Goal: Task Accomplishment & Management: Use online tool/utility

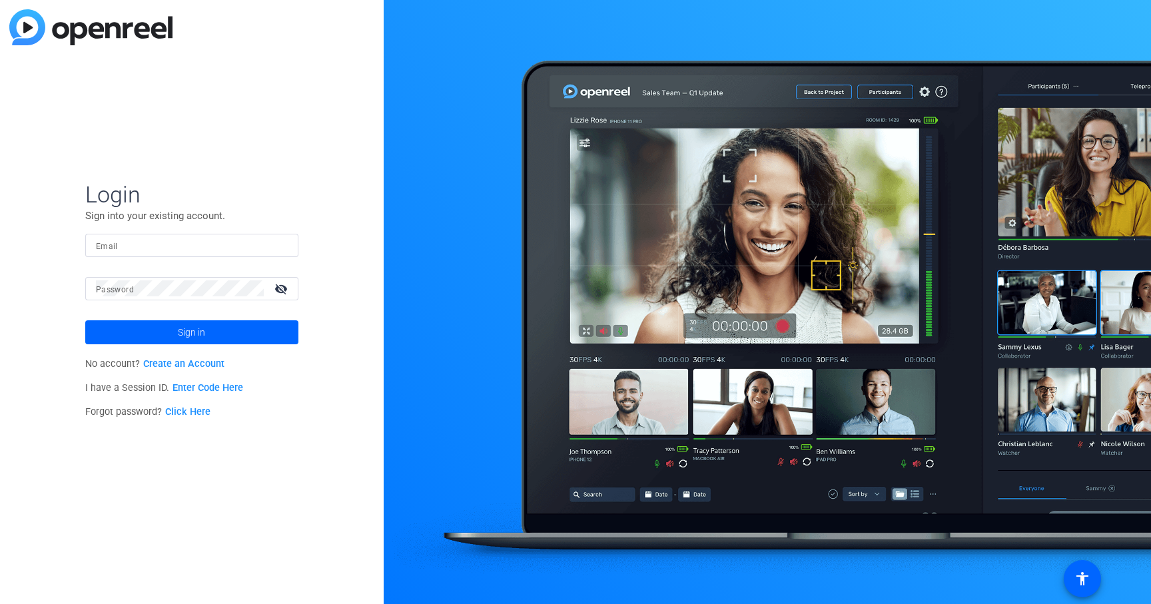
click at [170, 236] on div at bounding box center [192, 245] width 192 height 23
click at [85, 320] on button "Sign in" at bounding box center [191, 332] width 213 height 24
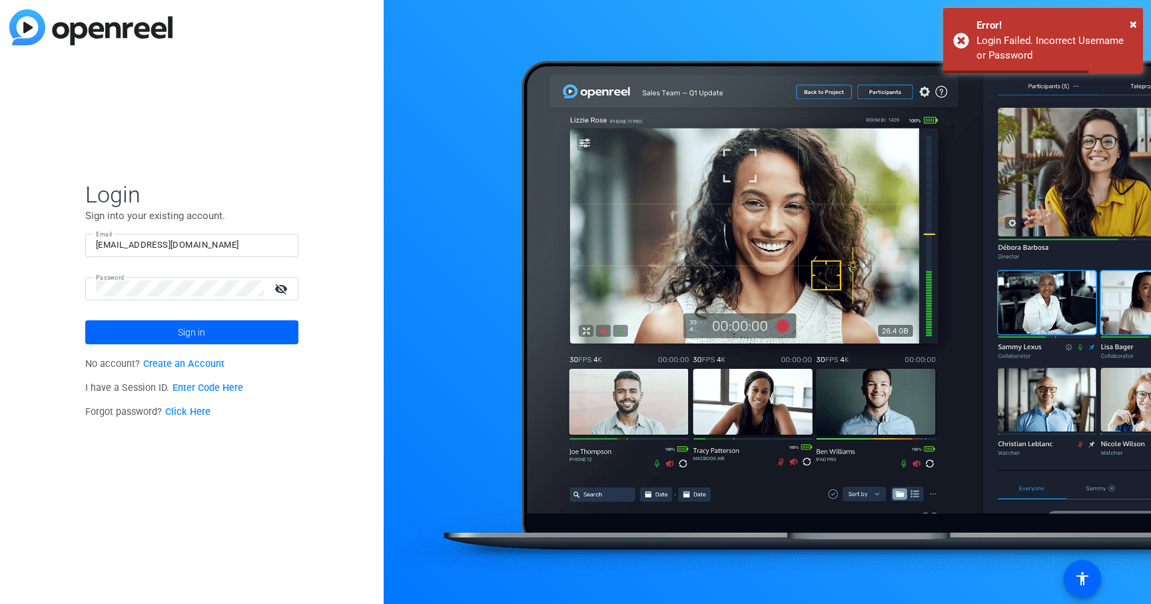
click at [150, 247] on input "[EMAIL_ADDRESS][DOMAIN_NAME]" at bounding box center [192, 245] width 192 height 16
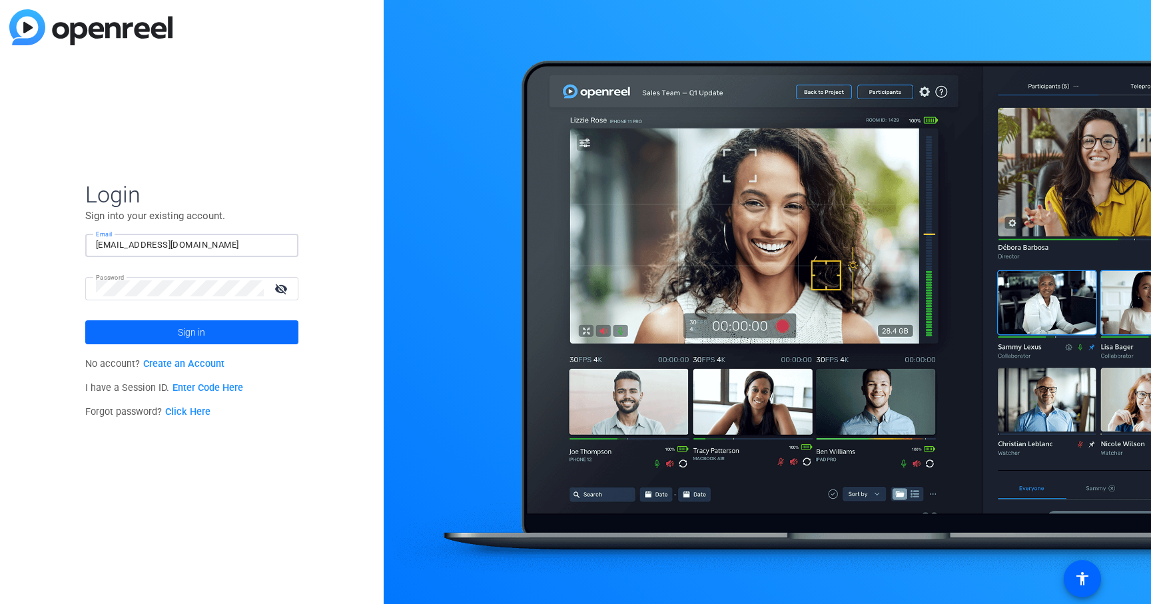
type input "[EMAIL_ADDRESS][DOMAIN_NAME]"
click at [149, 320] on span at bounding box center [191, 332] width 213 height 32
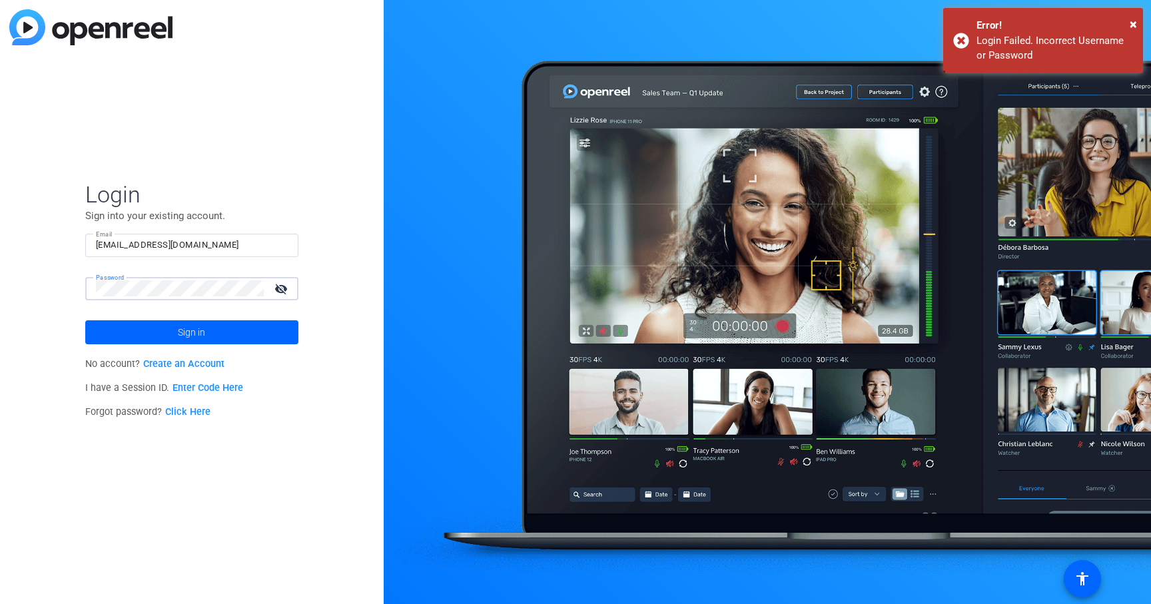
click at [85, 320] on button "Sign in" at bounding box center [191, 332] width 213 height 24
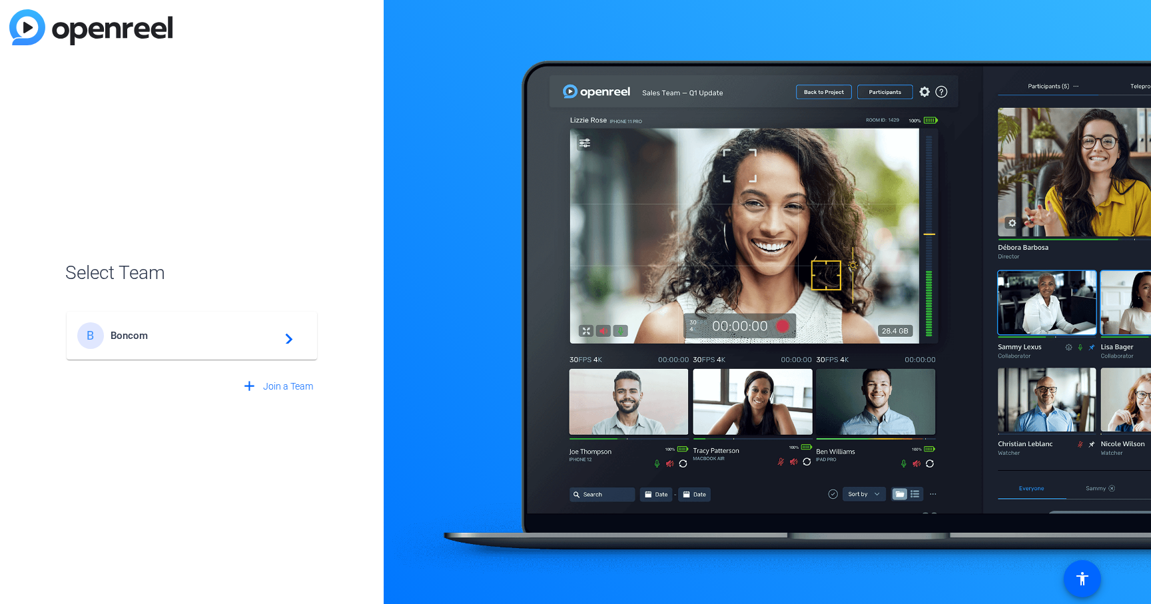
click at [145, 348] on div "B Boncom navigate_next" at bounding box center [191, 335] width 229 height 27
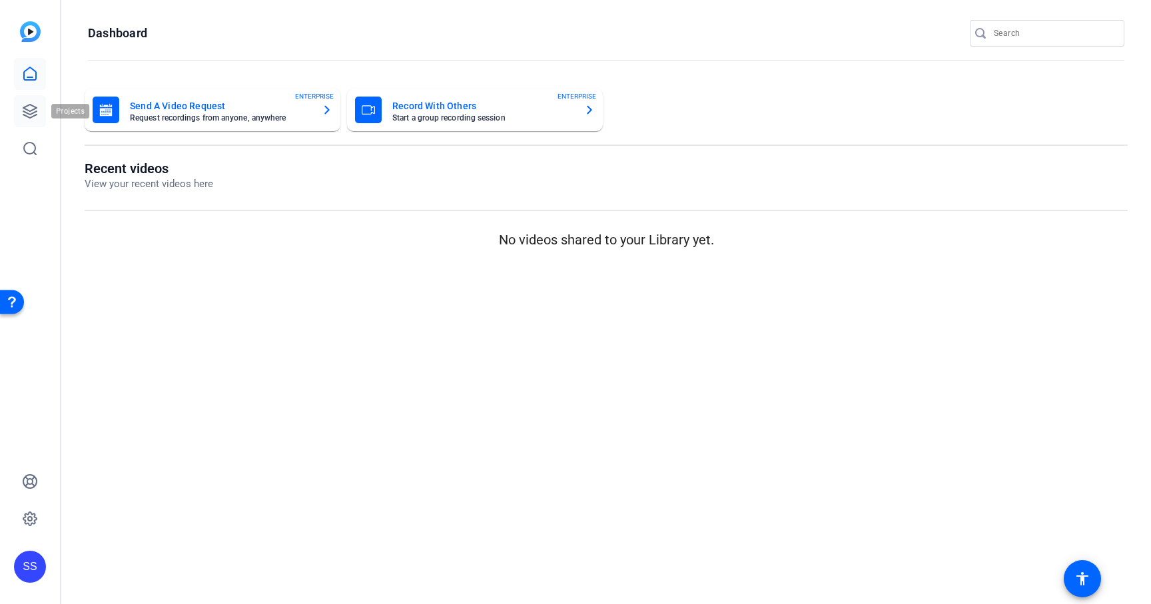
click at [35, 112] on icon at bounding box center [29, 111] width 13 height 13
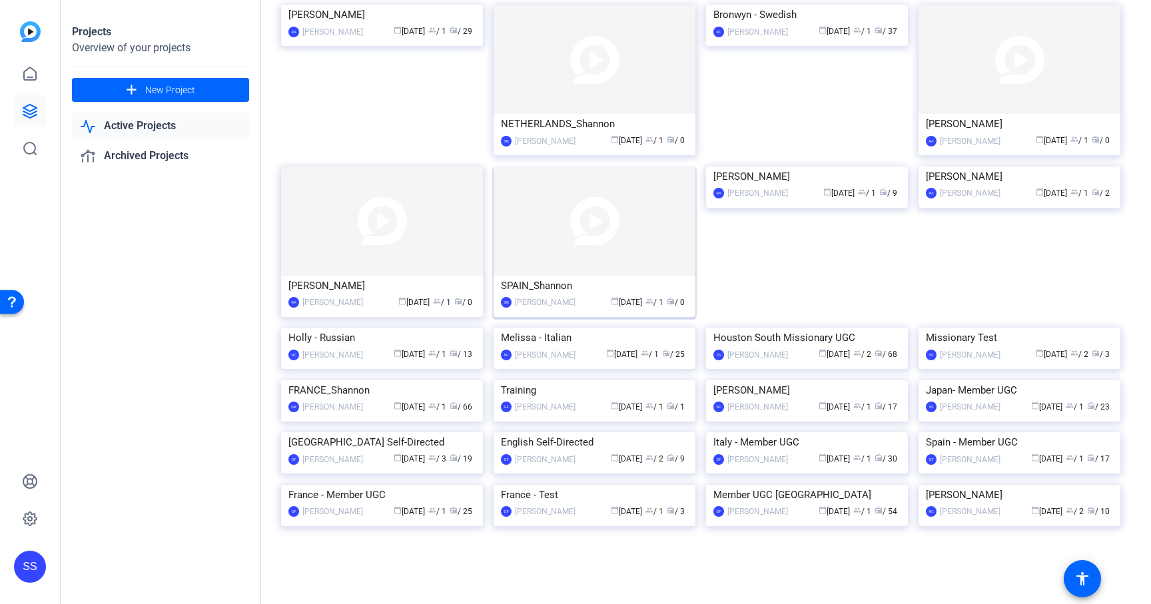
scroll to position [316, 0]
click at [1045, 380] on img at bounding box center [1019, 380] width 202 height 0
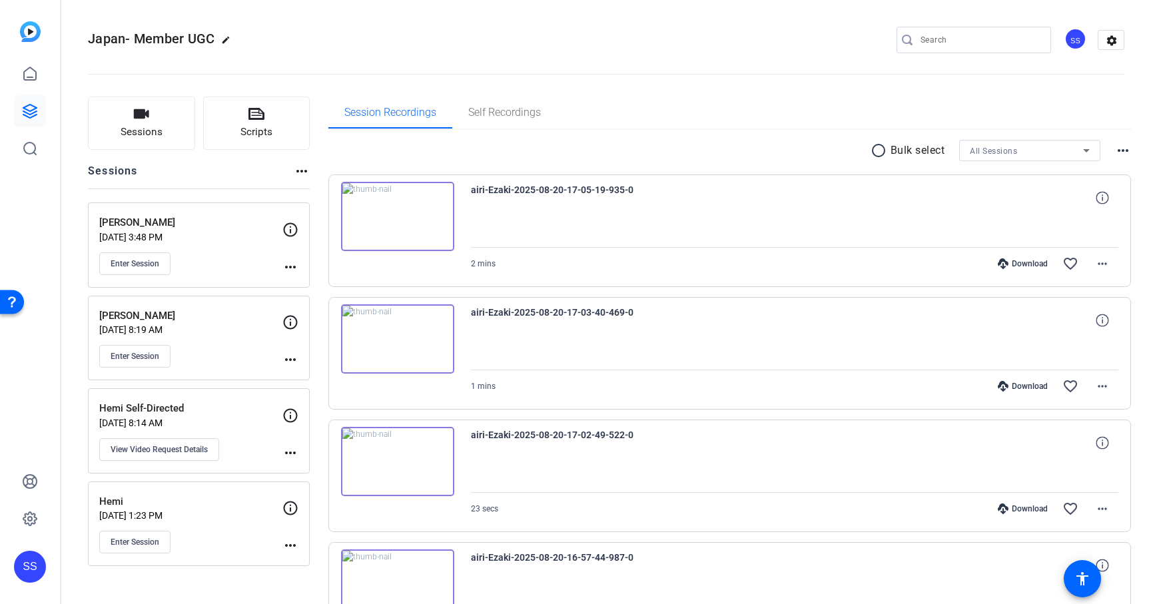
click at [249, 243] on div "Ranna Nakagawa Sep 22, 2025 @ 3:48 PM Enter Session" at bounding box center [190, 245] width 183 height 60
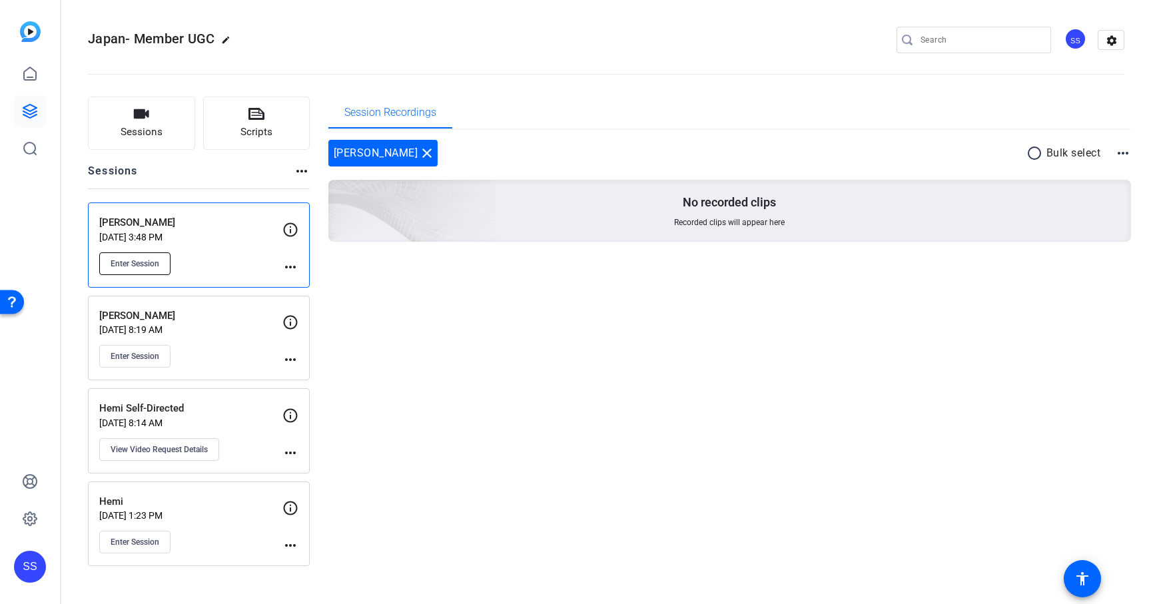
click at [161, 258] on button "Enter Session" at bounding box center [134, 263] width 71 height 23
click at [139, 256] on button "Enter Session" at bounding box center [134, 263] width 71 height 23
click at [156, 269] on button "Enter Session" at bounding box center [134, 263] width 71 height 23
click at [111, 260] on span "Enter Session" at bounding box center [135, 263] width 49 height 11
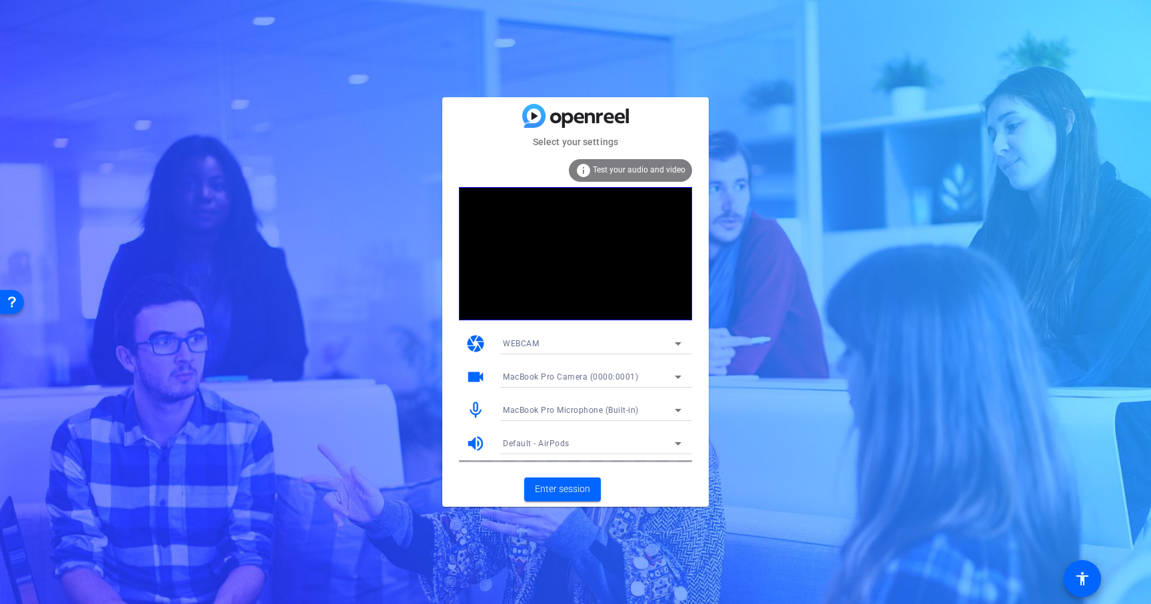
click at [617, 411] on span "MacBook Pro Microphone (Built-in)" at bounding box center [571, 410] width 136 height 9
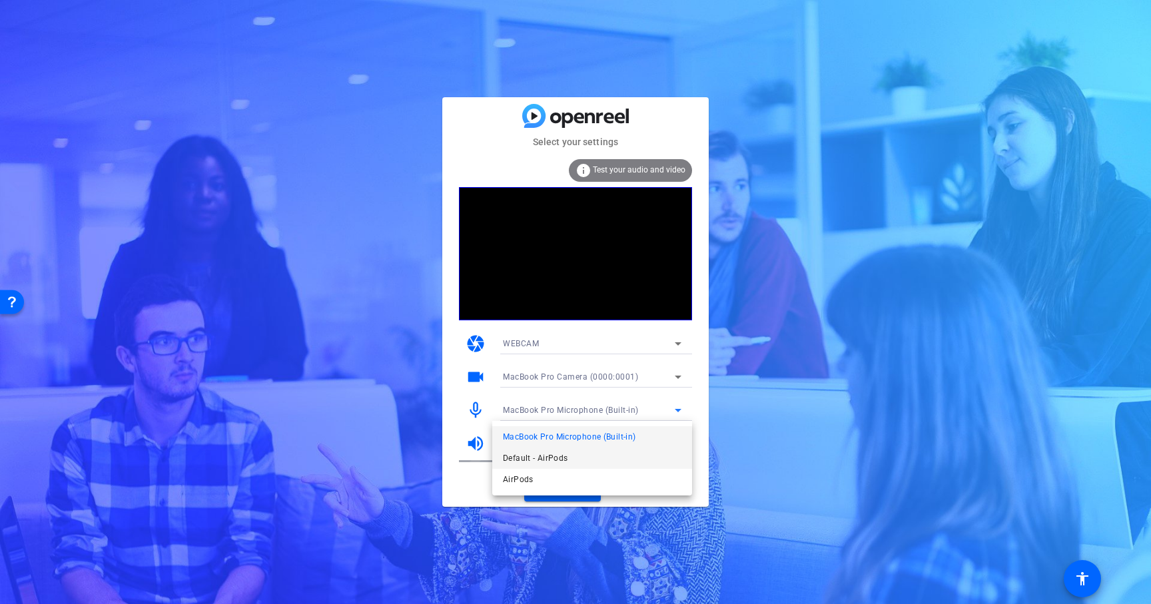
click at [598, 456] on mat-option "Default - AirPods" at bounding box center [592, 457] width 200 height 21
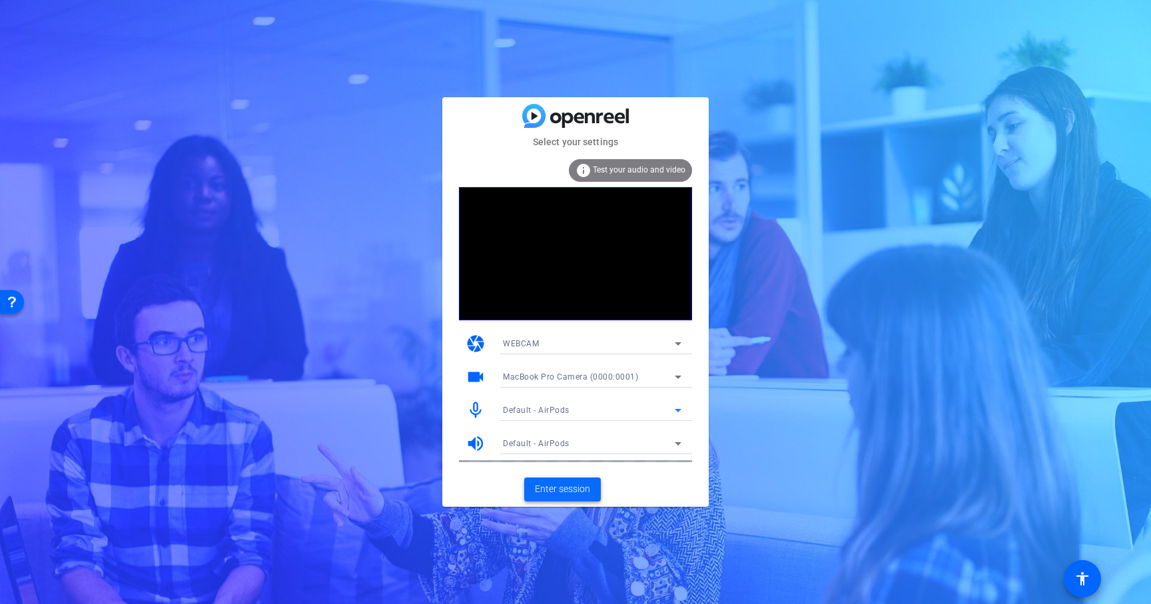
click at [575, 488] on span "Enter session" at bounding box center [562, 489] width 55 height 14
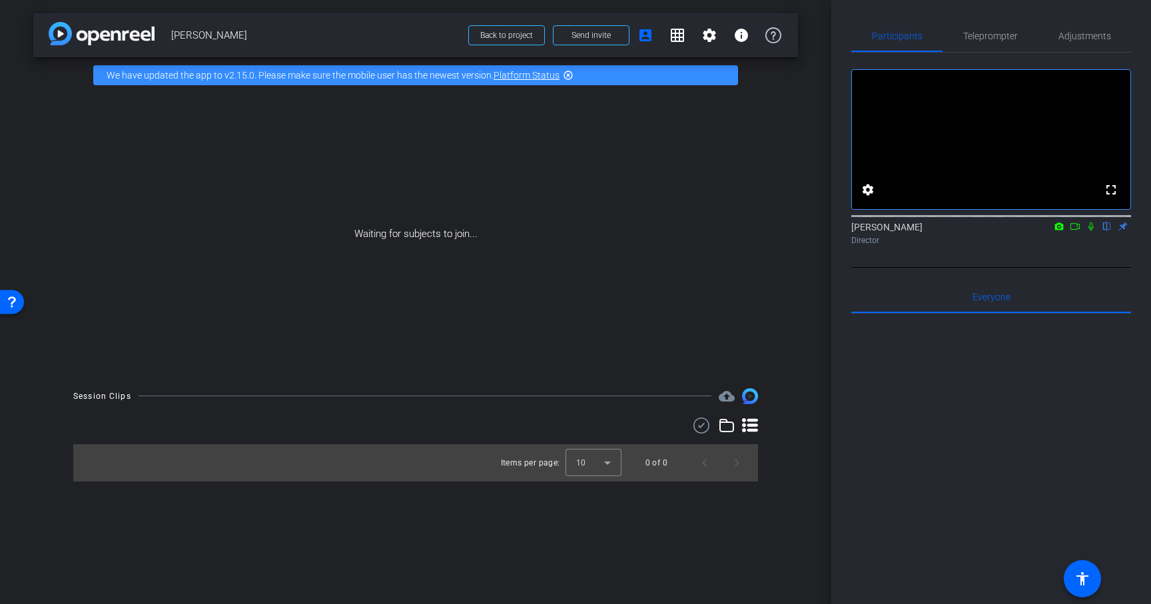
click at [1094, 231] on icon at bounding box center [1090, 226] width 11 height 9
click at [1077, 231] on icon at bounding box center [1074, 226] width 11 height 9
click at [601, 34] on span "Send invite" at bounding box center [590, 35] width 39 height 11
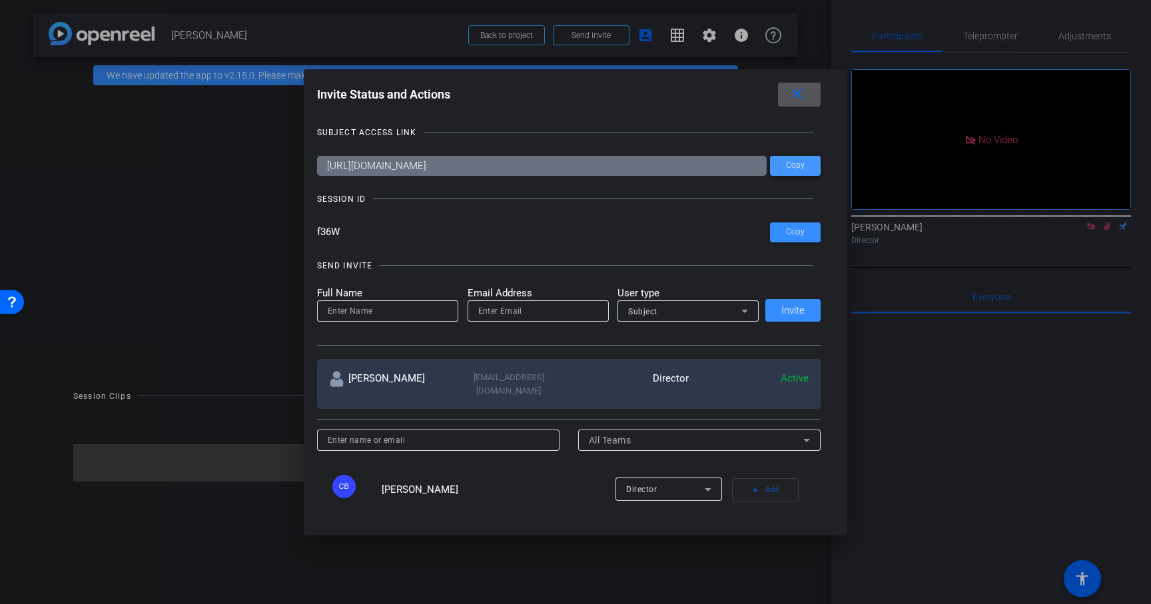
click at [798, 168] on span "Copy" at bounding box center [795, 165] width 19 height 10
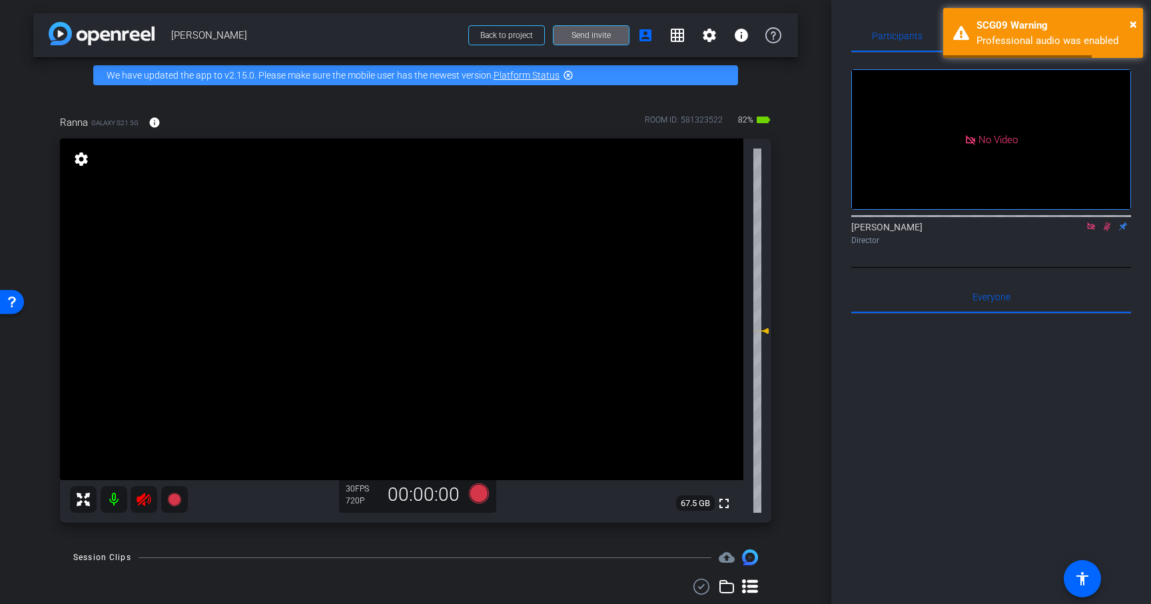
click at [1108, 231] on icon at bounding box center [1106, 226] width 11 height 9
click at [1091, 231] on icon at bounding box center [1090, 226] width 11 height 9
click at [147, 499] on icon at bounding box center [144, 499] width 16 height 16
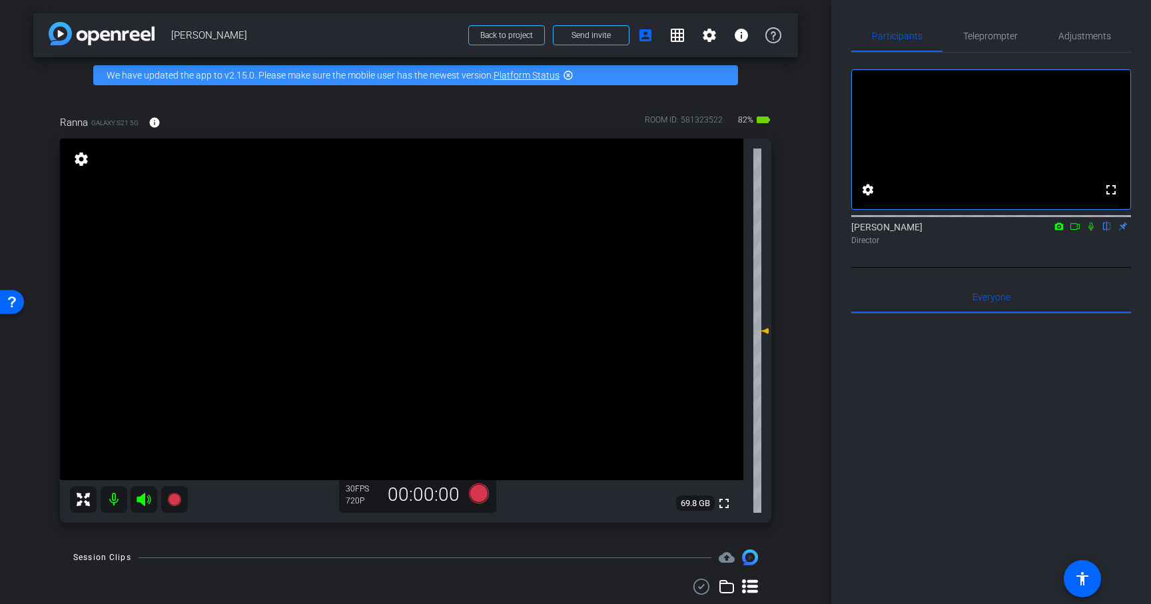
click at [1091, 231] on icon at bounding box center [1090, 226] width 11 height 9
click at [711, 43] on mat-icon "settings" at bounding box center [709, 35] width 16 height 16
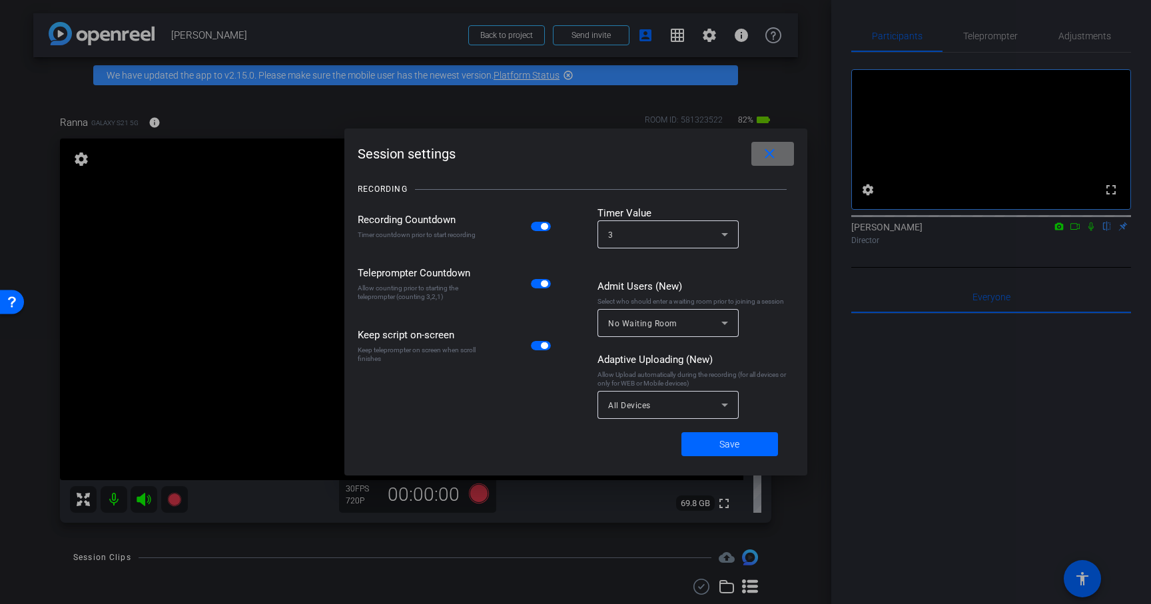
click at [774, 156] on mat-icon "close" at bounding box center [769, 154] width 17 height 17
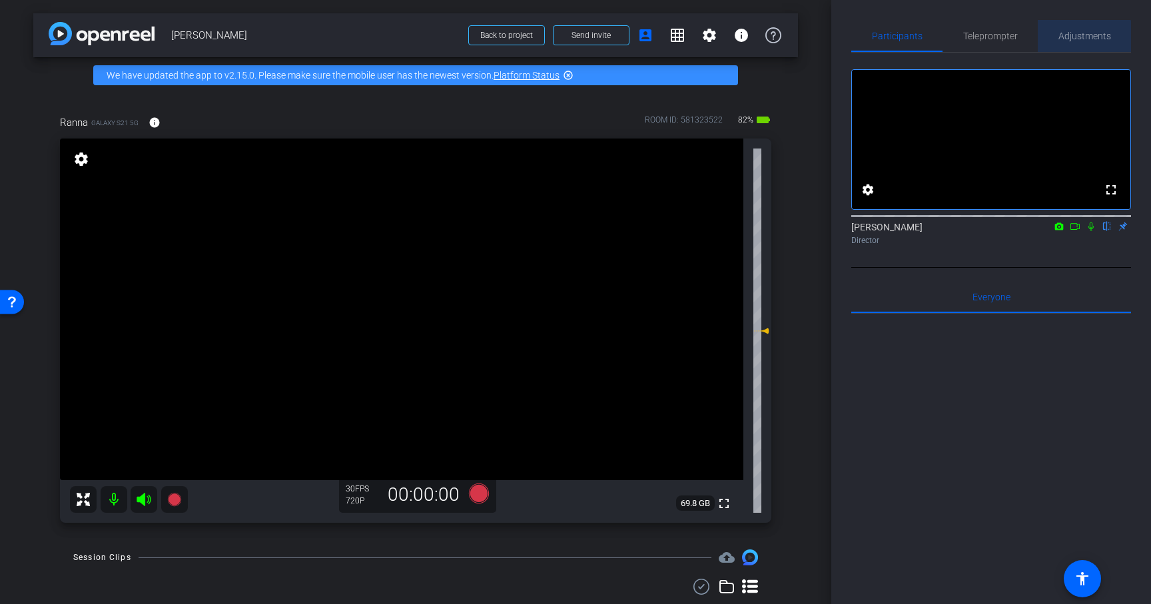
click at [1071, 37] on span "Adjustments" at bounding box center [1084, 35] width 53 height 9
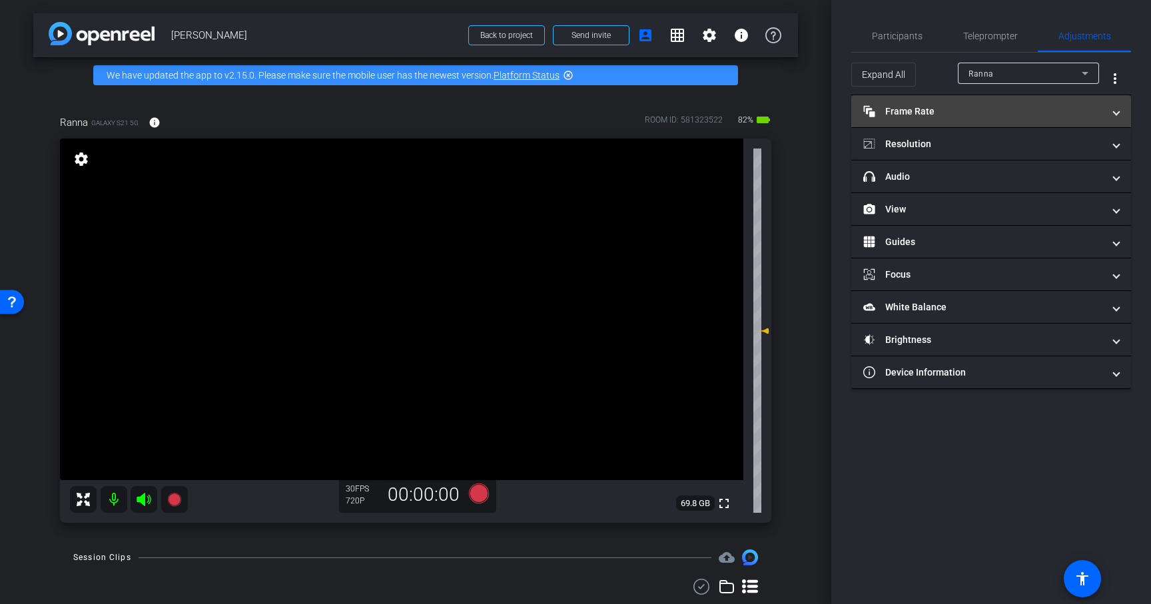
click at [949, 114] on mat-panel-title "Frame Rate Frame Rate" at bounding box center [983, 112] width 240 height 14
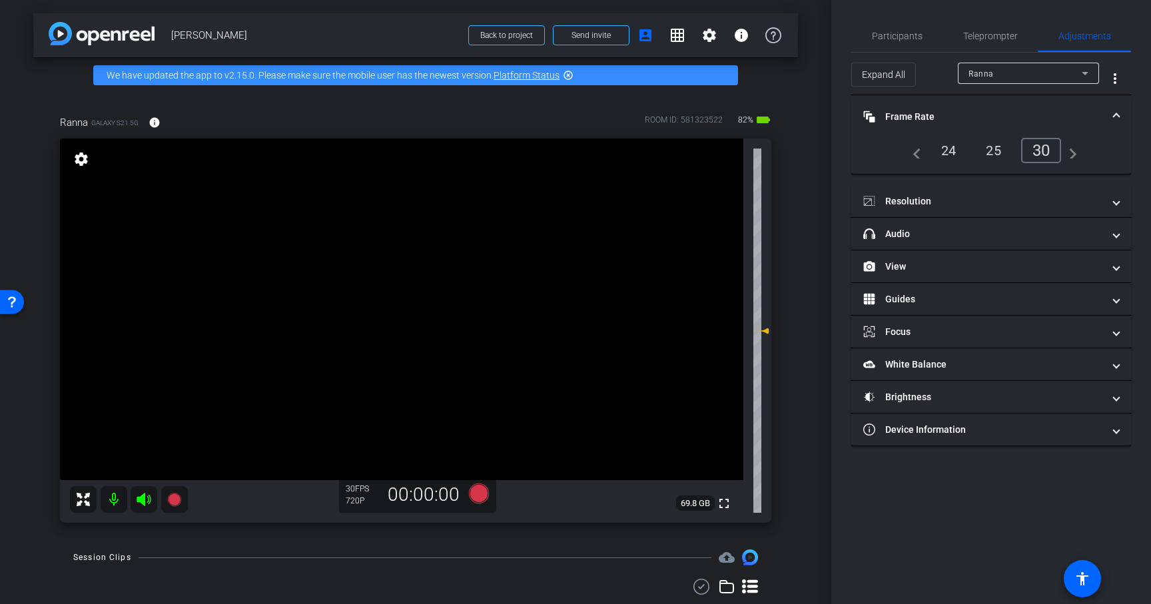
click at [1002, 111] on mat-panel-title "Frame Rate Frame Rate" at bounding box center [983, 117] width 240 height 14
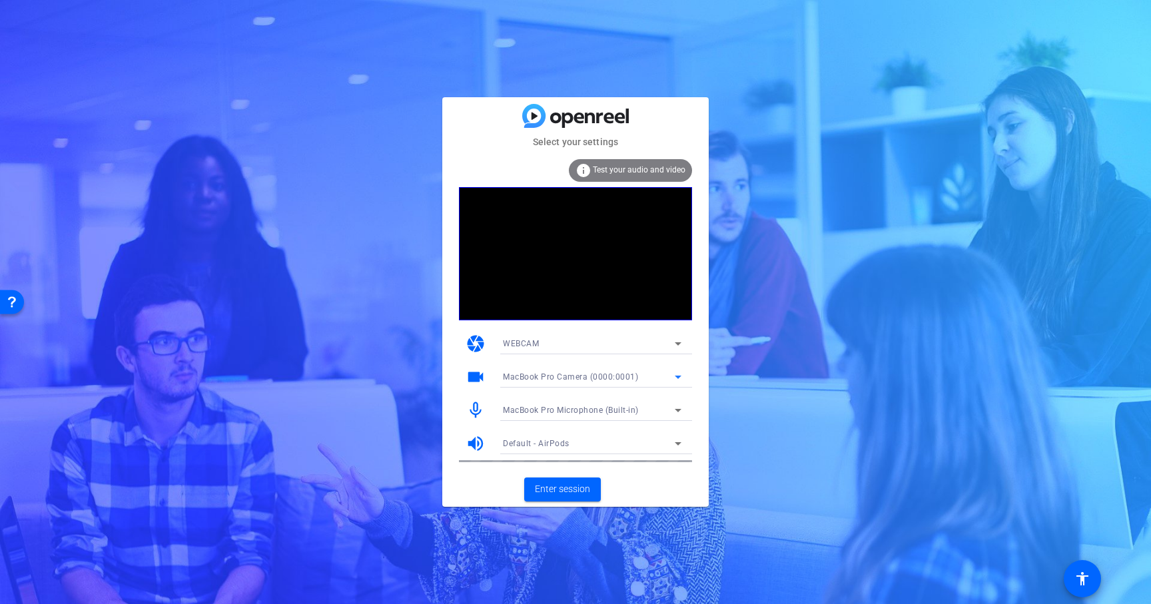
click at [521, 370] on div "MacBook Pro Camera (0000:0001)" at bounding box center [589, 376] width 172 height 17
click at [530, 376] on div at bounding box center [575, 302] width 1151 height 604
click at [532, 404] on div "MacBook Pro Microphone (Built-in)" at bounding box center [589, 410] width 172 height 17
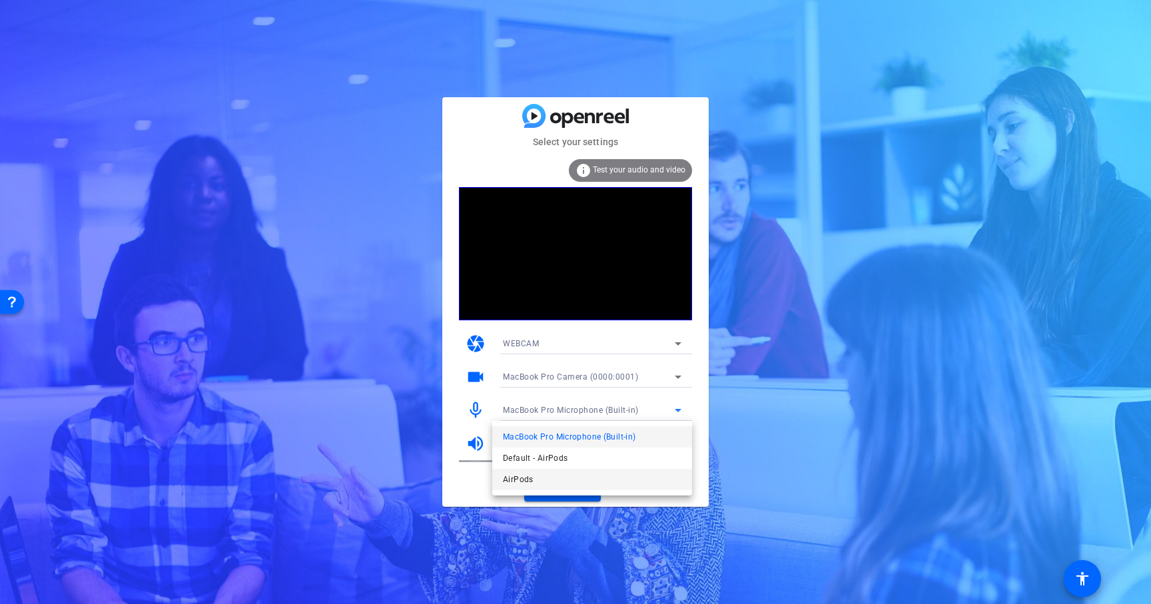
click at [543, 473] on mat-option "AirPods" at bounding box center [592, 479] width 200 height 21
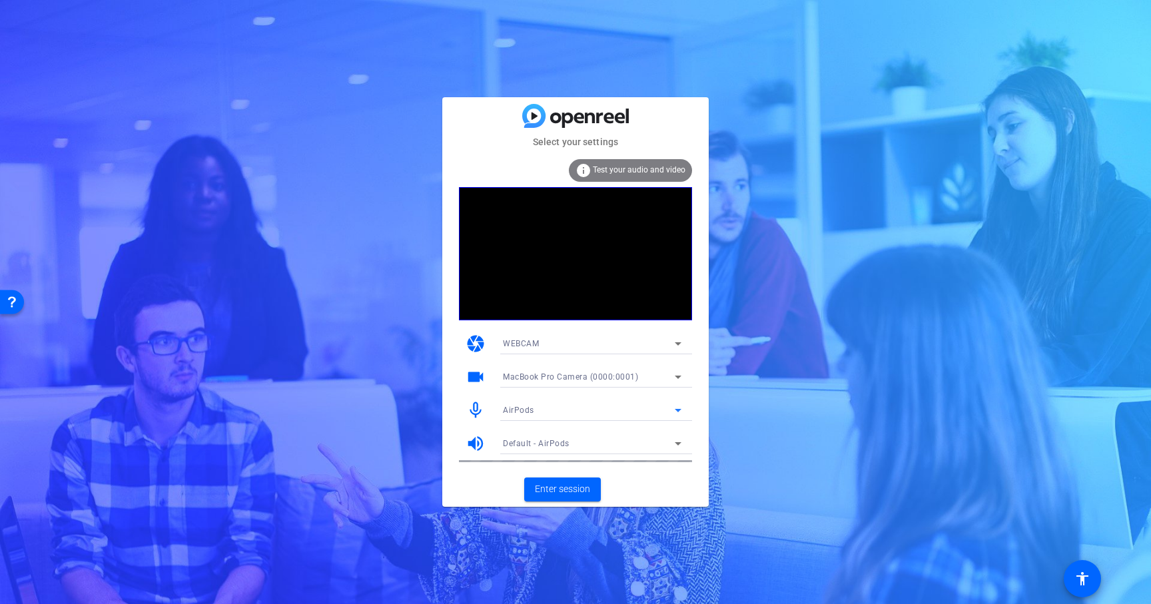
click at [555, 406] on div "AirPods" at bounding box center [589, 410] width 172 height 17
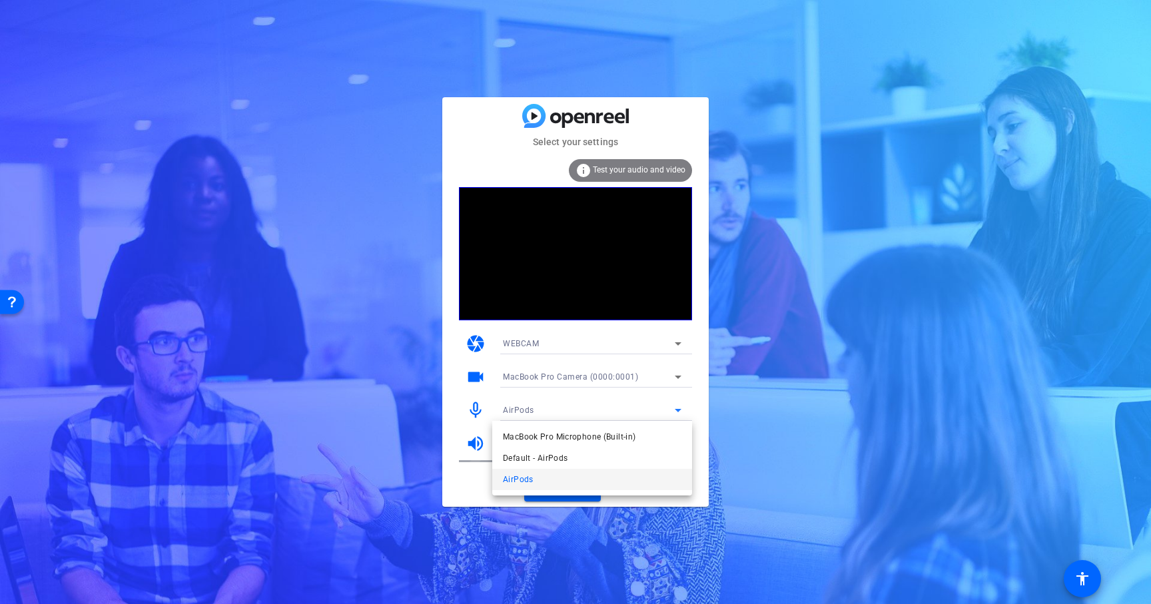
click at [481, 432] on div at bounding box center [575, 302] width 1151 height 604
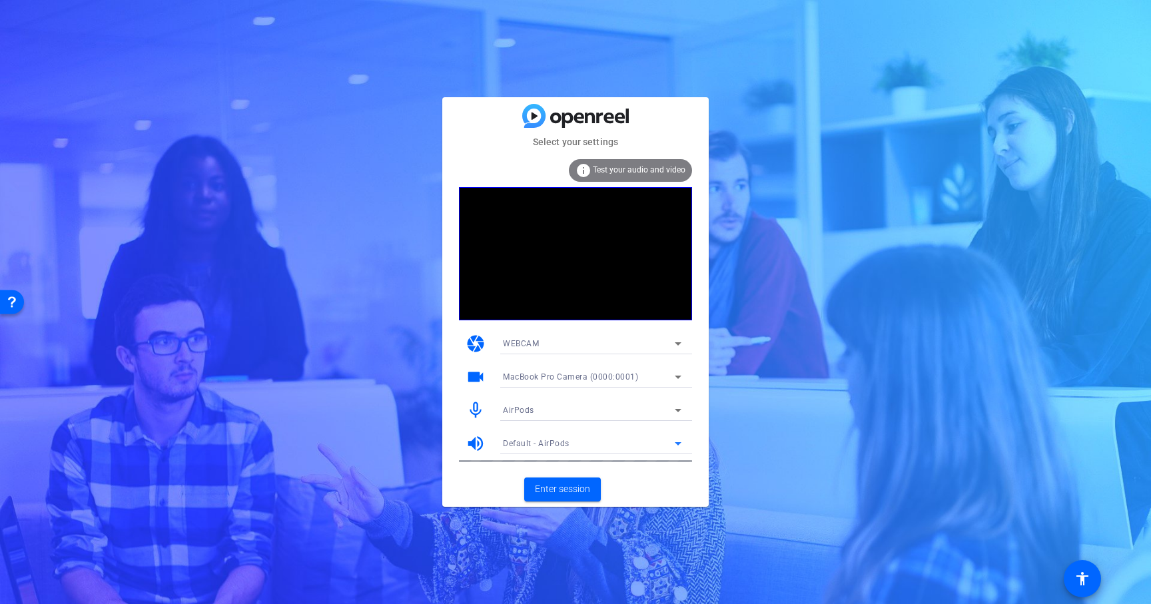
click at [514, 441] on span "Default - AirPods" at bounding box center [536, 443] width 67 height 9
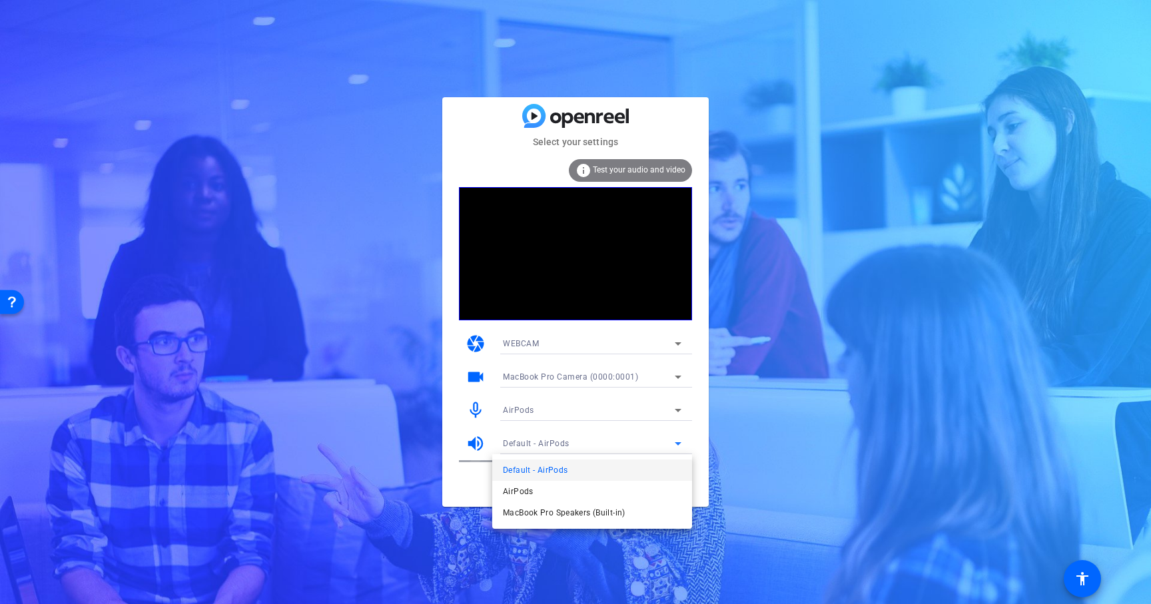
click at [453, 463] on div at bounding box center [575, 302] width 1151 height 604
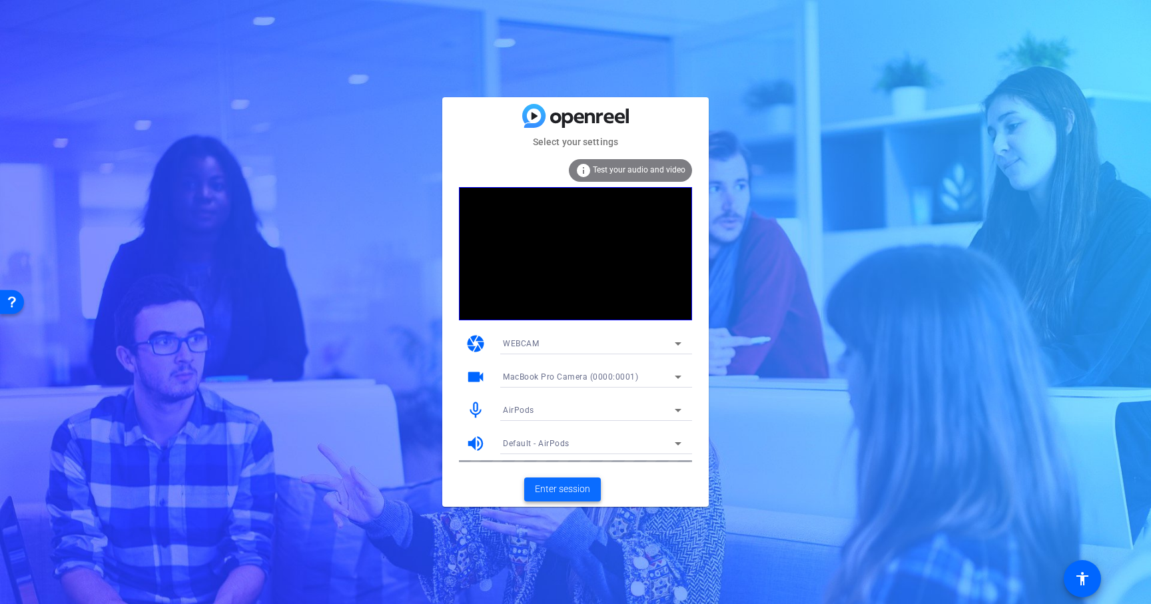
click at [542, 485] on span "Enter session" at bounding box center [562, 489] width 55 height 14
click at [536, 408] on span "MacBook Pro Microphone (Built-in)" at bounding box center [571, 410] width 136 height 9
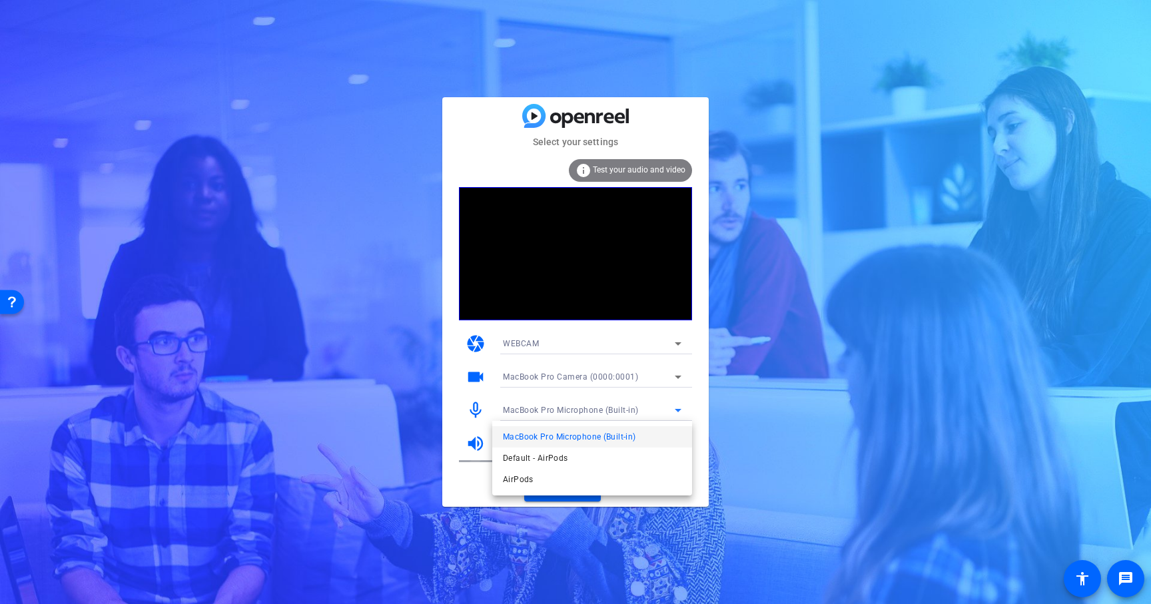
click at [469, 434] on div at bounding box center [575, 302] width 1151 height 604
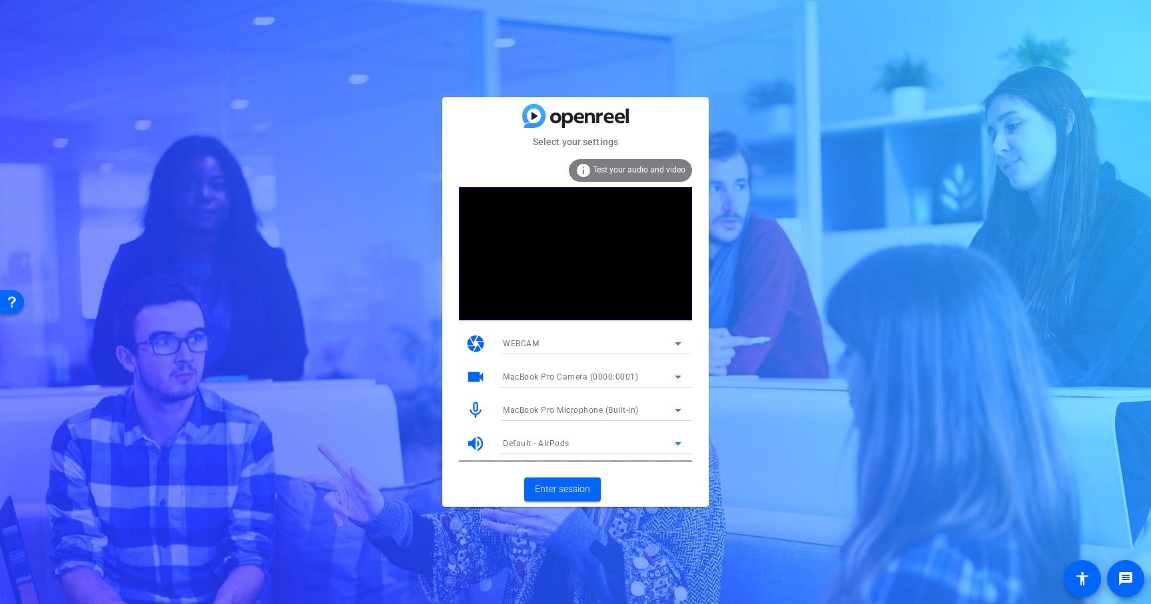
click at [530, 438] on div "Default - AirPods" at bounding box center [589, 443] width 172 height 17
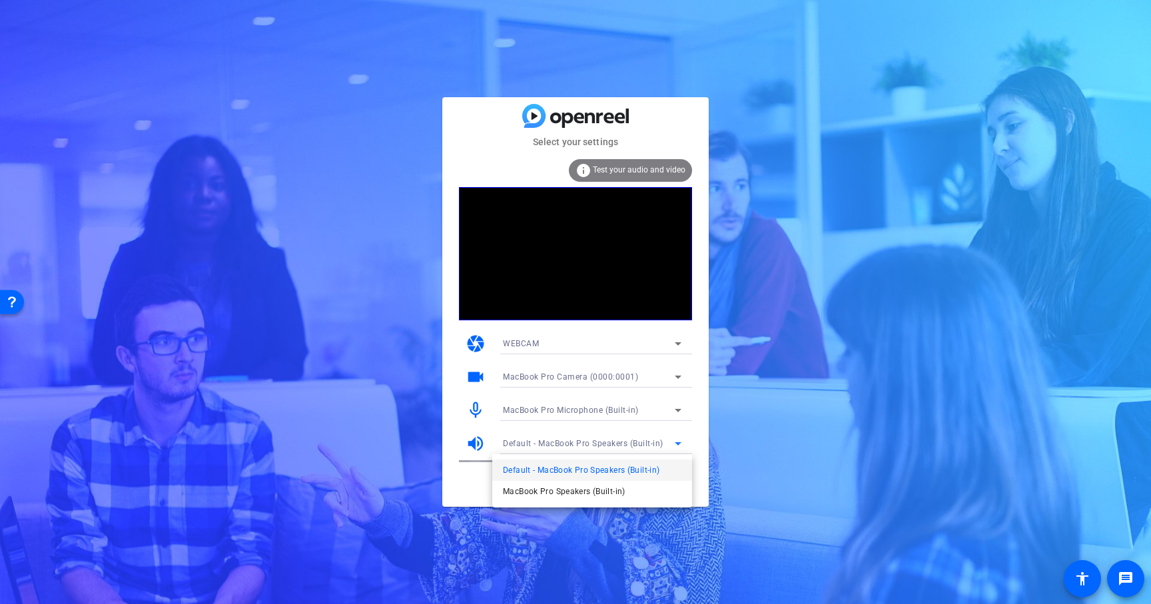
click at [477, 477] on div at bounding box center [575, 302] width 1151 height 604
click at [553, 483] on span "Enter session" at bounding box center [562, 489] width 55 height 14
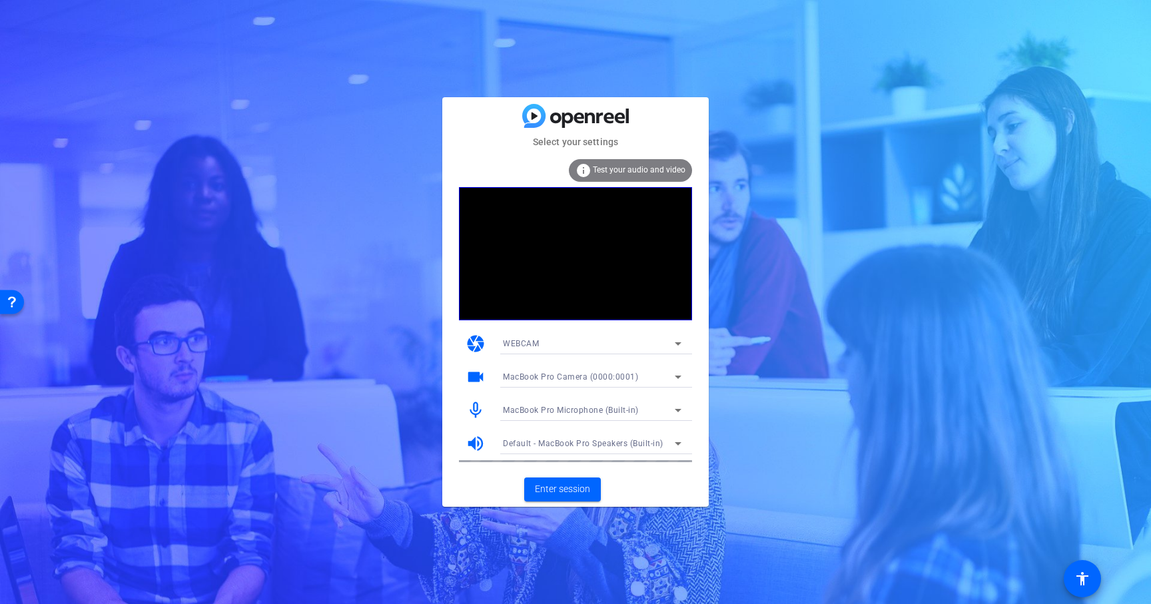
click at [615, 411] on span "MacBook Pro Microphone (Built-in)" at bounding box center [571, 410] width 136 height 9
click at [721, 413] on div at bounding box center [575, 302] width 1151 height 604
click at [659, 410] on div "MacBook Pro Microphone (Built-in)" at bounding box center [589, 410] width 172 height 17
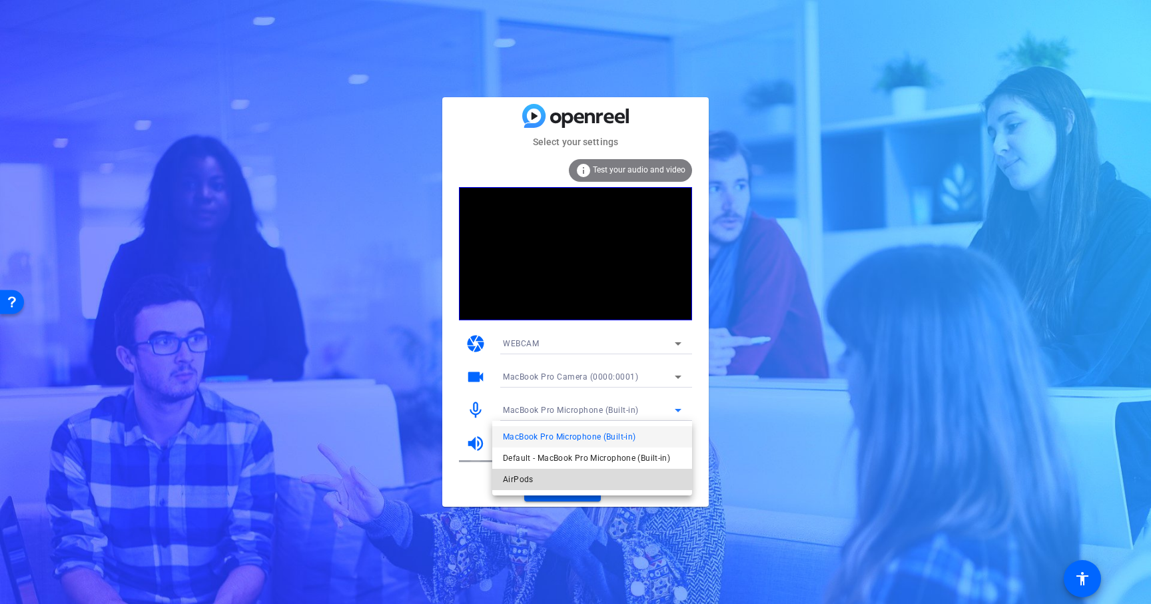
click at [629, 479] on mat-option "AirPods" at bounding box center [592, 479] width 200 height 21
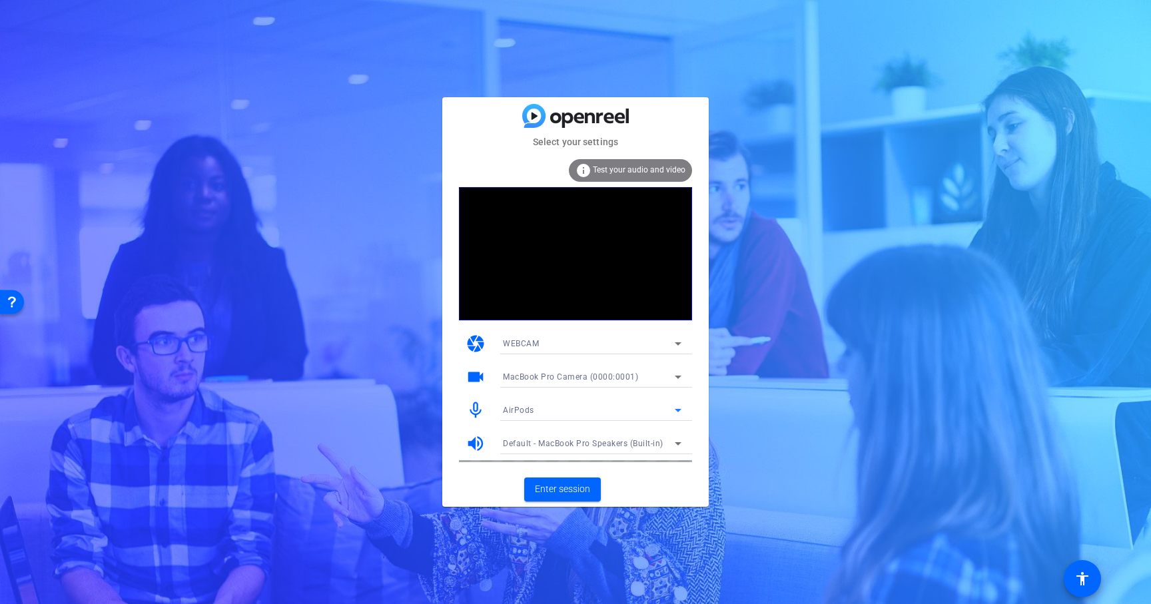
click at [631, 446] on span "Default - MacBook Pro Speakers (Built-in)" at bounding box center [583, 443] width 160 height 9
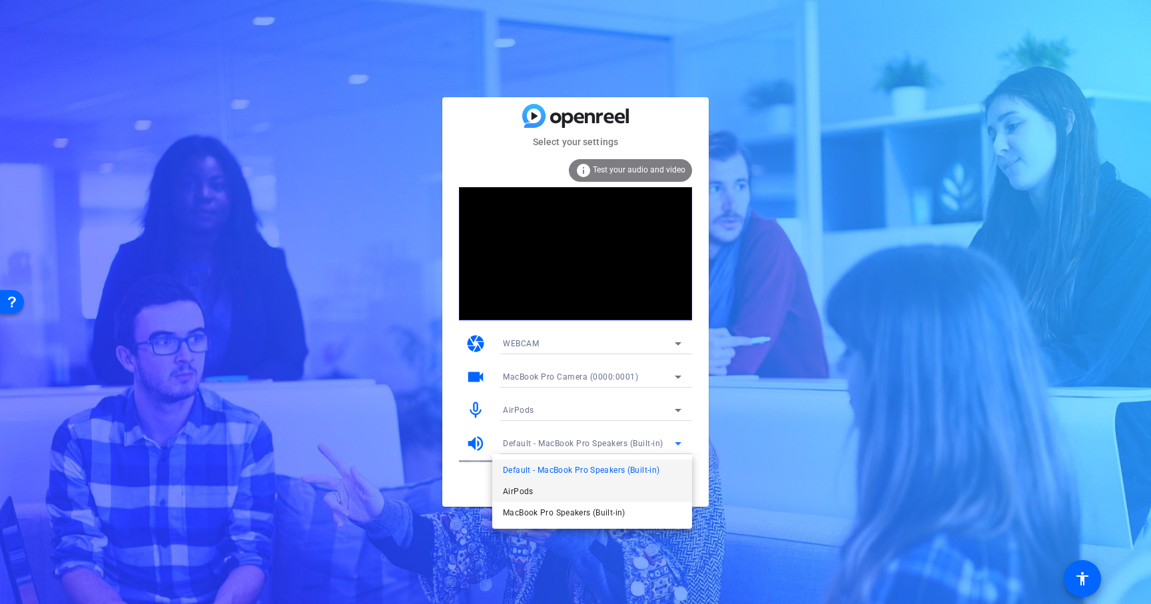
click at [611, 495] on mat-option "AirPods" at bounding box center [592, 491] width 200 height 21
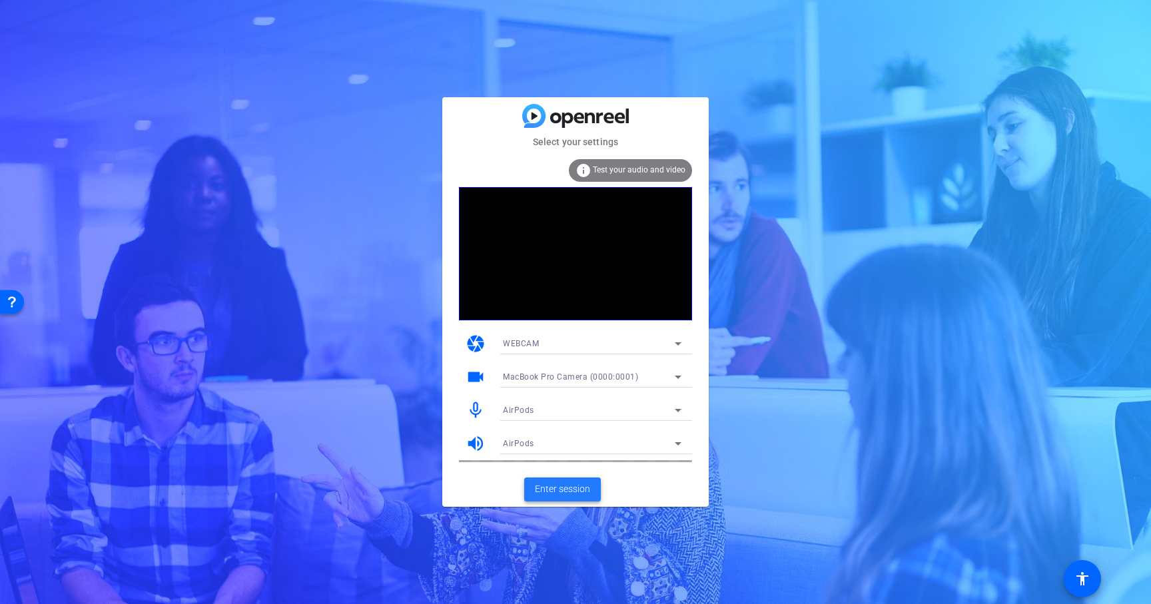
click at [583, 487] on span "Enter session" at bounding box center [562, 489] width 55 height 14
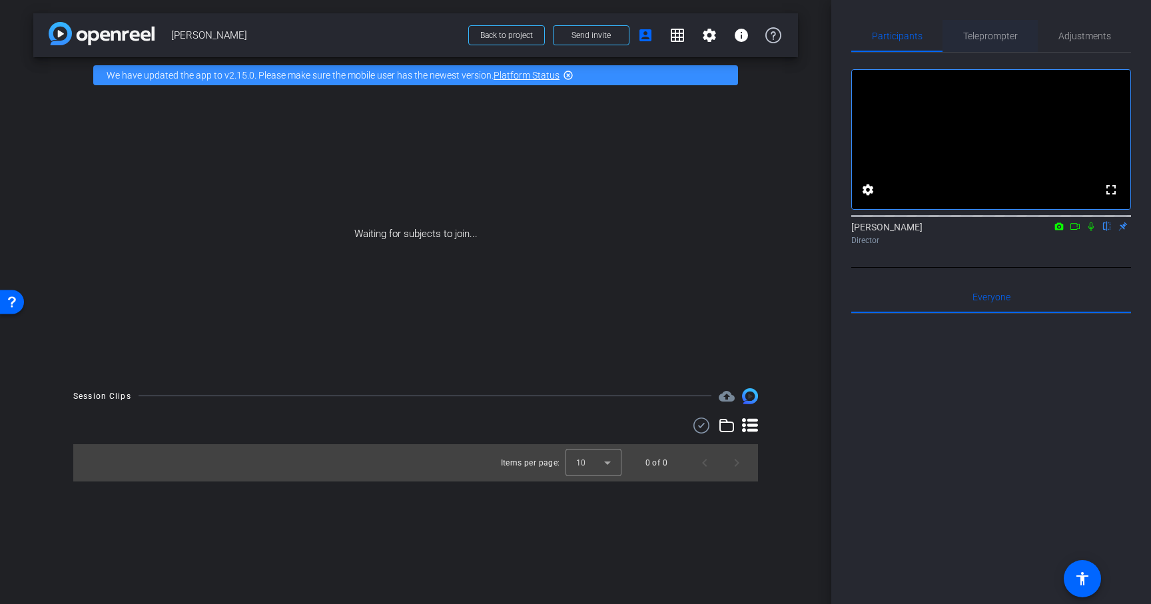
click at [1009, 45] on span "Teleprompter" at bounding box center [990, 36] width 55 height 32
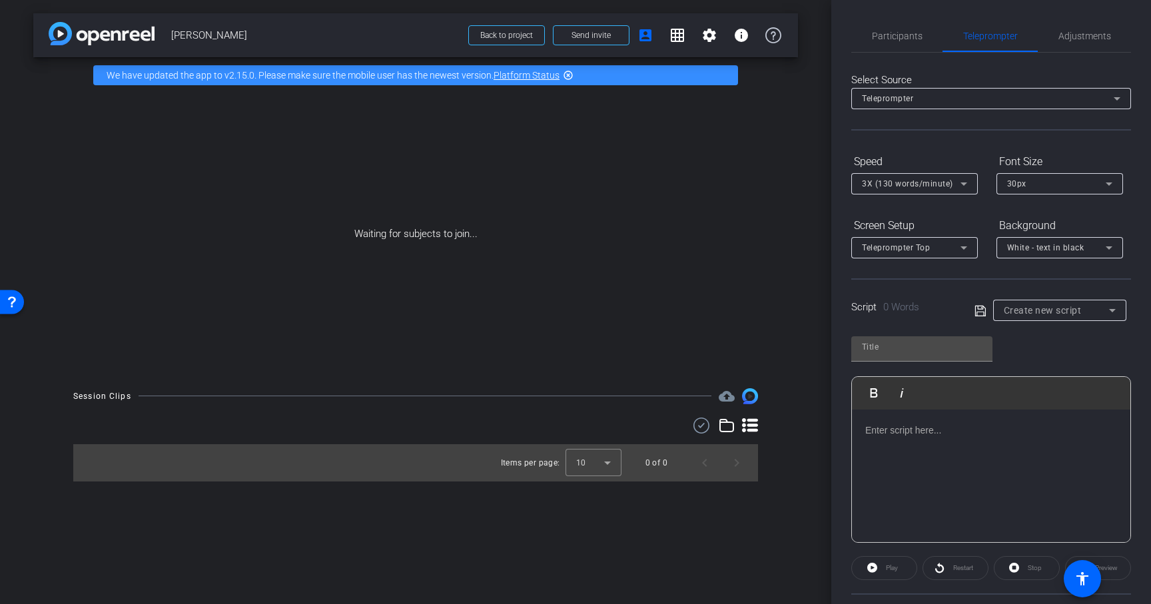
click at [910, 451] on div at bounding box center [991, 476] width 278 height 133
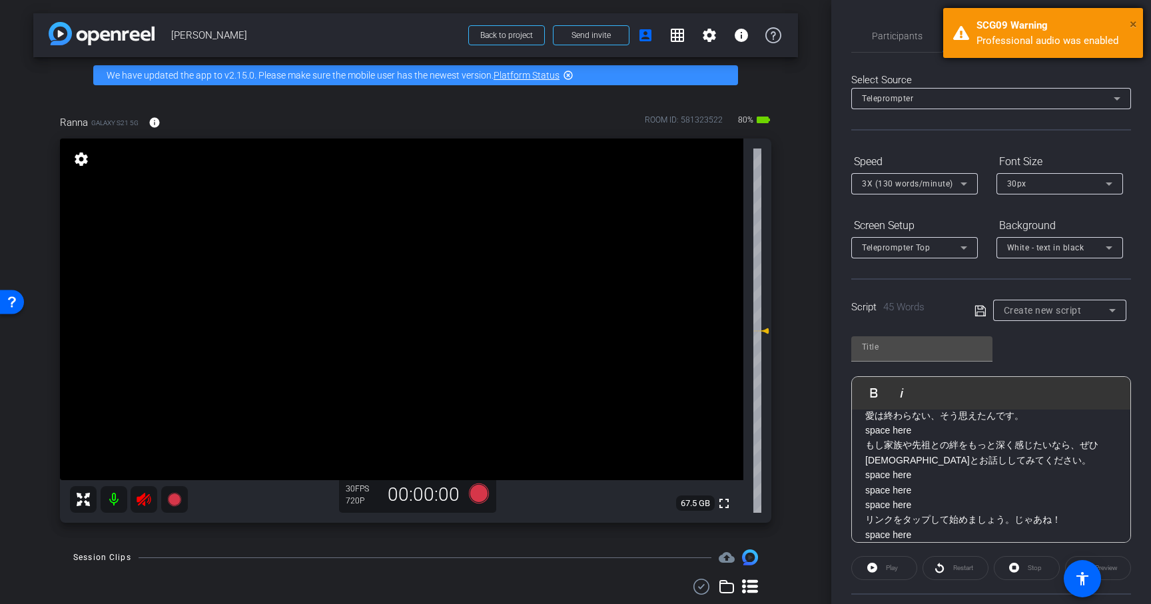
click at [1135, 24] on span "×" at bounding box center [1132, 24] width 7 height 16
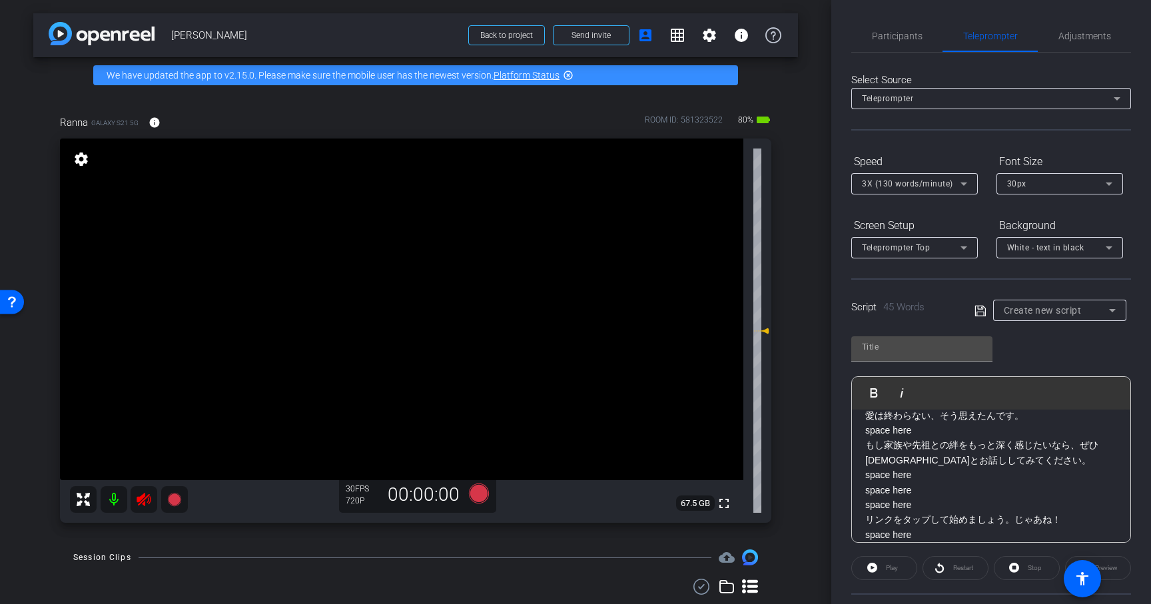
click at [150, 495] on icon at bounding box center [144, 499] width 16 height 16
click at [917, 37] on span "Participants" at bounding box center [897, 35] width 51 height 9
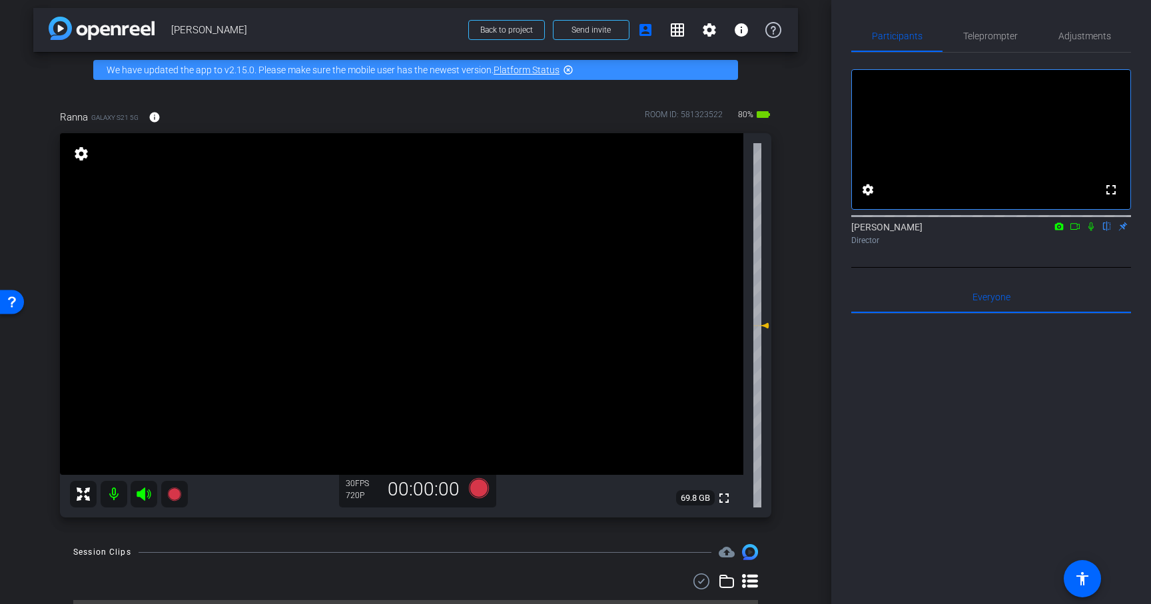
scroll to position [0, 0]
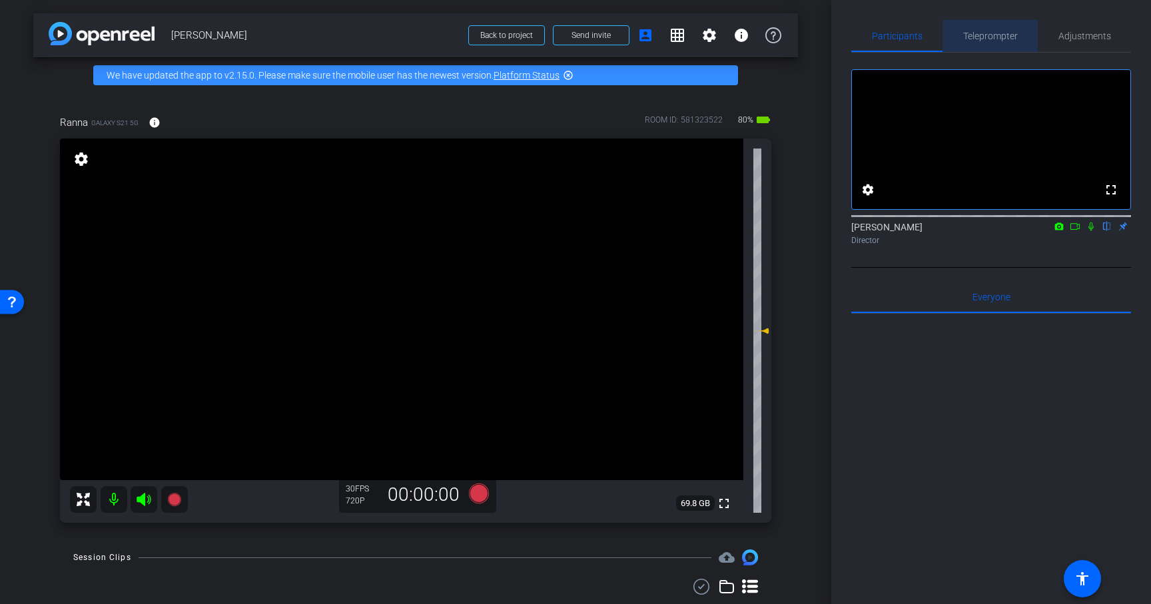
click at [995, 43] on span "Teleprompter" at bounding box center [990, 36] width 55 height 32
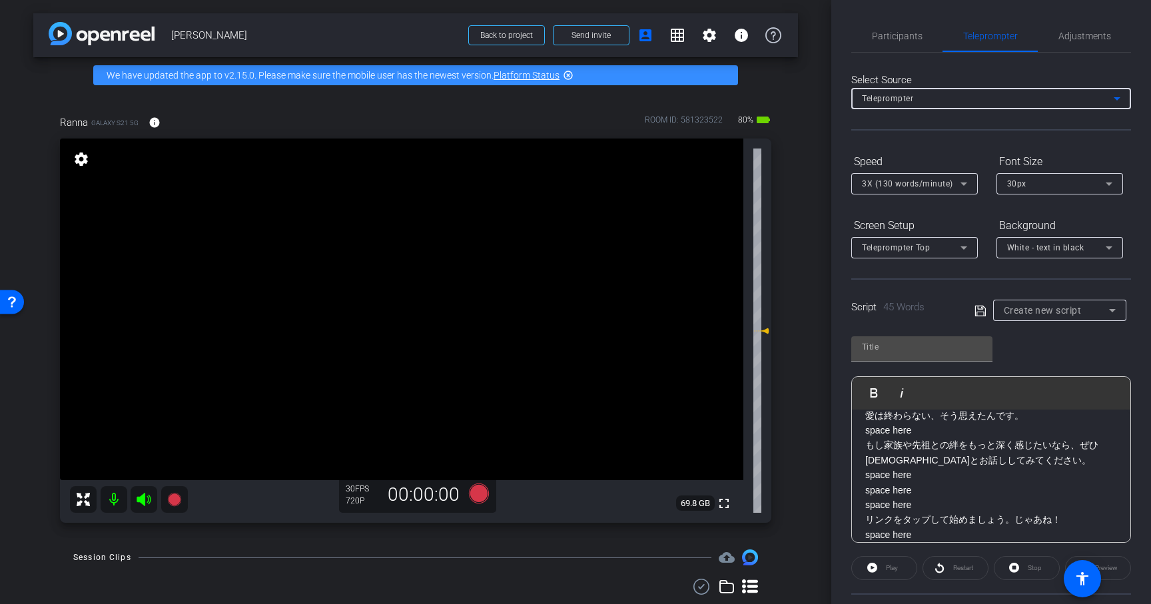
click at [991, 98] on div "Teleprompter" at bounding box center [988, 98] width 252 height 17
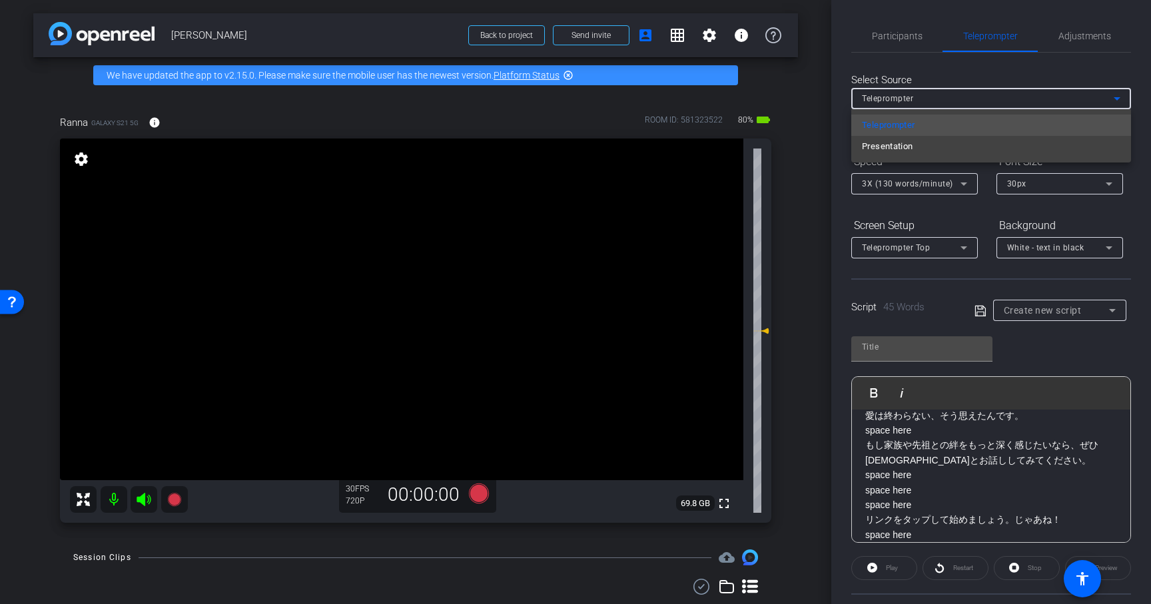
click at [991, 98] on div at bounding box center [575, 302] width 1151 height 604
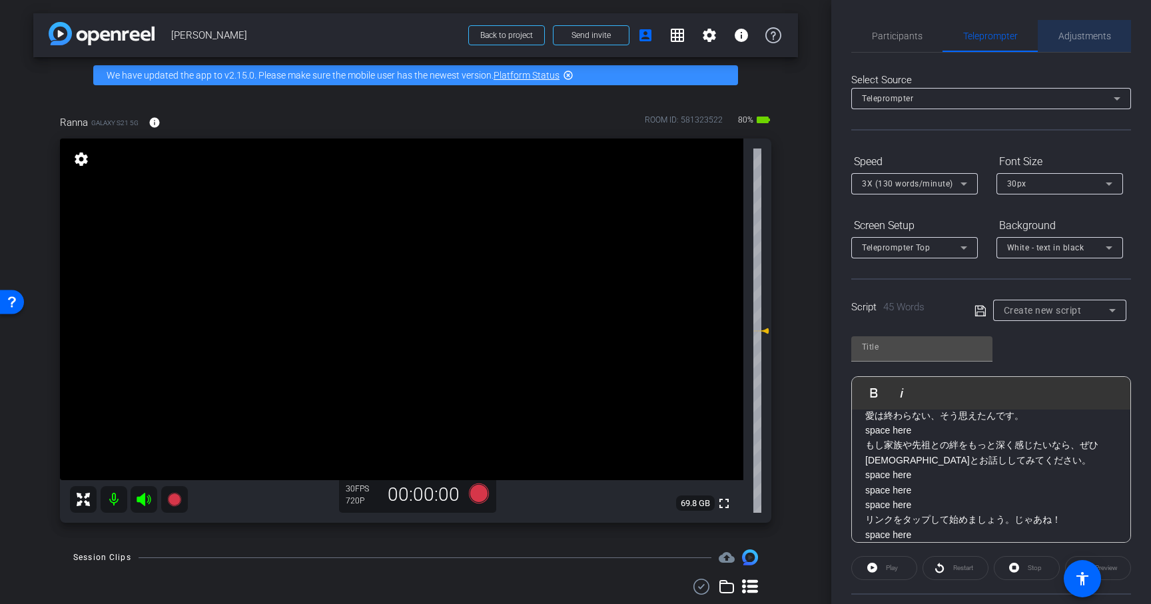
click at [1076, 27] on span "Adjustments" at bounding box center [1084, 36] width 53 height 32
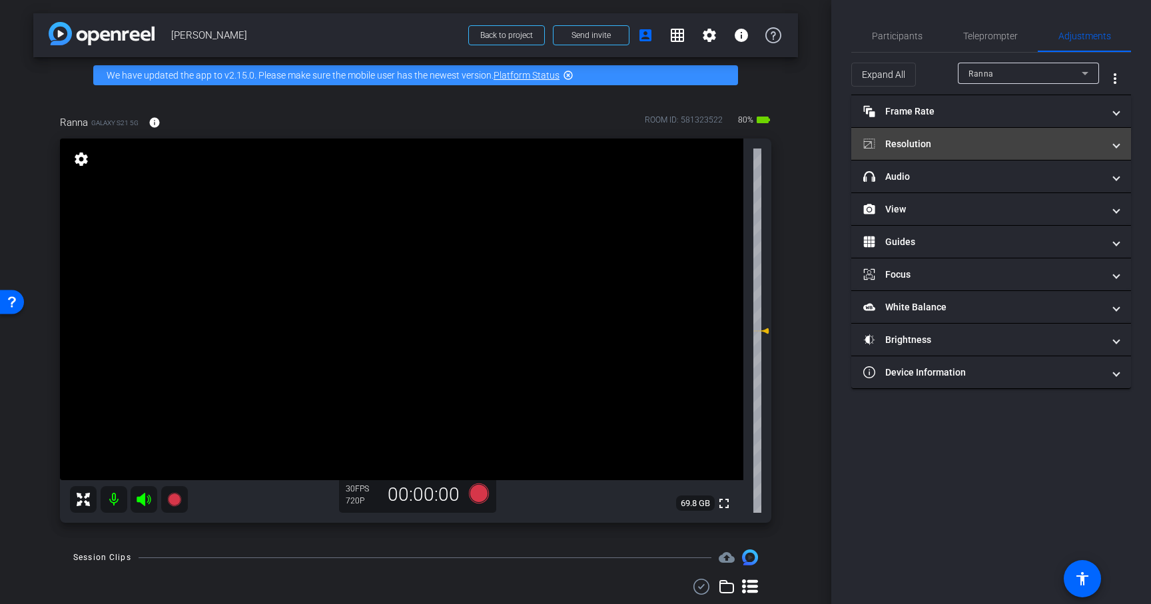
click at [988, 141] on mat-panel-title "Resolution" at bounding box center [983, 144] width 240 height 14
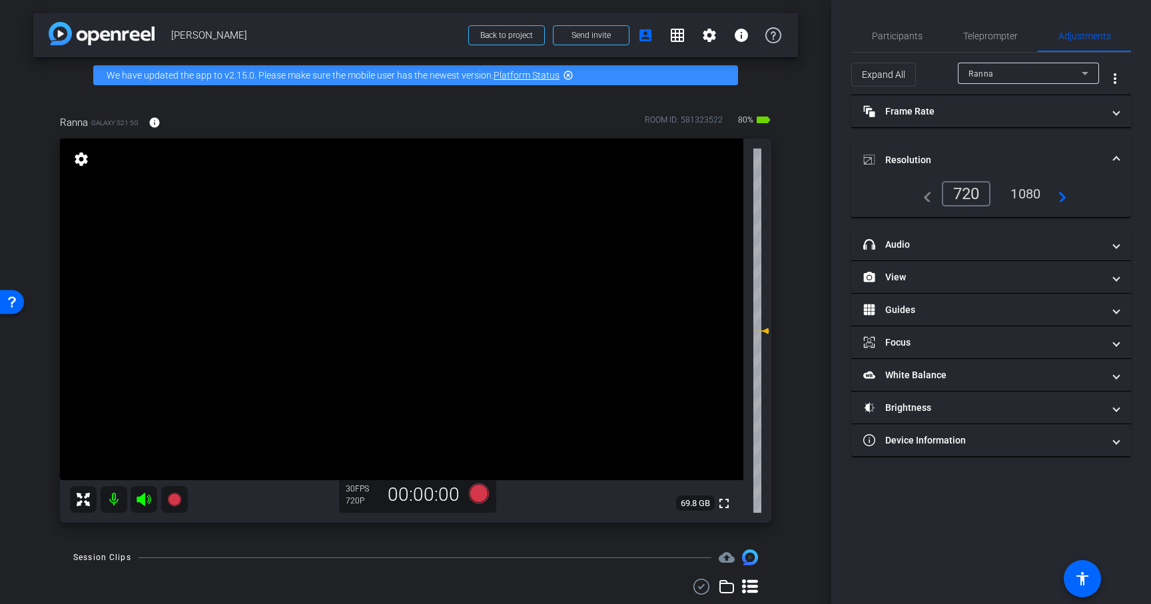
click at [1031, 194] on div "1080" at bounding box center [1025, 193] width 50 height 23
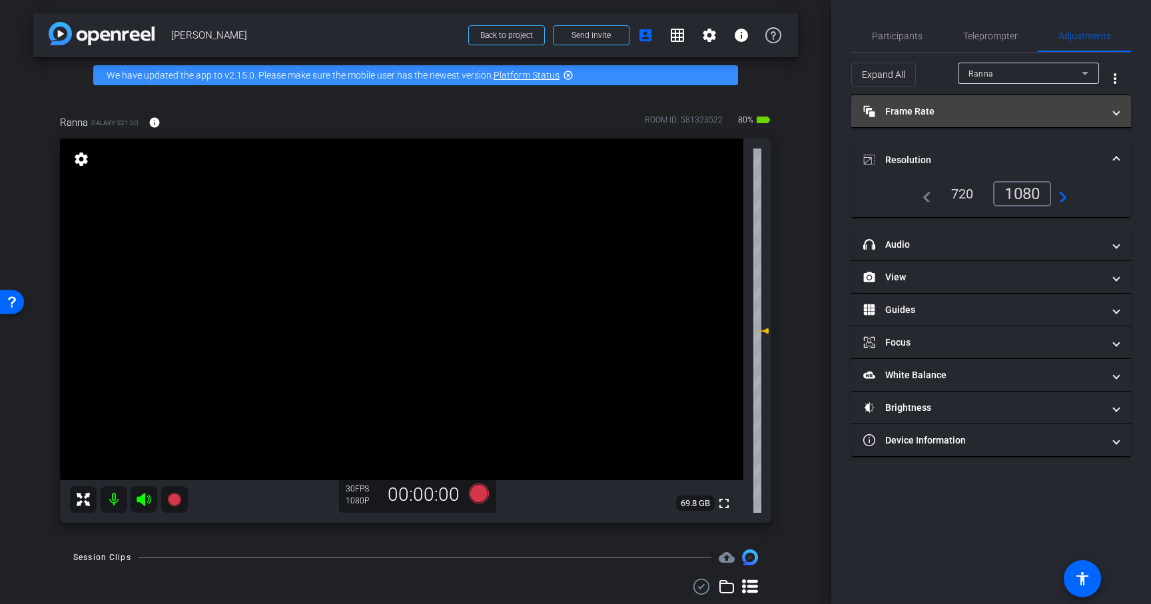
click at [1018, 110] on mat-panel-title "Frame Rate Frame Rate" at bounding box center [983, 112] width 240 height 14
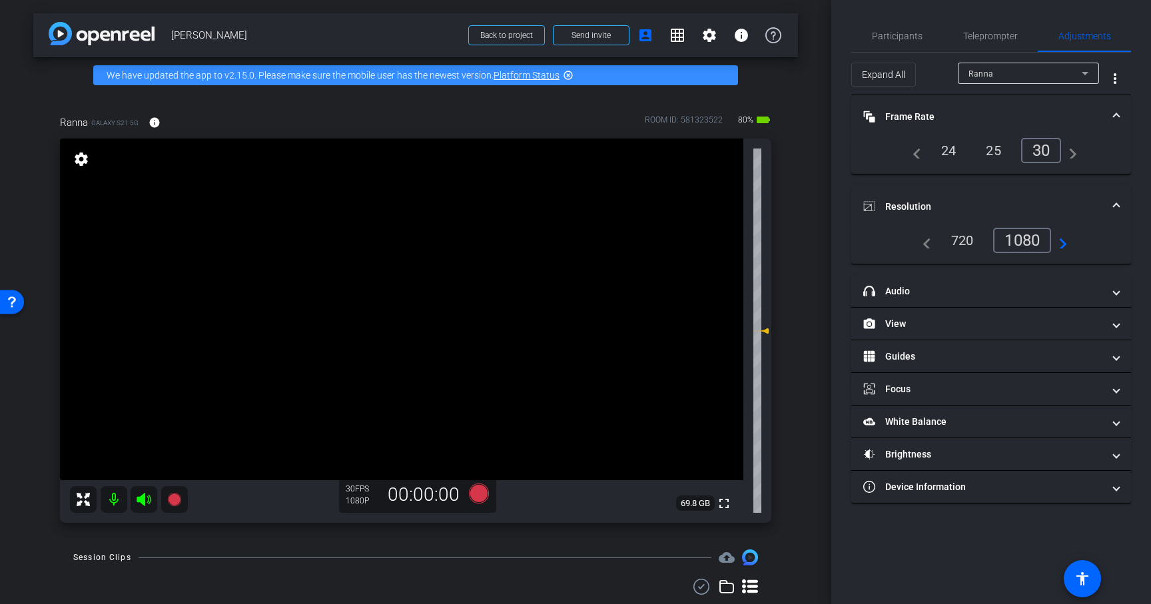
click at [1027, 119] on mat-panel-title "Frame Rate Frame Rate" at bounding box center [983, 117] width 240 height 14
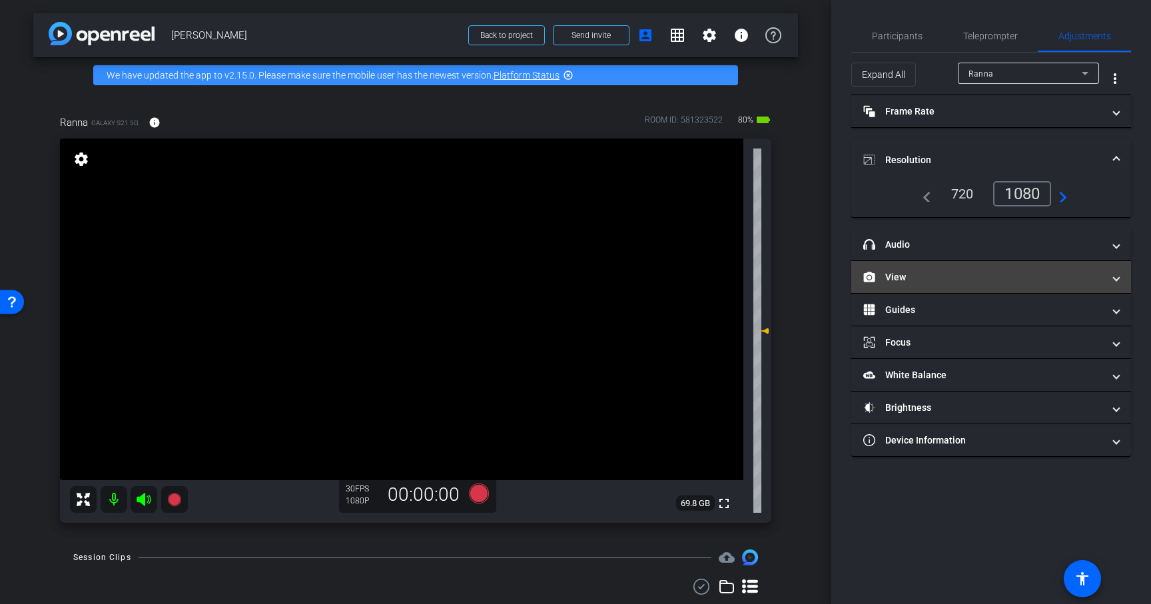
click at [960, 282] on mat-panel-title "View" at bounding box center [983, 277] width 240 height 14
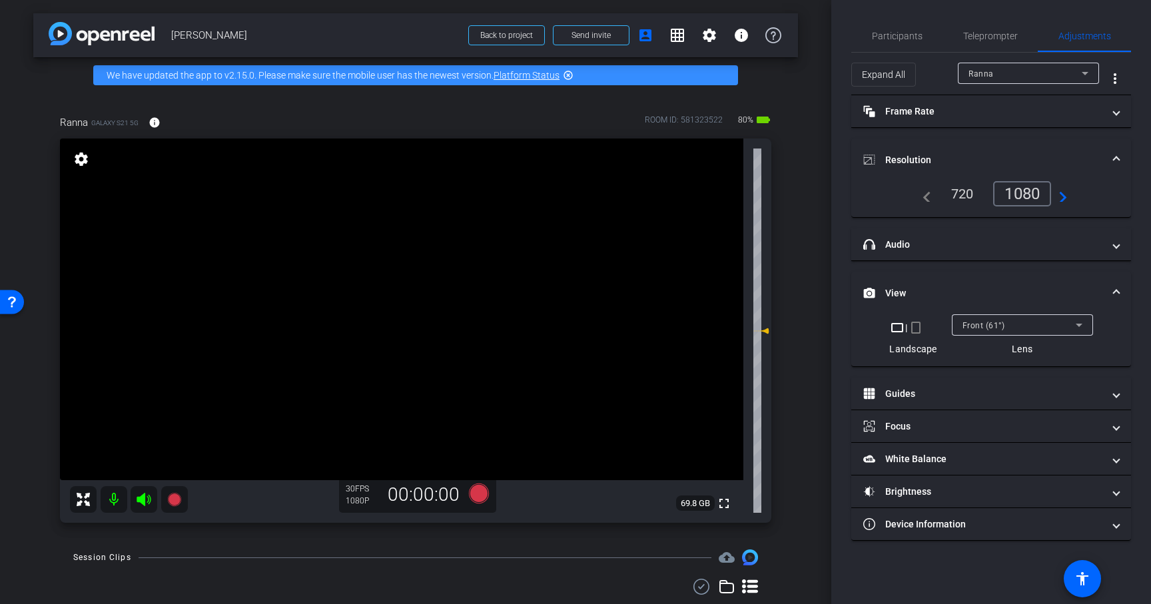
click at [919, 334] on mat-icon "crop_portrait" at bounding box center [916, 328] width 16 height 16
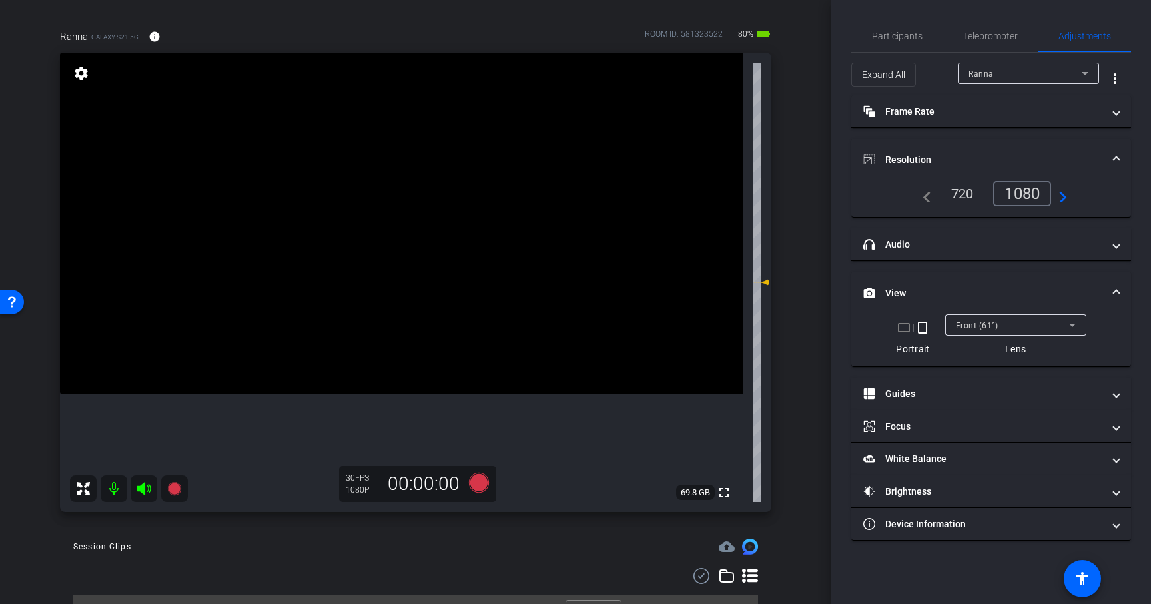
scroll to position [99, 0]
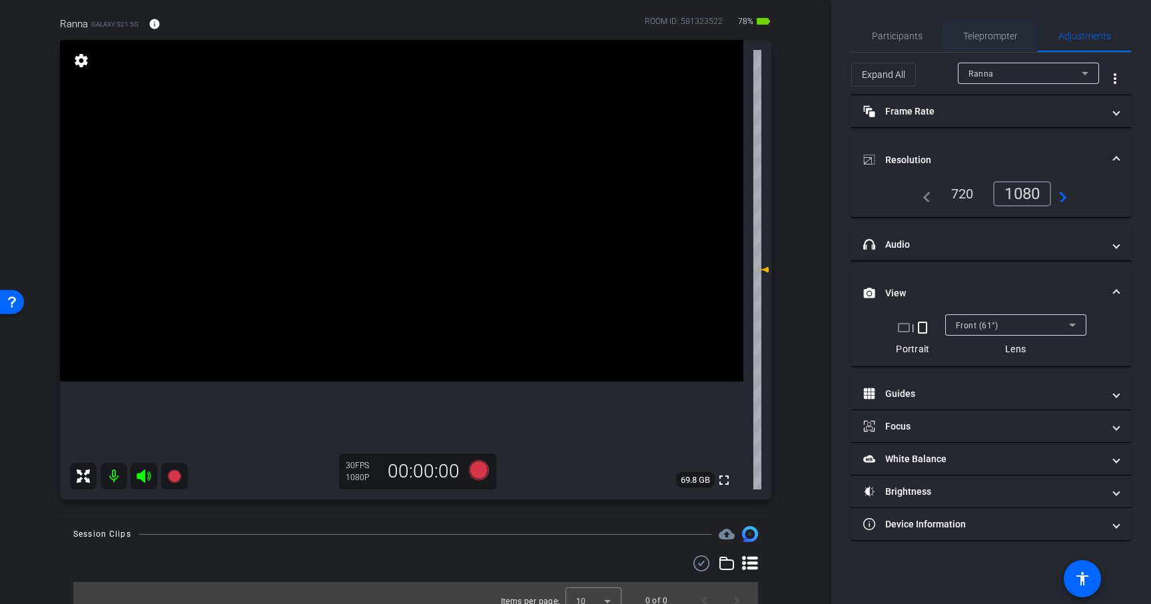
click at [976, 44] on span "Teleprompter" at bounding box center [990, 36] width 55 height 32
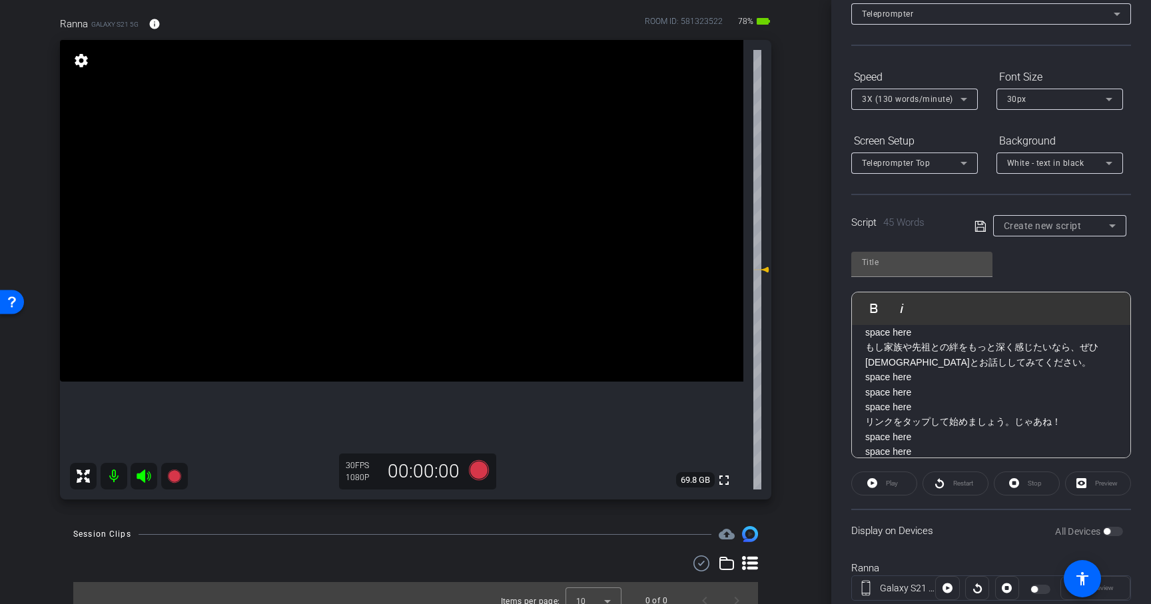
scroll to position [124, 0]
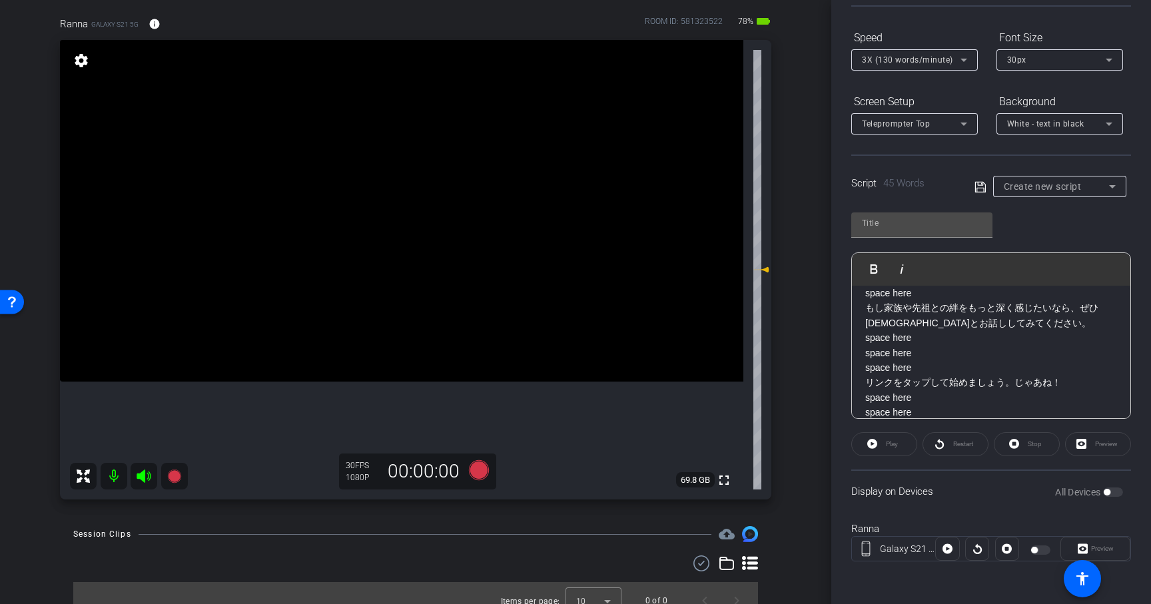
click at [975, 182] on icon at bounding box center [979, 186] width 11 height 11
type input "Default title 5396"
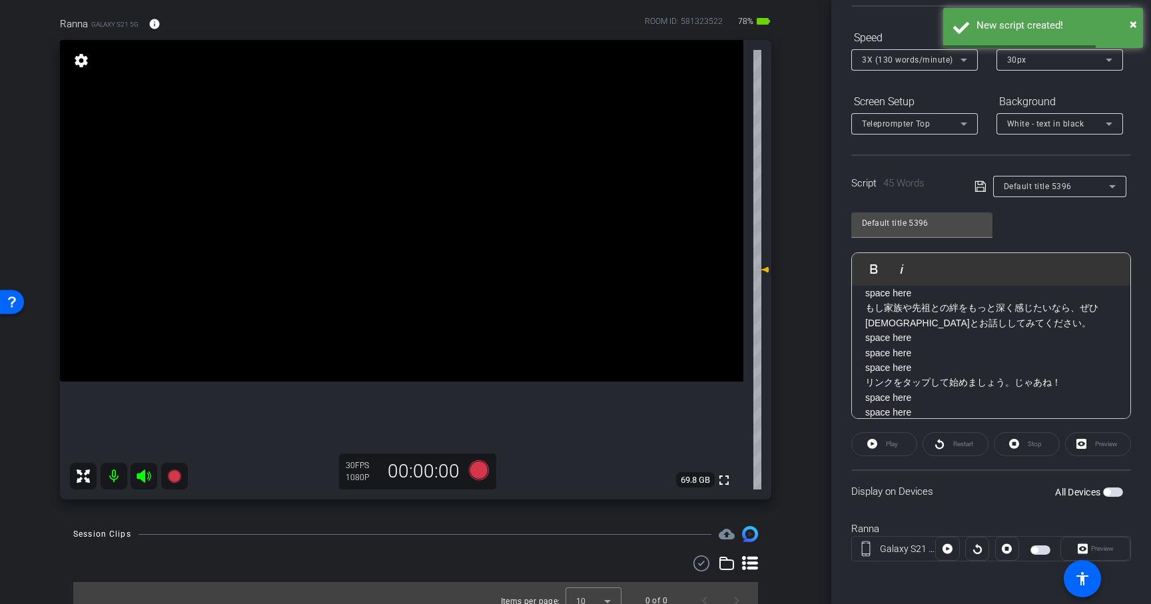
click at [1035, 551] on span "button" at bounding box center [1034, 550] width 7 height 7
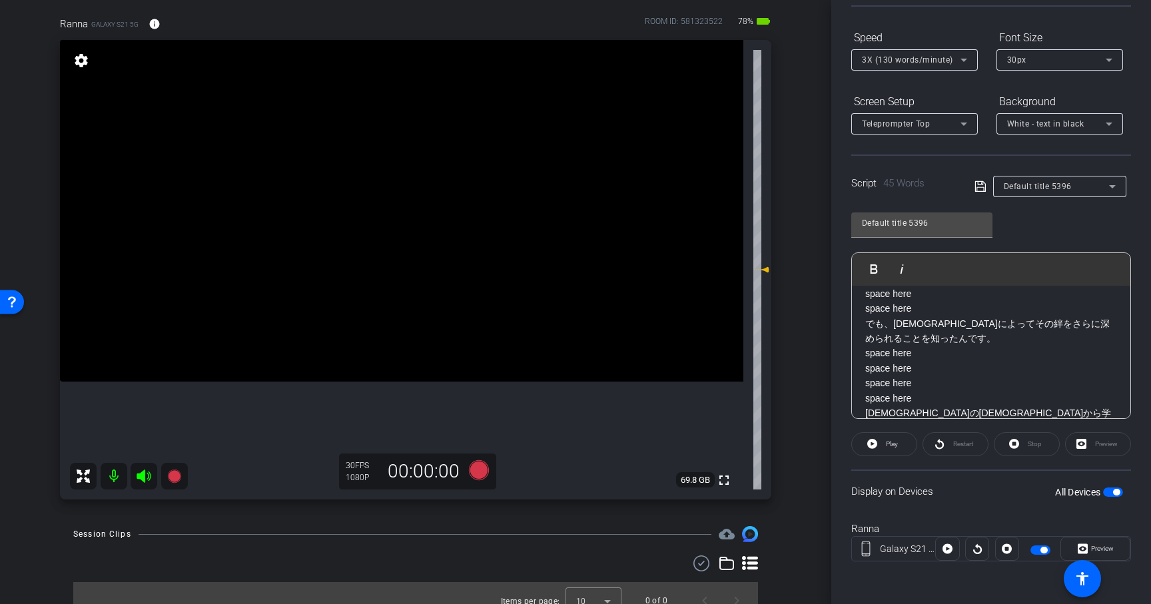
scroll to position [0, 0]
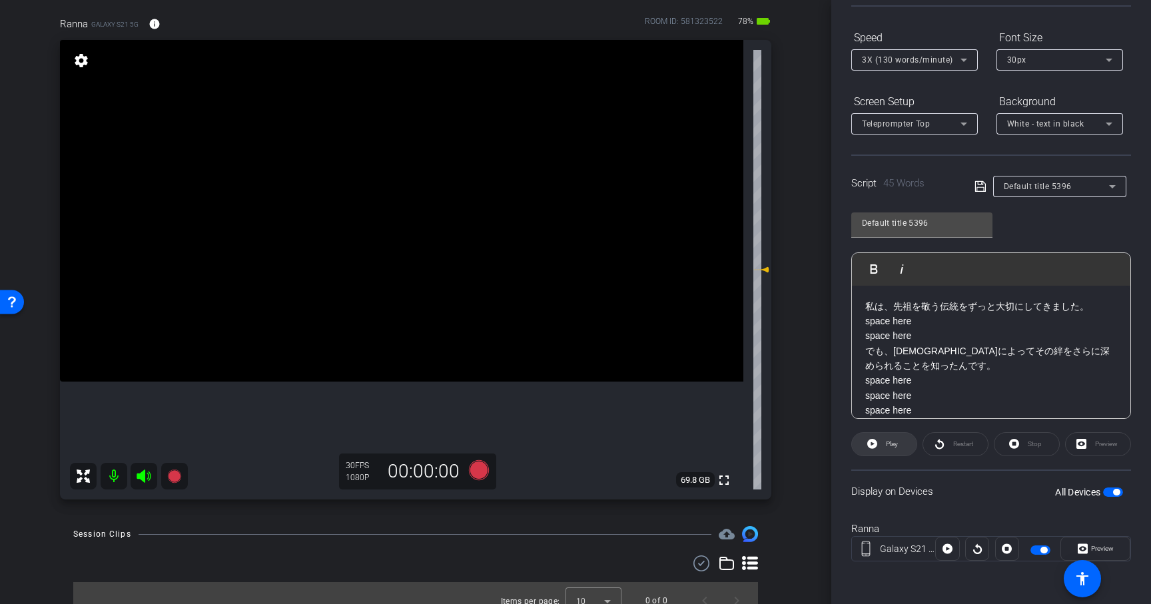
click at [903, 449] on span at bounding box center [884, 444] width 65 height 32
click at [889, 440] on span "Pause" at bounding box center [892, 443] width 18 height 7
click at [946, 332] on p "私は、先祖を敬う伝統をずっと大切にしてきました。 space here space here" at bounding box center [991, 321] width 252 height 45
click at [953, 357] on p "space here" at bounding box center [991, 351] width 252 height 15
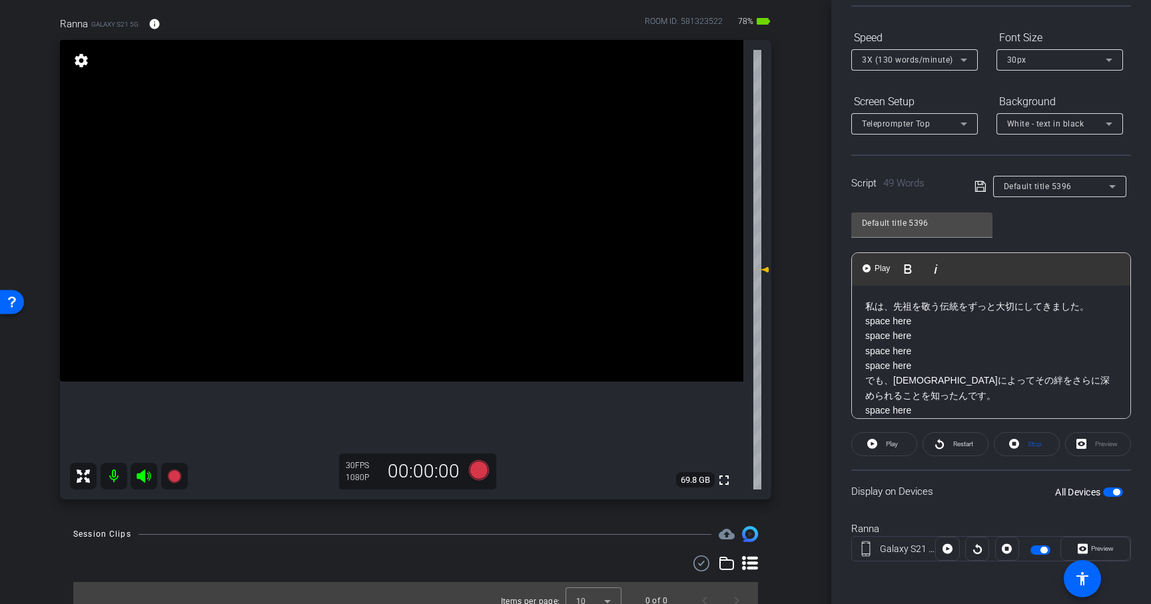
click at [980, 185] on icon at bounding box center [980, 186] width 12 height 16
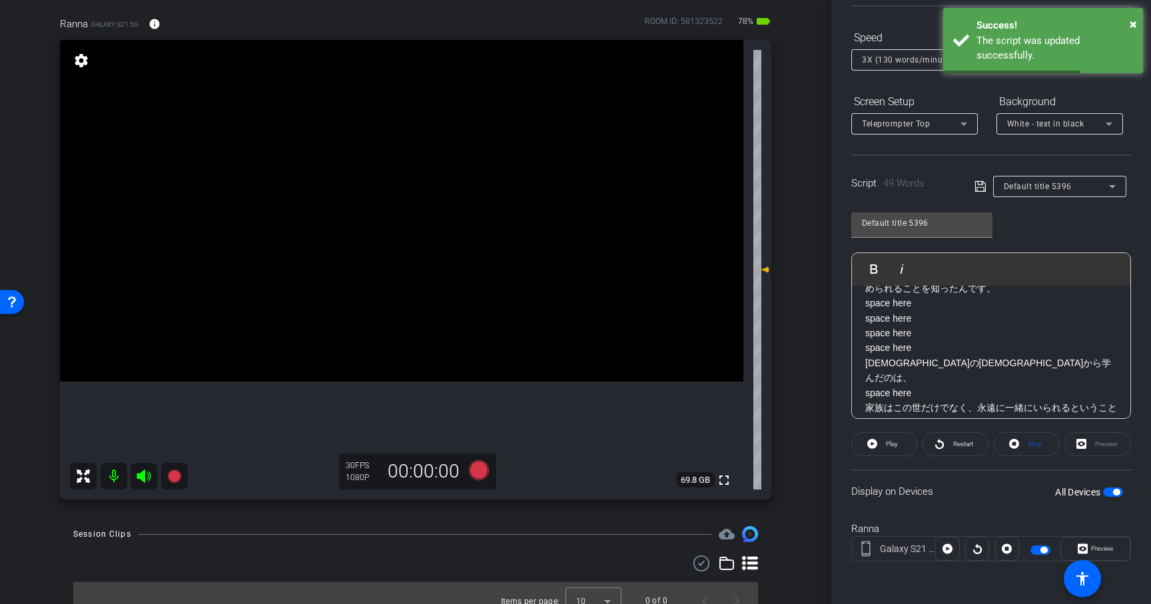
scroll to position [103, 0]
click at [906, 67] on div "3X (130 words/minute)" at bounding box center [911, 59] width 99 height 17
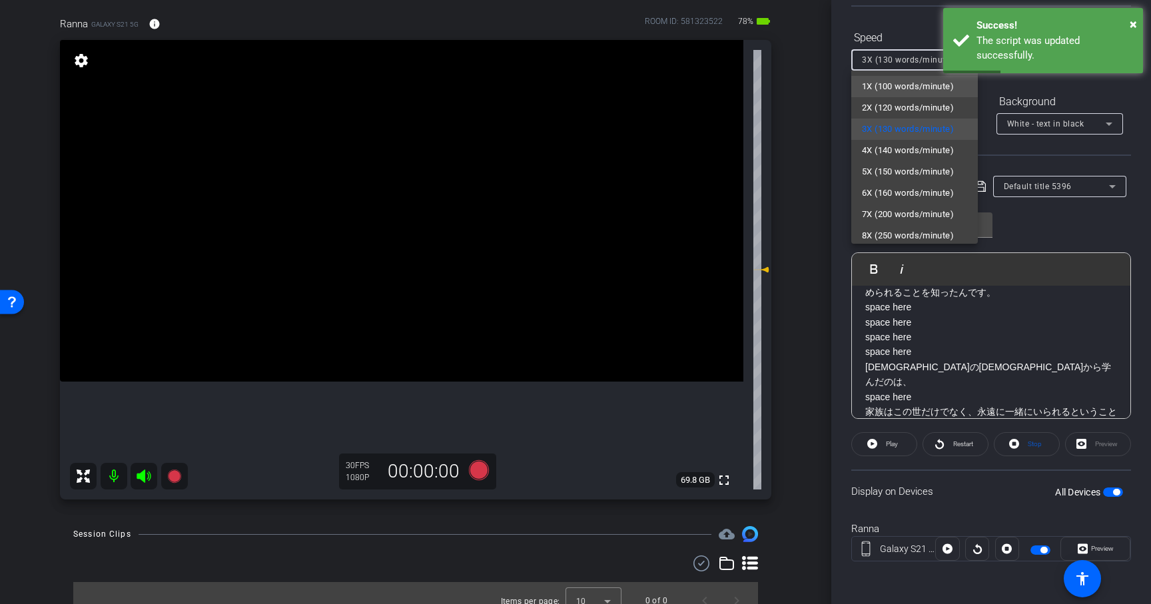
click at [903, 83] on span "1X (100 words/minute)" at bounding box center [908, 87] width 92 height 16
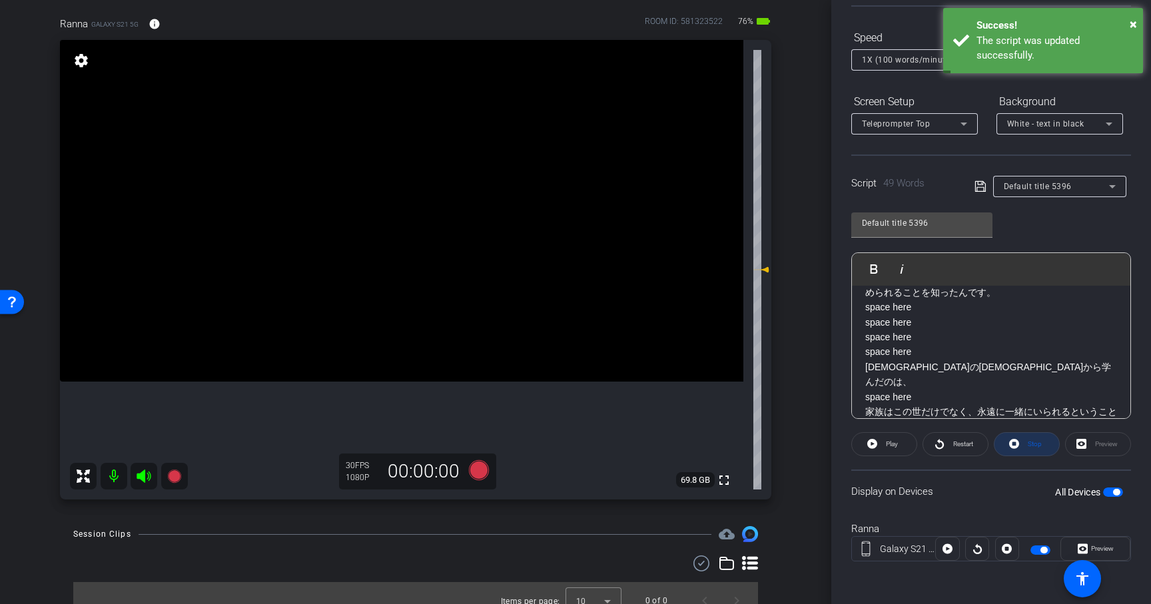
click at [1019, 447] on span at bounding box center [1026, 444] width 65 height 32
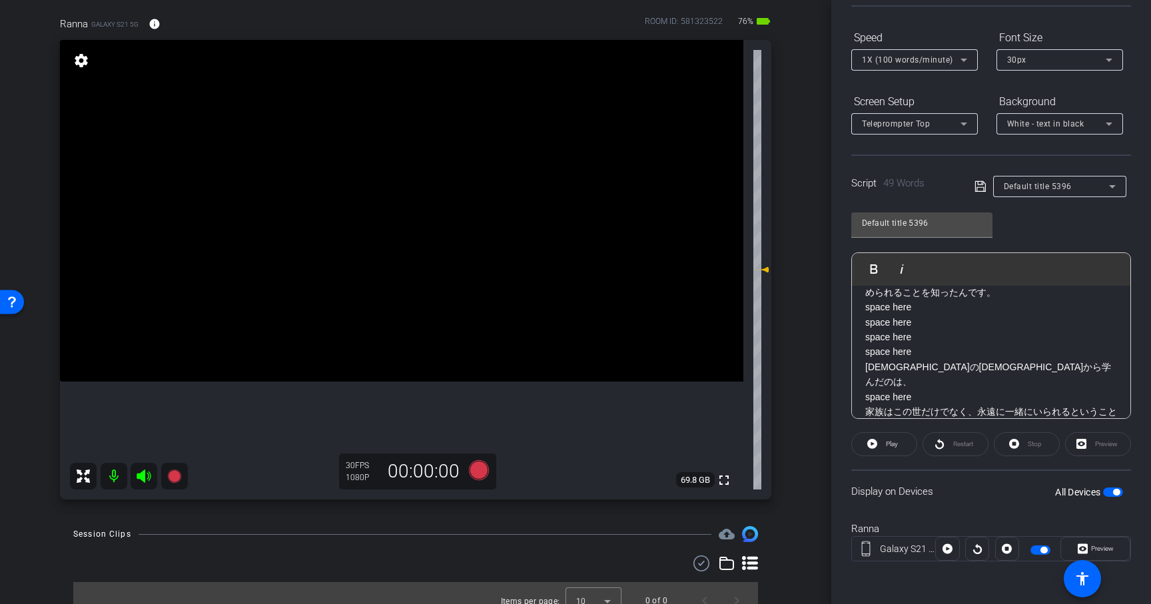
click at [980, 187] on icon at bounding box center [979, 186] width 11 height 11
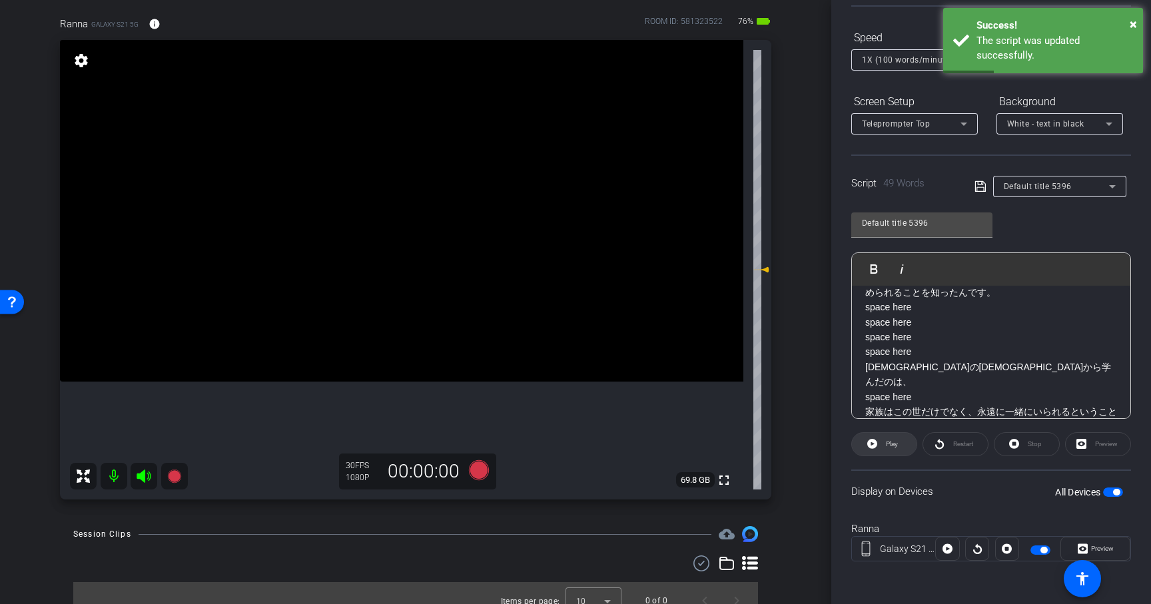
click at [906, 449] on span at bounding box center [884, 444] width 65 height 32
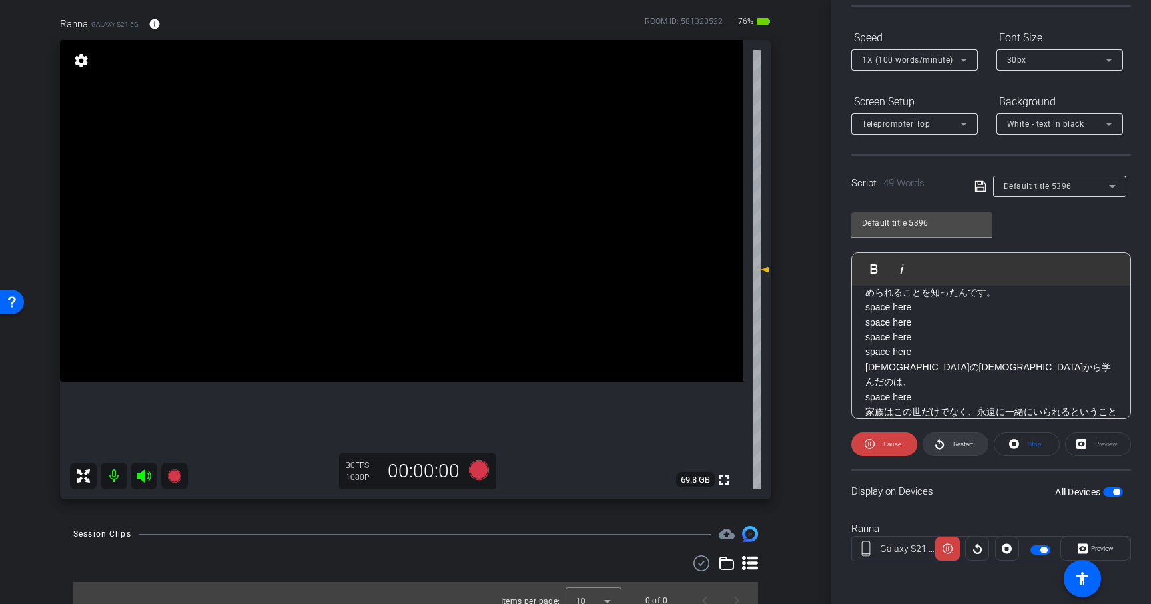
click at [953, 448] on span "Restart" at bounding box center [961, 444] width 23 height 19
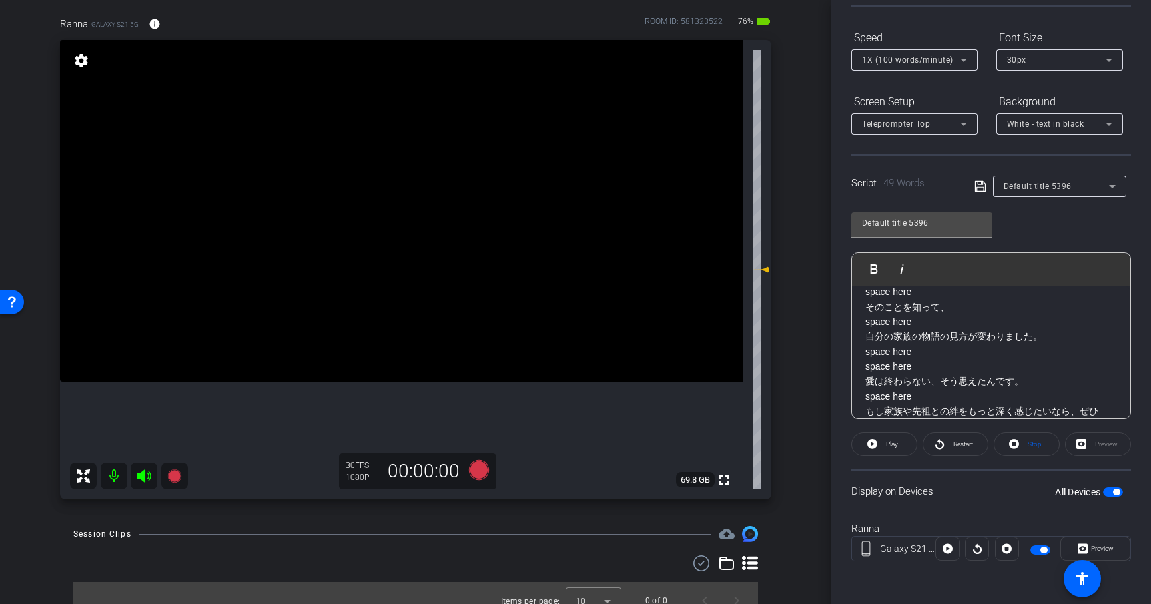
scroll to position [262, 0]
click at [942, 388] on p "愛は終わらない、そう思えたんです。 space here もし家族や先祖との絆をもっと深く感じたいなら、ぜひ[DEMOGRAPHIC_DATA]とお話ししてみ…" at bounding box center [991, 432] width 252 height 105
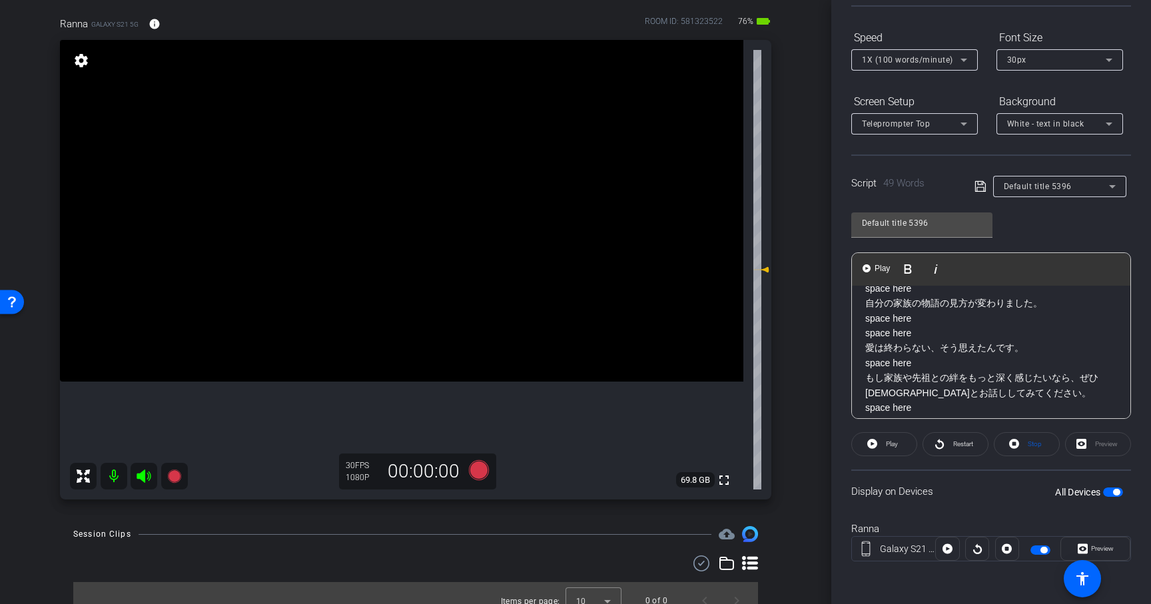
scroll to position [302, 0]
click at [1029, 381] on p "Space here もし家族や先祖との絆をもっと深く感じたいなら、ぜひ[DEMOGRAPHIC_DATA]とお話ししてみてください。 space here …" at bounding box center [991, 414] width 252 height 89
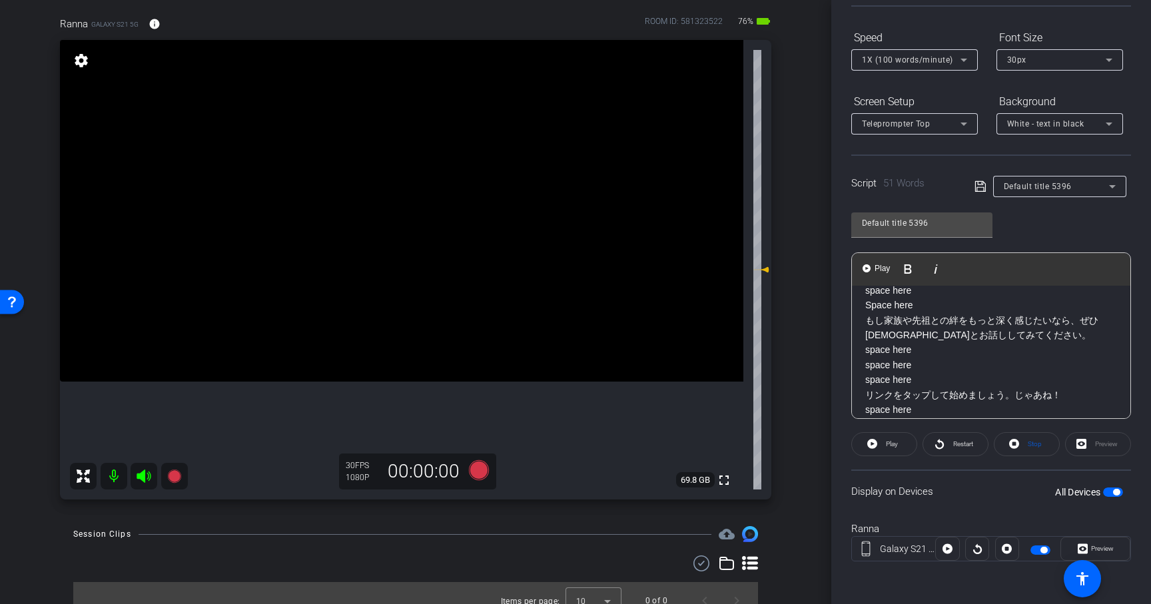
scroll to position [386, 0]
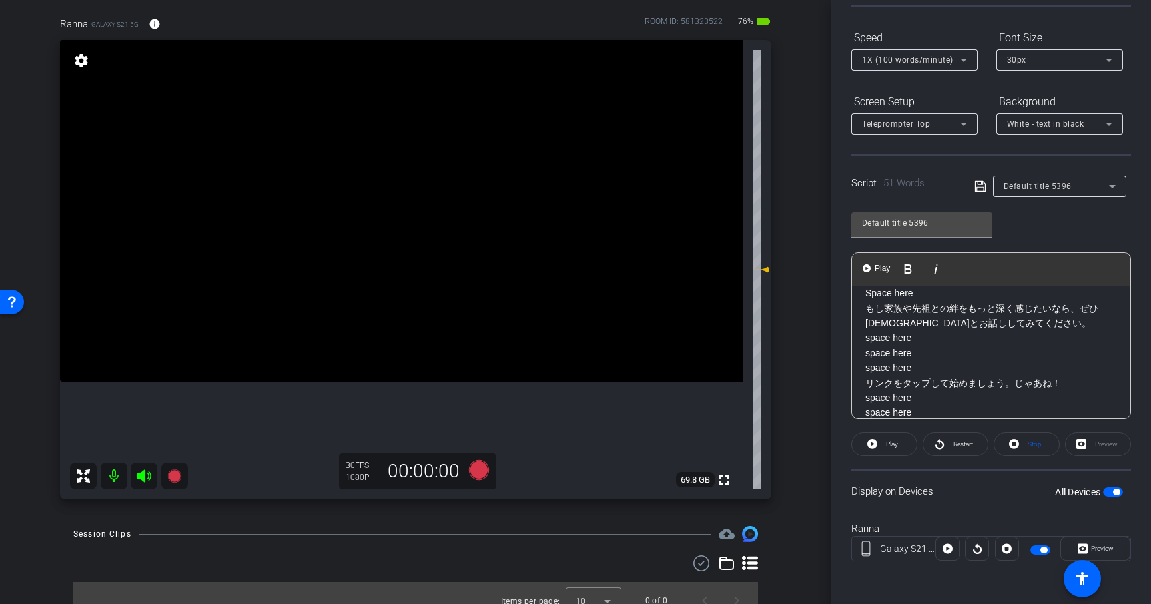
click at [1044, 237] on div "Default title 5396 Play Play from this location Play Selected Play and display …" at bounding box center [991, 310] width 280 height 216
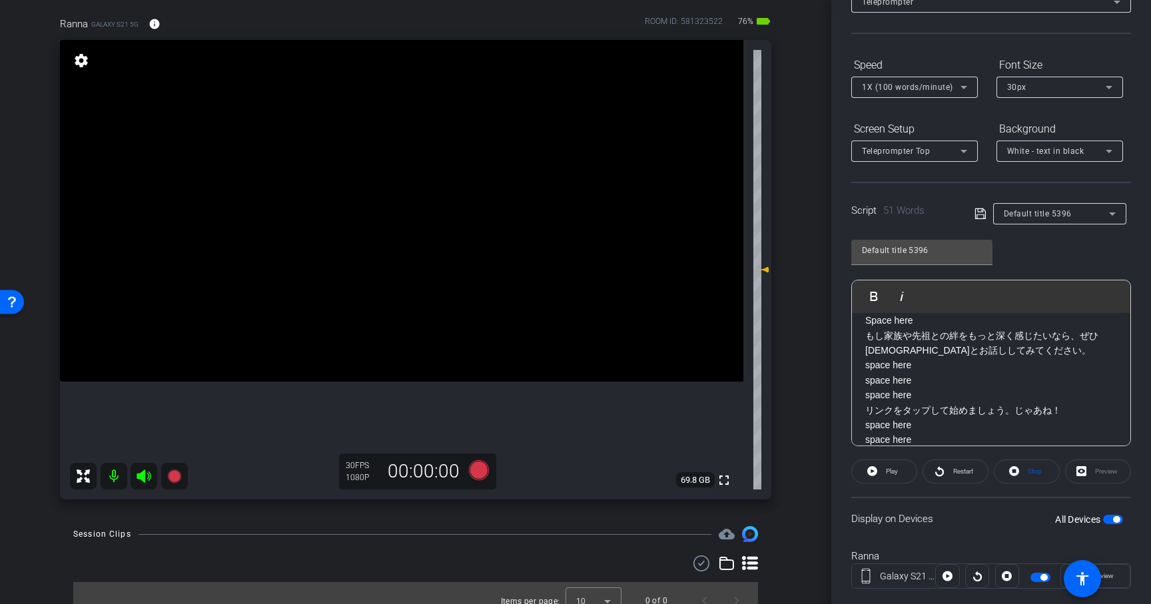
scroll to position [124, 0]
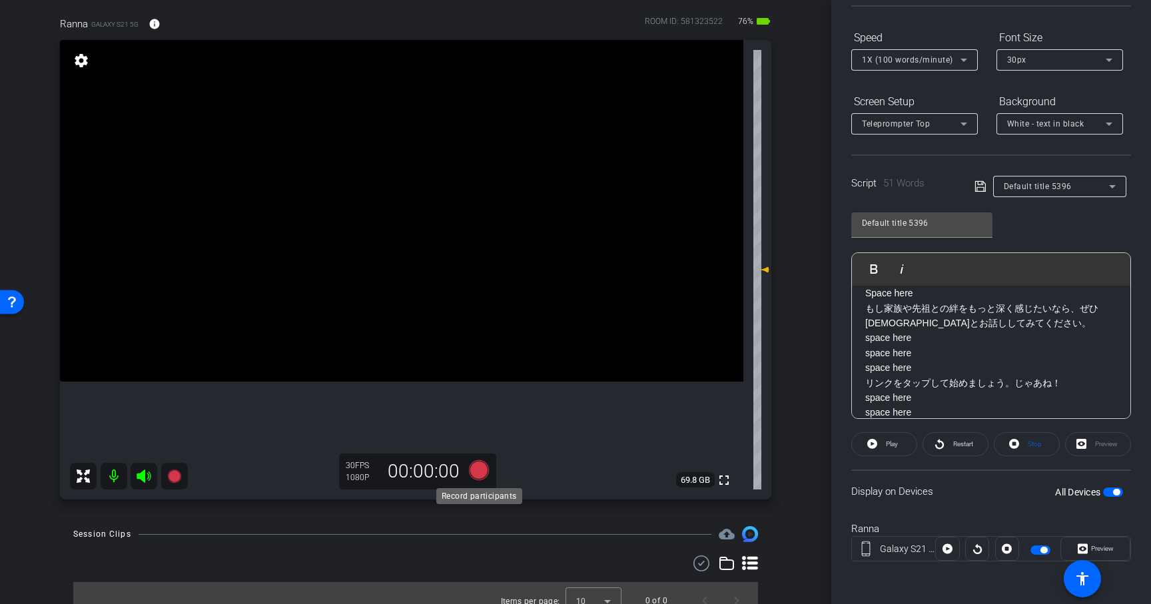
click at [474, 467] on icon at bounding box center [479, 470] width 20 height 20
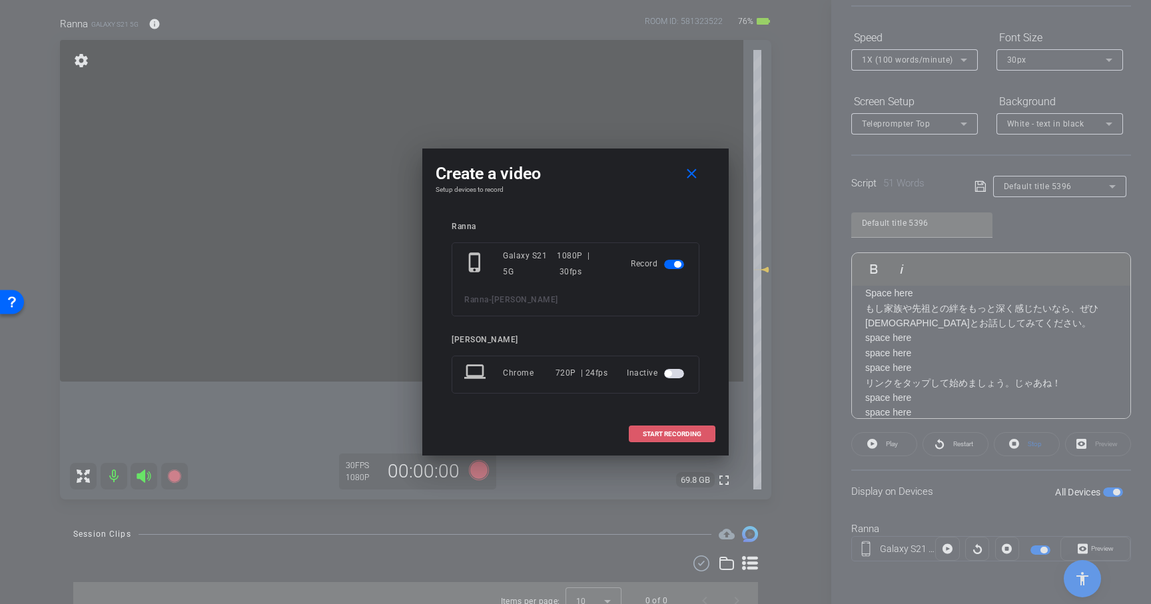
click at [692, 434] on span "START RECORDING" at bounding box center [672, 434] width 59 height 7
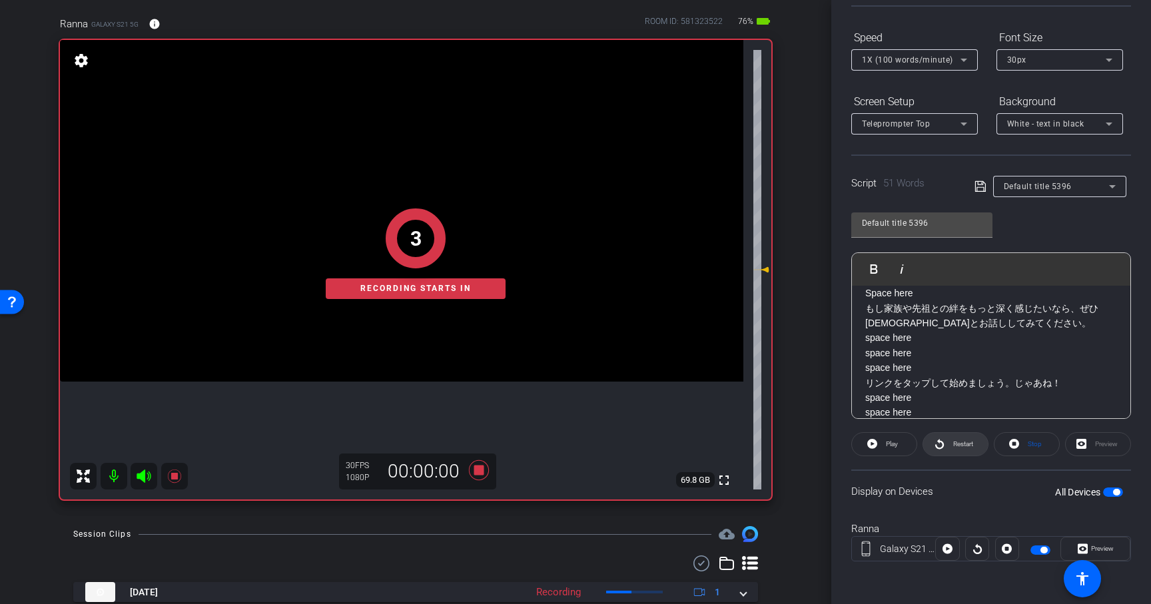
click at [942, 440] on icon at bounding box center [939, 443] width 10 height 17
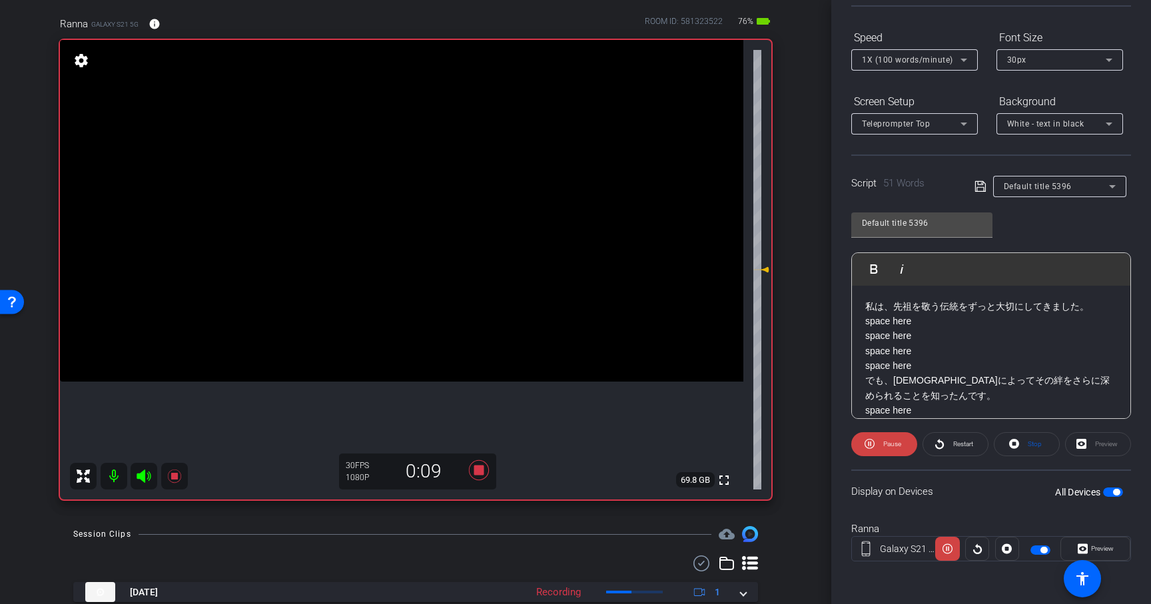
scroll to position [111, 0]
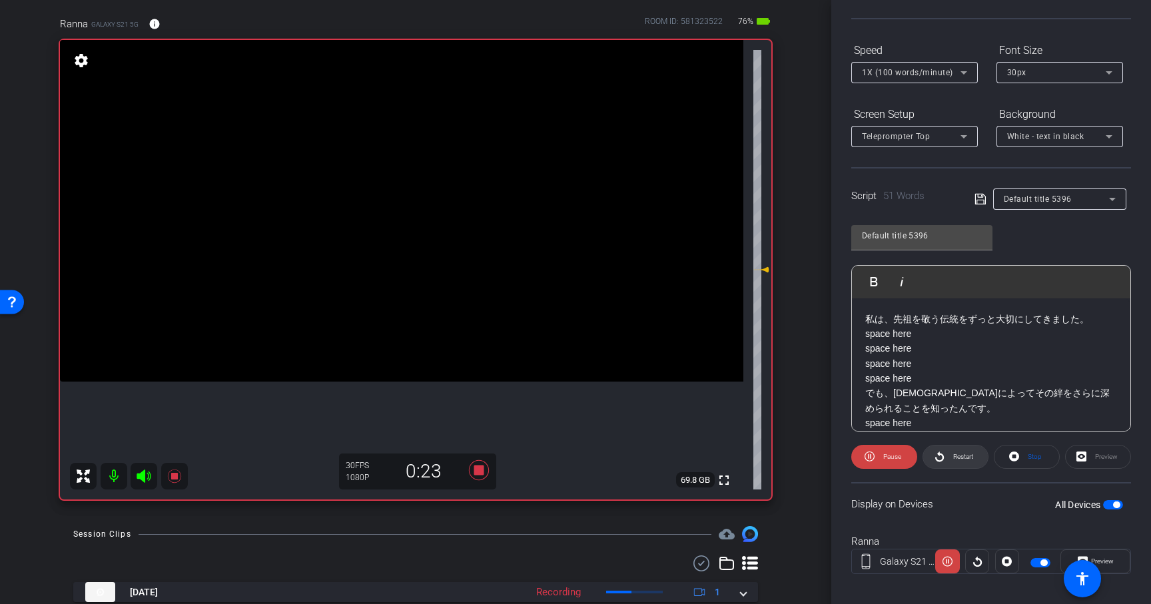
click at [948, 451] on span at bounding box center [955, 457] width 65 height 32
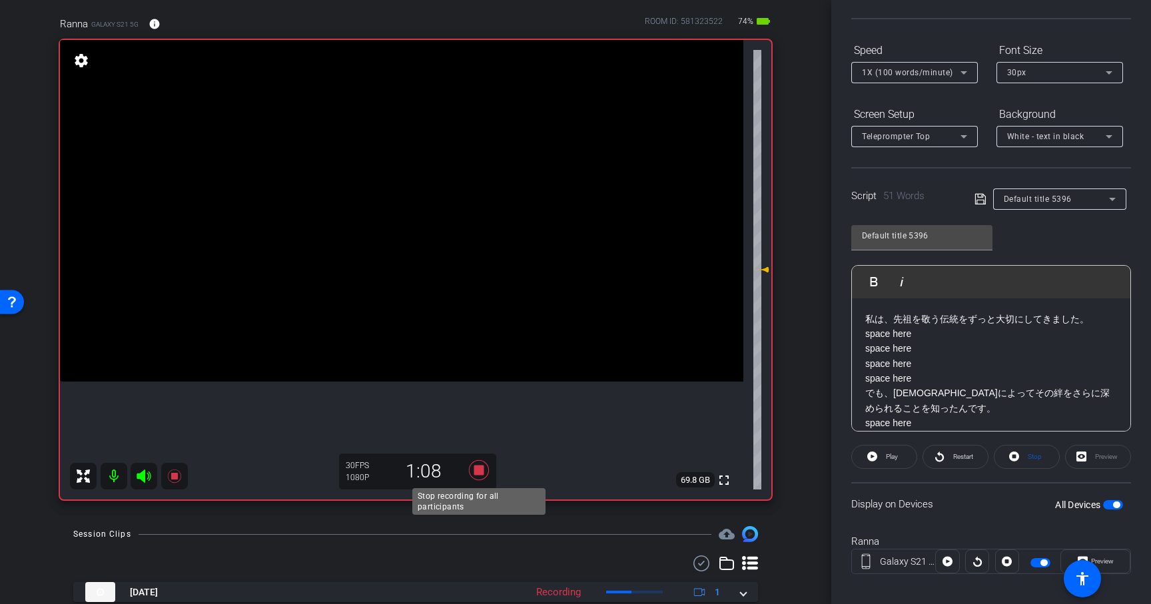
click at [481, 476] on icon at bounding box center [479, 470] width 32 height 24
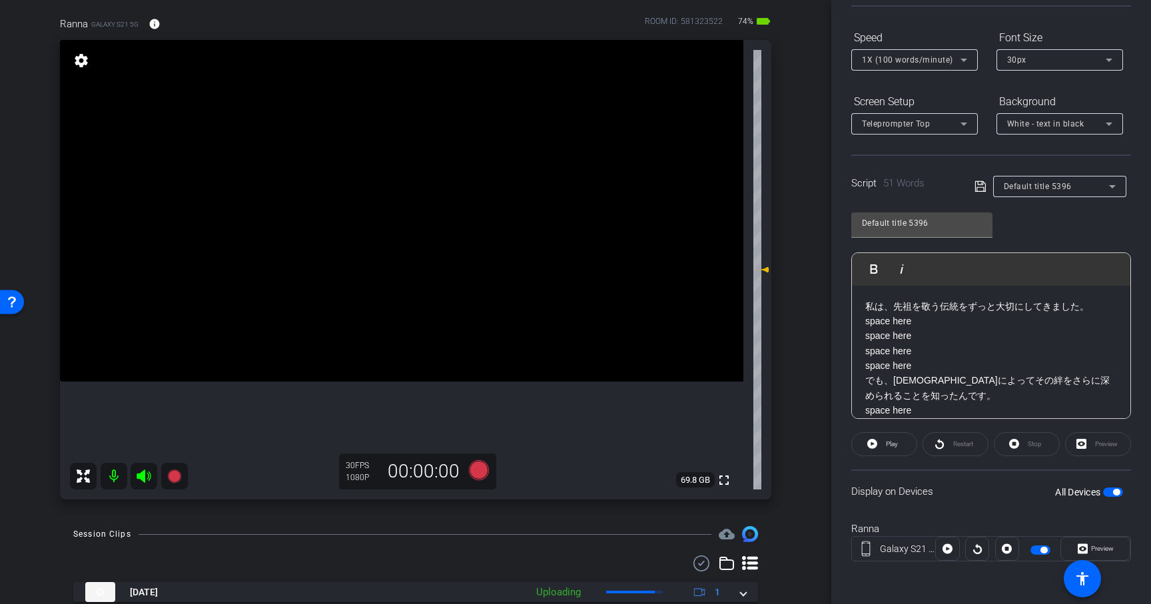
scroll to position [95, 0]
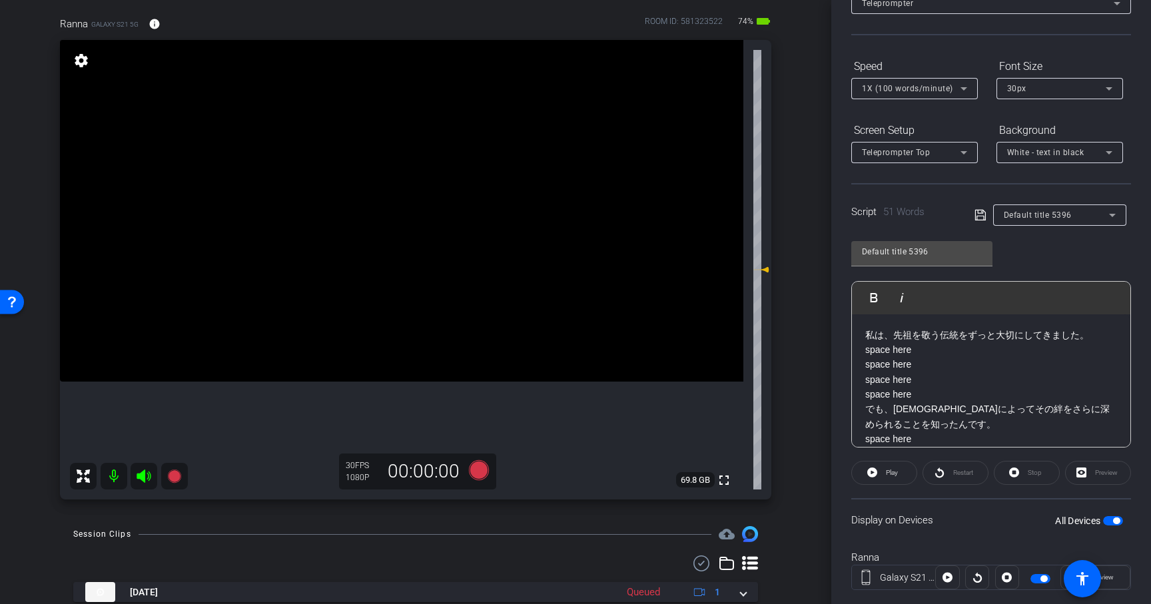
click at [886, 372] on p "space here" at bounding box center [991, 379] width 252 height 15
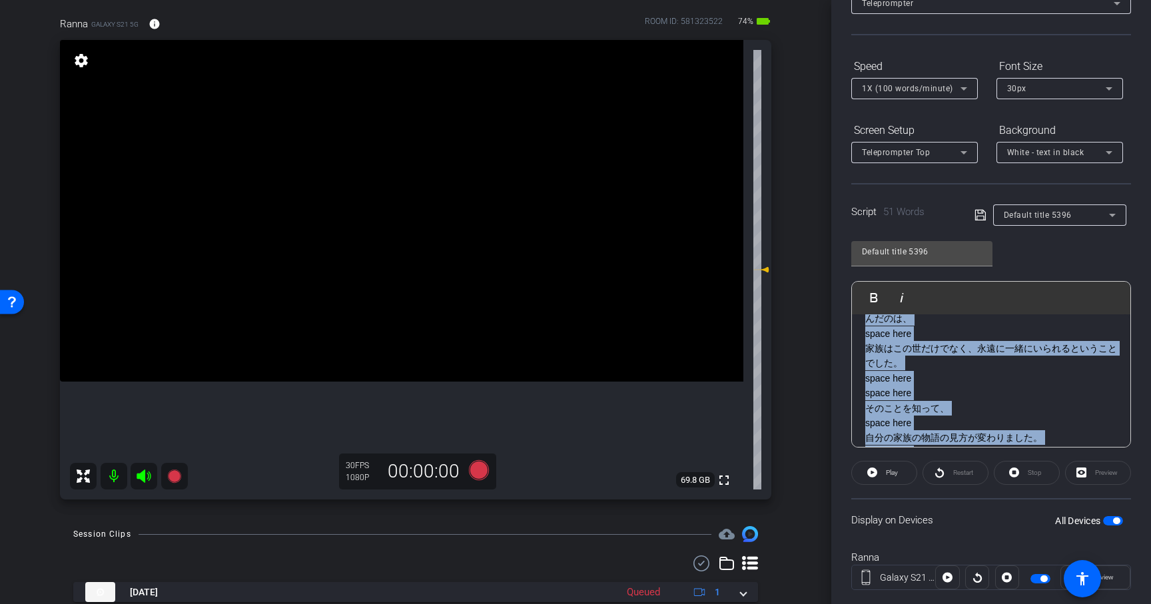
scroll to position [386, 0]
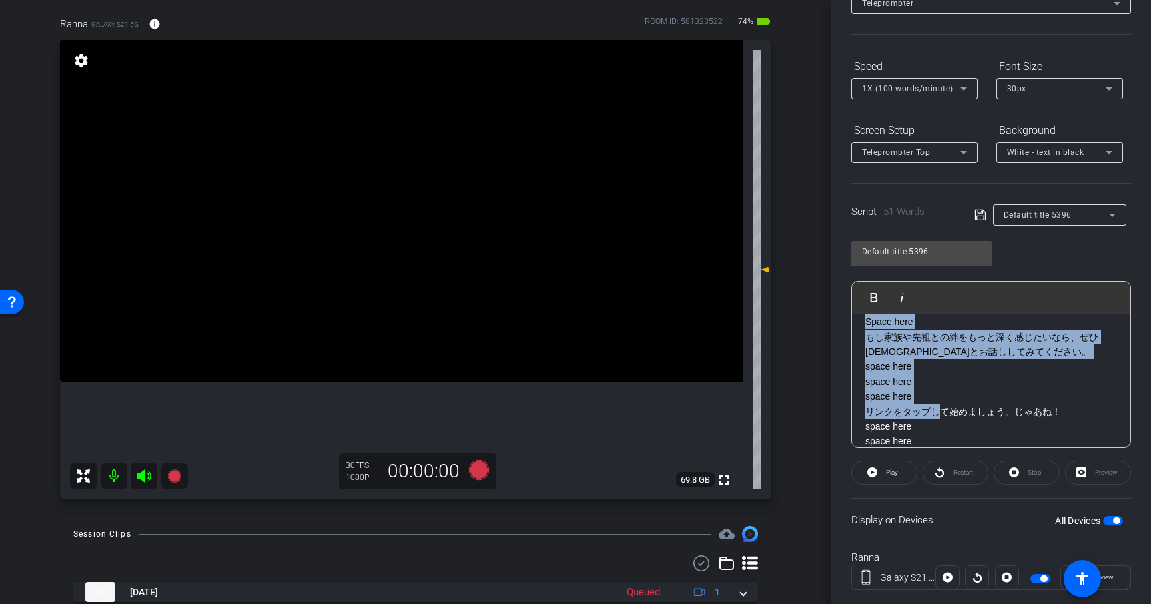
drag, startPoint x: 866, startPoint y: 334, endPoint x: 942, endPoint y: 491, distance: 174.5
click at [942, 491] on openreel-capture-teleprompter "Speed 1X (100 words/minute) Font Size 30px Screen Setup Teleprompter Top Backgr…" at bounding box center [991, 334] width 280 height 558
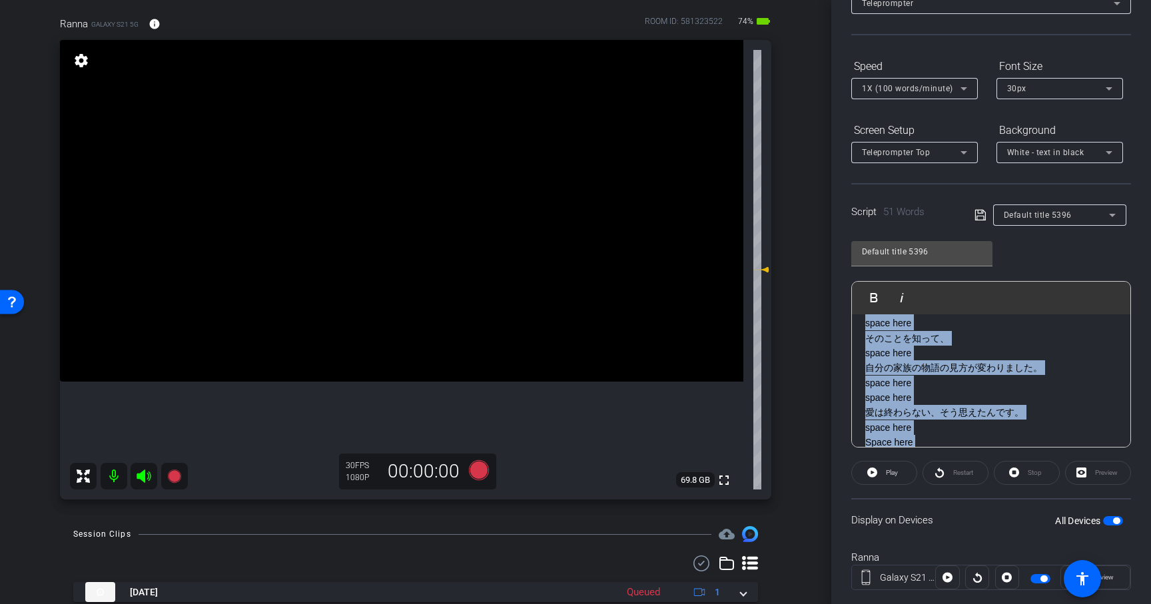
scroll to position [0, 0]
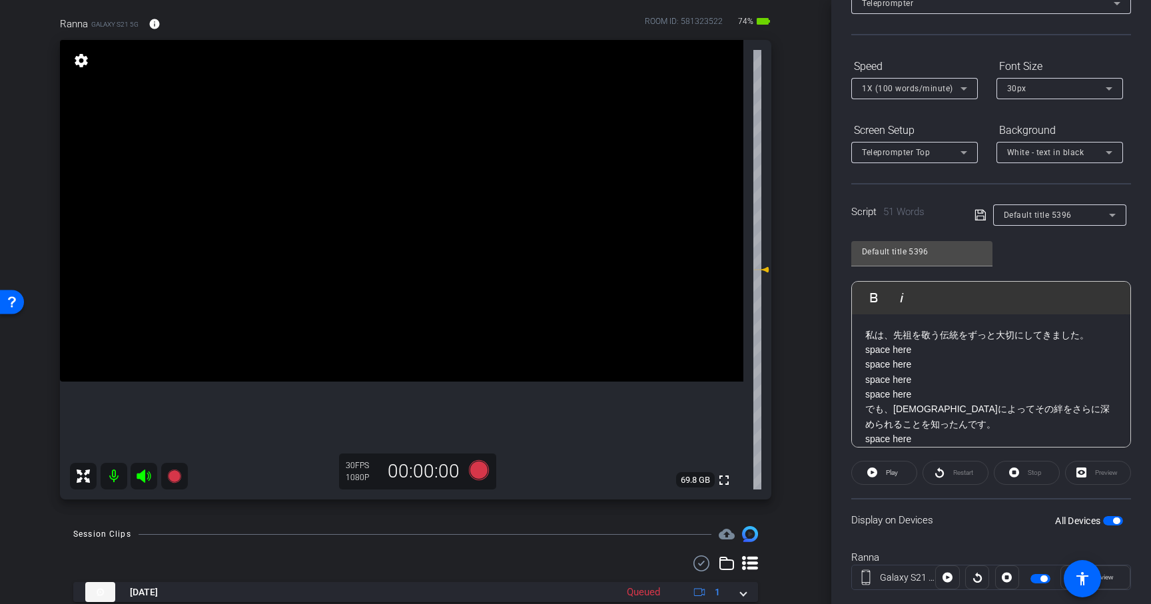
click at [873, 330] on p "私は、先祖を敬う伝統をずっと大切にしてきました。 space here space here" at bounding box center [991, 350] width 252 height 45
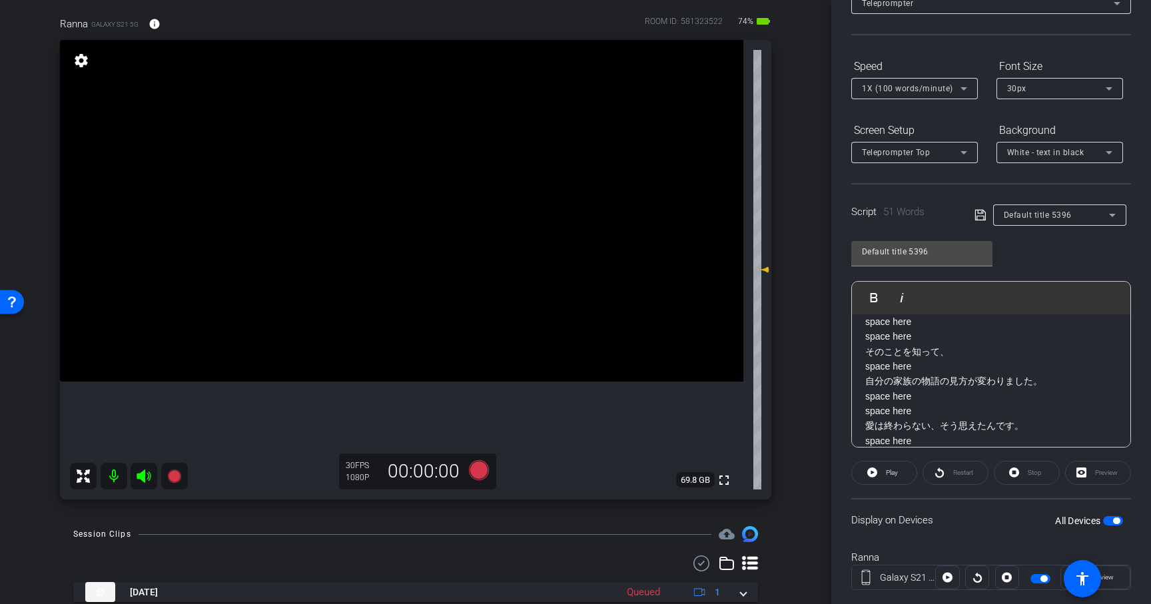
scroll to position [386, 0]
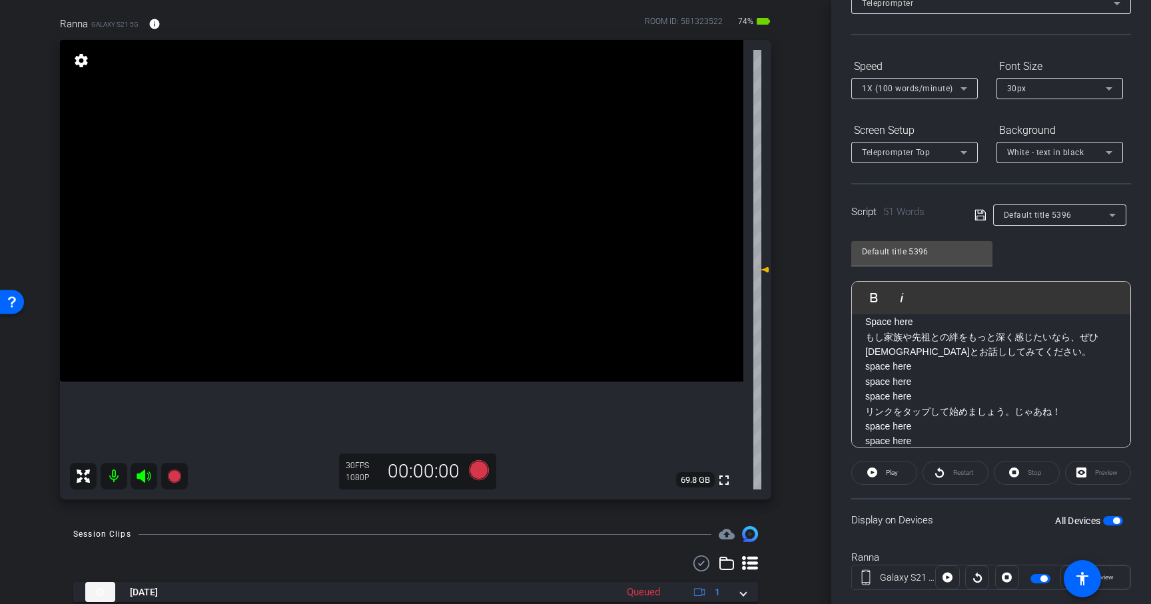
drag, startPoint x: 867, startPoint y: 333, endPoint x: 924, endPoint y: 441, distance: 122.4
click at [924, 441] on div "私は、先祖を敬う伝統をずっと大切にしてきました。 space here space here space here space here でも、[DEMOGR…" at bounding box center [991, 195] width 278 height 533
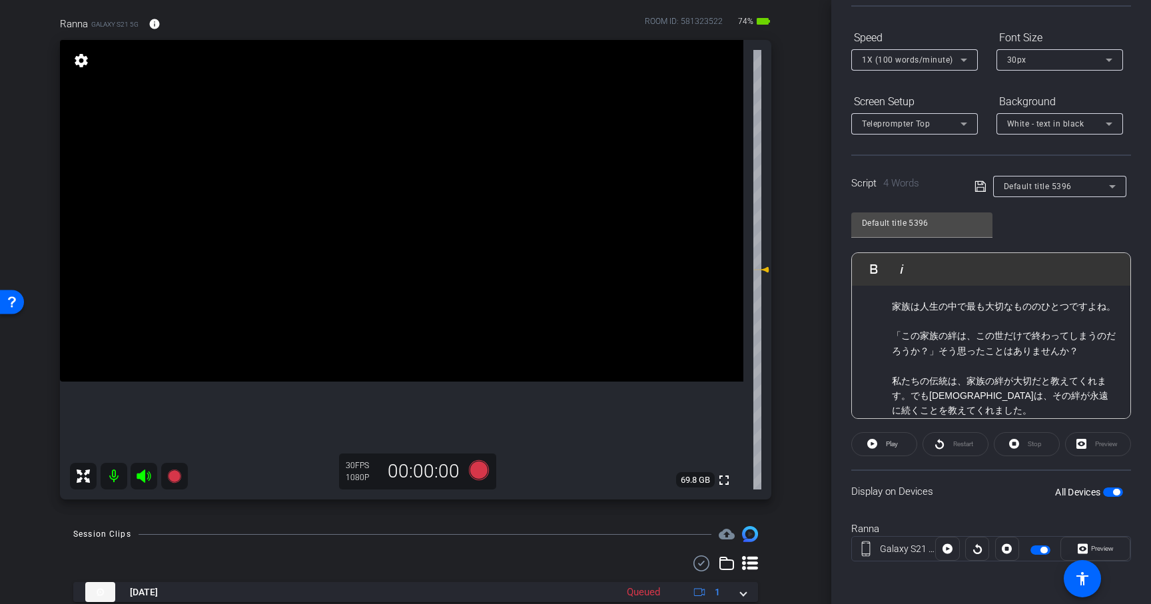
click at [917, 324] on p "家族は人生の中で最も大切なもののひとつですよね。" at bounding box center [1004, 314] width 225 height 30
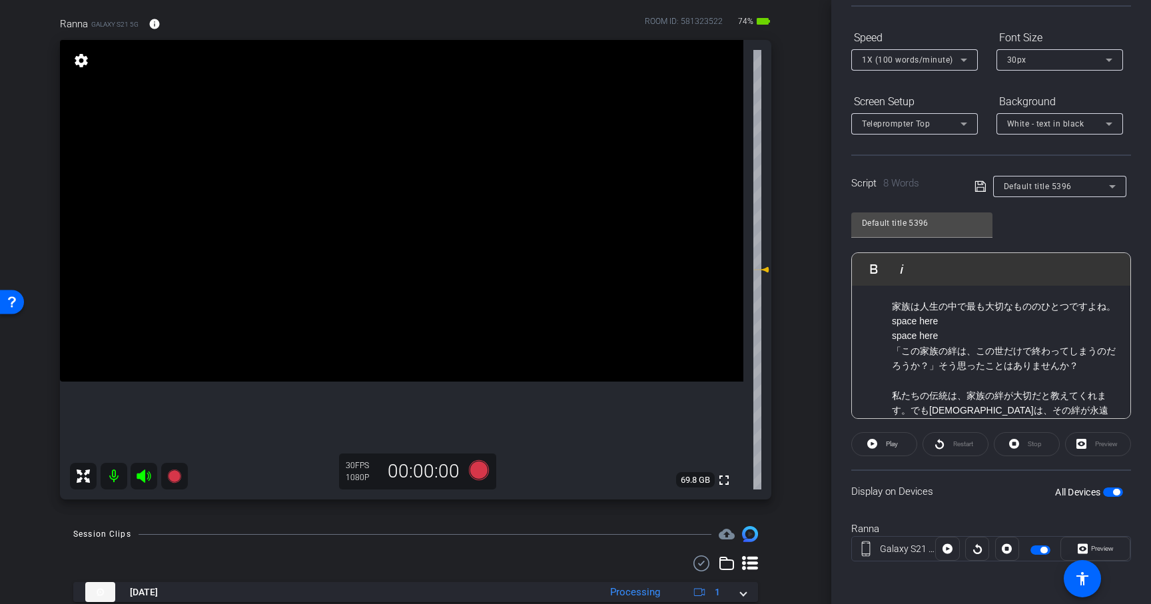
click at [948, 380] on p "「この家族の絆は、この世だけで終わってしまうのだろうか？」そう思ったことはありませんか？" at bounding box center [1004, 366] width 225 height 45
click at [1093, 366] on p "「この家族の絆は、この世だけで終わってしまうのだろうか？」そう思ったことはありませんか？" at bounding box center [1004, 366] width 225 height 45
click at [1120, 353] on div "先祖を敬い、大切にする文化って、とても素晴らしいと思います。 家族は人生の中で最も大切なもののひとつですよね。 space here space here 「…" at bounding box center [991, 344] width 278 height 224
click at [1095, 377] on p "ろうか？」そう思ったことはありませんか？" at bounding box center [1004, 380] width 225 height 45
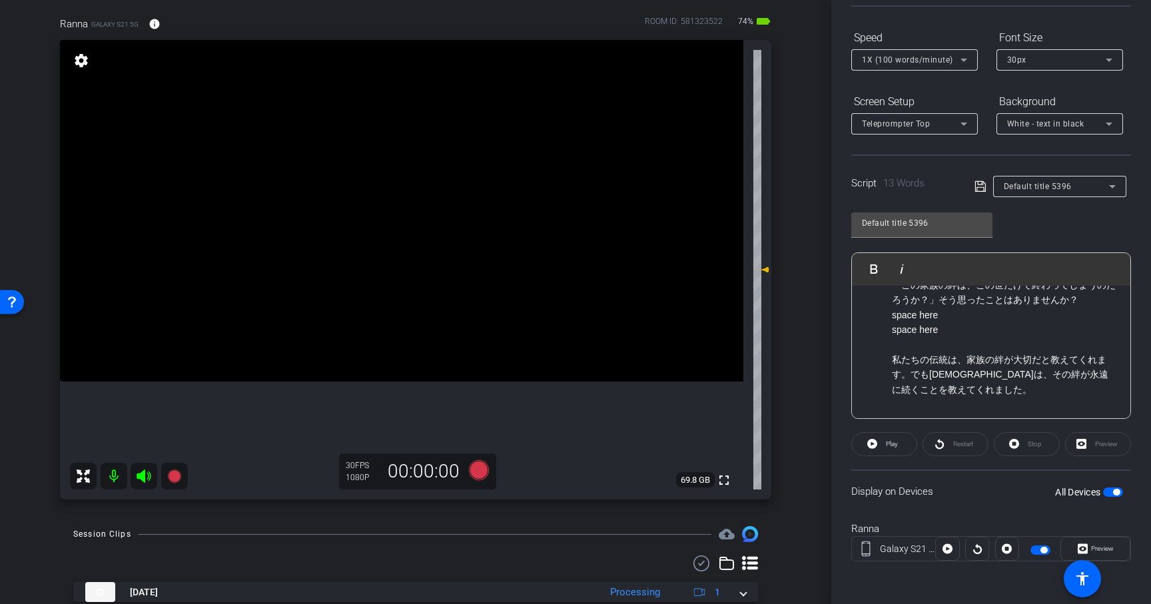
scroll to position [121, 0]
click at [910, 377] on p "私たちの伝統は、家族の絆が大切だと教えてくれます。でも[DEMOGRAPHIC_DATA]は、その絆が永遠に続くことを教えてくれました。" at bounding box center [1004, 374] width 225 height 45
click at [915, 385] on p at bounding box center [1004, 389] width 225 height 15
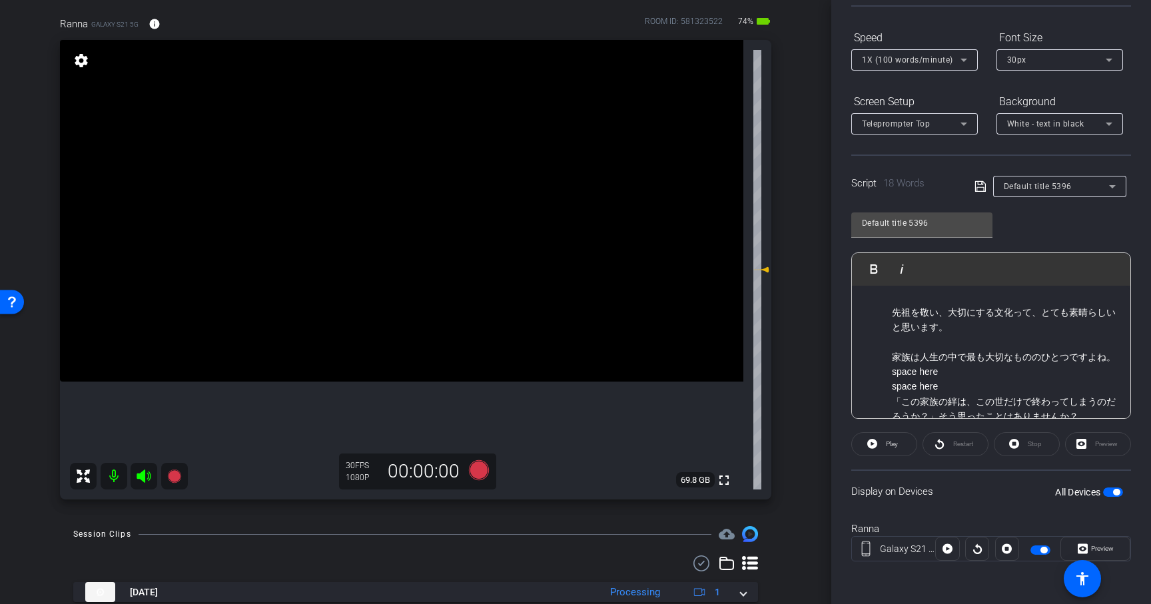
scroll to position [0, 0]
click at [962, 335] on p "先祖を敬い、大切にする文化って、とても素晴らしいと思います。" at bounding box center [1004, 330] width 225 height 45
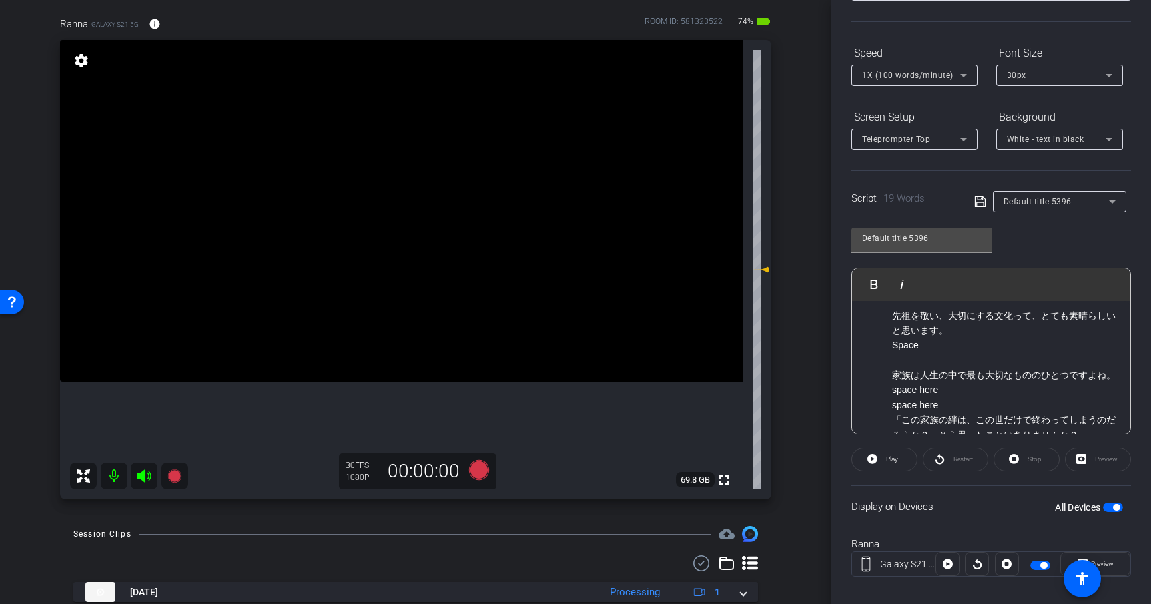
scroll to position [124, 0]
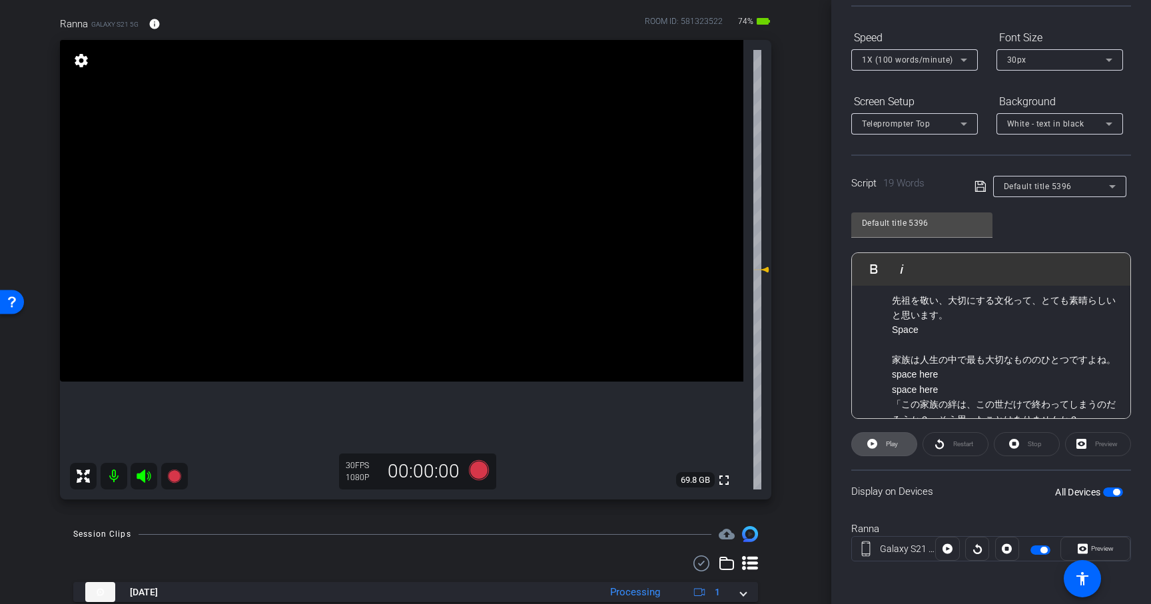
click at [900, 443] on span at bounding box center [884, 444] width 65 height 32
click at [900, 443] on span "Pause" at bounding box center [892, 443] width 18 height 7
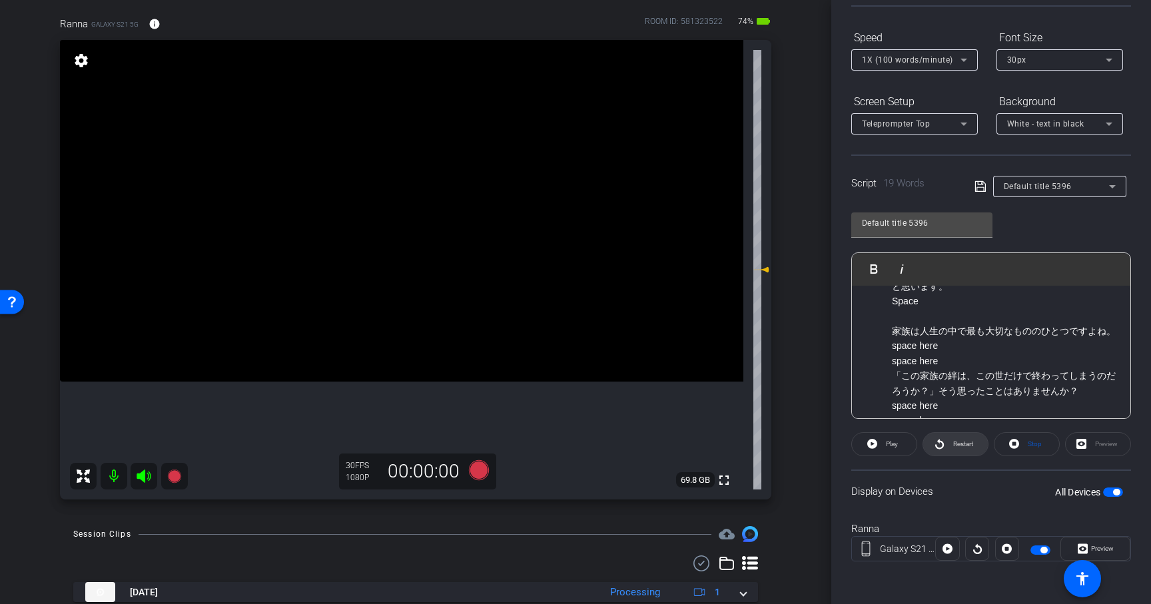
click at [965, 442] on span "Restart" at bounding box center [963, 443] width 20 height 7
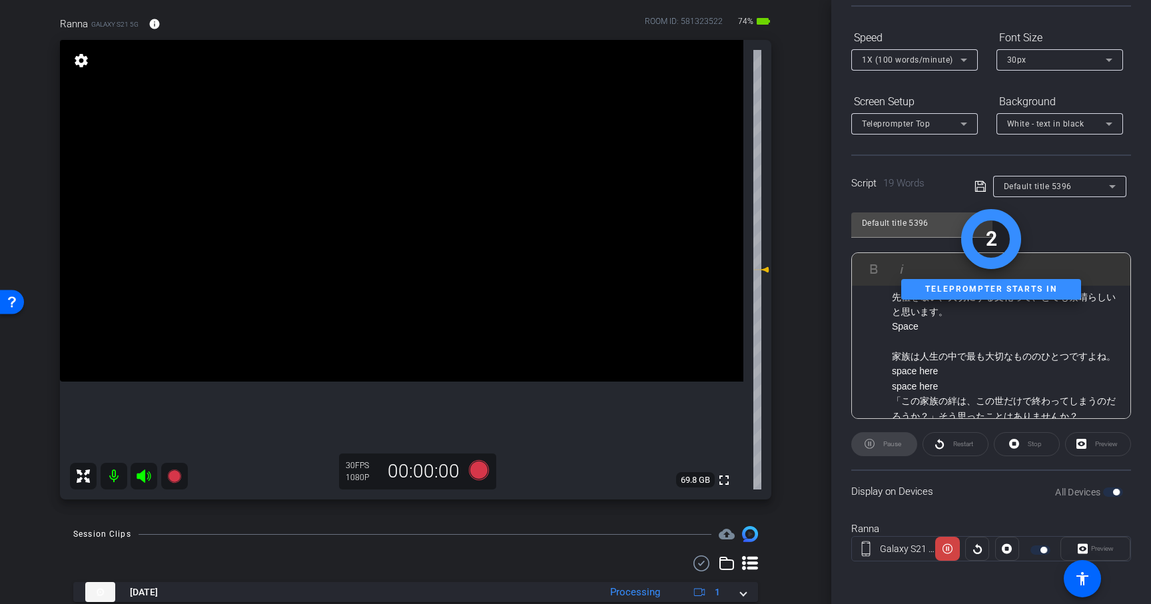
scroll to position [0, 0]
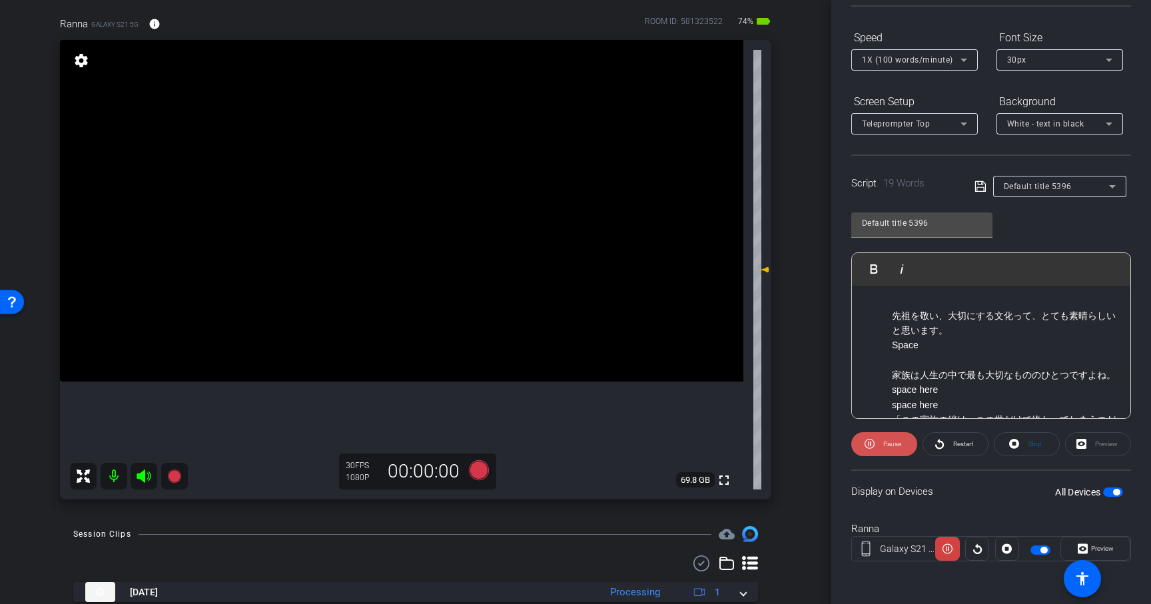
click at [901, 451] on span at bounding box center [884, 444] width 66 height 32
click at [936, 350] on p "Space" at bounding box center [1004, 353] width 225 height 30
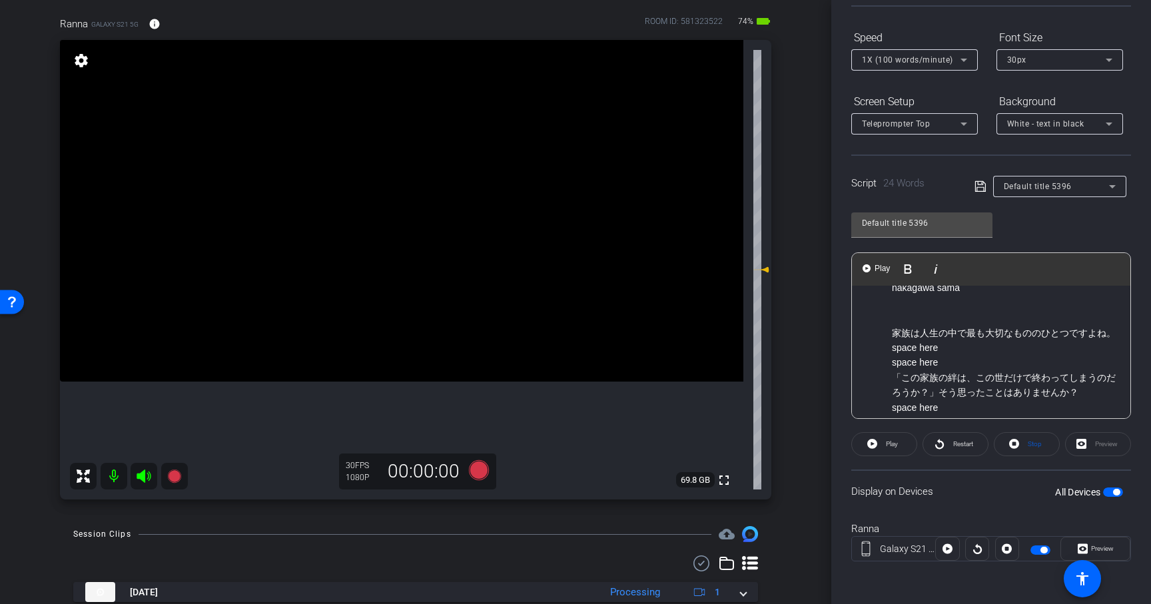
scroll to position [104, 0]
click at [949, 367] on p "space here" at bounding box center [1004, 360] width 225 height 15
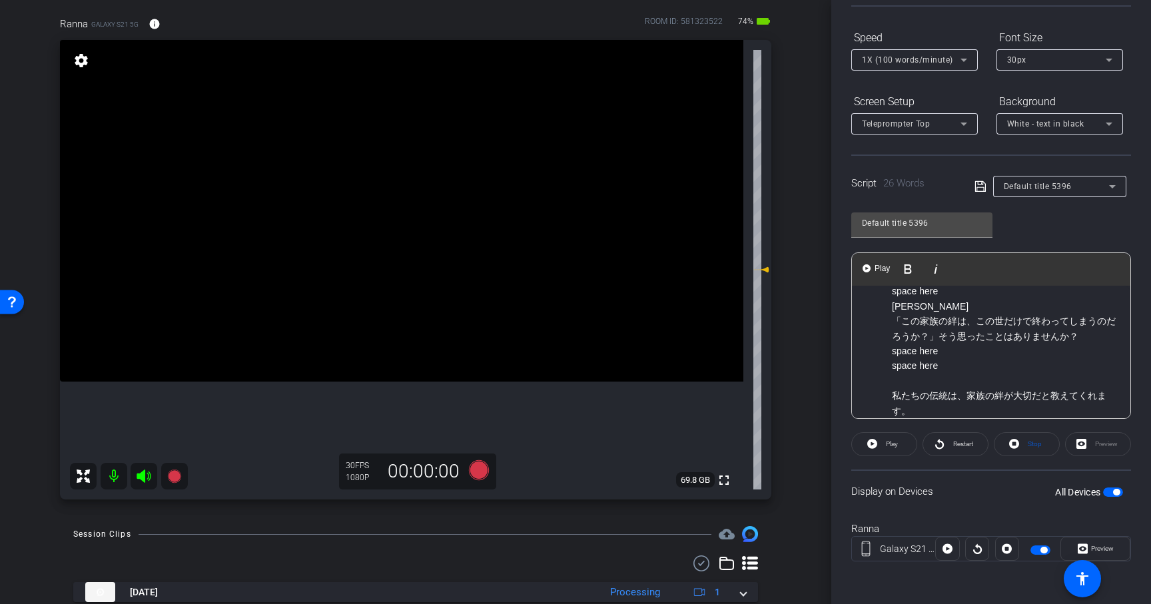
scroll to position [170, 0]
click at [959, 375] on p "space here" at bounding box center [1004, 376] width 225 height 30
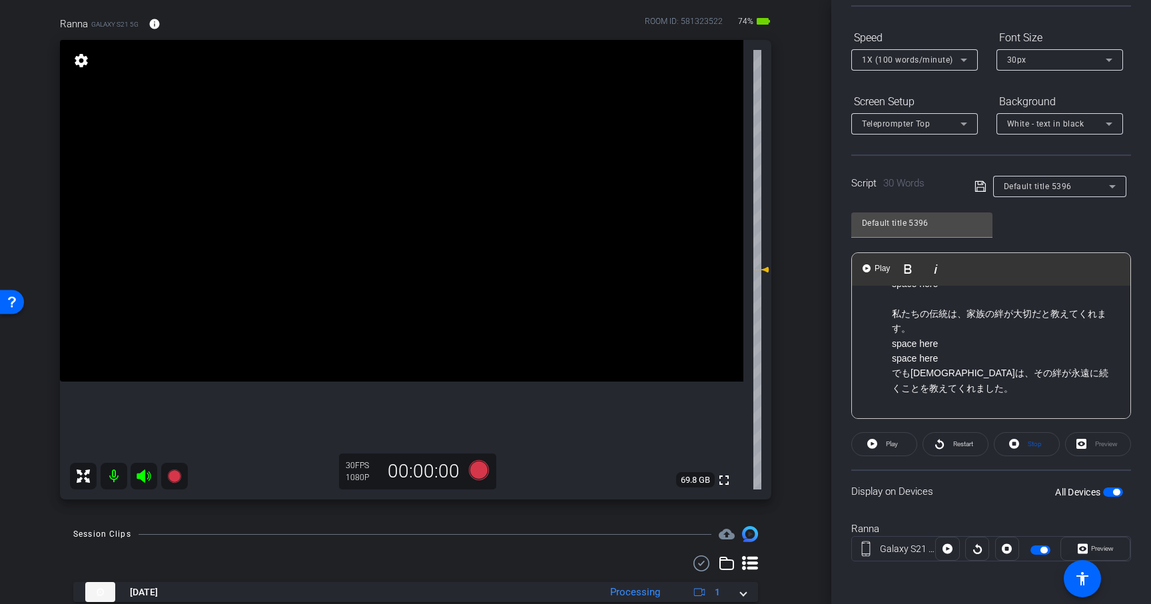
click at [977, 360] on p "space here" at bounding box center [1004, 358] width 225 height 15
click at [952, 441] on span "Restart" at bounding box center [961, 444] width 23 height 19
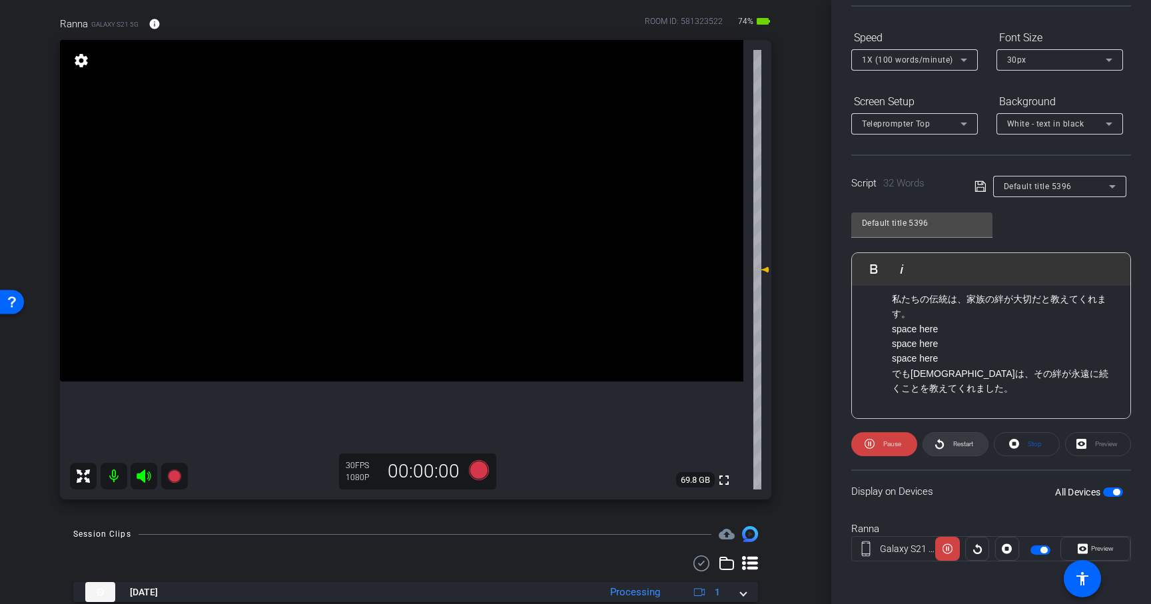
click at [952, 443] on span "Restart" at bounding box center [961, 444] width 23 height 19
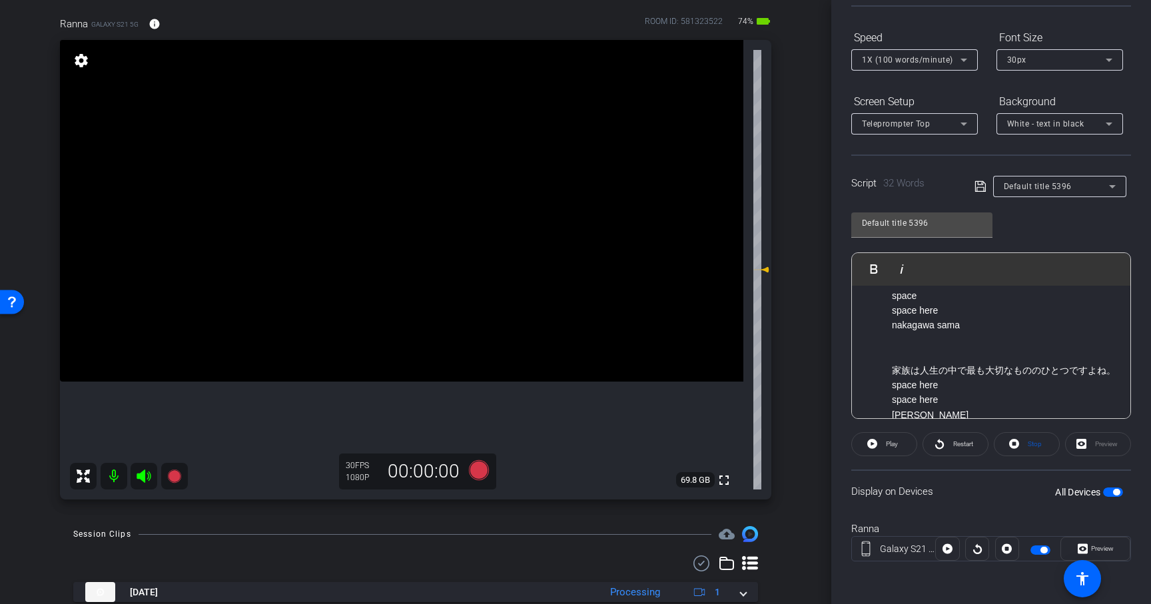
scroll to position [71, 0]
click at [478, 471] on icon at bounding box center [479, 470] width 20 height 20
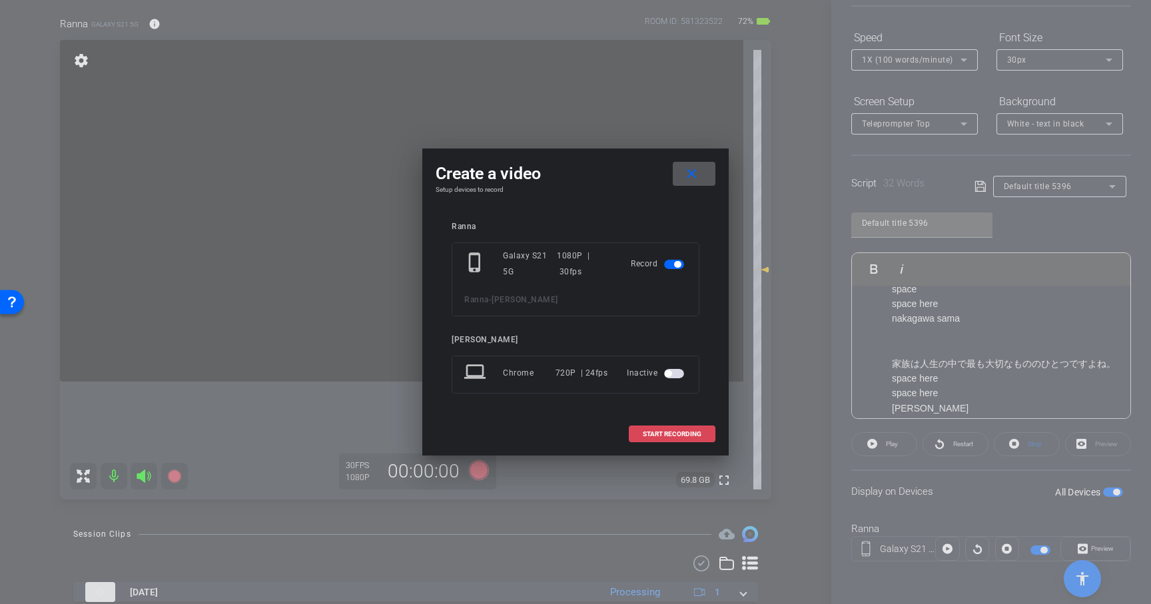
click at [693, 432] on span "START RECORDING" at bounding box center [672, 434] width 59 height 7
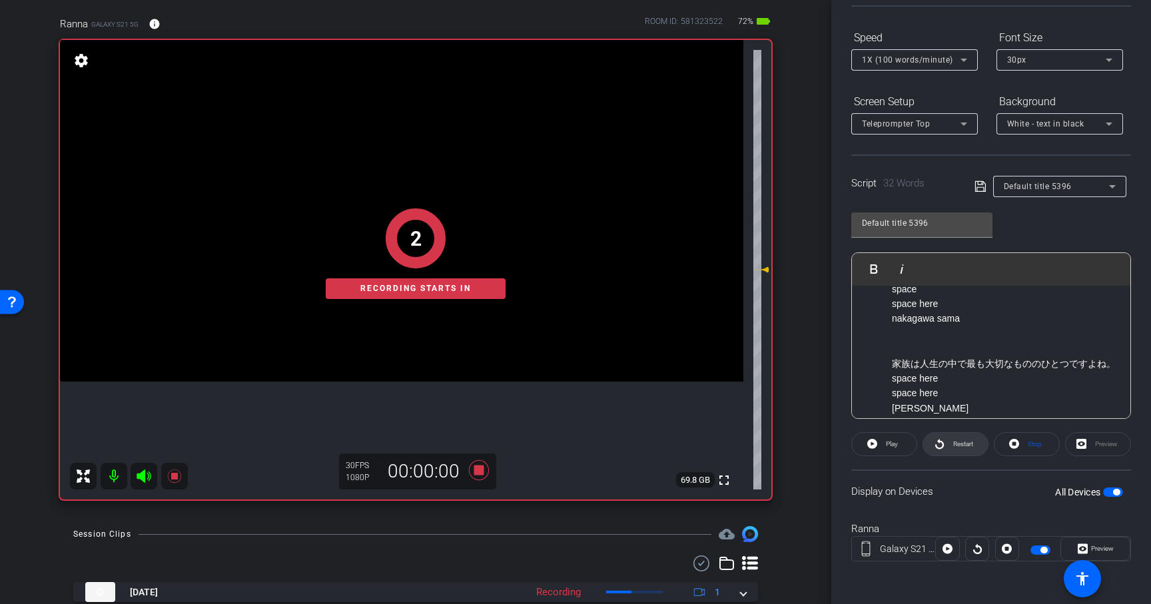
click at [969, 446] on span "Restart" at bounding box center [963, 443] width 20 height 7
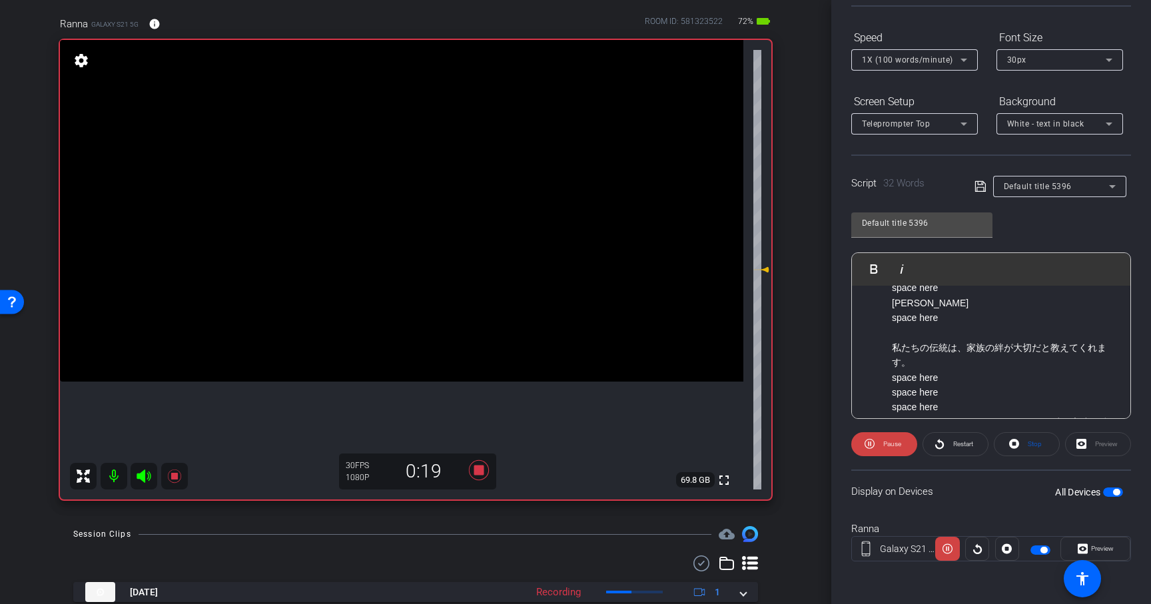
scroll to position [300, 0]
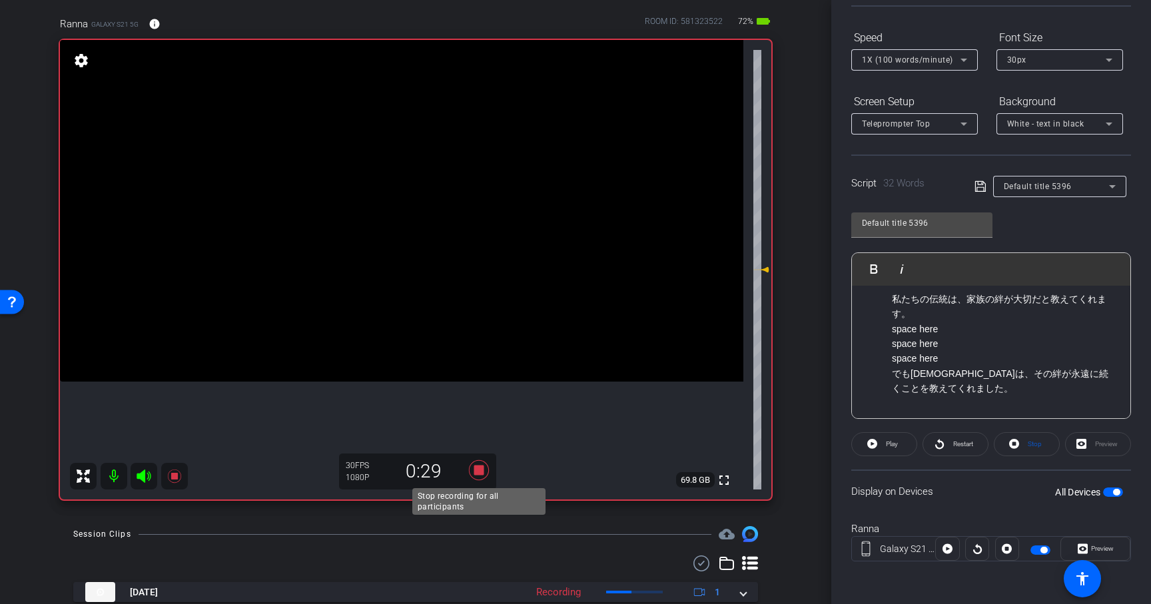
click at [480, 465] on icon at bounding box center [479, 470] width 32 height 24
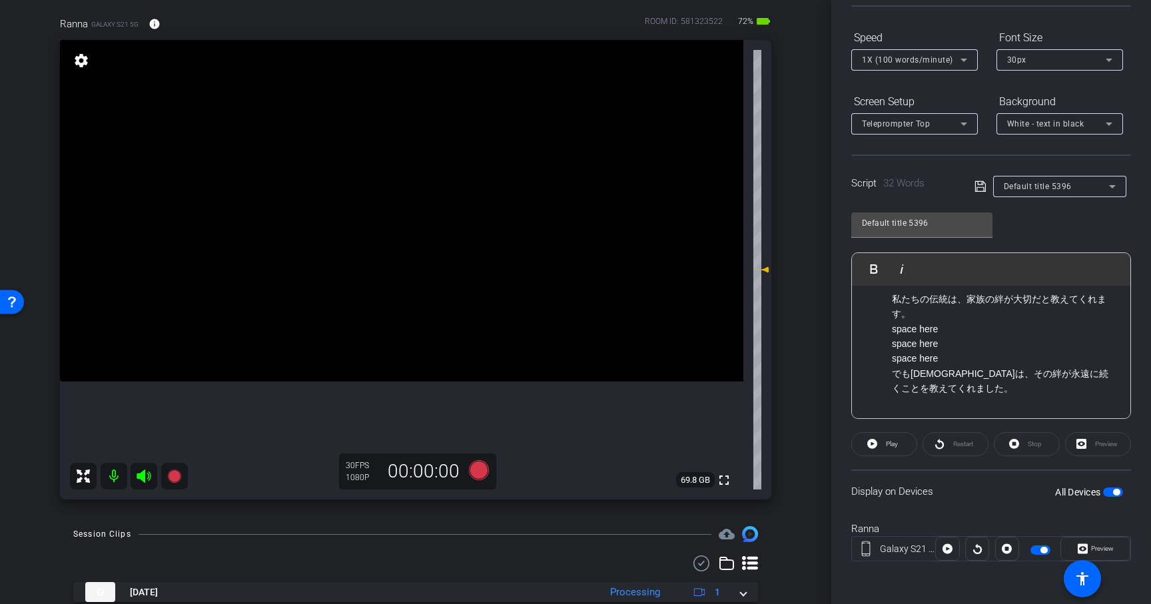
click at [932, 335] on p "space here" at bounding box center [1004, 329] width 225 height 15
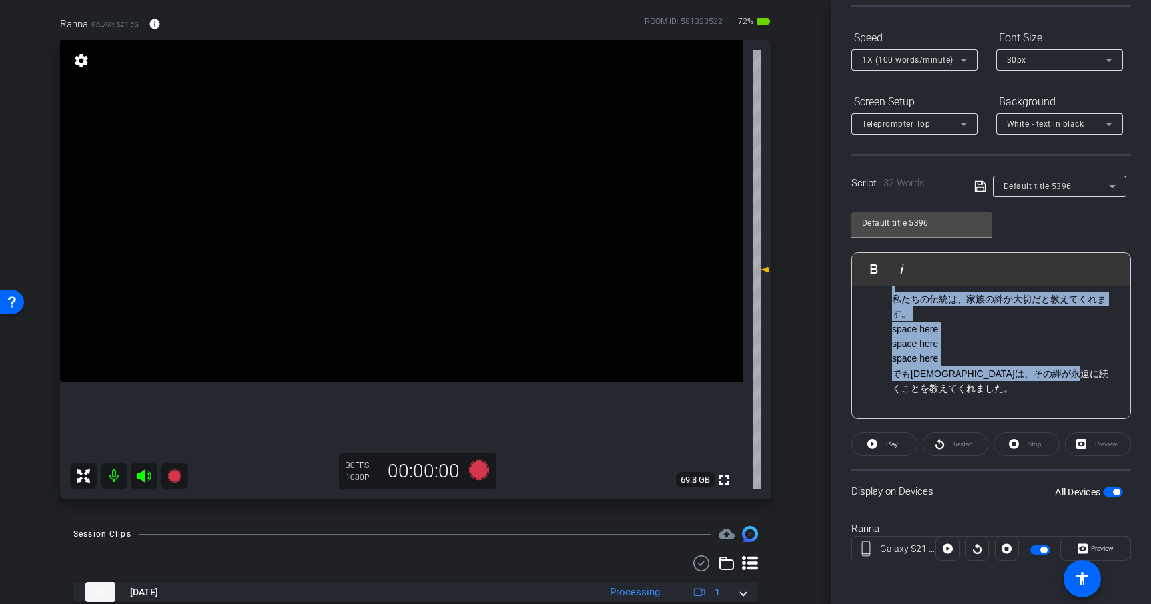
drag, startPoint x: 892, startPoint y: 318, endPoint x: 973, endPoint y: 495, distance: 194.6
click at [973, 495] on openreel-capture-teleprompter "Speed 1X (100 words/minute) Font Size 30px Screen Setup Teleprompter Top Backgr…" at bounding box center [991, 306] width 280 height 558
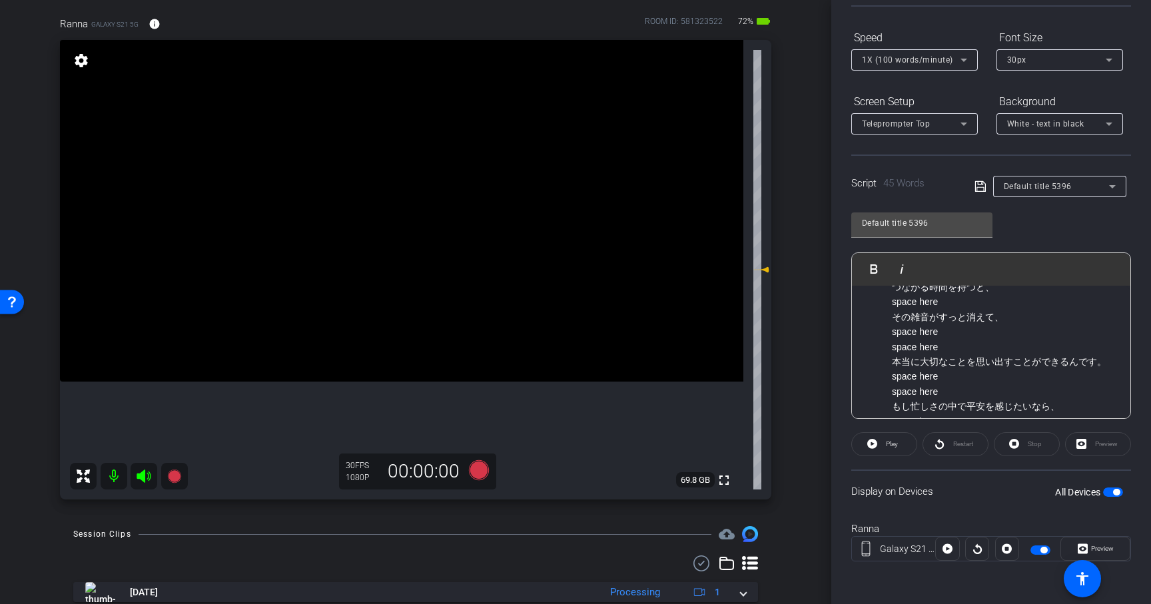
scroll to position [344, 0]
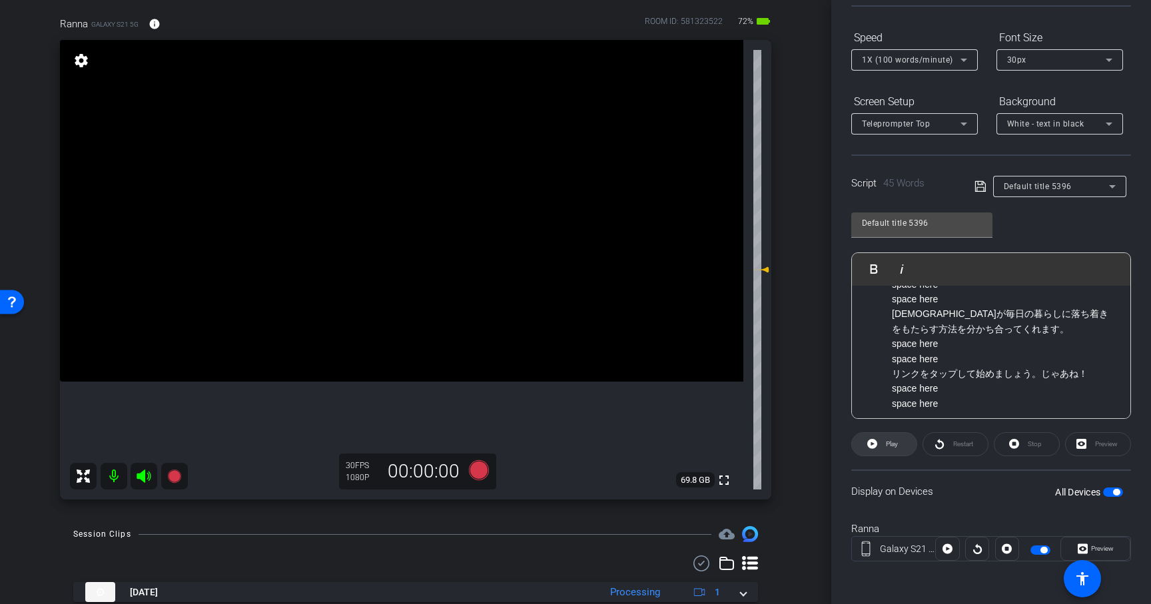
click at [894, 443] on span "Play" at bounding box center [892, 443] width 12 height 7
click at [964, 448] on span "Restart" at bounding box center [961, 444] width 23 height 19
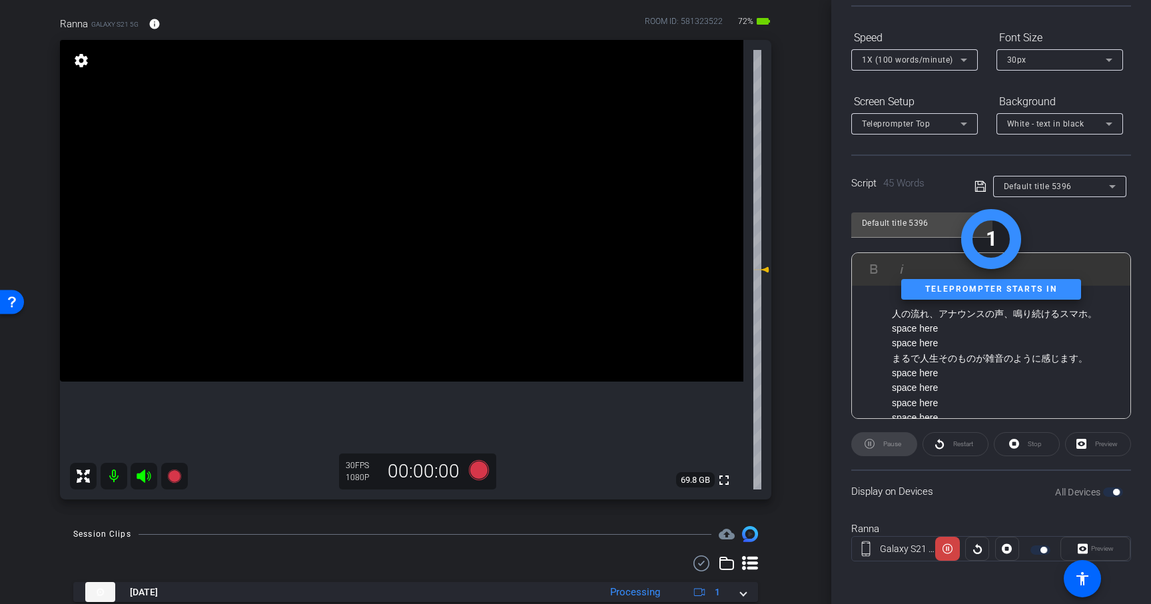
scroll to position [0, 0]
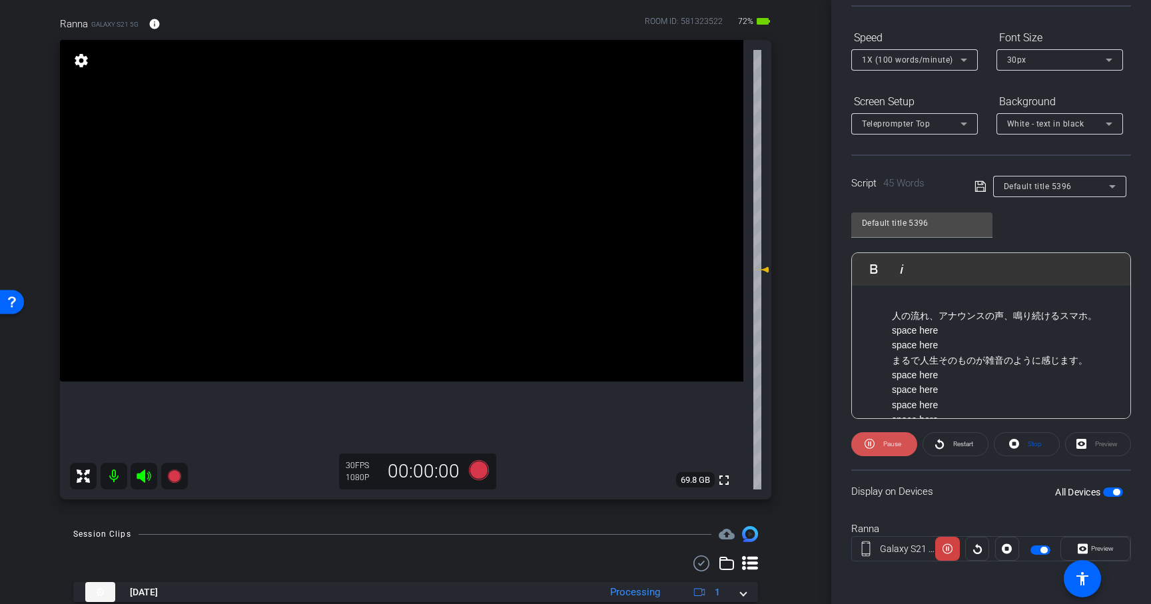
click at [874, 447] on icon at bounding box center [869, 443] width 10 height 17
click at [950, 352] on p "人の流れ、アナウンスの声、鳴り続けるスマホ。 space here space here" at bounding box center [1004, 330] width 225 height 45
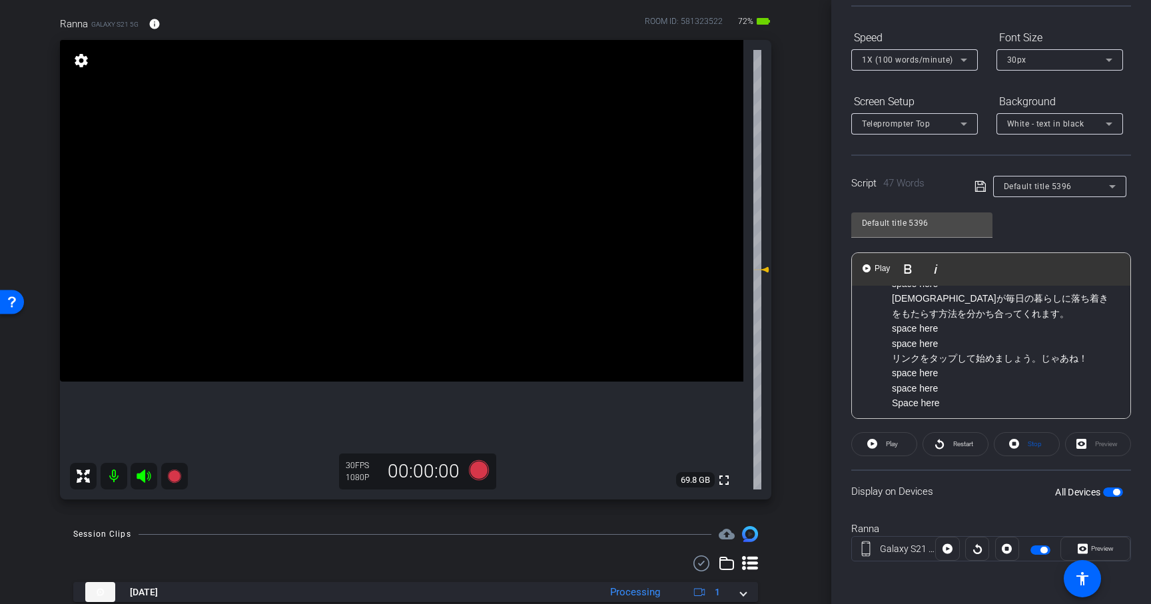
scroll to position [348, 0]
click at [956, 340] on p "信仰が毎日の暮らしに落ち着きをもたらす方法を分かち合ってくれます。 space here space here" at bounding box center [1004, 332] width 225 height 60
click at [984, 334] on p "信仰が毎日の暮らしに落ち着きをもたらす方法を分かち合ってくれます。 space here space here" at bounding box center [1004, 332] width 225 height 60
click at [984, 320] on p "信仰が毎日の暮らしに落ち着きをもたらす方法を分かち合ってくれます。 space here space here" at bounding box center [1004, 332] width 225 height 60
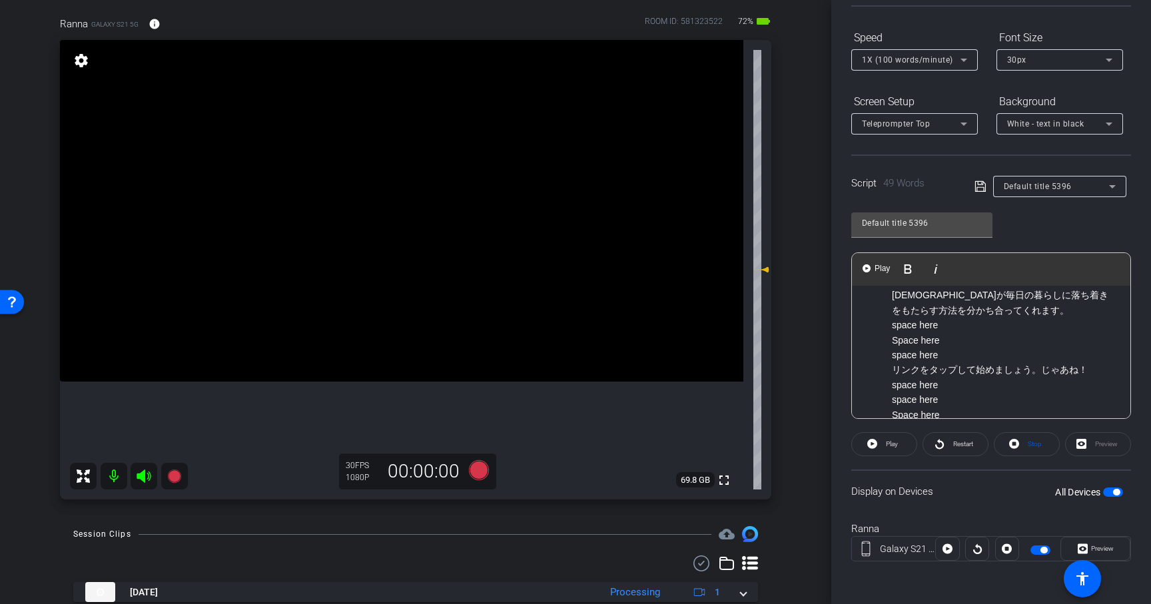
click at [1058, 271] on div "Play Play from this location Play Selected Play and display the selected text o…" at bounding box center [991, 269] width 278 height 33
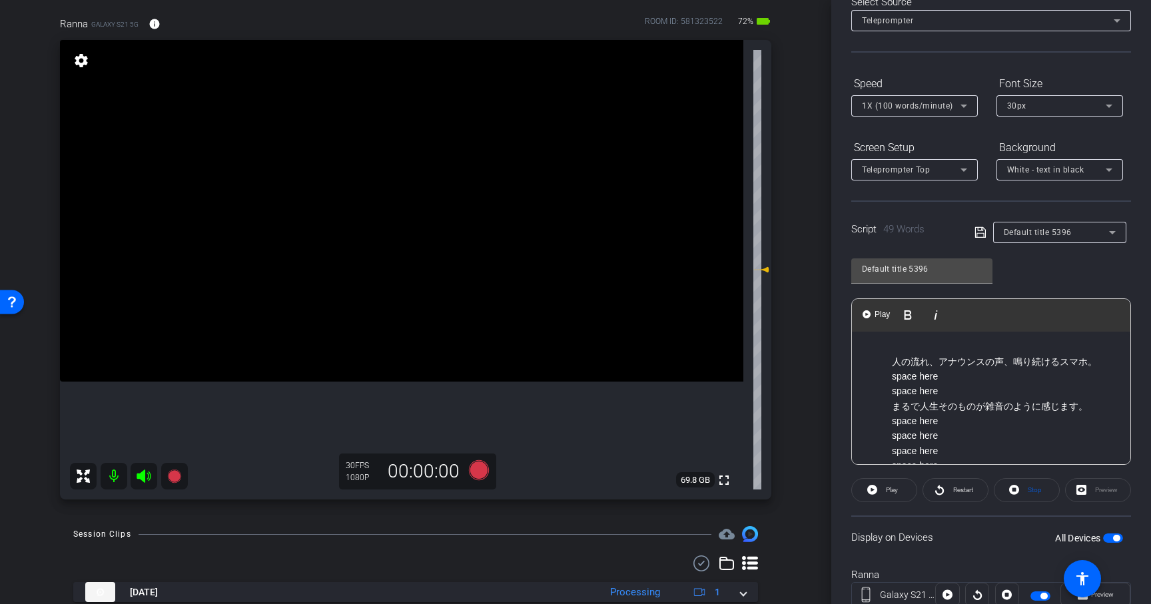
scroll to position [124, 0]
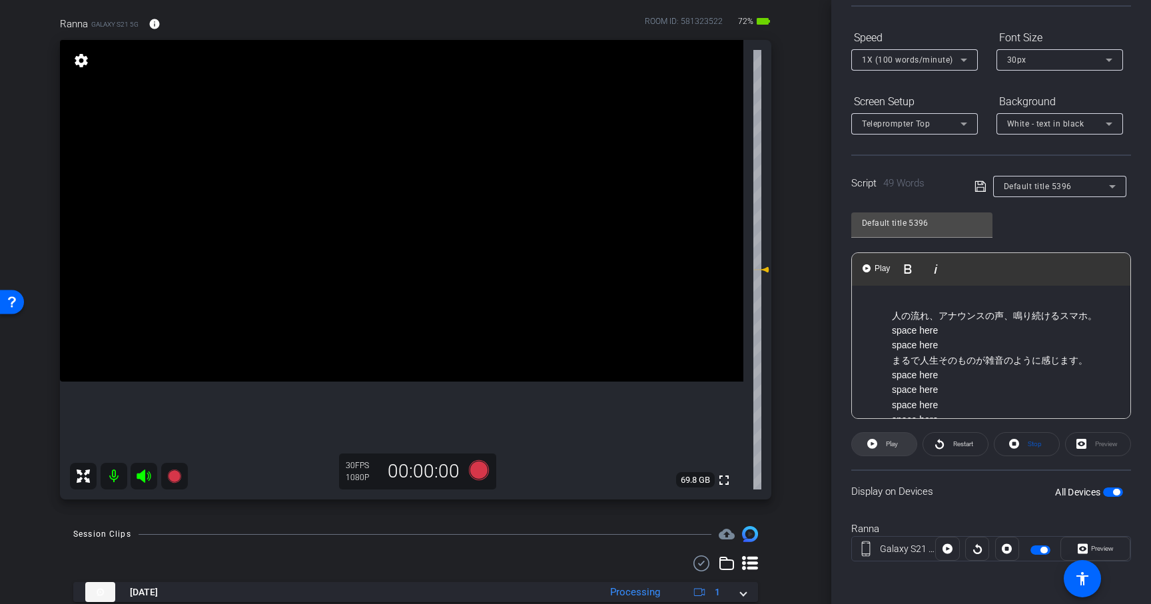
click at [884, 447] on span "Play" at bounding box center [889, 444] width 15 height 19
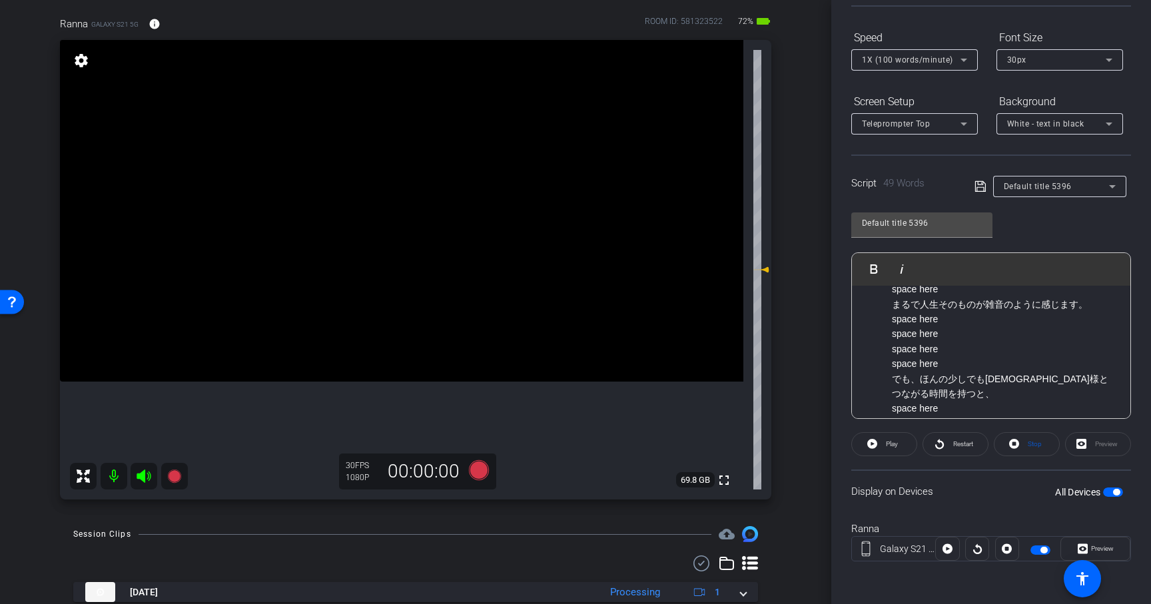
scroll to position [0, 0]
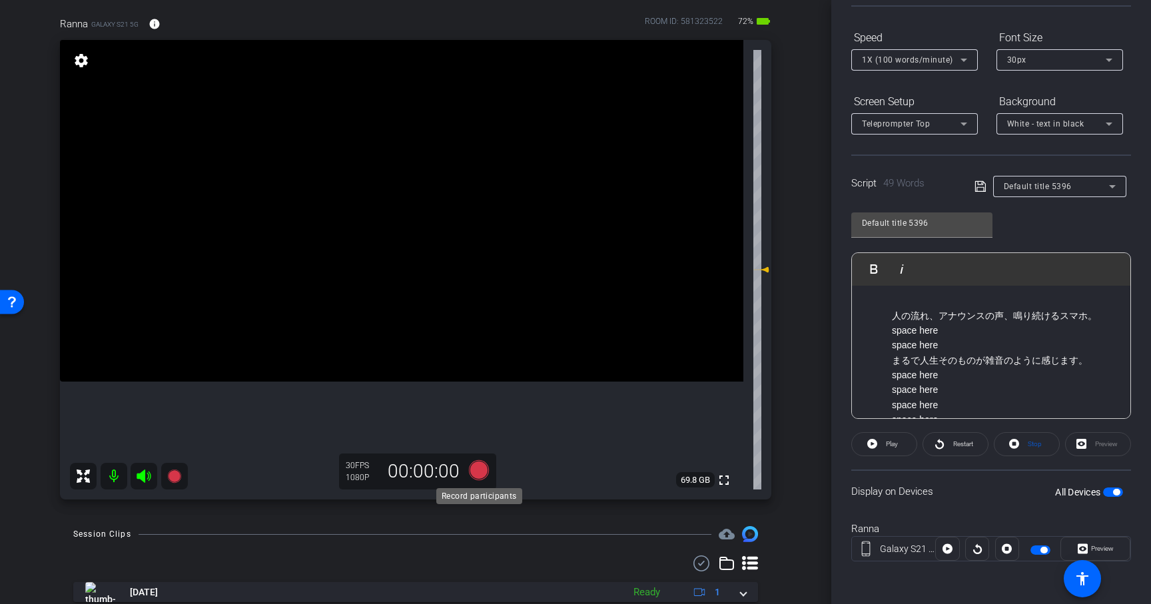
click at [479, 467] on icon at bounding box center [479, 470] width 20 height 20
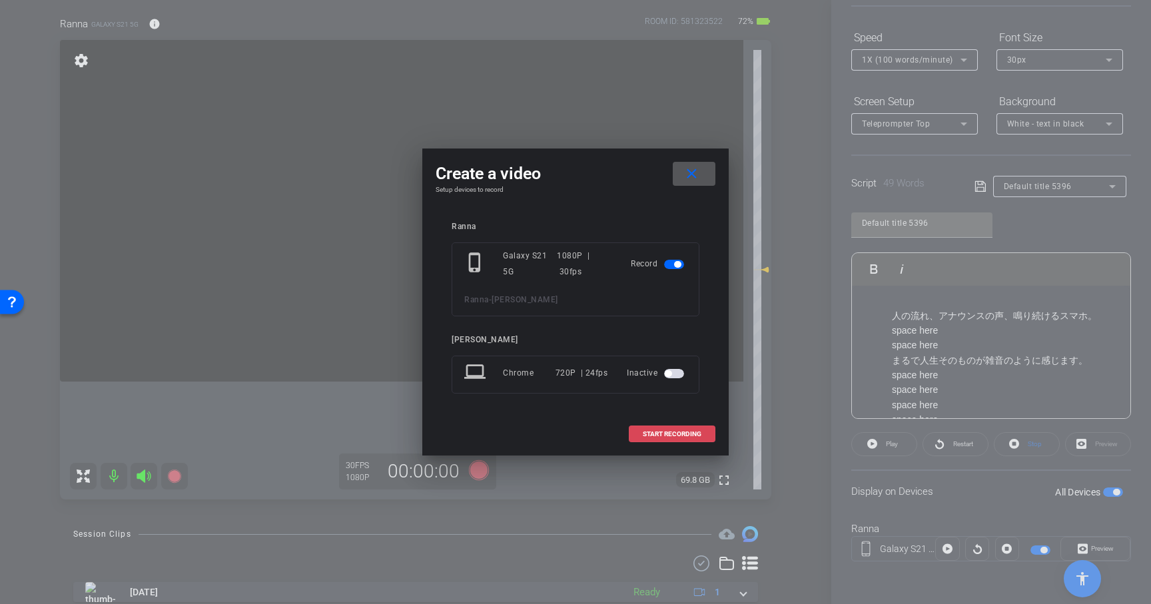
click at [677, 431] on span "START RECORDING" at bounding box center [672, 434] width 59 height 7
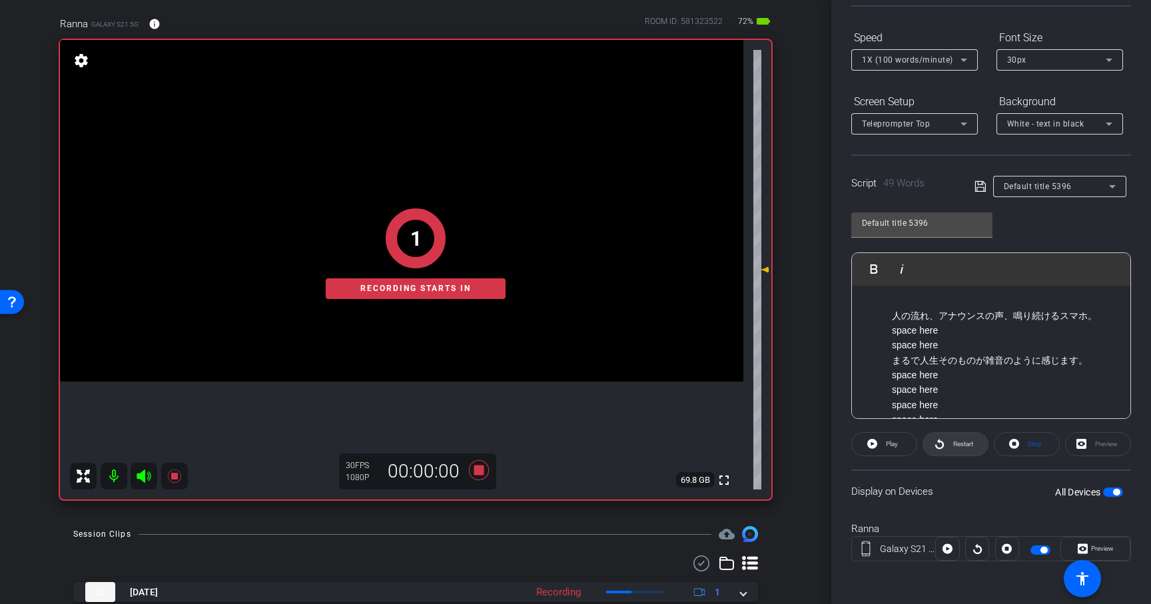
click at [937, 443] on icon at bounding box center [939, 443] width 10 height 17
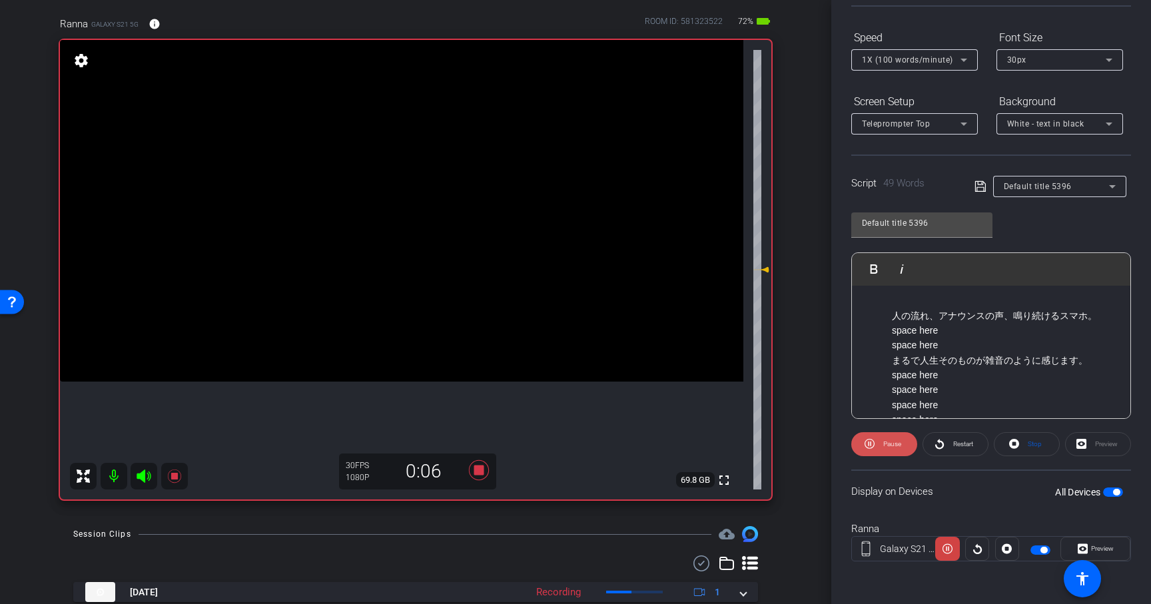
click at [894, 441] on span "Pause" at bounding box center [892, 443] width 18 height 7
click at [958, 449] on span "Restart" at bounding box center [961, 444] width 23 height 19
click at [471, 472] on icon at bounding box center [479, 470] width 32 height 24
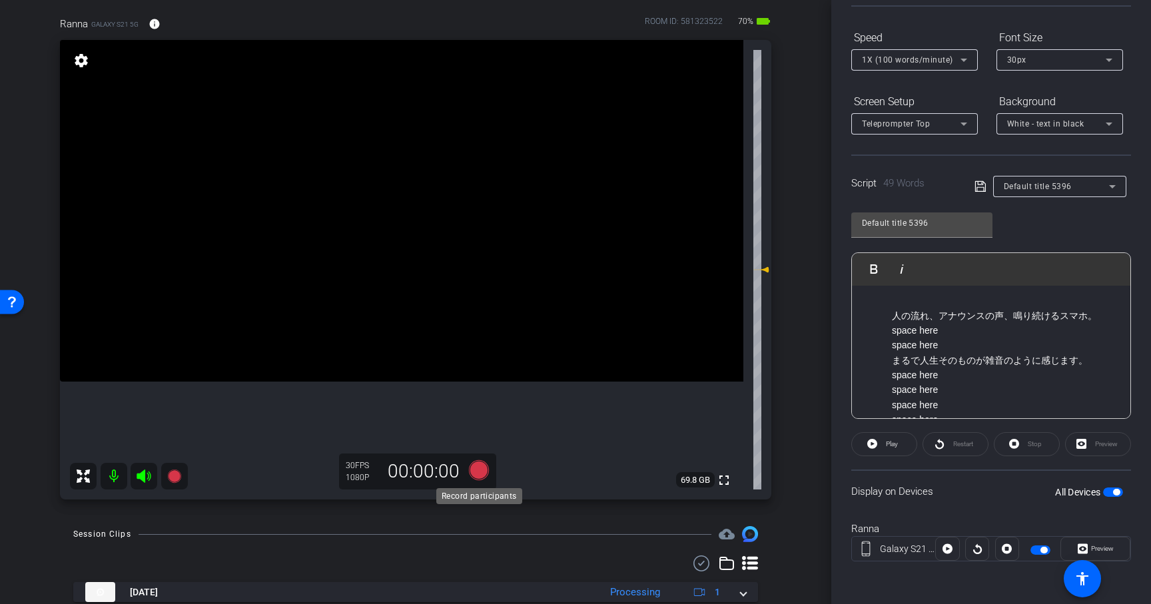
click at [479, 468] on icon at bounding box center [479, 470] width 20 height 20
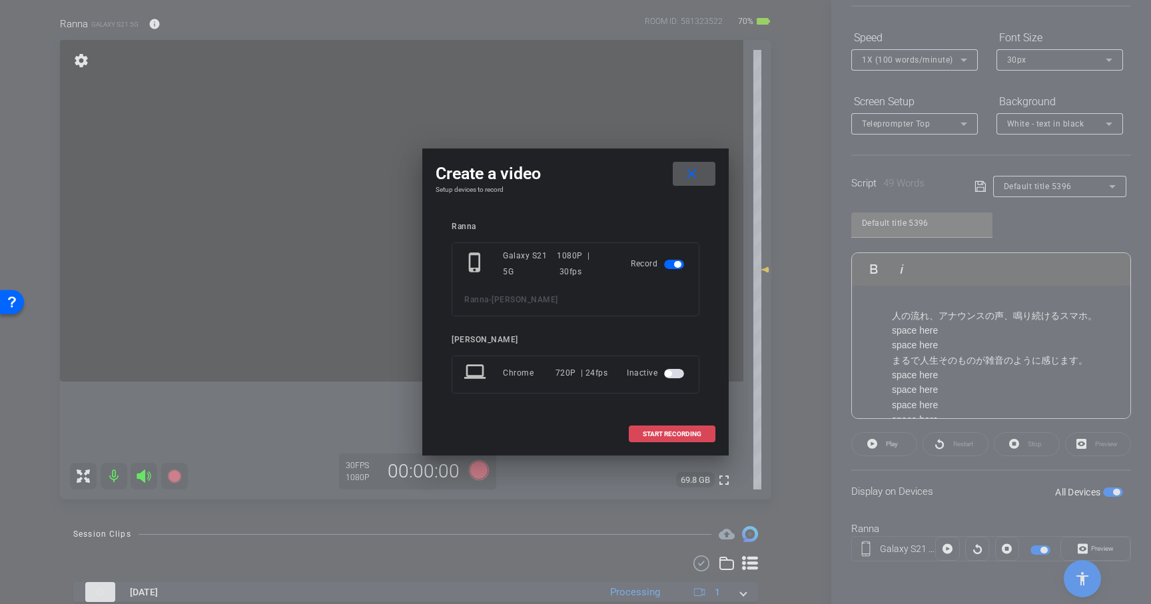
click at [696, 435] on span "START RECORDING" at bounding box center [672, 434] width 59 height 7
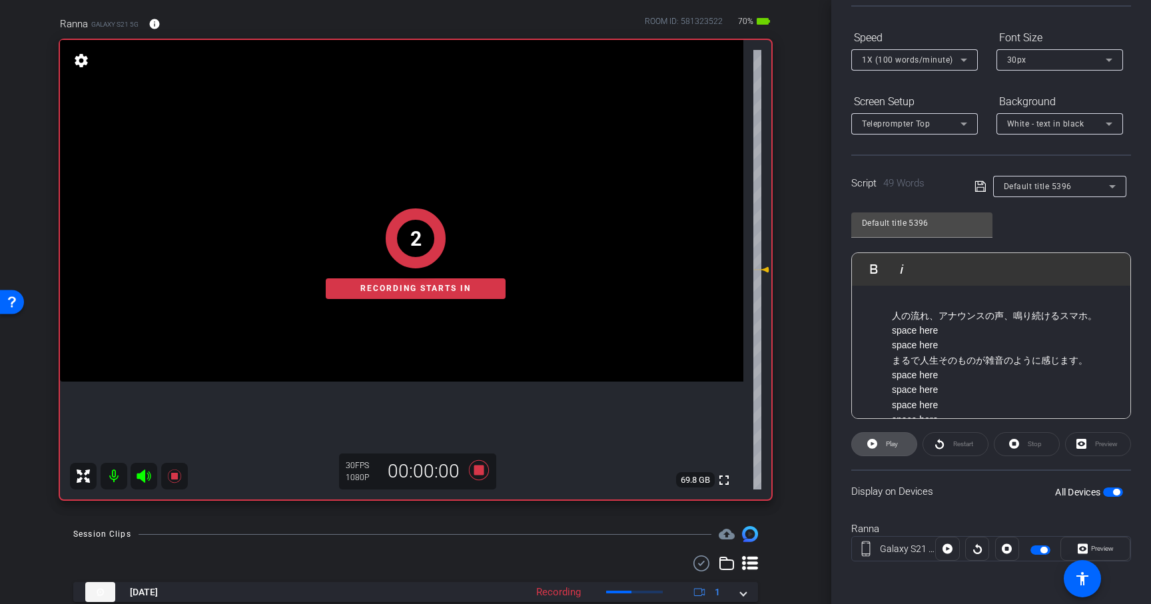
click at [908, 446] on span at bounding box center [884, 444] width 65 height 32
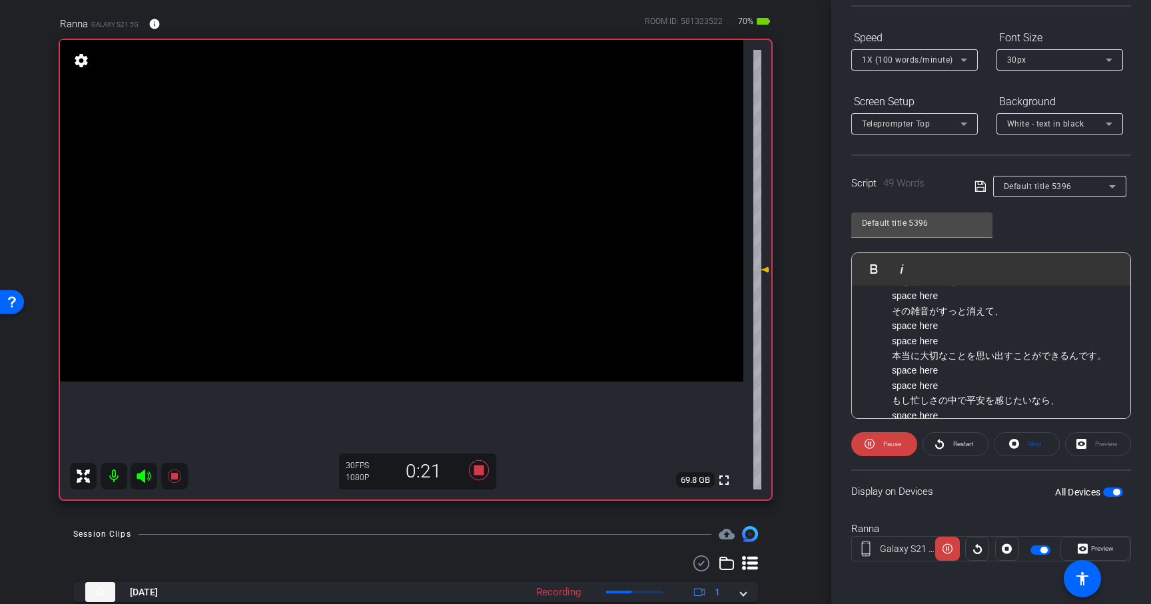
scroll to position [169, 0]
click at [477, 477] on icon at bounding box center [479, 470] width 32 height 24
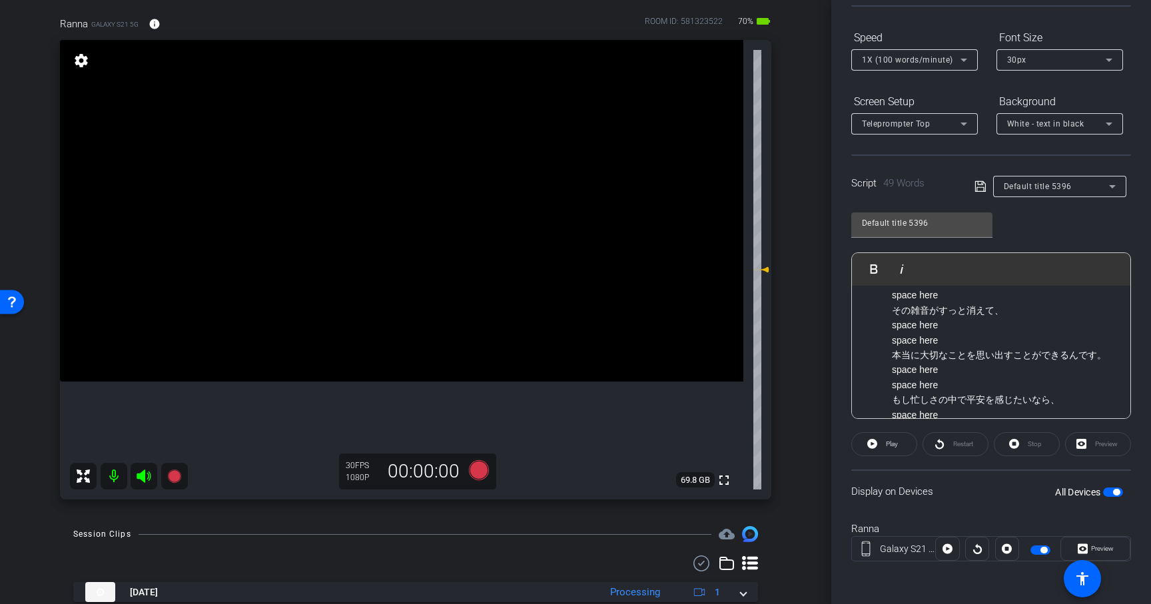
click at [978, 392] on p "もし忙しさの中で平安を感じたいなら、 space here [DEMOGRAPHIC_DATA]の[DEMOGRAPHIC_DATA]と話してみてください。 …" at bounding box center [1004, 436] width 225 height 89
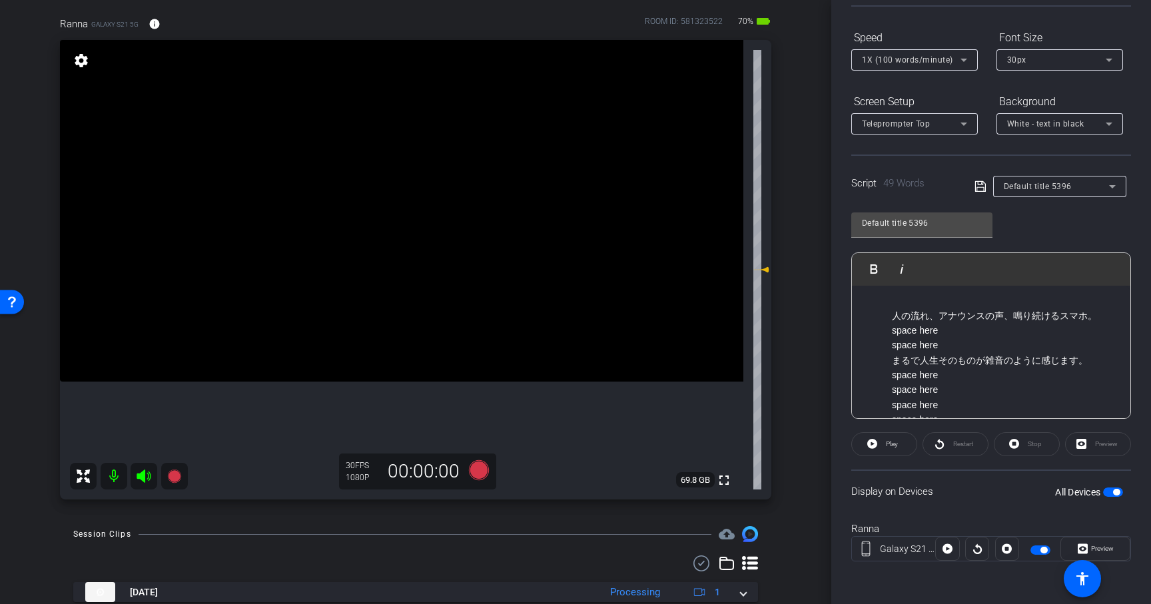
scroll to position [374, 0]
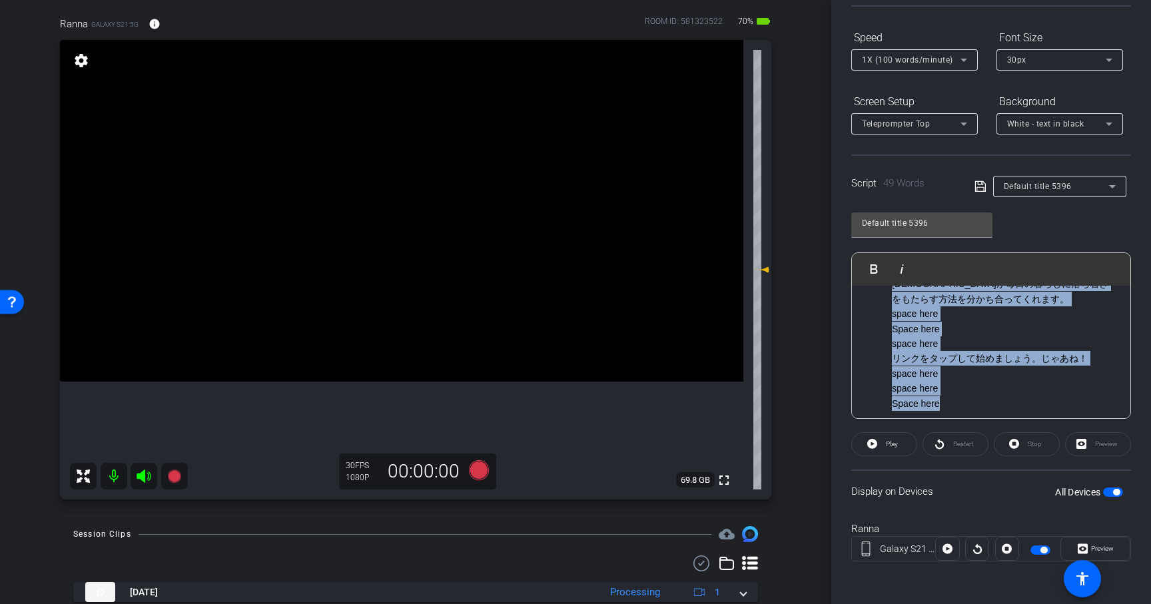
drag, startPoint x: 894, startPoint y: 316, endPoint x: 1006, endPoint y: 418, distance: 151.3
click at [1006, 418] on div "人の流れ、アナウンスの声、鳴り続けるスマホ。 space here space here まるで人生そのものが雑音のように感じます。 space here s…" at bounding box center [991, 172] width 278 height 523
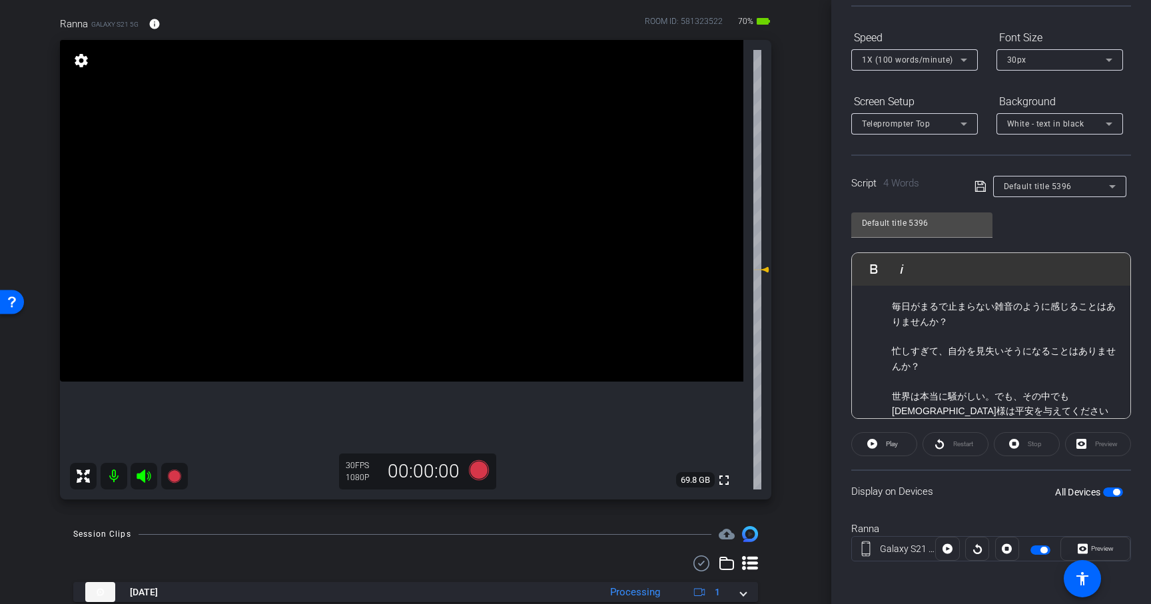
scroll to position [0, 0]
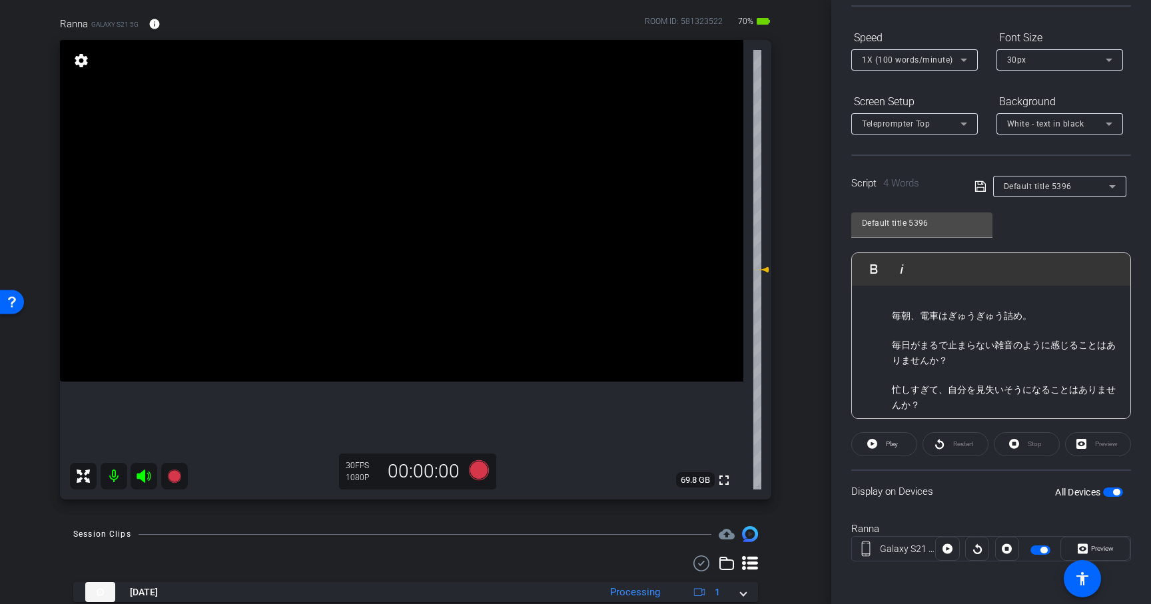
click at [1043, 325] on p "毎朝、電車はぎゅうぎゅう詰め。" at bounding box center [1004, 323] width 225 height 30
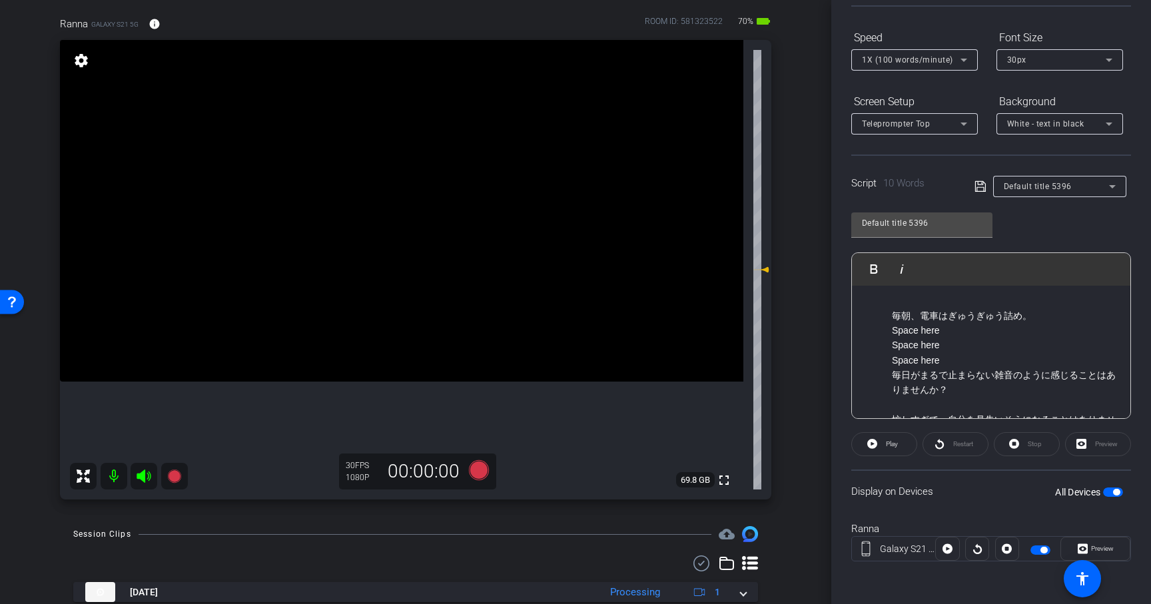
scroll to position [65, 0]
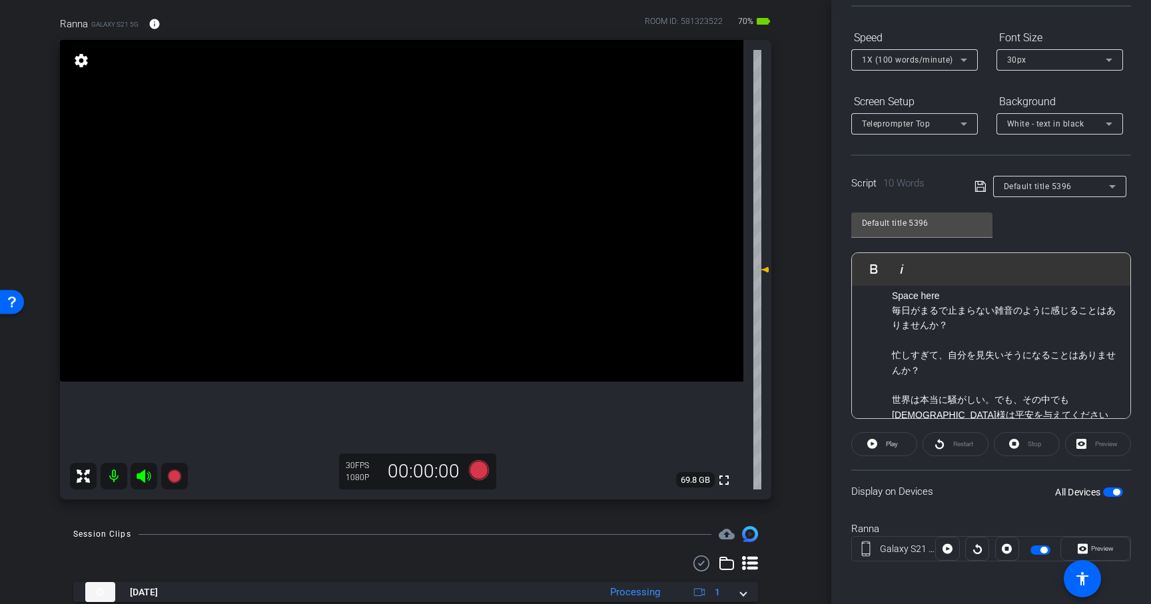
click at [952, 338] on p "毎日がまるで止まらない雑音のように感じることはありませんか？" at bounding box center [1004, 325] width 225 height 45
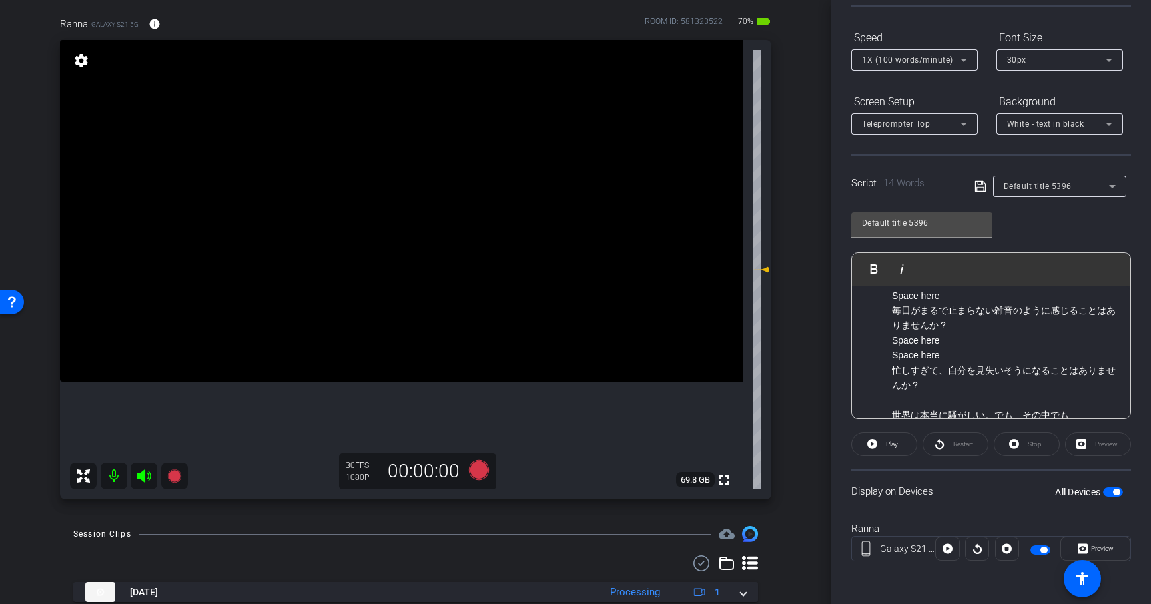
click at [948, 401] on p "忙しすぎて、自分を見失いそうになることはありませんか？" at bounding box center [1004, 385] width 225 height 45
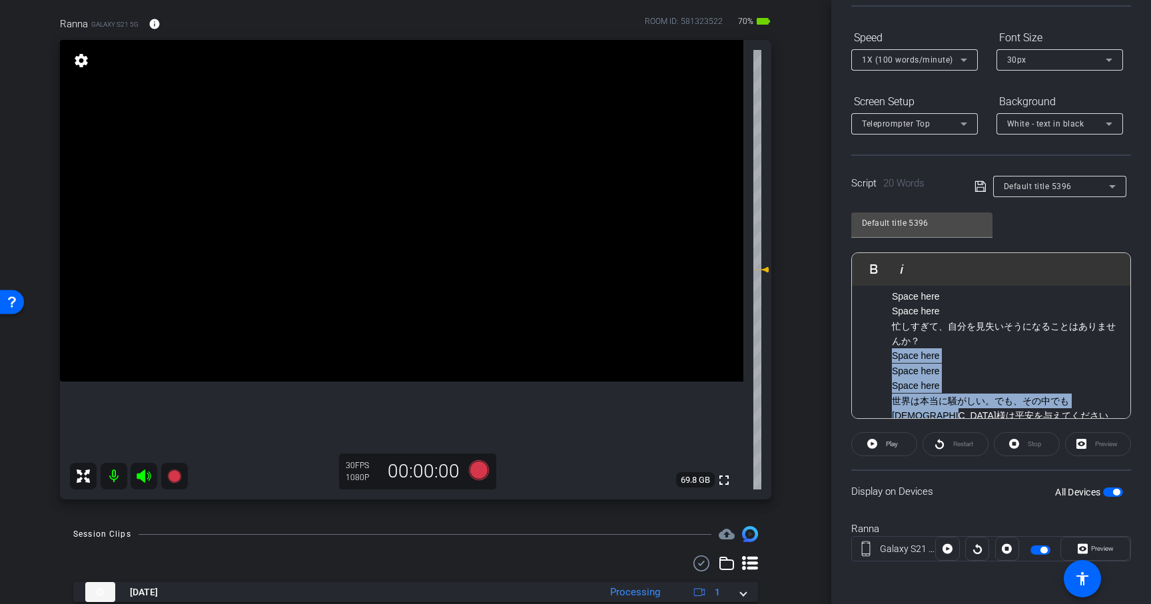
drag, startPoint x: 892, startPoint y: 380, endPoint x: 949, endPoint y: 413, distance: 65.9
click at [949, 413] on div "毎朝、電車はぎゅうぎゅう詰め。 Space here Space here Space here 毎日がまるで止まらない雑音のように感じることはありませんか？…" at bounding box center [991, 319] width 278 height 284
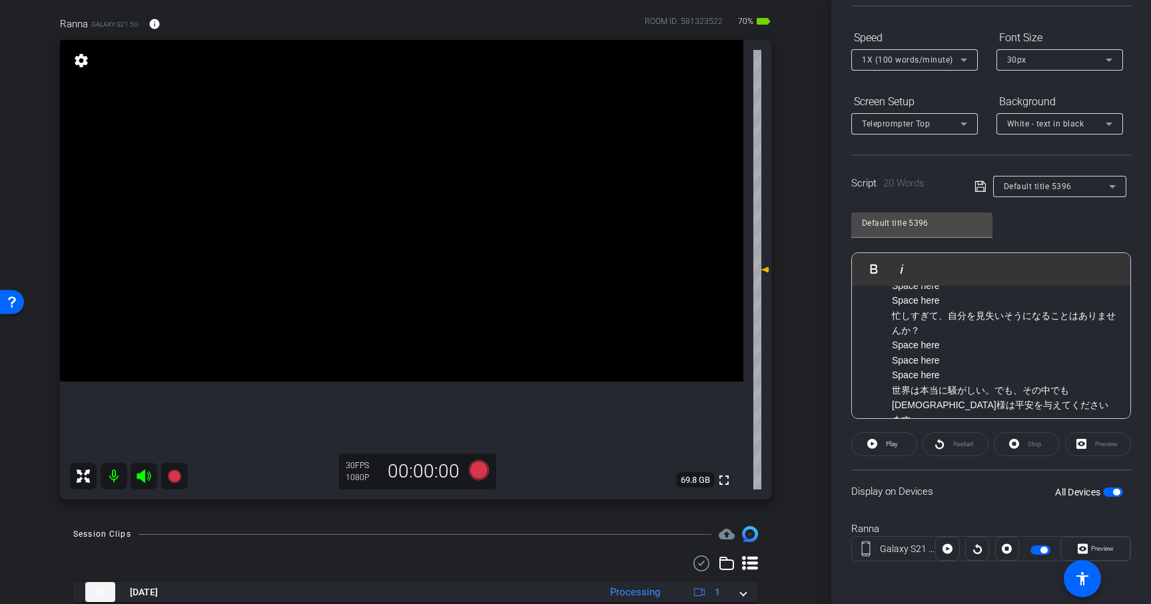
click at [908, 340] on p "忙しすぎて、自分を見失いそうになることはありませんか？ Space here" at bounding box center [1004, 330] width 225 height 45
drag, startPoint x: 890, startPoint y: 343, endPoint x: 942, endPoint y: 370, distance: 58.7
click at [942, 370] on ol "毎朝、電車はぎゅうぎゅう詰め。 Space here Space here Space here 毎日がまるで止まらない雑音のように感じることはありませんか？…" at bounding box center [991, 308] width 252 height 238
copy ol "Space here Space here Space here"
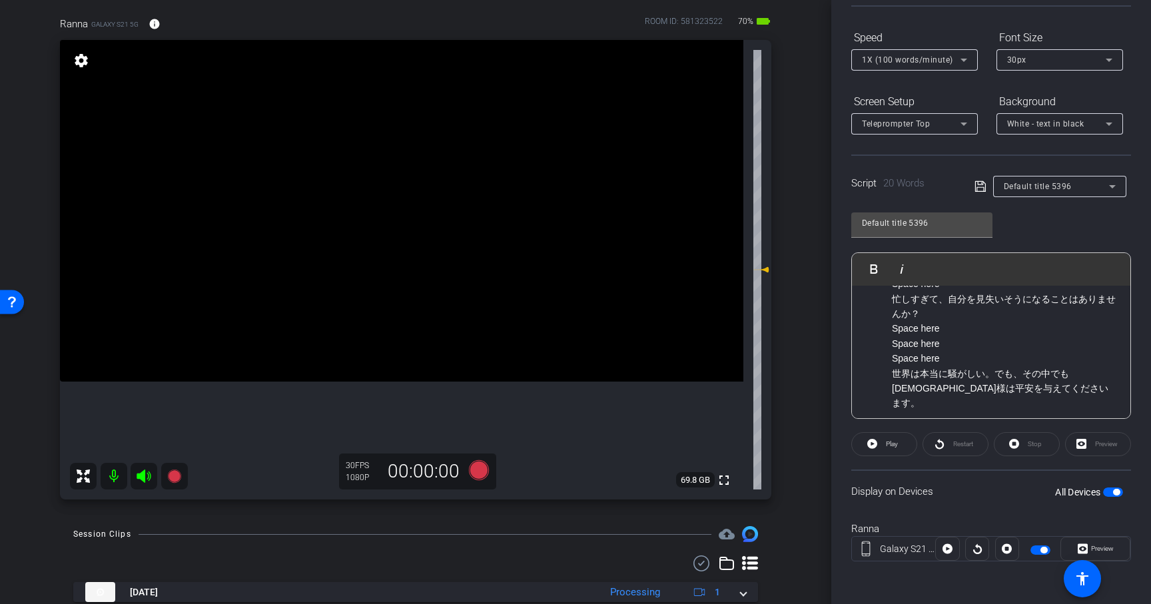
click at [990, 392] on p "世界は本当に騒がしい。でも、その中でも[DEMOGRAPHIC_DATA]様は平安を与えてくださいます。" at bounding box center [1004, 388] width 225 height 45
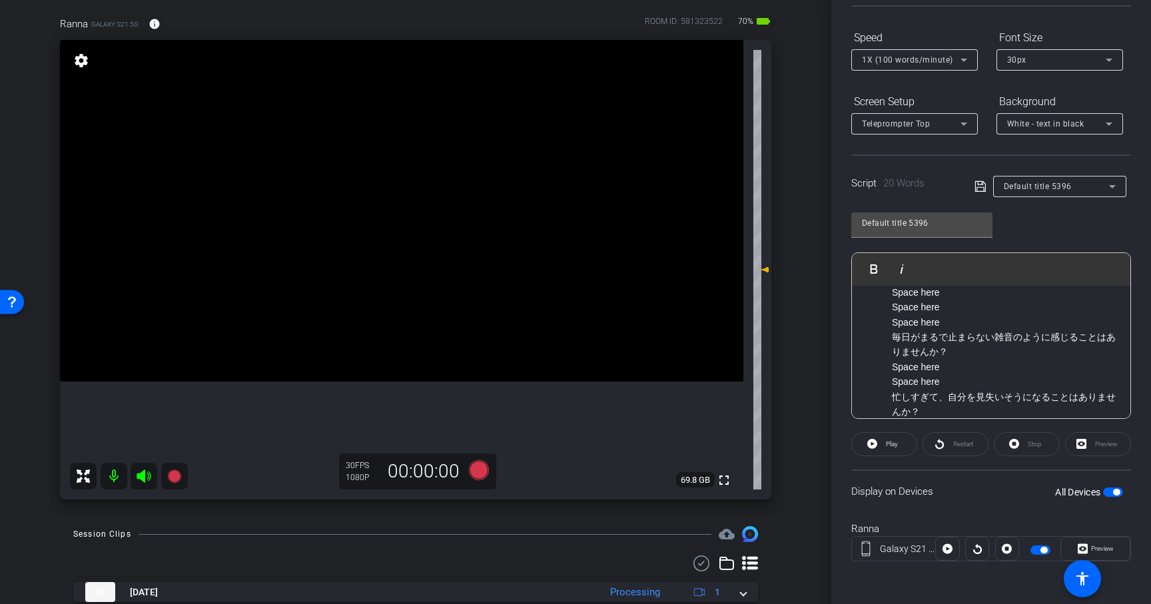
scroll to position [0, 0]
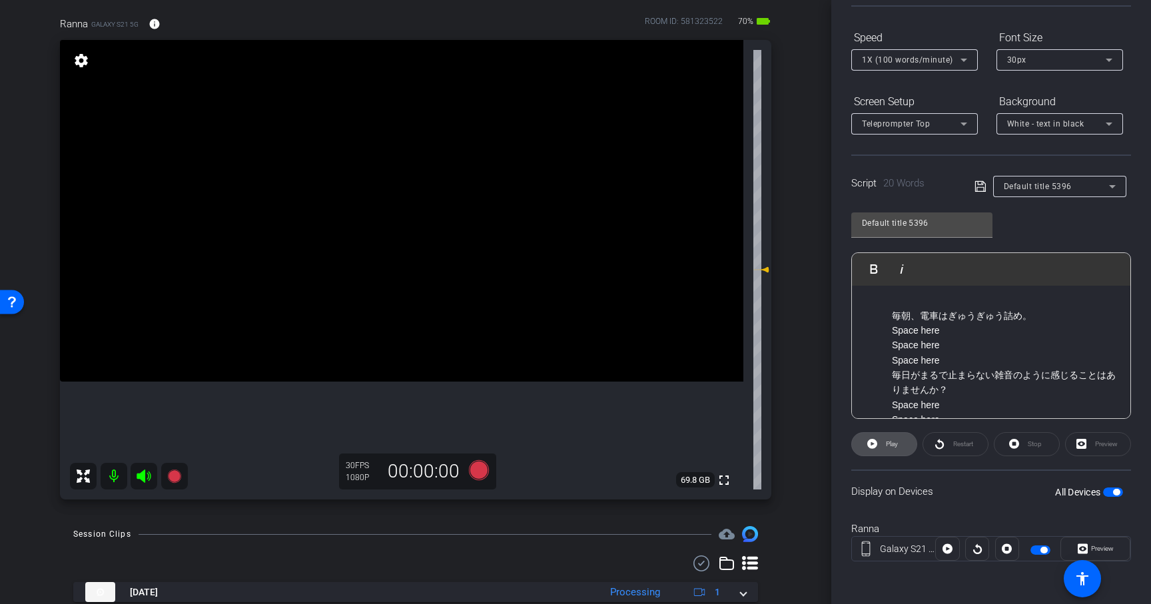
click at [896, 447] on span "Play" at bounding box center [889, 444] width 15 height 19
click at [479, 473] on icon at bounding box center [479, 470] width 20 height 20
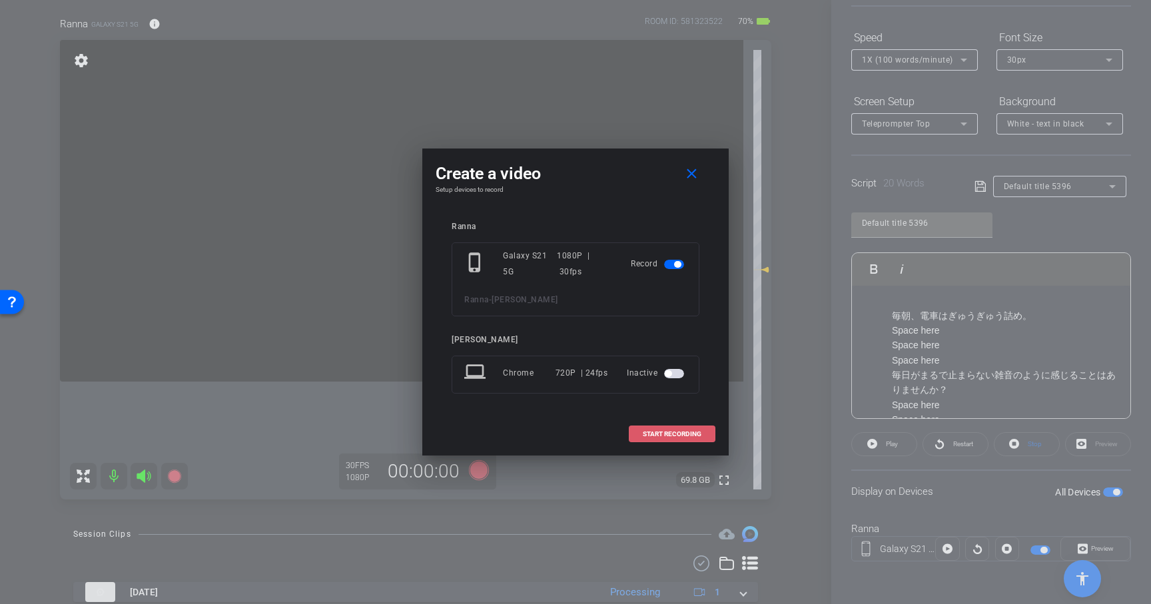
click at [684, 435] on span "START RECORDING" at bounding box center [672, 434] width 59 height 7
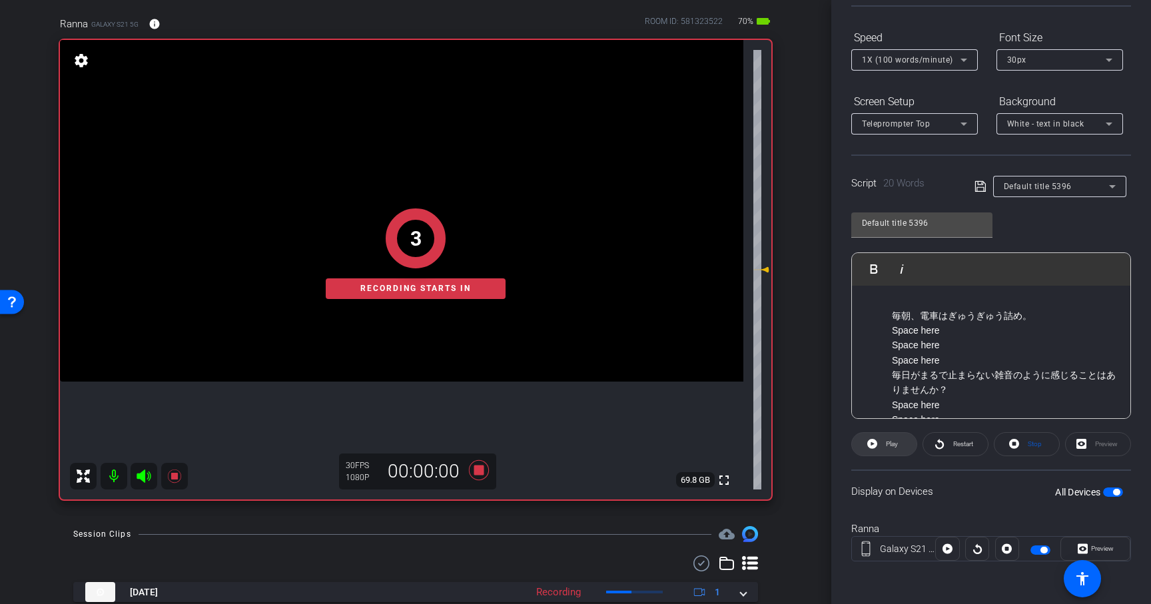
click at [893, 444] on span "Play" at bounding box center [892, 443] width 12 height 7
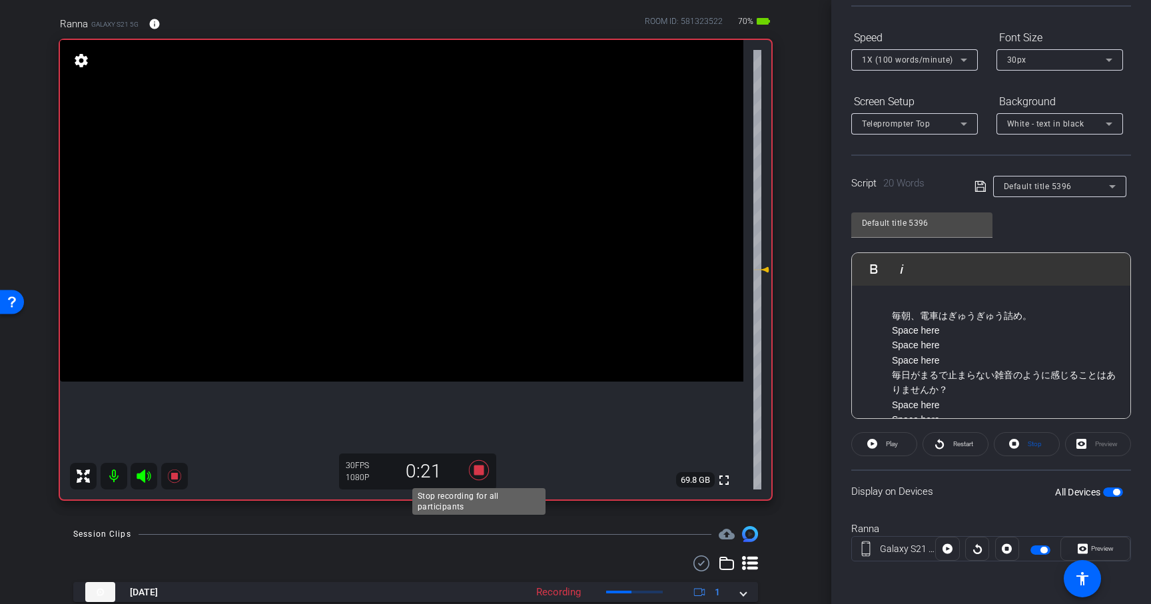
click at [478, 463] on icon at bounding box center [479, 470] width 32 height 24
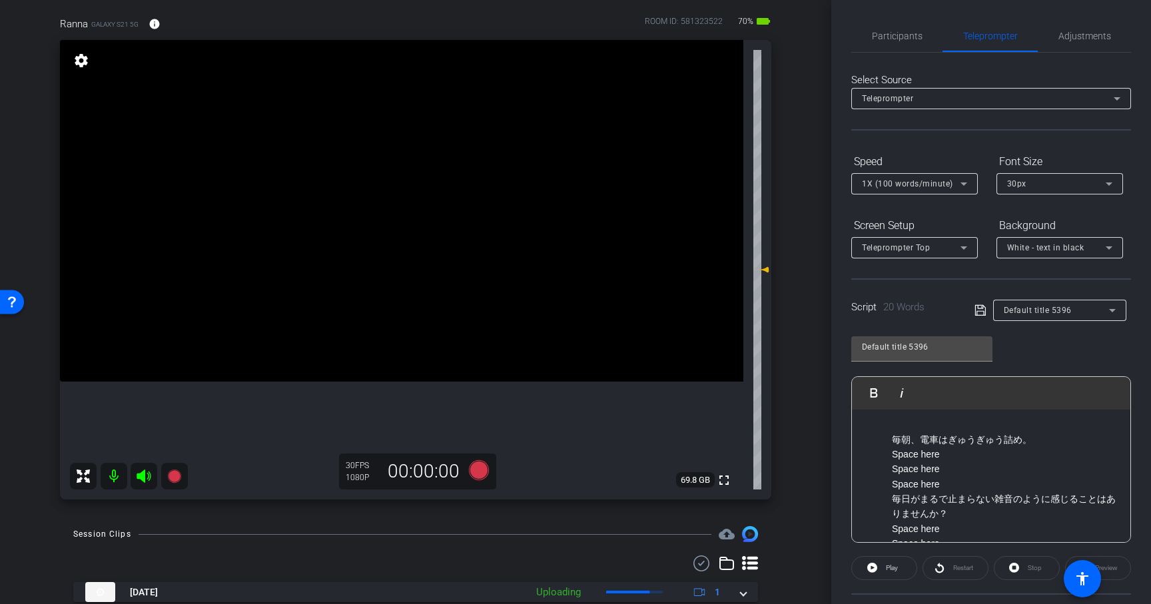
scroll to position [41, 0]
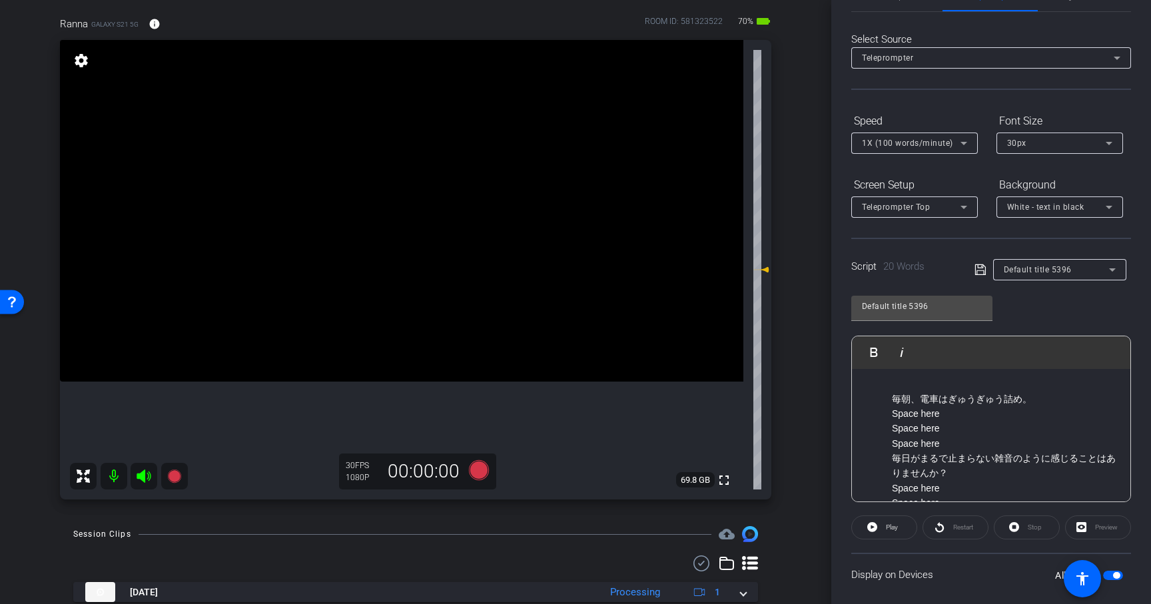
click at [890, 430] on ol "毎朝、電車はぎゅうぎゅう詰め。 Space here Space here Space here 毎日がまるで止まらない雑音のように感じることはありませんか？…" at bounding box center [991, 511] width 252 height 238
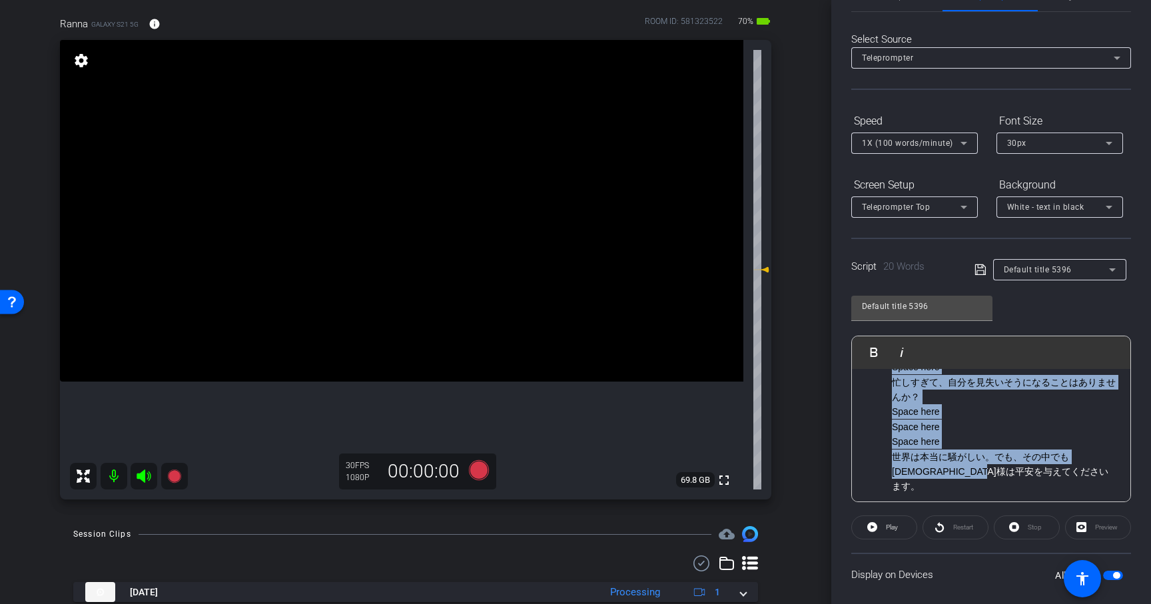
scroll to position [124, 0]
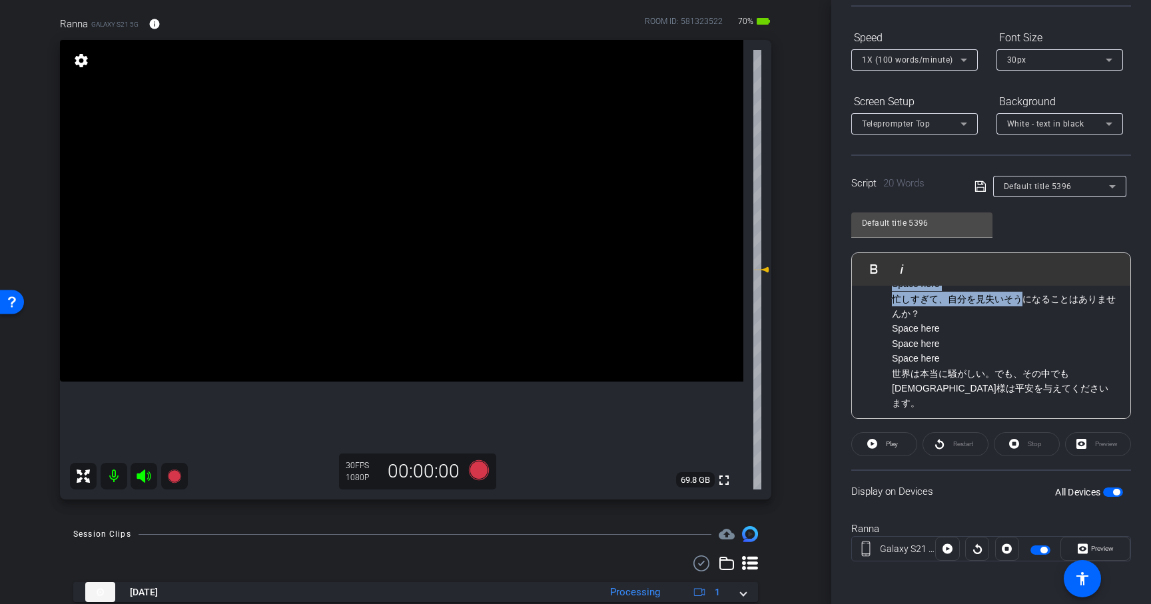
drag, startPoint x: 892, startPoint y: 388, endPoint x: 1019, endPoint y: 421, distance: 131.3
click at [1019, 421] on openreel-capture-teleprompter "Speed 1X (100 words/minute) Font Size 30px Screen Setup Teleprompter Top Backgr…" at bounding box center [991, 306] width 280 height 558
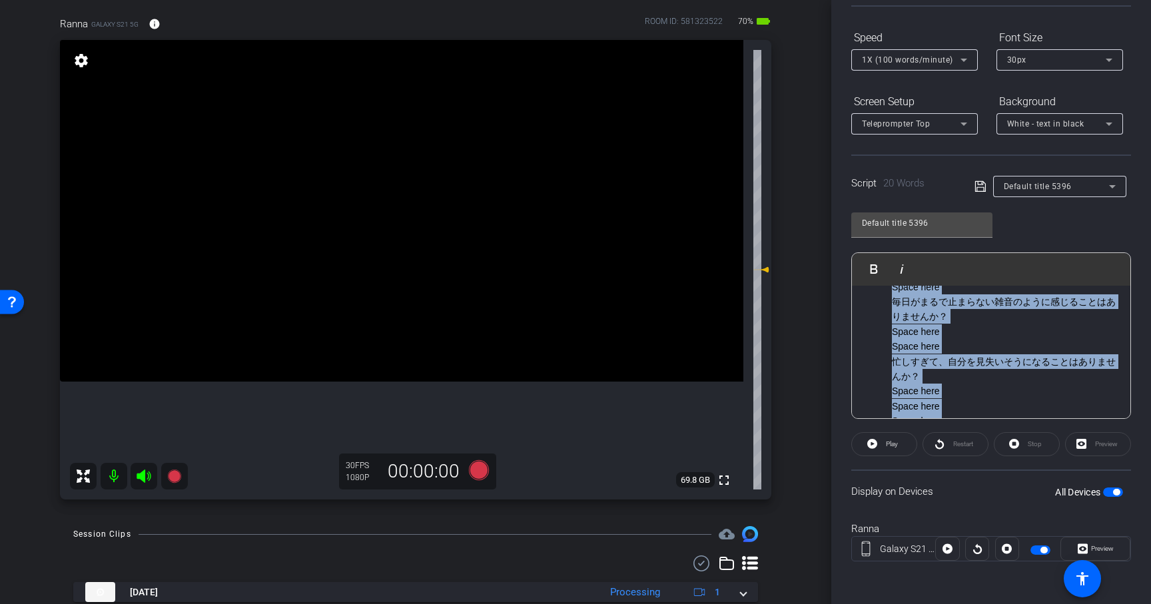
scroll to position [136, 0]
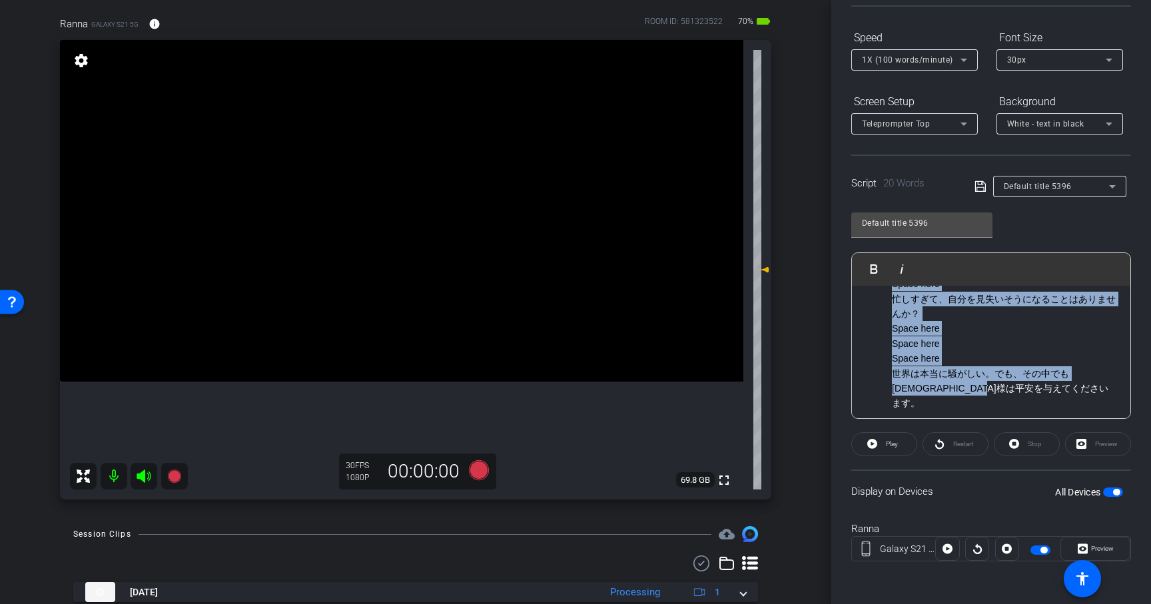
drag, startPoint x: 894, startPoint y: 316, endPoint x: 997, endPoint y: 392, distance: 128.5
click at [997, 392] on ol "毎朝、電車はぎゅうぎゅう詰め。 Space here Space here Space here 毎日がまるで止まらない雑音のように感じることはありませんか？…" at bounding box center [991, 291] width 252 height 238
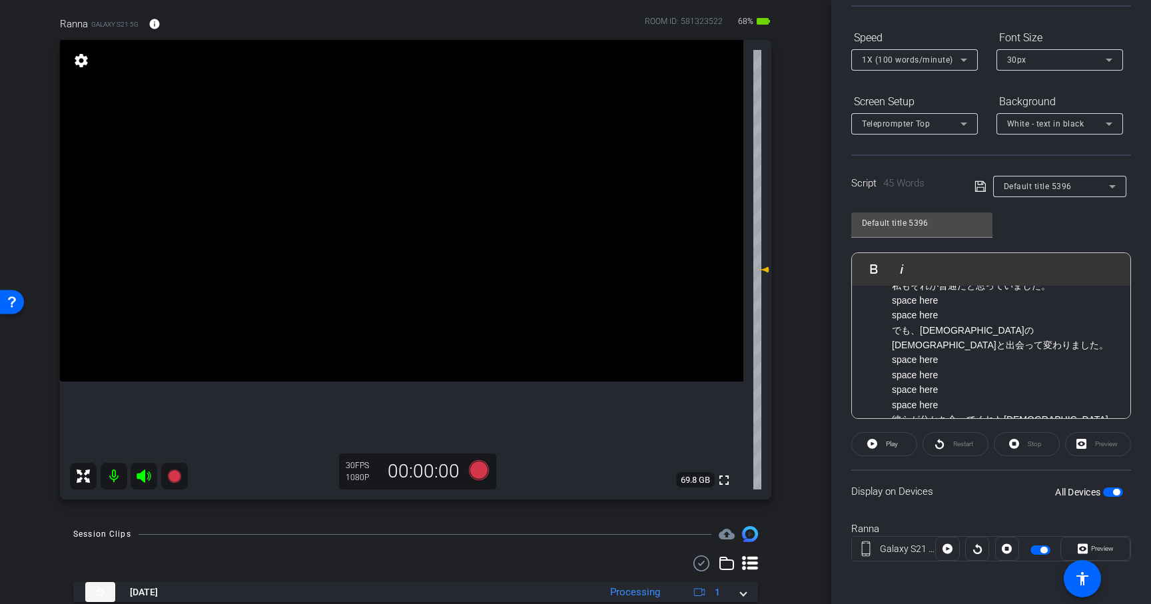
scroll to position [29, 0]
click at [964, 318] on p "私もそれが普通だと思っていました。 space here space here" at bounding box center [1004, 302] width 225 height 45
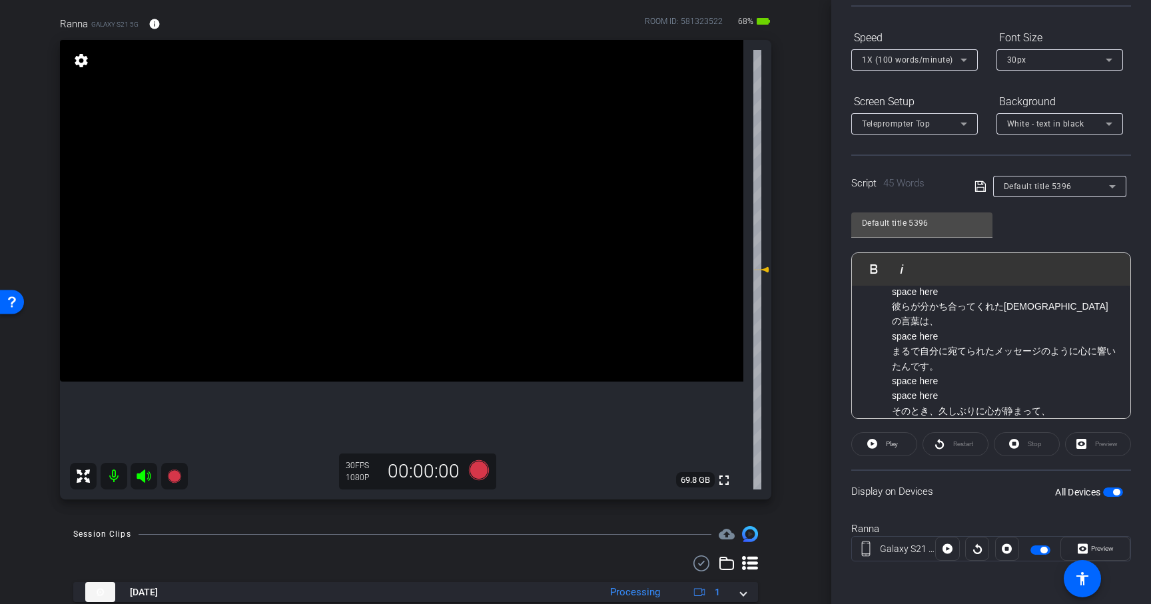
scroll to position [148, 0]
click at [954, 332] on p "彼らが分かち合ってくれた[DEMOGRAPHIC_DATA]の言葉は、 space here まるで自分に宛てられたメッセージのように心に響いたんです。 sp…" at bounding box center [1004, 346] width 225 height 105
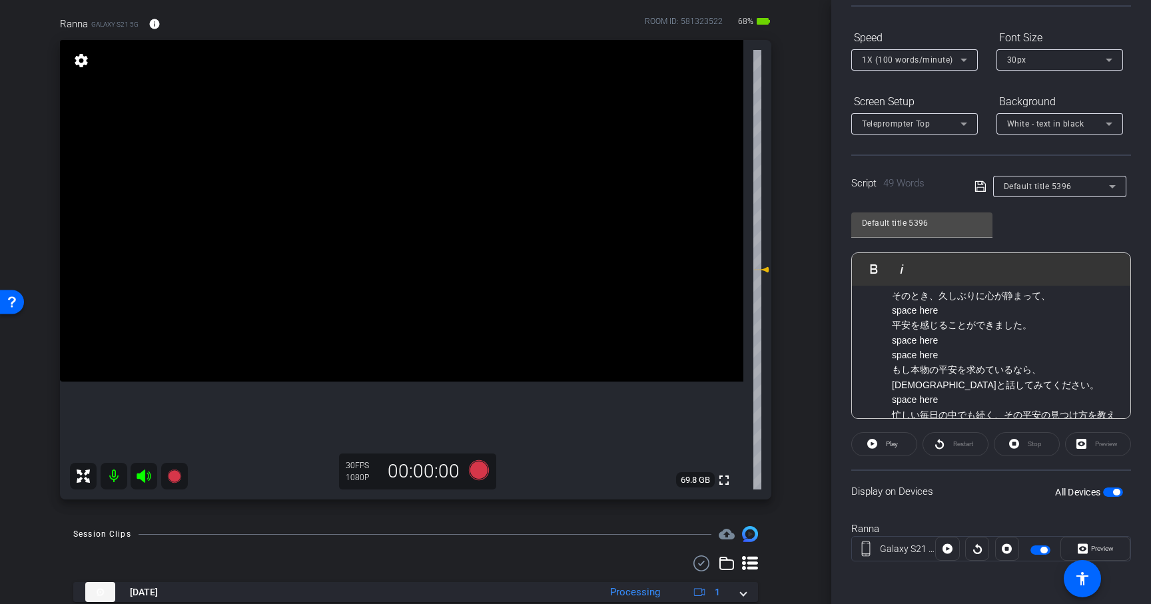
scroll to position [315, 0]
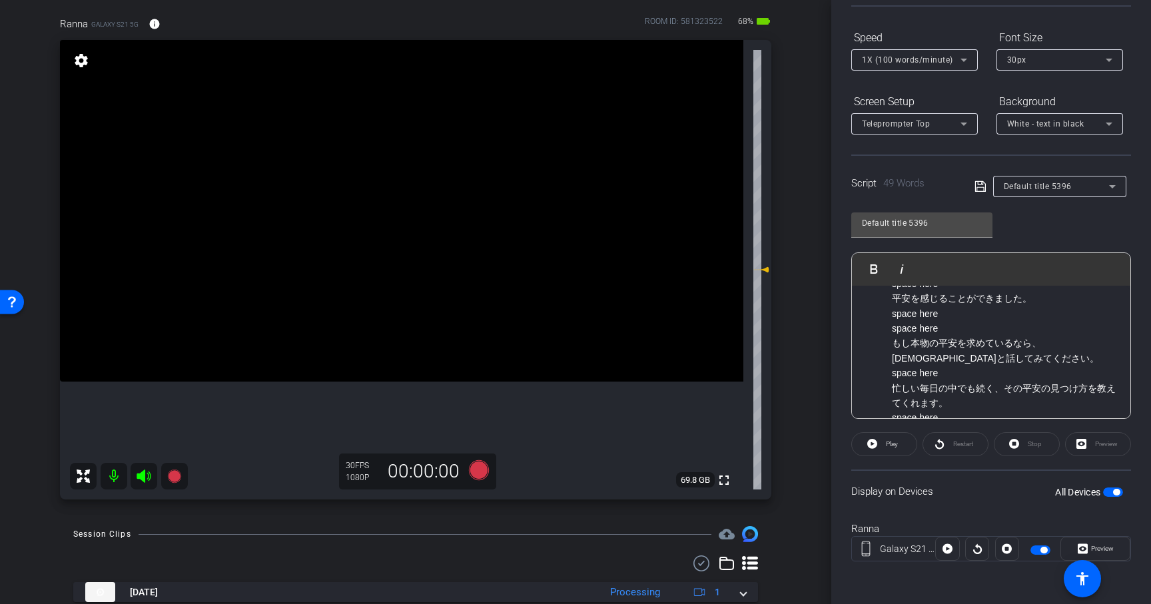
click at [988, 185] on span at bounding box center [983, 186] width 19 height 12
click at [976, 185] on icon at bounding box center [980, 186] width 12 height 16
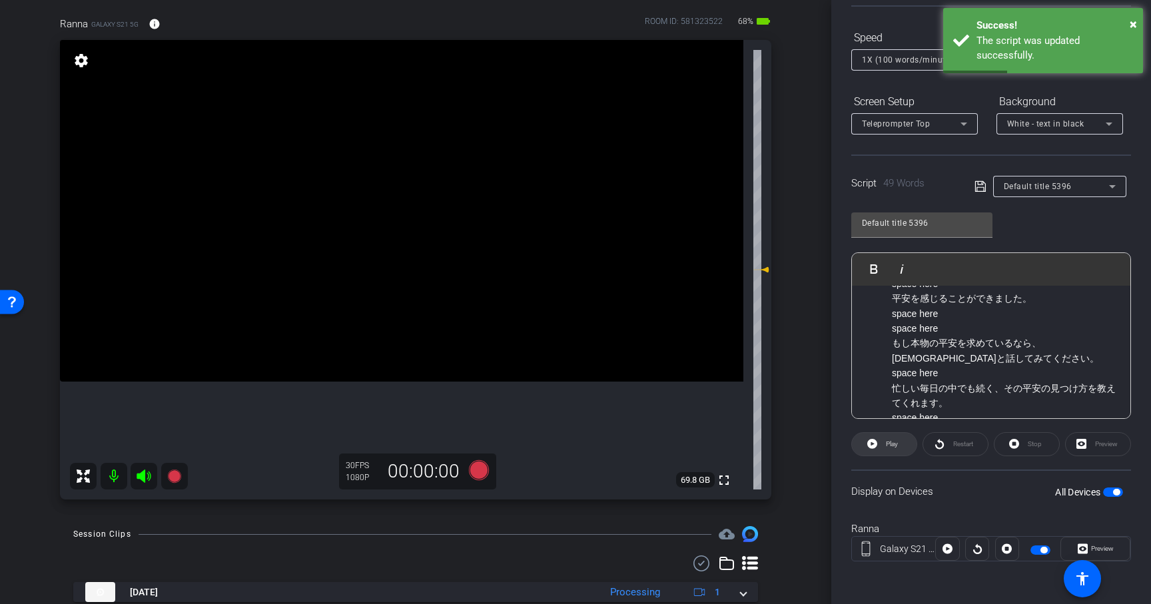
click at [888, 443] on span "Play" at bounding box center [892, 443] width 12 height 7
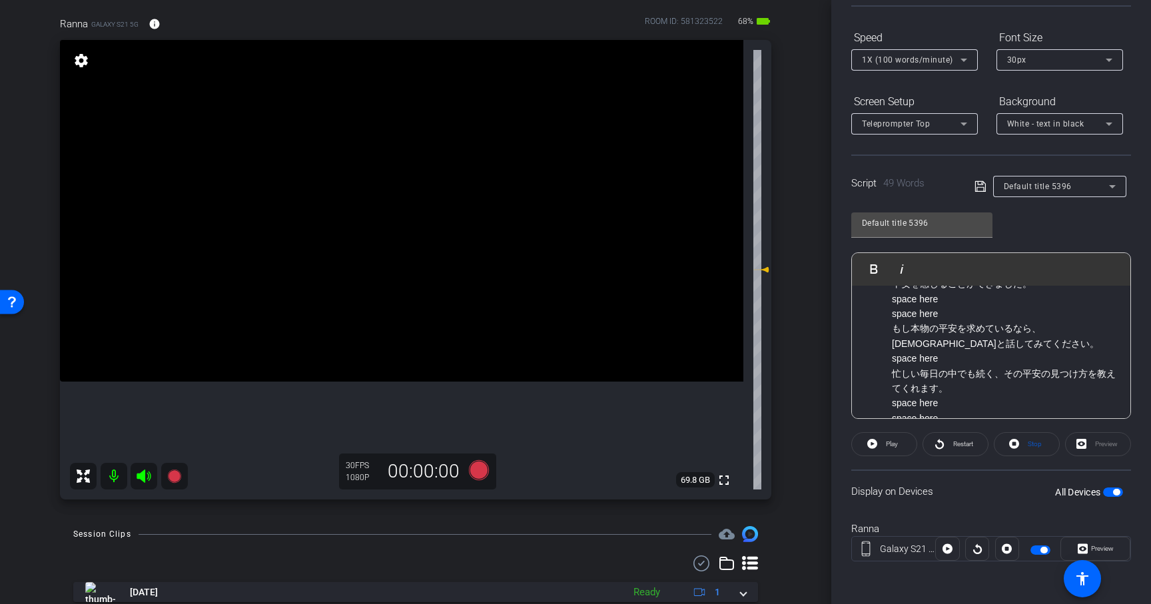
scroll to position [316, 0]
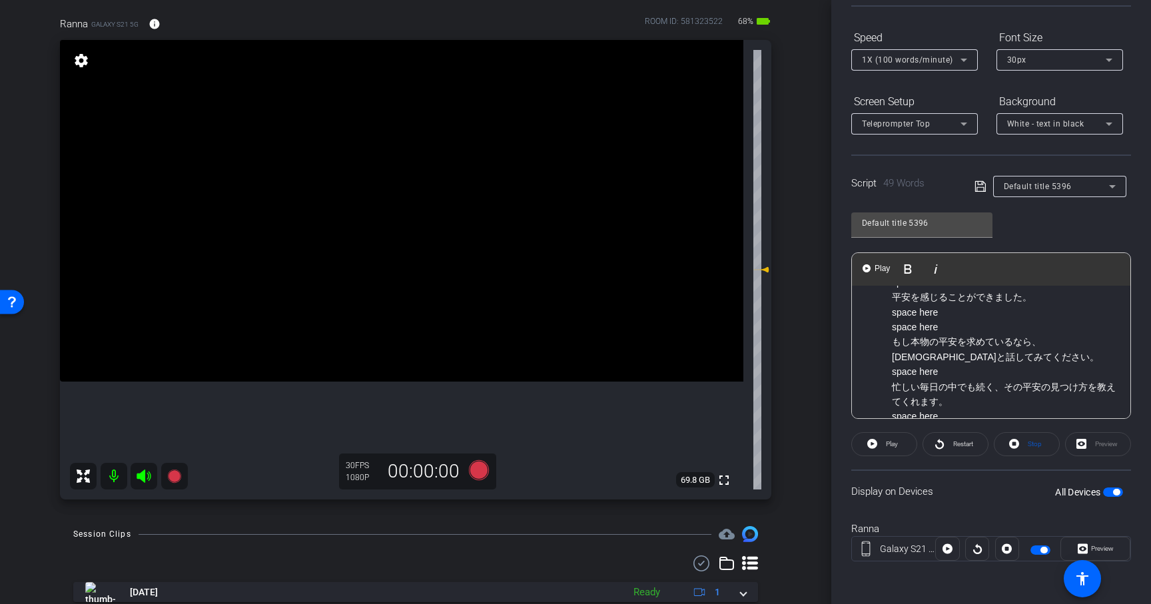
click at [954, 378] on p "もし本物の平安を求めているなら、[DEMOGRAPHIC_DATA]と話してみてください。 space here 忙しい毎日の中でも続く、その平安の見つけ方を…" at bounding box center [1004, 393] width 225 height 119
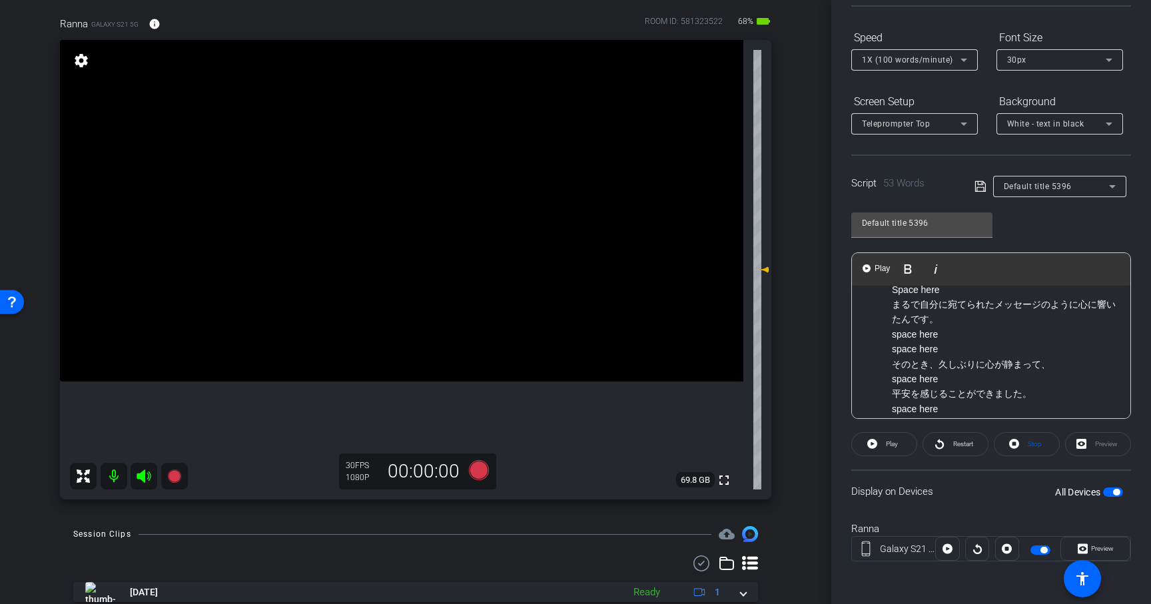
scroll to position [219, 0]
click at [976, 382] on p "そのとき、久しぶりに心が静まって、 space here 平安を感じることができました。 space here space here" at bounding box center [1004, 395] width 225 height 75
click at [982, 186] on icon at bounding box center [980, 186] width 12 height 16
click at [903, 447] on span at bounding box center [884, 444] width 65 height 32
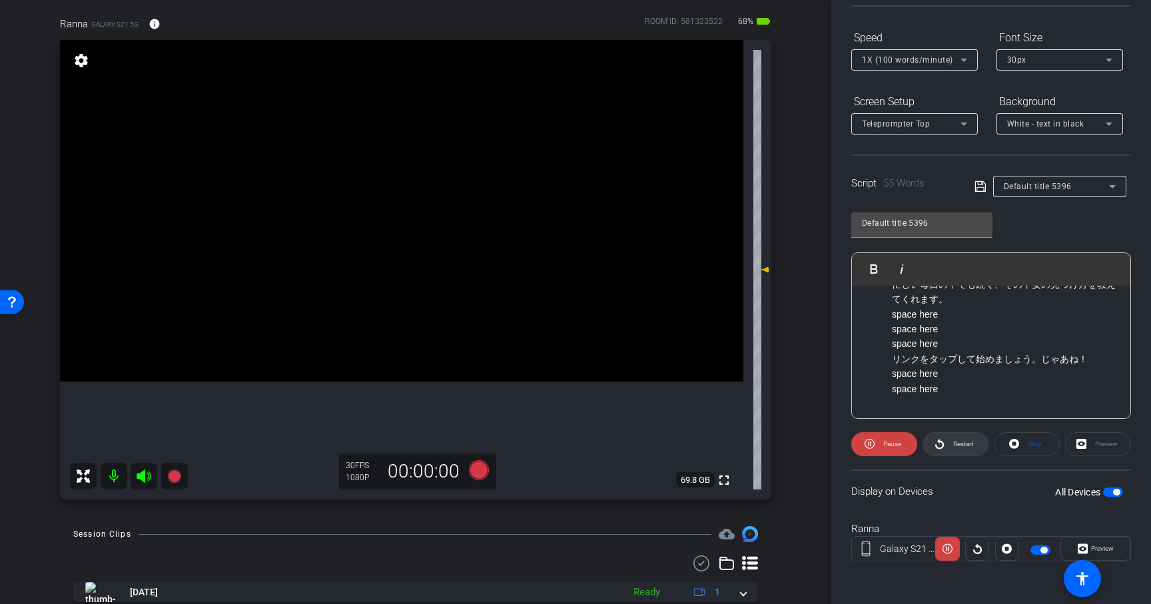
click at [954, 443] on span "Restart" at bounding box center [963, 443] width 20 height 7
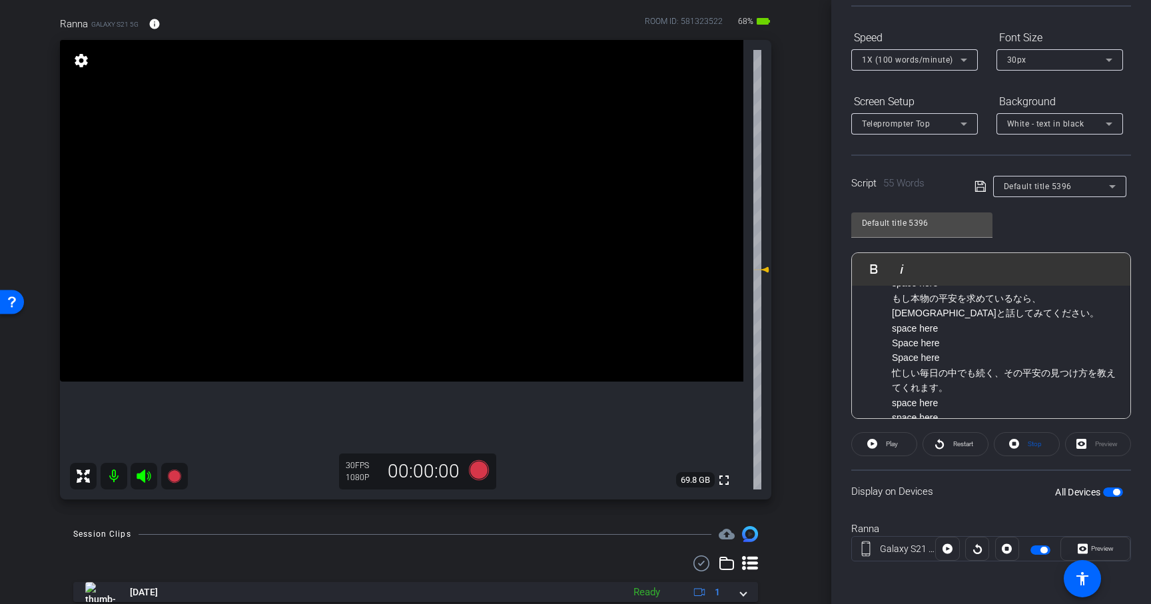
scroll to position [352, 0]
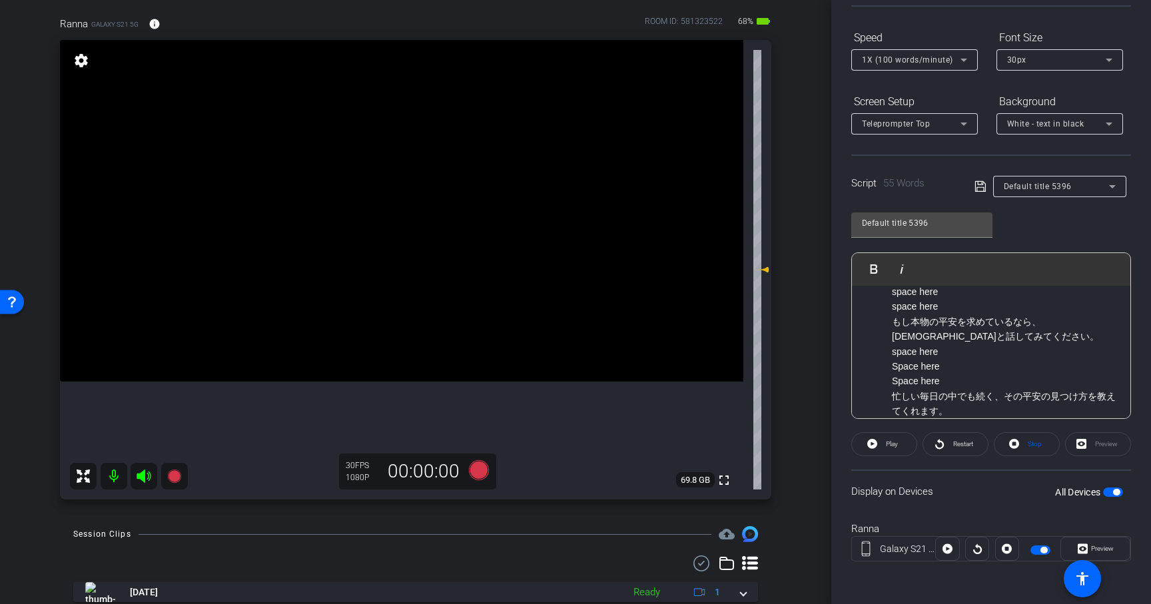
click at [927, 325] on p "もし本物の平安を求めているなら、[DEMOGRAPHIC_DATA]と話してみてください。 space here" at bounding box center [1004, 336] width 225 height 45
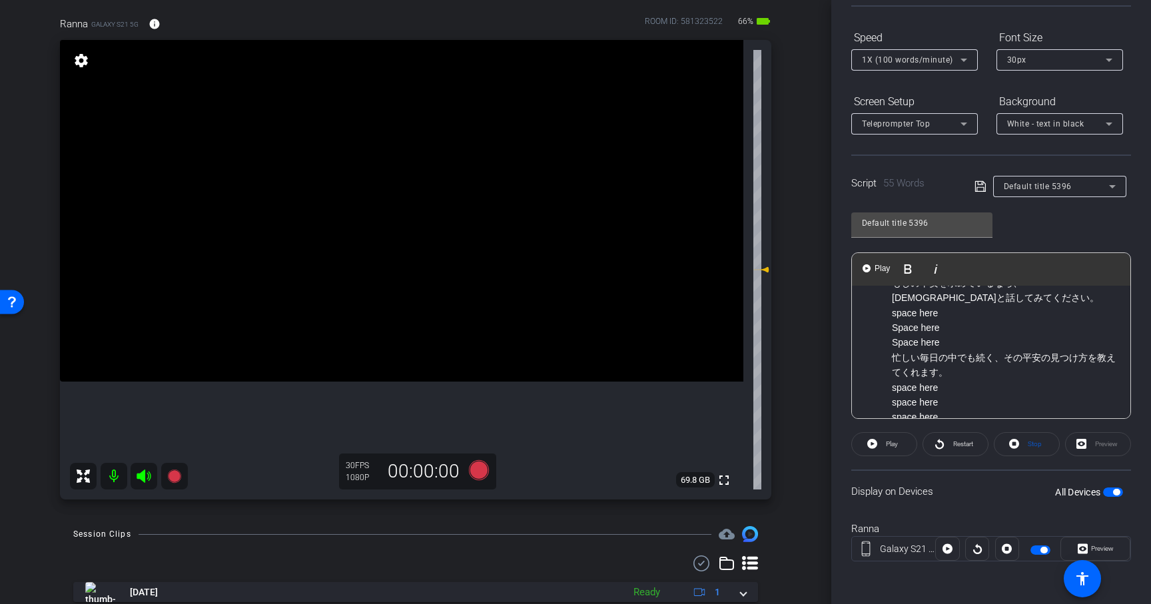
scroll to position [347, 0]
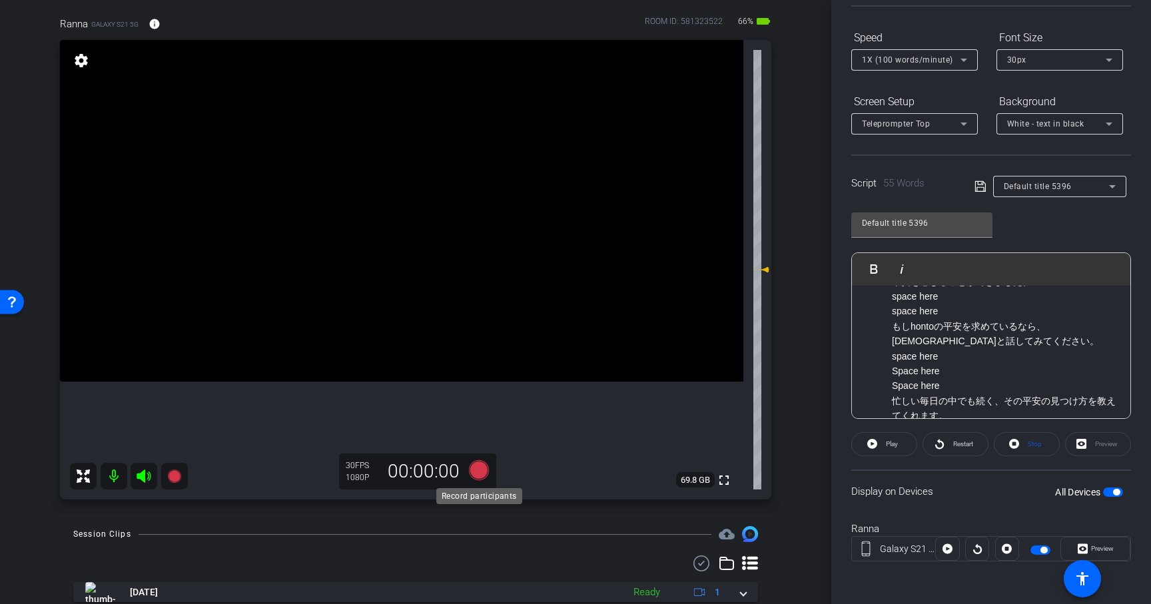
click at [481, 477] on icon at bounding box center [479, 470] width 20 height 20
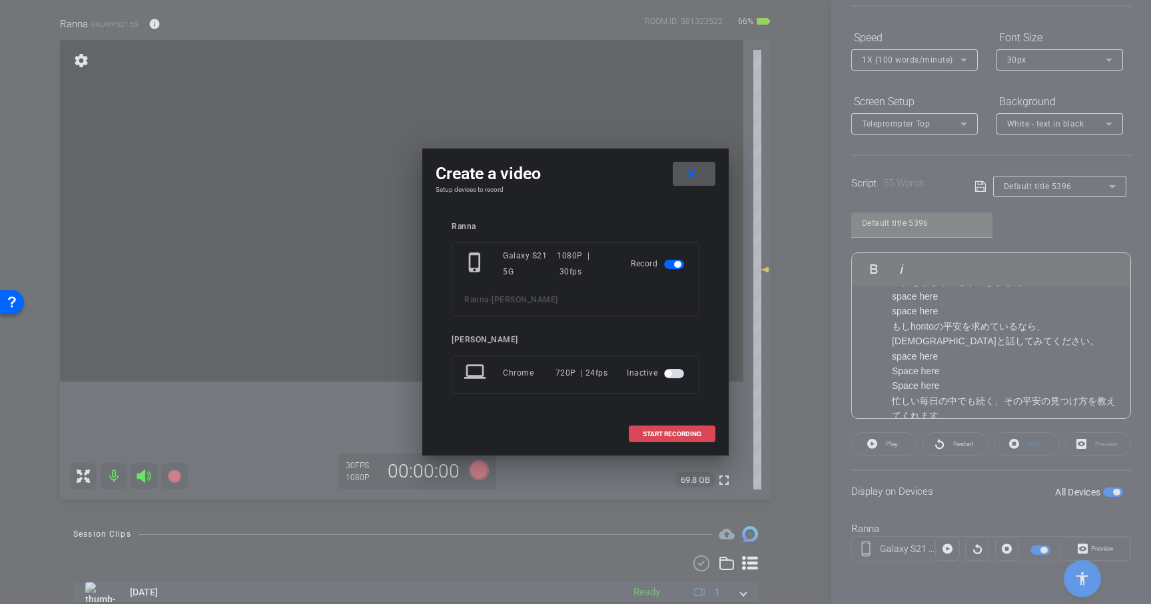
click at [650, 432] on span "START RECORDING" at bounding box center [672, 434] width 59 height 7
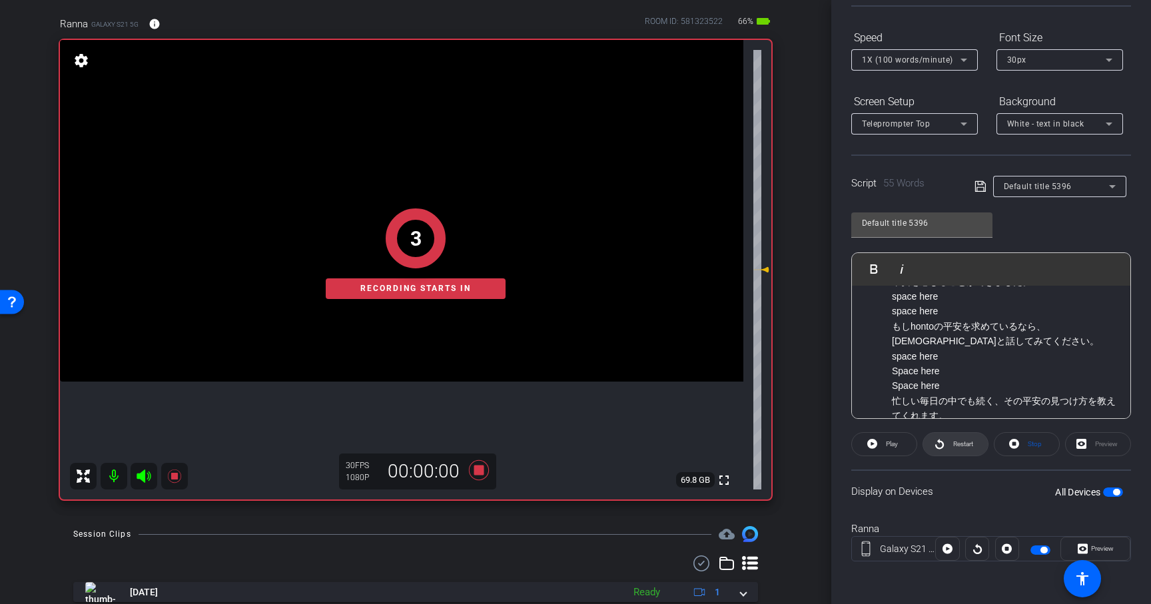
click at [980, 444] on span at bounding box center [955, 444] width 65 height 32
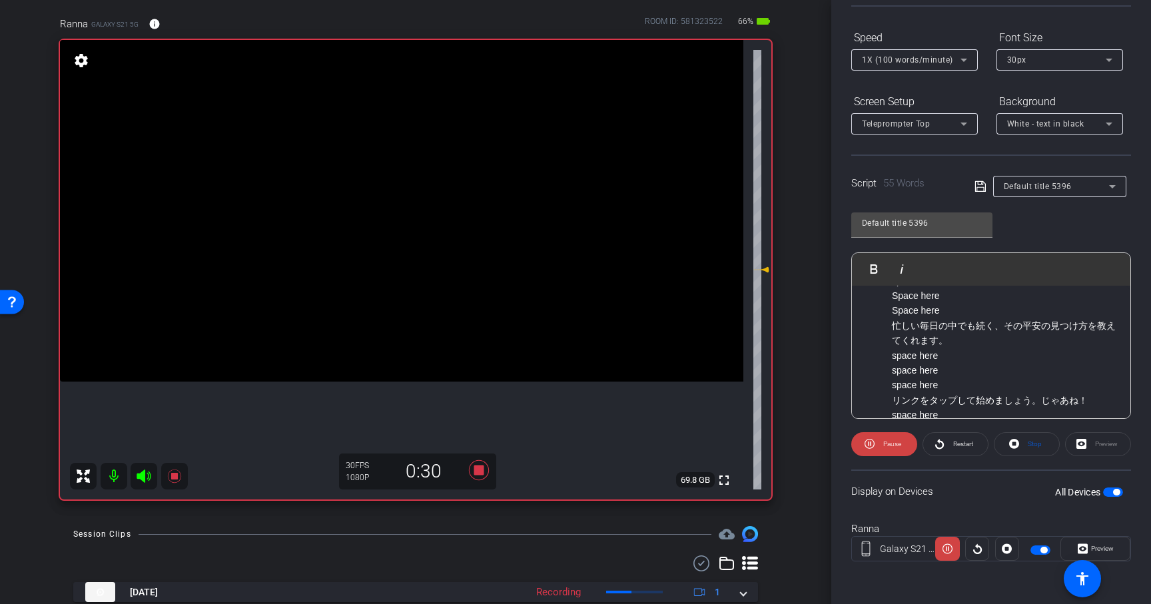
scroll to position [421, 0]
click at [476, 473] on icon at bounding box center [479, 470] width 20 height 20
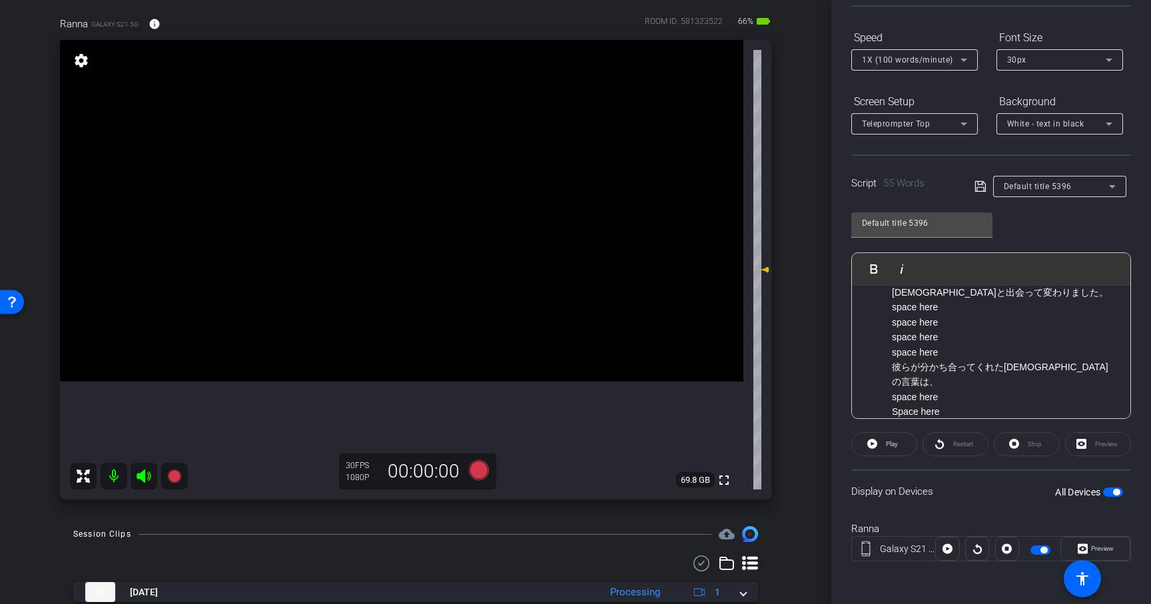
scroll to position [0, 0]
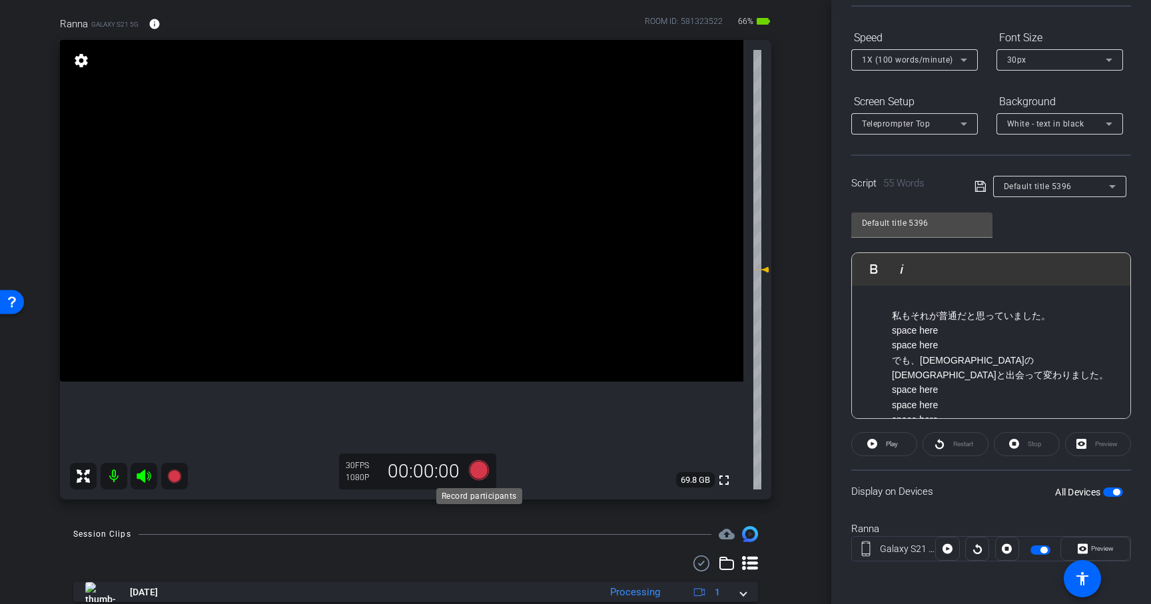
click at [477, 471] on icon at bounding box center [479, 470] width 20 height 20
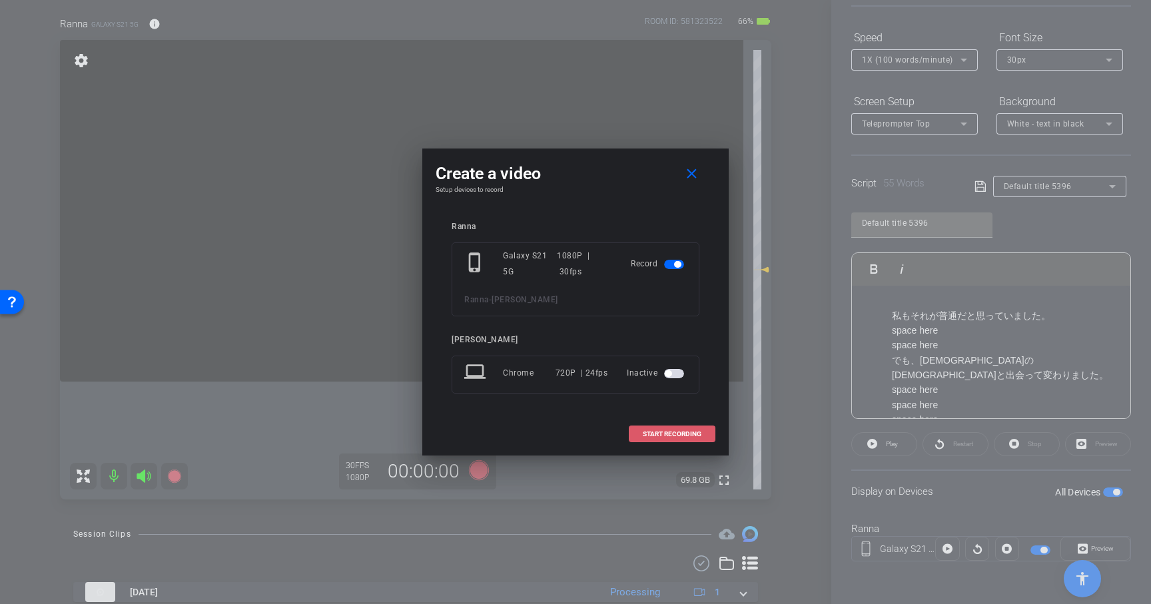
click at [713, 432] on span at bounding box center [671, 434] width 85 height 32
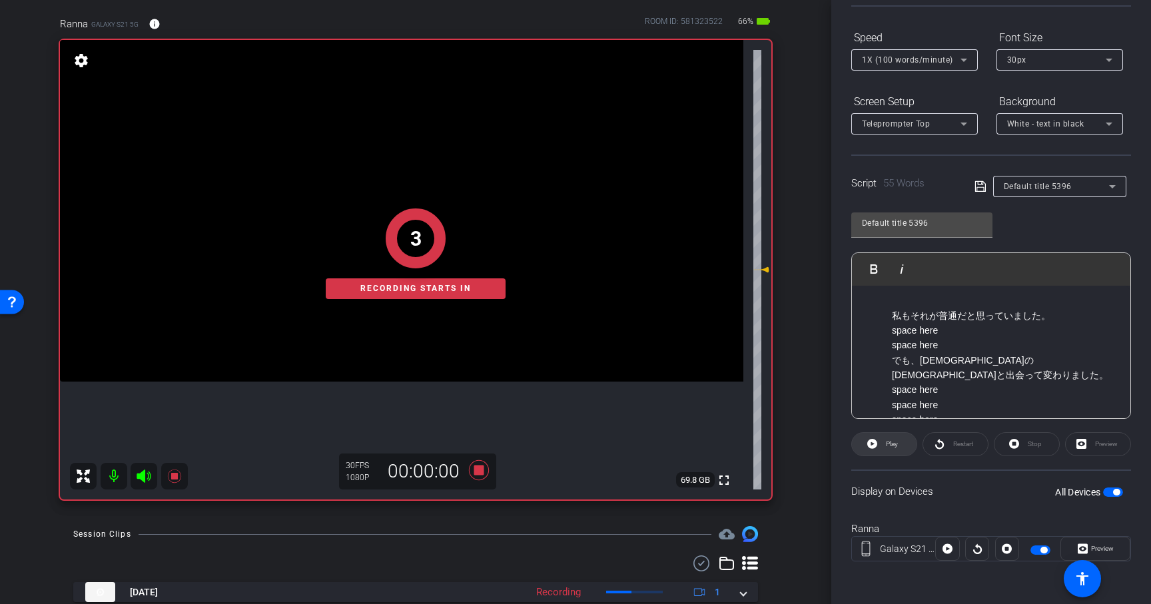
click at [873, 449] on icon at bounding box center [872, 443] width 10 height 17
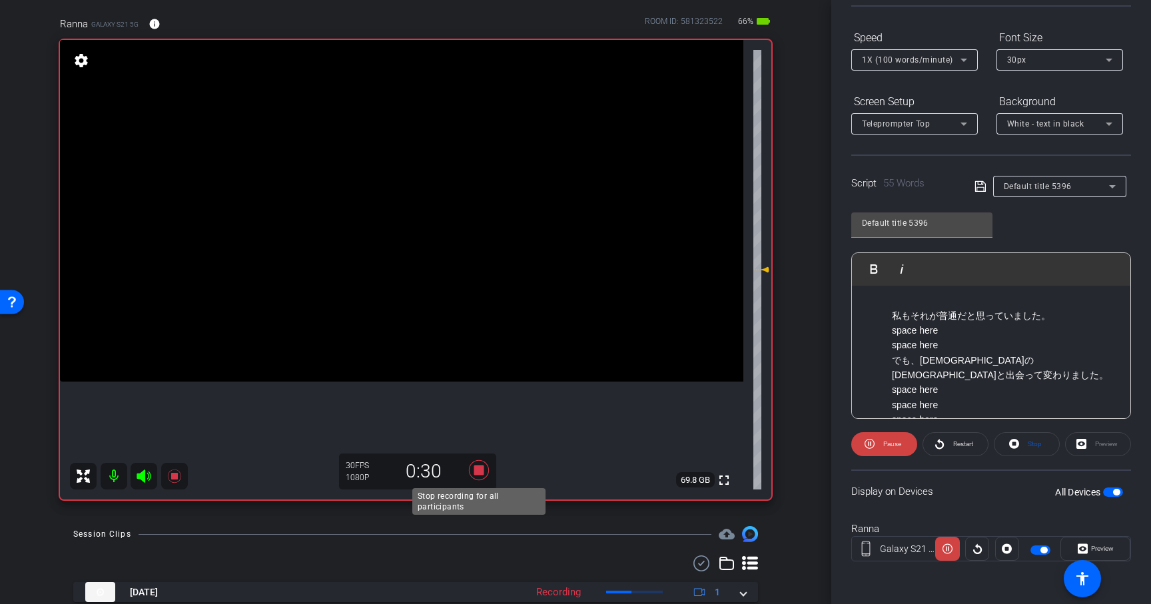
click at [477, 475] on icon at bounding box center [479, 470] width 20 height 20
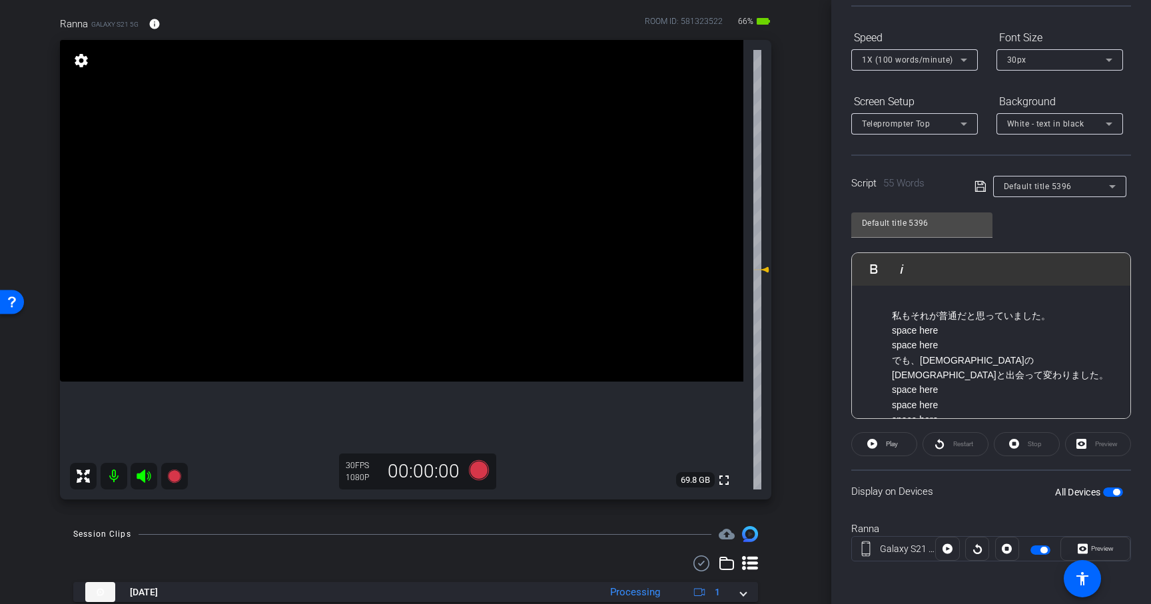
click at [479, 470] on icon at bounding box center [479, 470] width 20 height 20
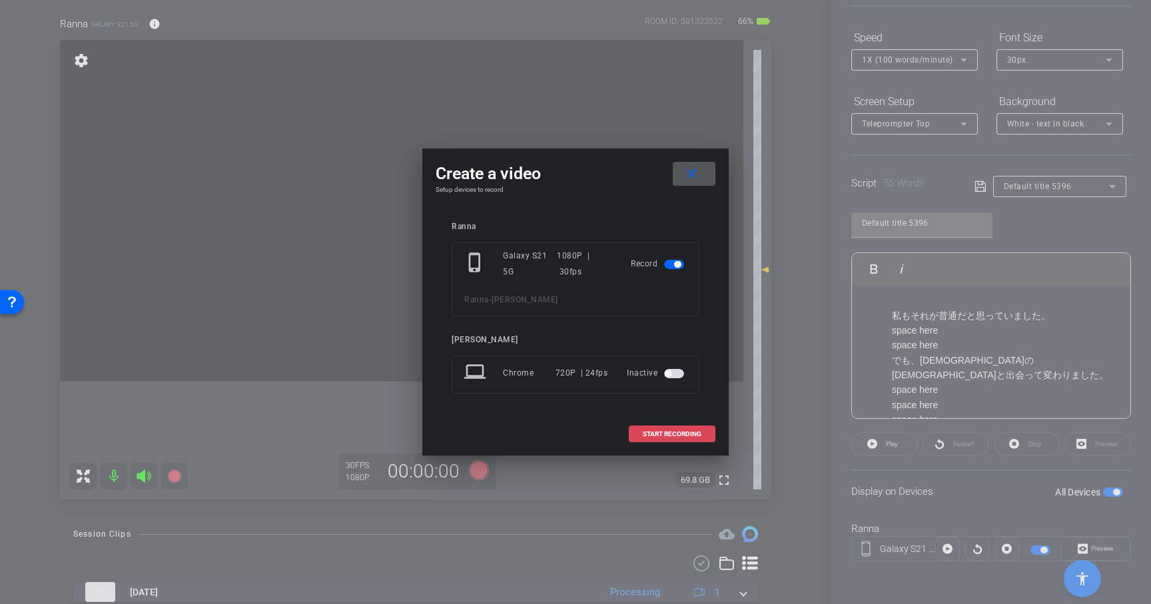
click at [650, 439] on span at bounding box center [671, 434] width 85 height 32
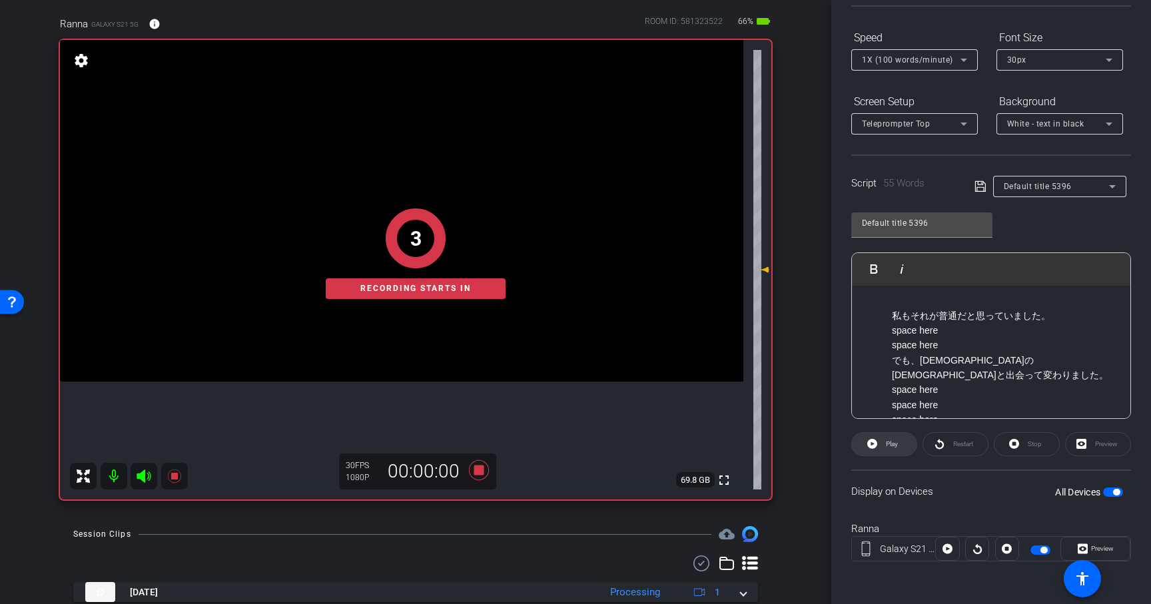
click at [899, 449] on span at bounding box center [884, 444] width 65 height 32
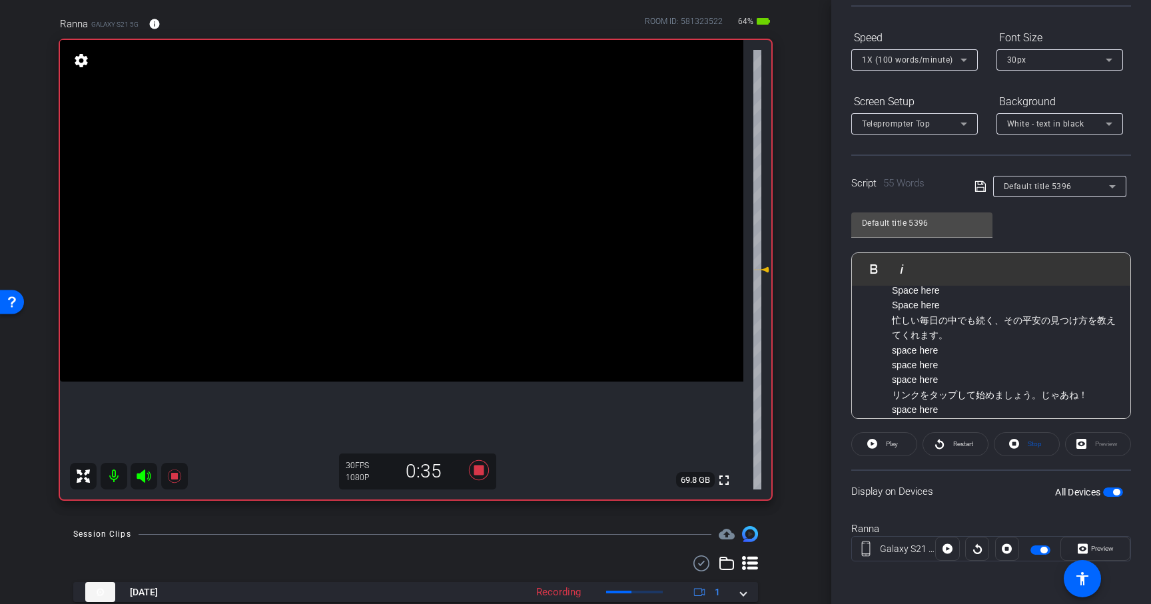
scroll to position [433, 0]
click at [482, 471] on icon at bounding box center [479, 470] width 20 height 20
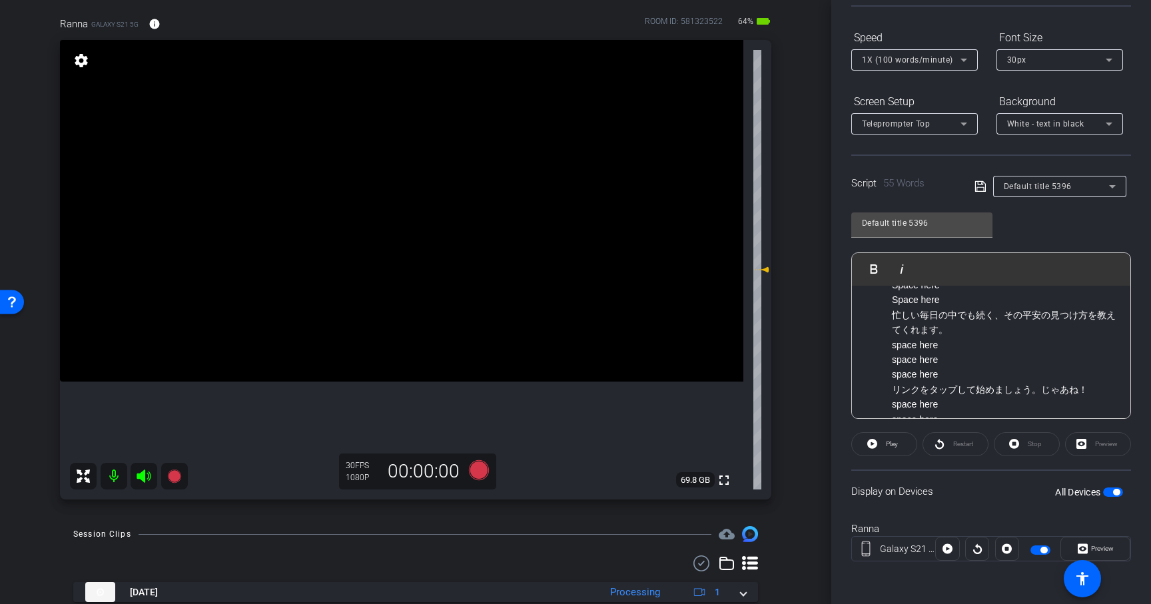
click at [920, 386] on p "リンクをタップして始めましょう。じゃあね！ space here space here" at bounding box center [1004, 404] width 225 height 45
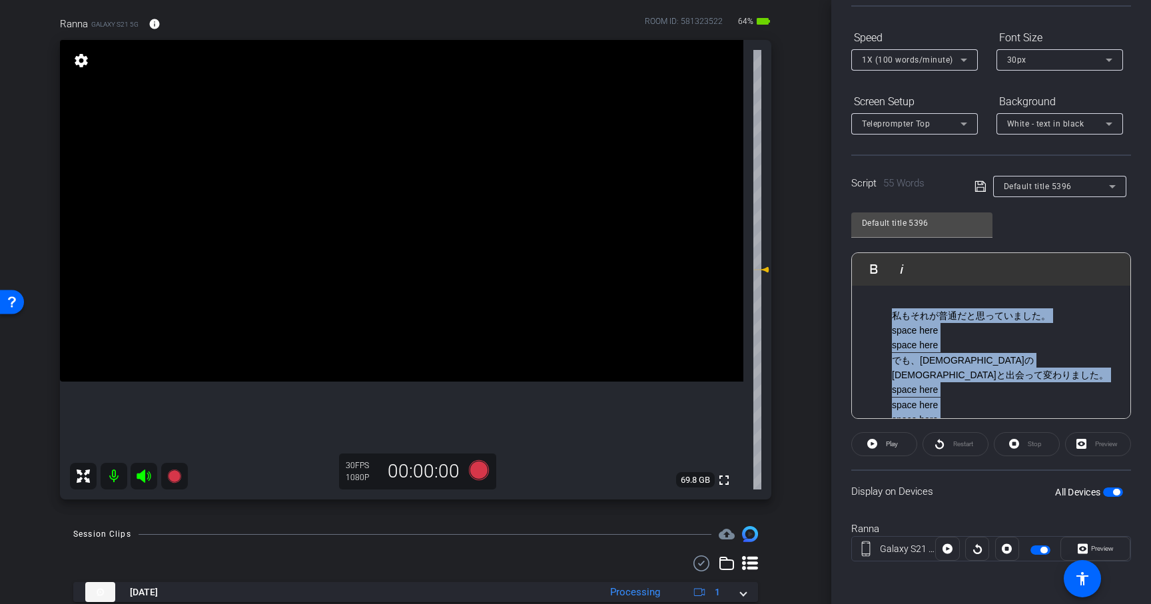
scroll to position [463, 0]
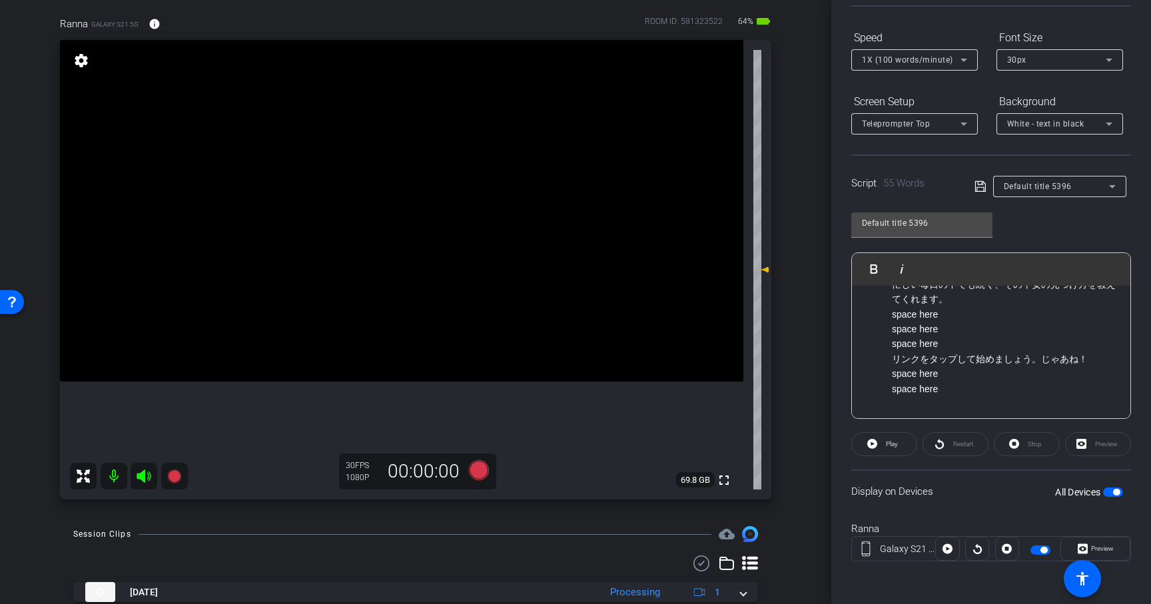
drag, startPoint x: 889, startPoint y: 316, endPoint x: 984, endPoint y: 485, distance: 193.8
click at [984, 486] on openreel-capture-teleprompter "Speed 1X (100 words/minute) Font Size 30px Screen Setup Teleprompter Top Backgr…" at bounding box center [991, 306] width 280 height 558
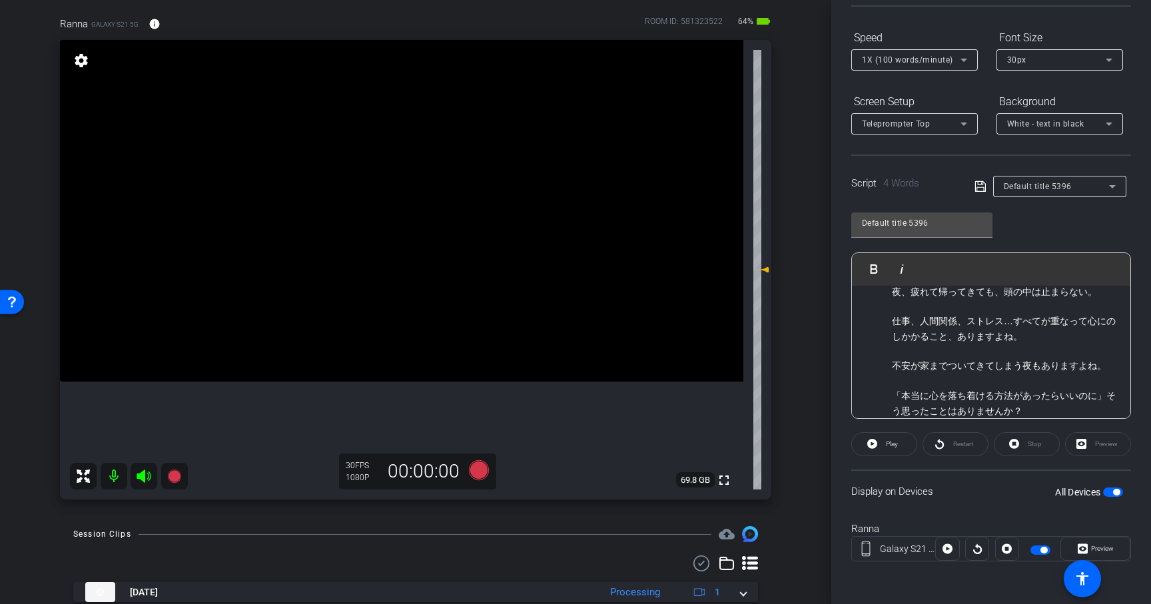
scroll to position [0, 0]
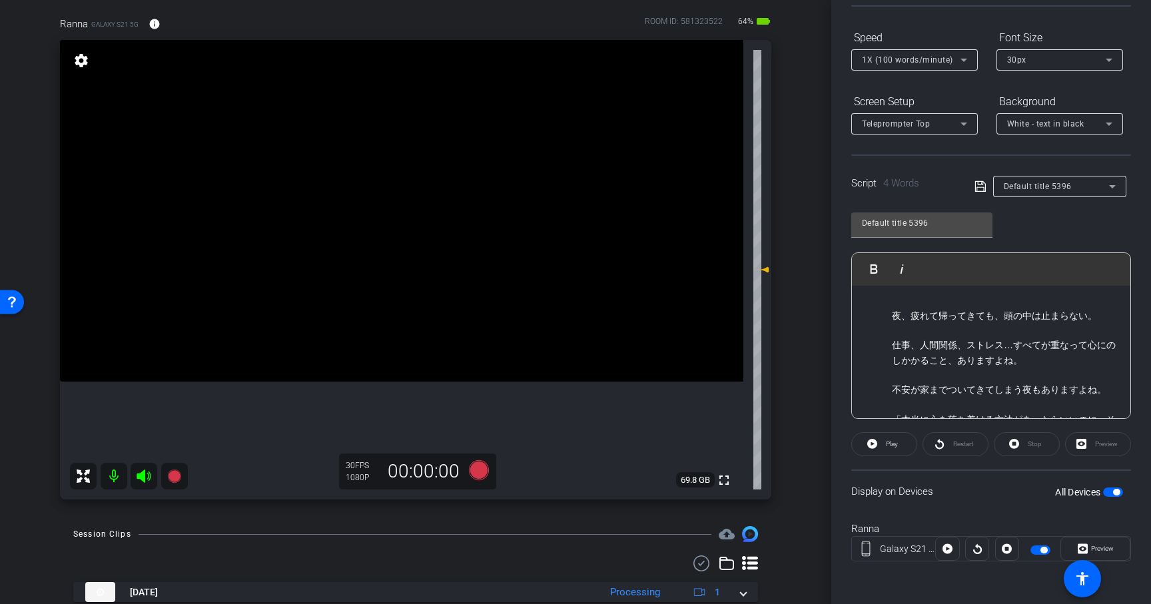
click at [950, 336] on p "夜、疲れて帰ってきても、頭の中は止まらない。" at bounding box center [1004, 323] width 225 height 30
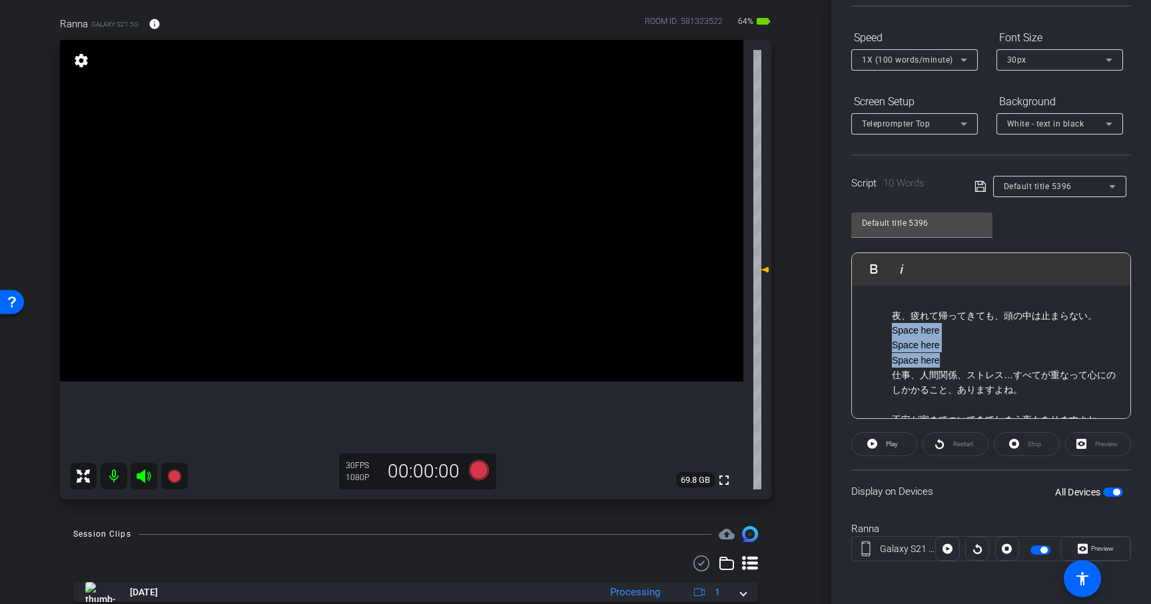
drag, startPoint x: 890, startPoint y: 330, endPoint x: 944, endPoint y: 358, distance: 60.5
click at [944, 358] on ol "夜、疲れて帰ってきても、頭の中は止まらない。 Space here Space here Space here 仕事、人間関係、ストレス…すべてが重なって心に…" at bounding box center [991, 390] width 252 height 164
copy ol "Space here Space here Space here"
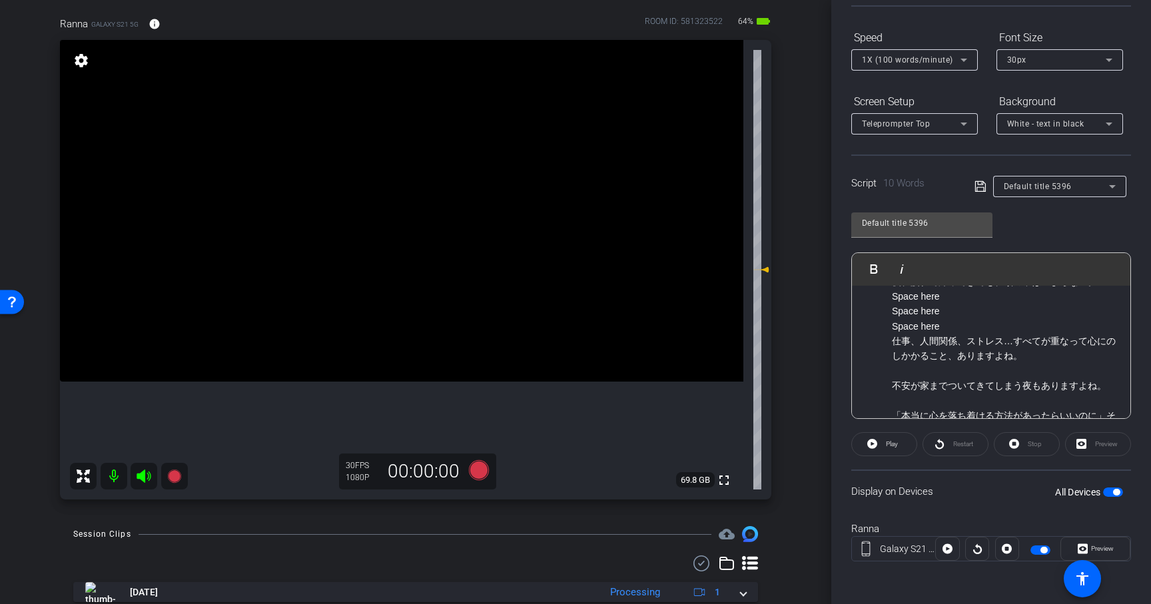
click at [938, 376] on p "仕事、人間関係、ストレス…すべてが重なって心にのしかかること、ありますよね。" at bounding box center [1004, 356] width 225 height 45
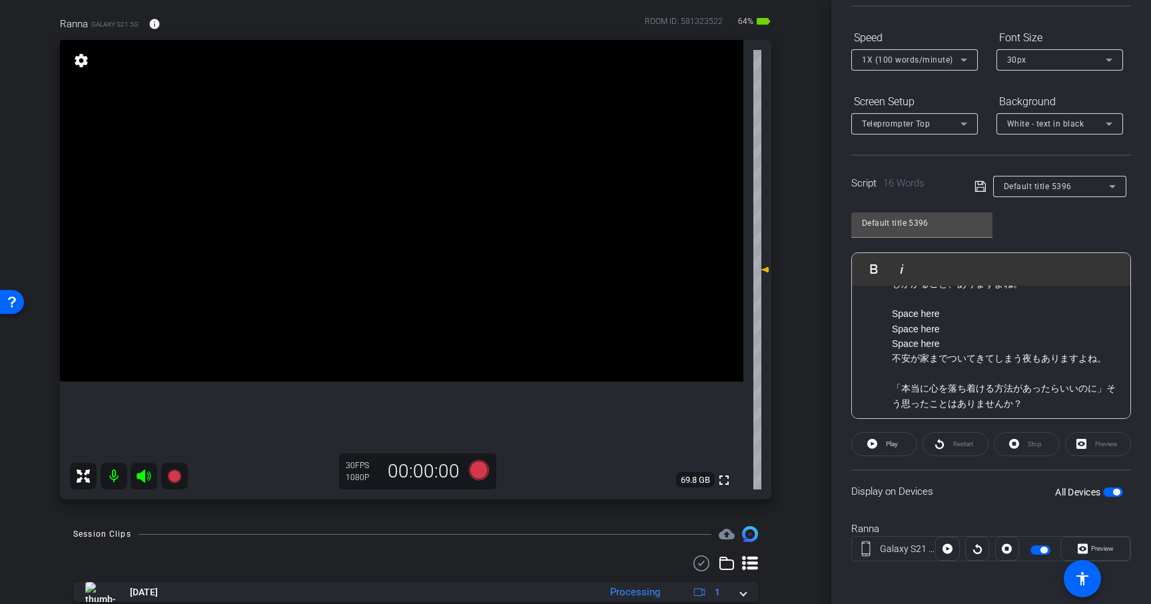
scroll to position [121, 0]
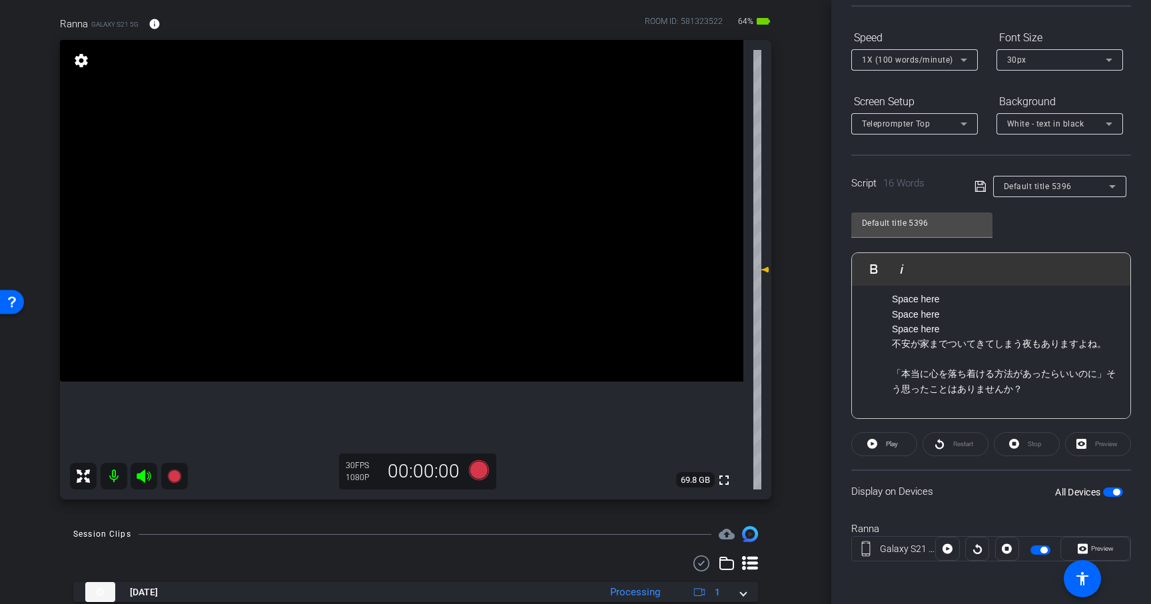
click at [927, 362] on p "不安が家までついてきてしまう夜もありますよね。" at bounding box center [1004, 351] width 225 height 30
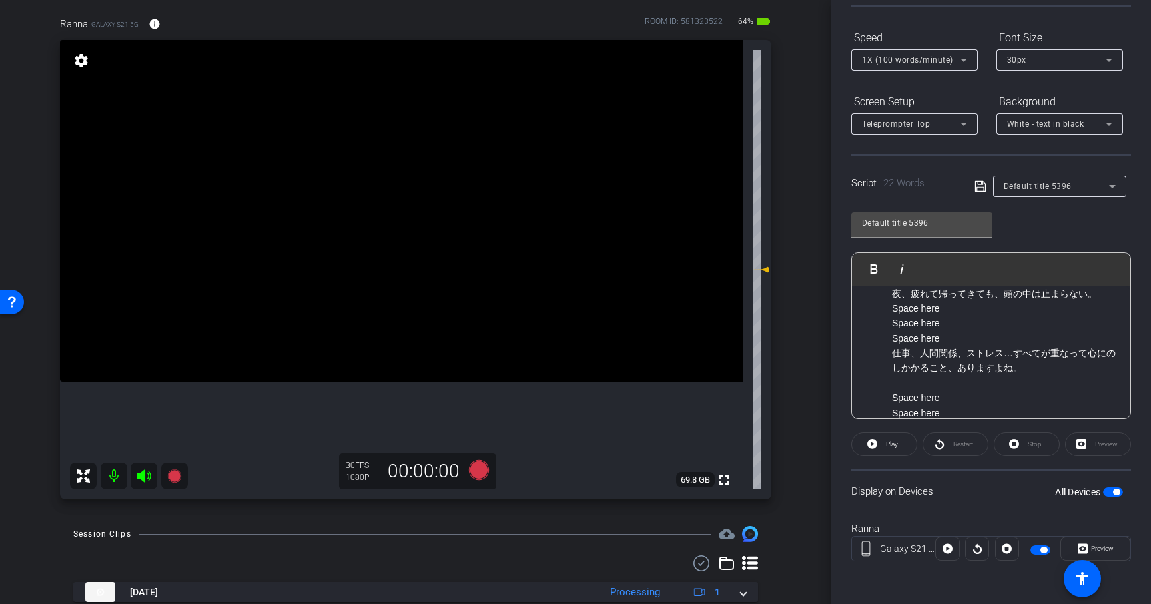
scroll to position [0, 0]
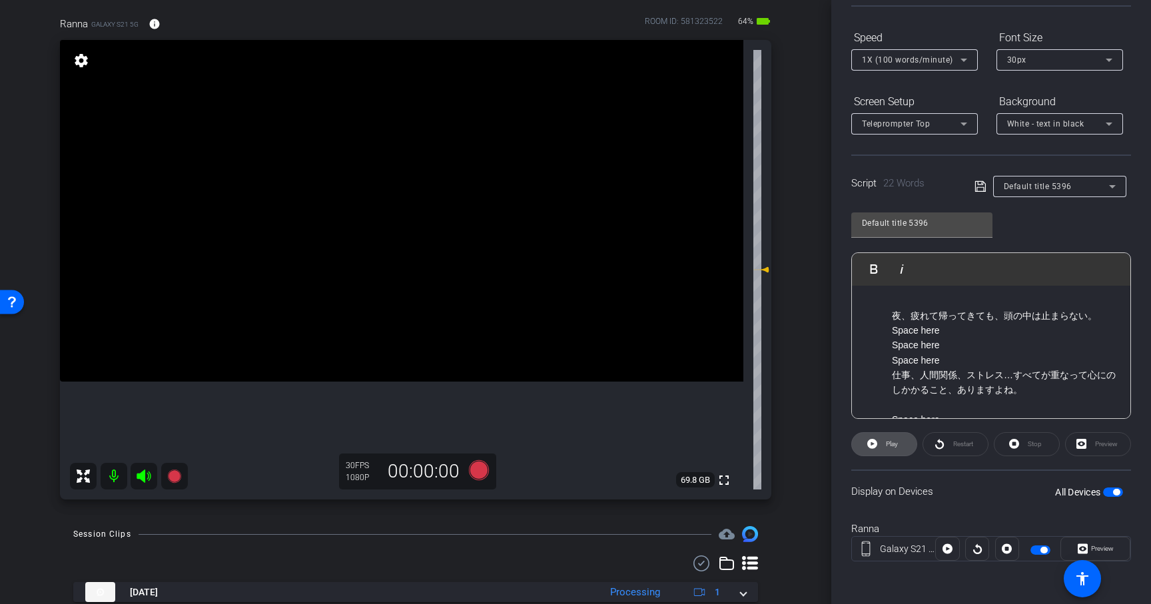
click at [893, 451] on span "Play" at bounding box center [889, 444] width 15 height 19
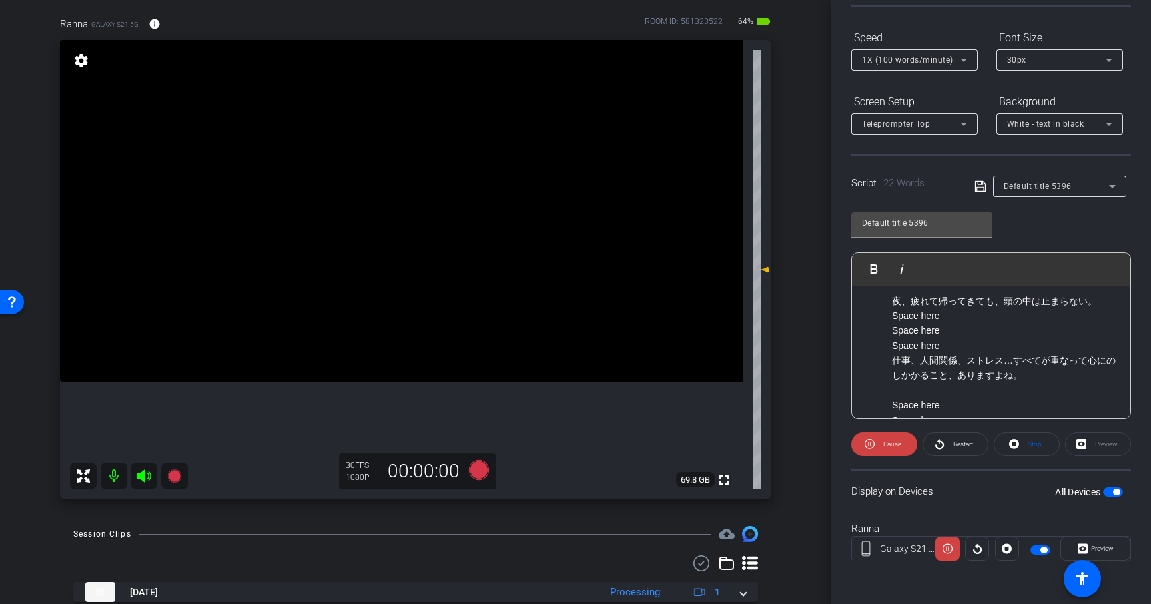
scroll to position [24, 0]
click at [893, 445] on span "Pause" at bounding box center [892, 443] width 18 height 7
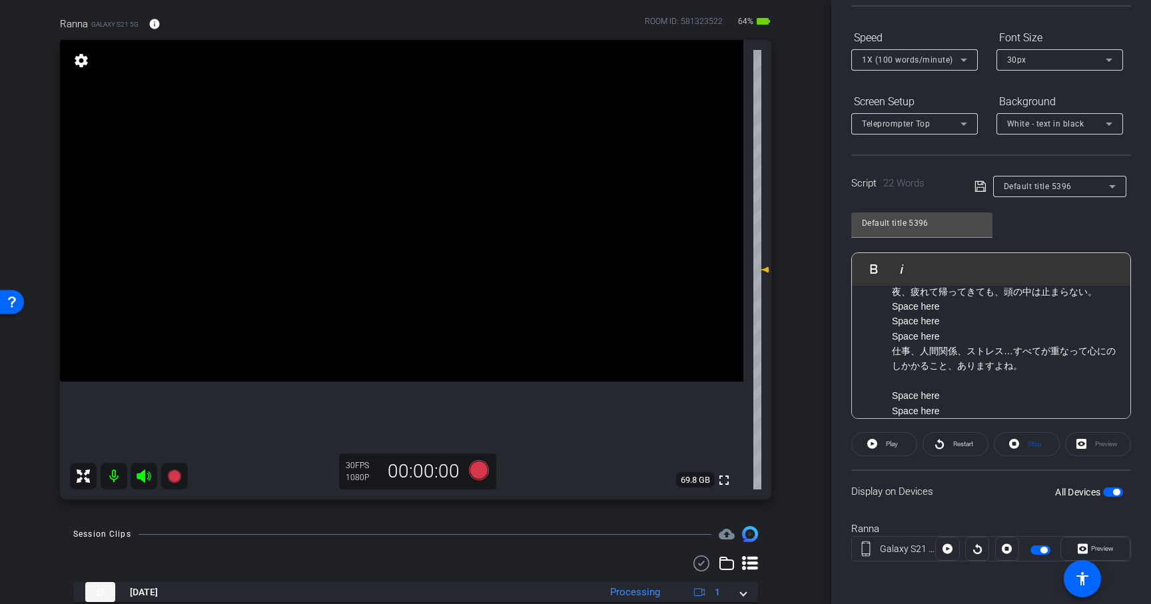
click at [1049, 356] on p "仕事、人間関係、ストレス…すべてが重なって心にのしかかること、ありますよね。" at bounding box center [1004, 366] width 225 height 45
click at [1046, 362] on p at bounding box center [1004, 365] width 225 height 15
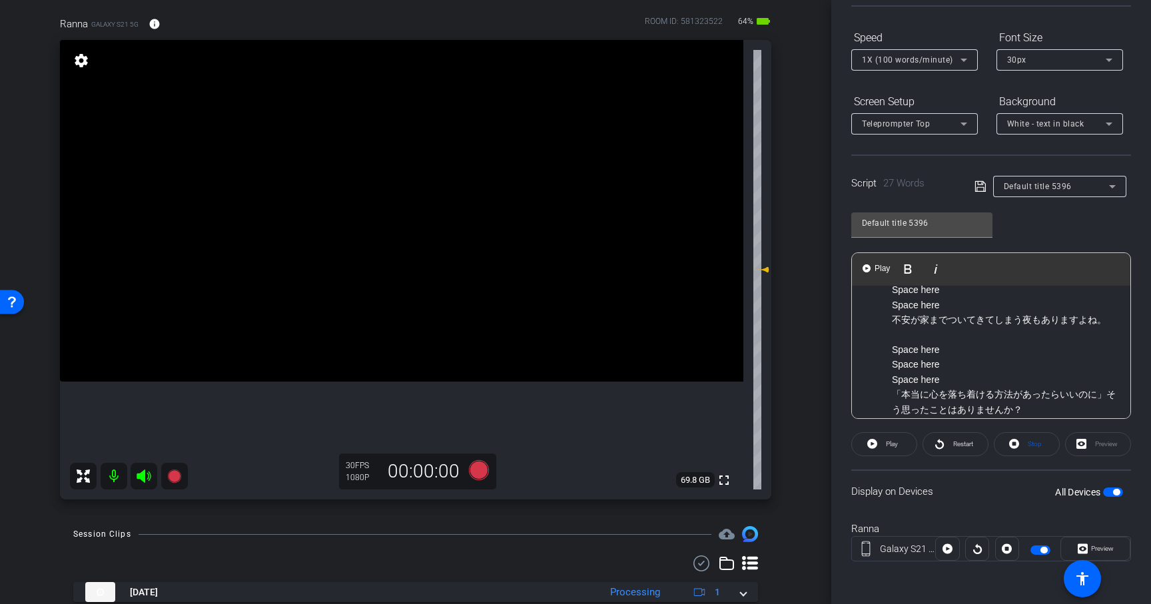
scroll to position [195, 0]
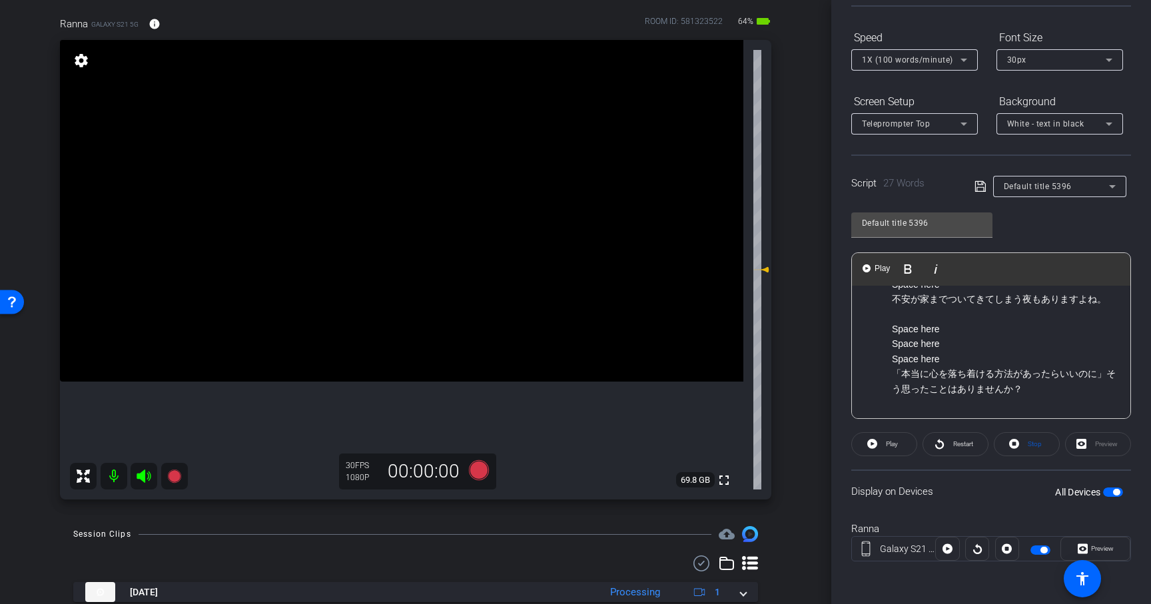
click at [1101, 379] on p "「本当に心を落ち着ける方法があったらいいのに」そう思ったことはありませんか？" at bounding box center [1004, 381] width 225 height 30
click at [1064, 392] on p at bounding box center [1004, 389] width 225 height 15
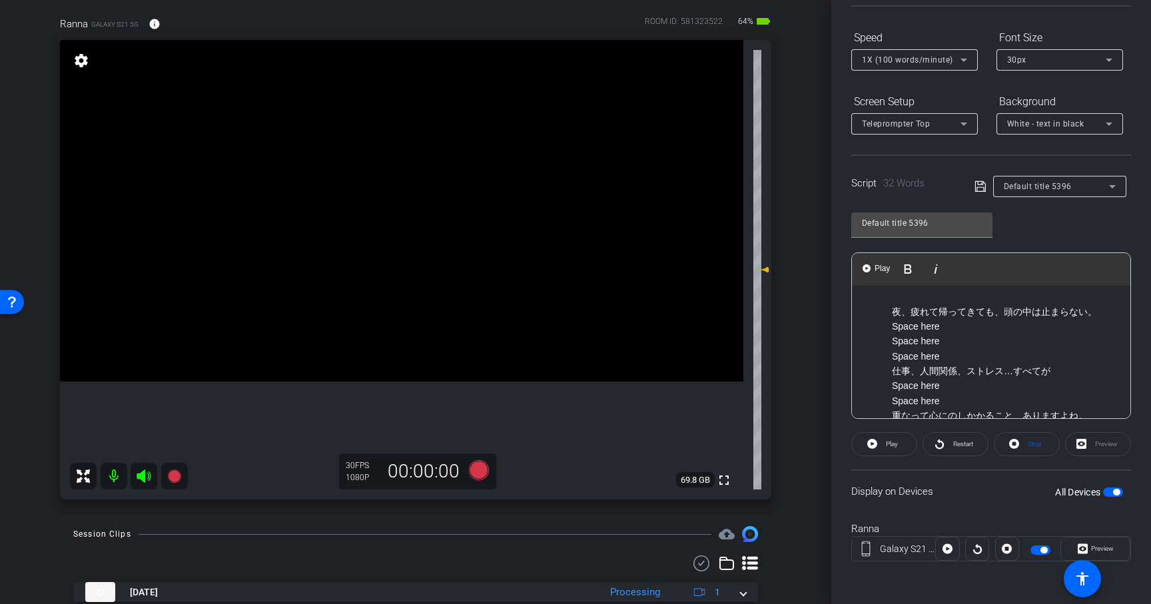
scroll to position [0, 0]
click at [896, 449] on span "Play" at bounding box center [889, 444] width 15 height 19
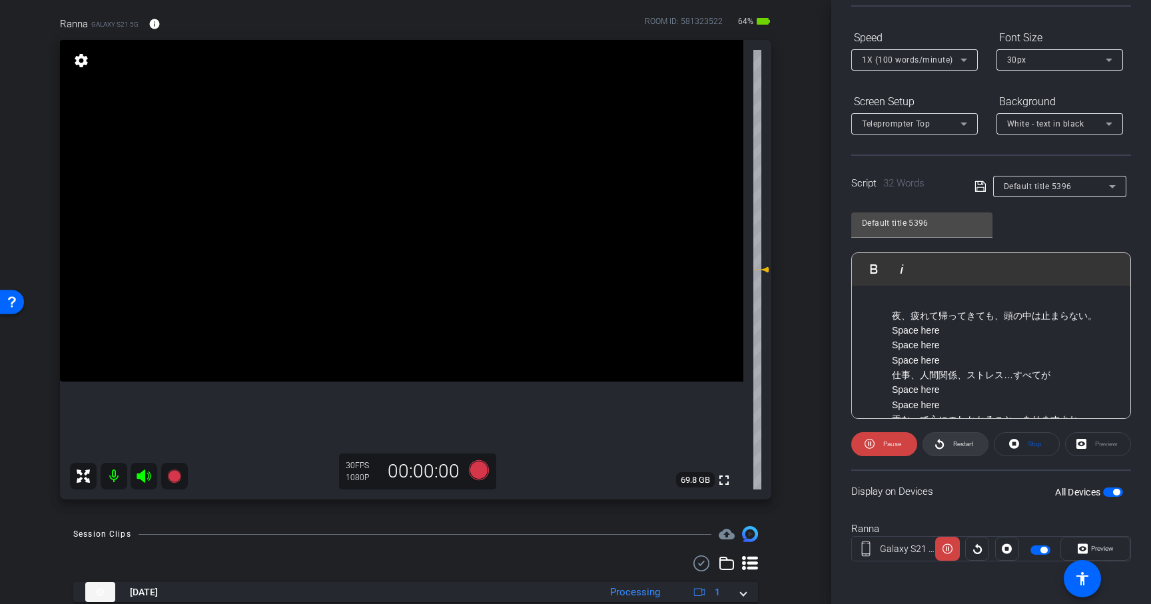
click at [957, 444] on span "Restart" at bounding box center [963, 443] width 20 height 7
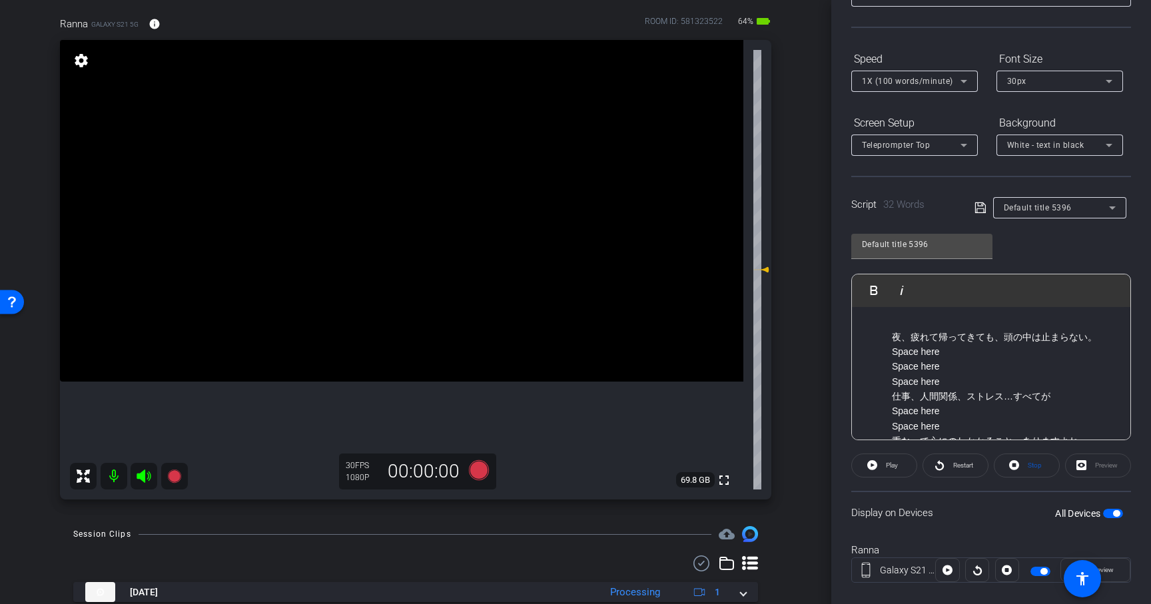
scroll to position [124, 0]
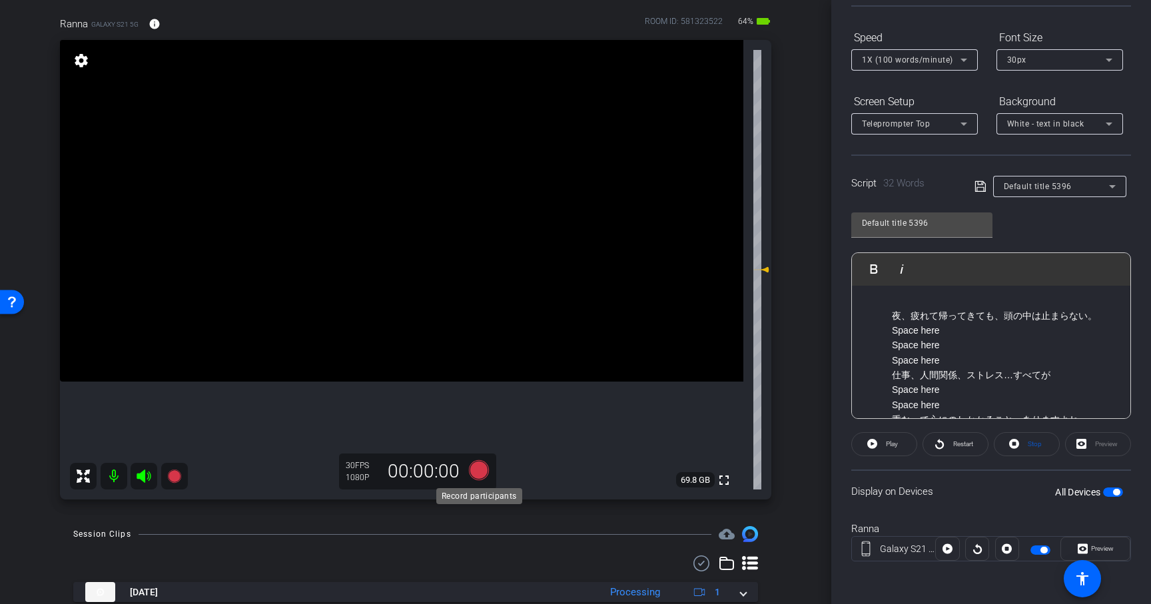
click at [479, 471] on icon at bounding box center [479, 470] width 20 height 20
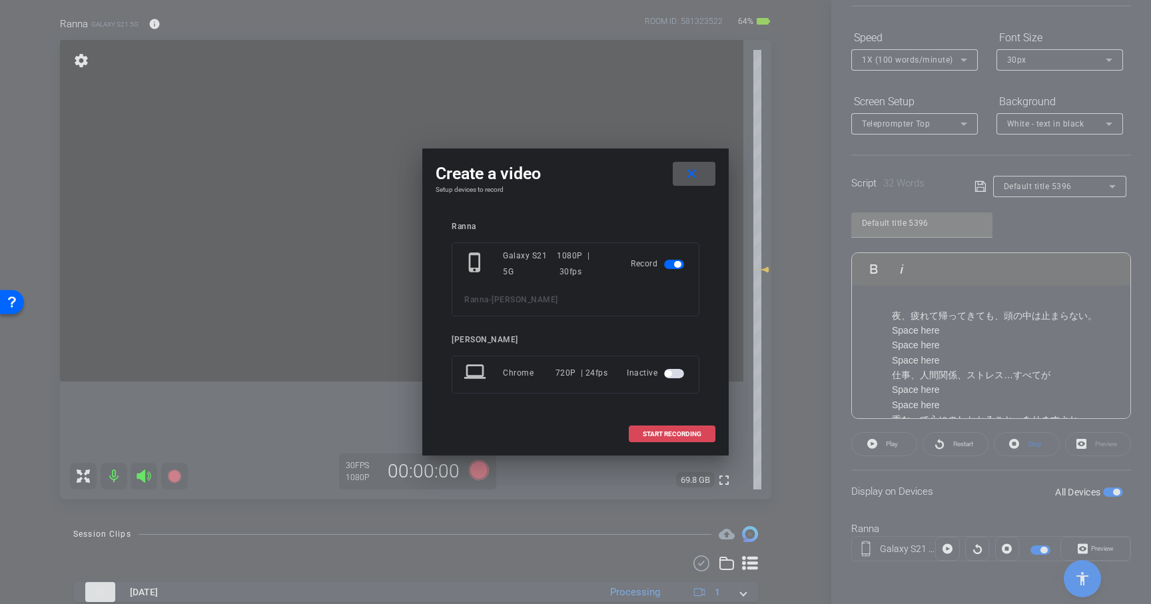
click at [640, 424] on span at bounding box center [671, 434] width 85 height 32
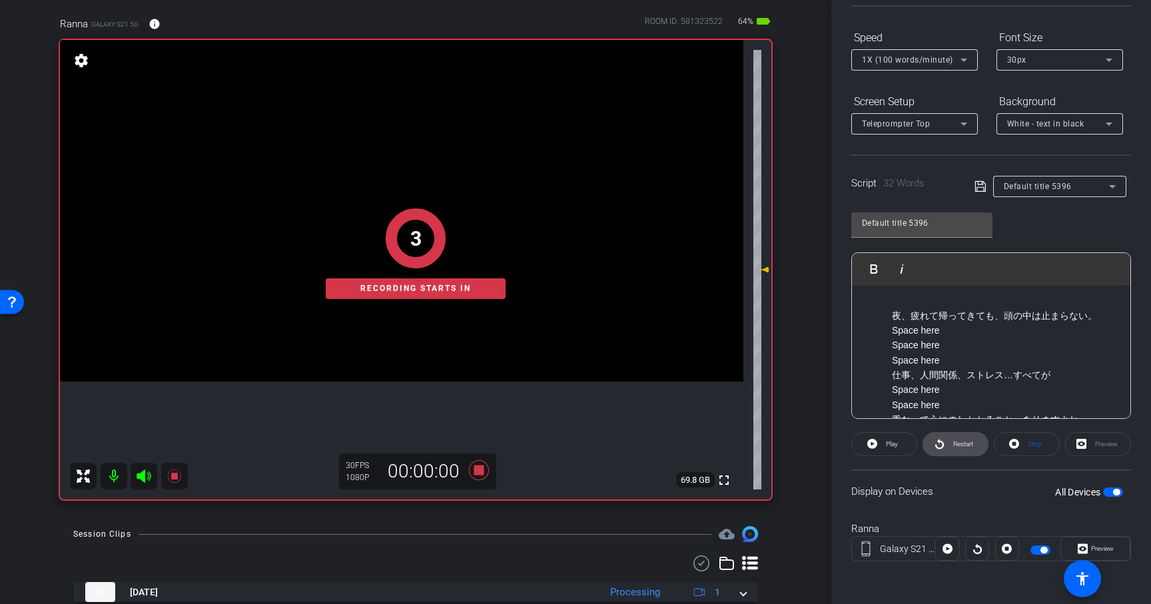
click at [964, 445] on span "Restart" at bounding box center [963, 443] width 20 height 7
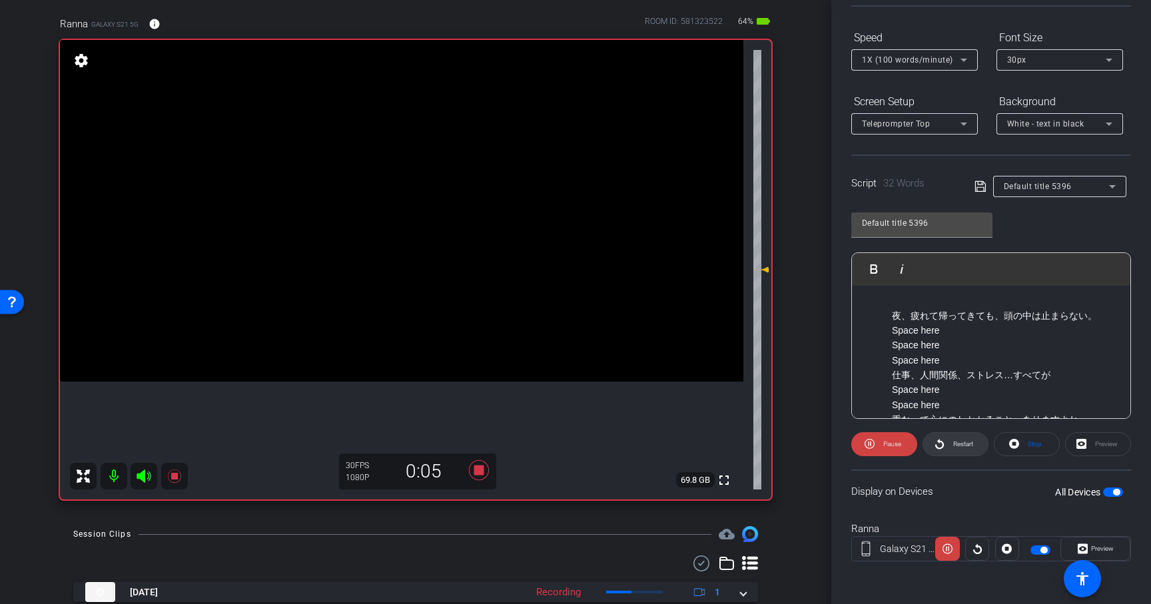
click at [964, 445] on span "Restart" at bounding box center [963, 443] width 20 height 7
click at [887, 449] on span "Pause" at bounding box center [890, 444] width 21 height 19
click at [951, 448] on span "Restart" at bounding box center [961, 444] width 23 height 19
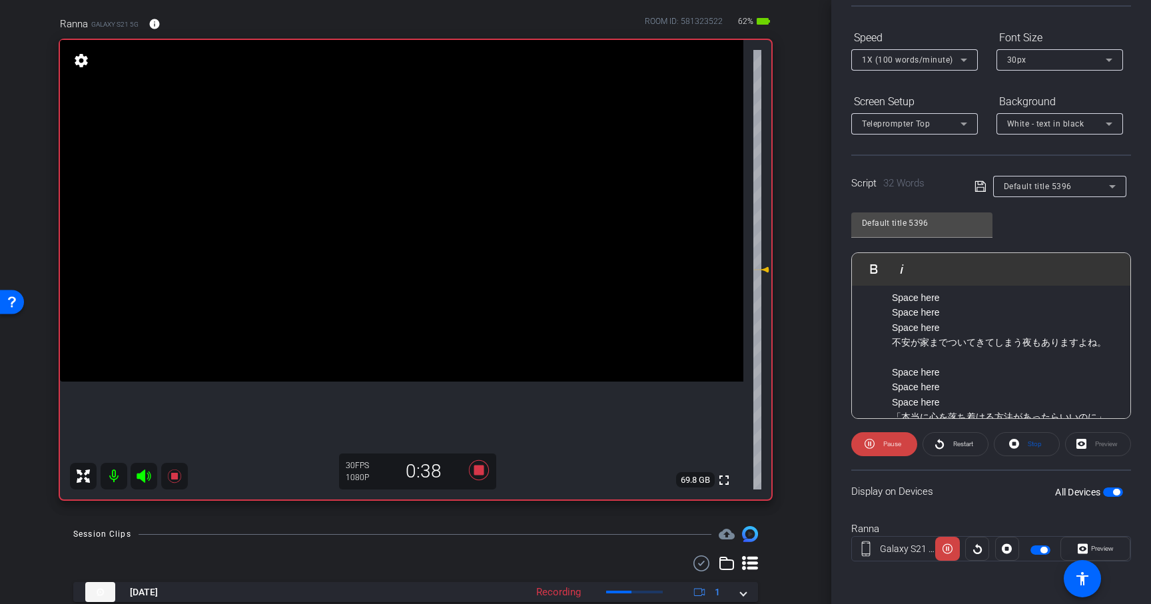
scroll to position [153, 0]
click at [935, 446] on icon at bounding box center [939, 444] width 9 height 10
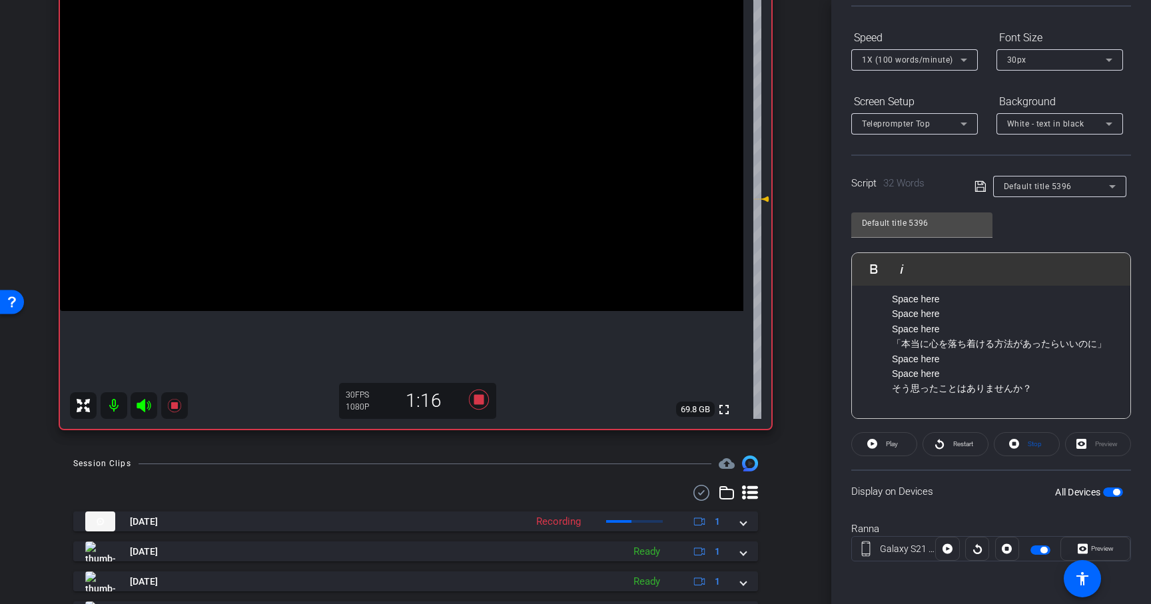
scroll to position [168, 0]
click at [477, 408] on icon at bounding box center [479, 401] width 32 height 24
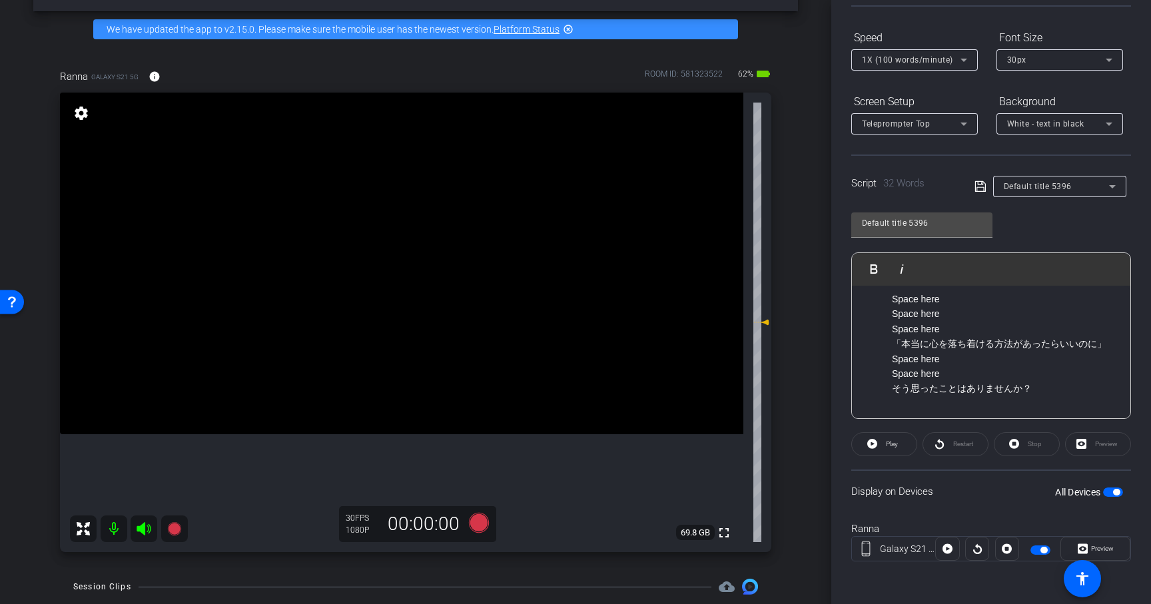
scroll to position [51, 0]
